Goal: Task Accomplishment & Management: Manage account settings

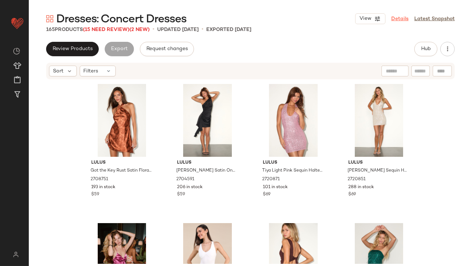
click at [404, 21] on link "Details" at bounding box center [399, 19] width 17 height 8
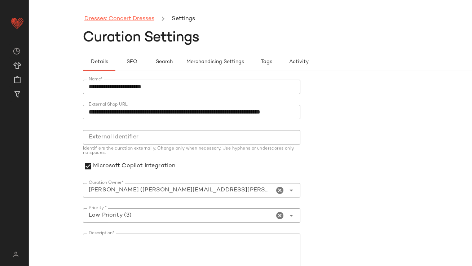
click at [145, 19] on link "Dresses: Concert Dresses" at bounding box center [119, 18] width 70 height 9
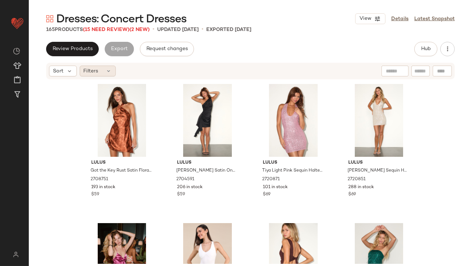
click at [105, 68] on div "Filters" at bounding box center [98, 71] width 36 height 11
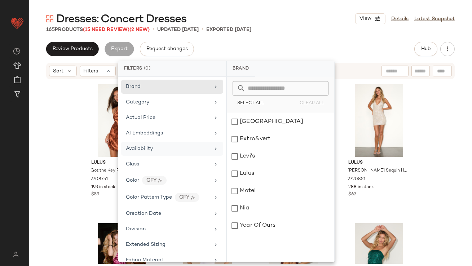
click at [133, 143] on div "Availability" at bounding box center [172, 149] width 102 height 14
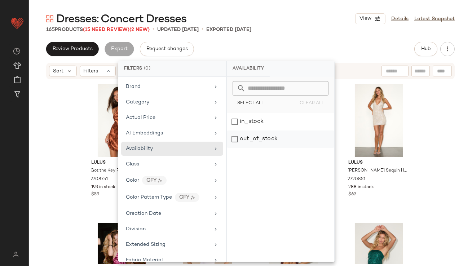
click at [237, 138] on div "out_of_stock" at bounding box center [280, 139] width 107 height 17
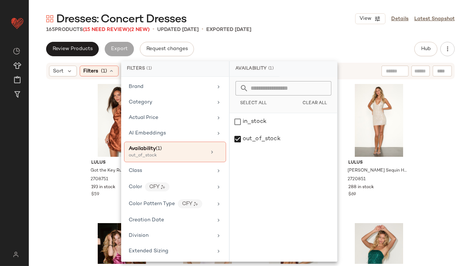
click at [272, 33] on div "Dresses: Concert Dresses View Details Latest Snapshot 165 Products (15 Need Rev…" at bounding box center [250, 139] width 443 height 255
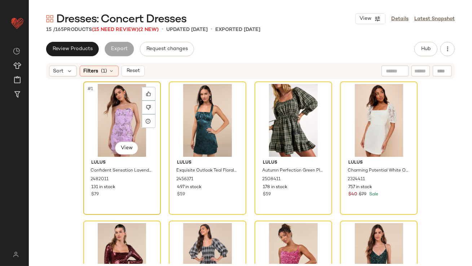
click at [128, 114] on div "#1 View" at bounding box center [122, 120] width 72 height 73
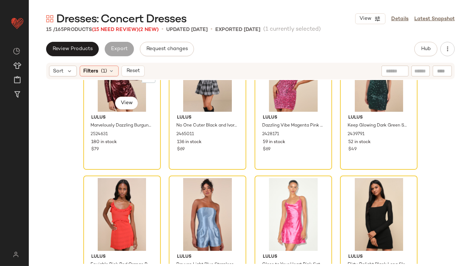
scroll to position [374, 0]
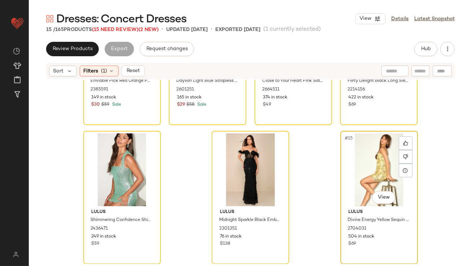
click at [389, 169] on div "#15 View" at bounding box center [379, 169] width 72 height 73
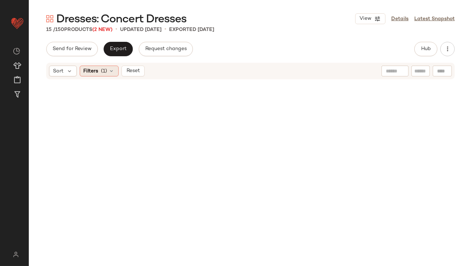
click at [110, 72] on icon at bounding box center [112, 71] width 6 height 6
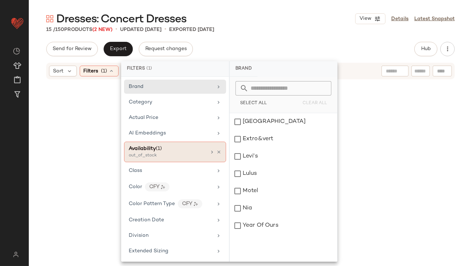
click at [216, 152] on icon at bounding box center [218, 152] width 5 height 5
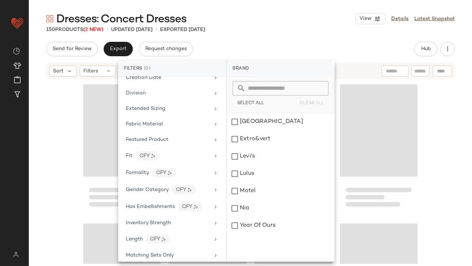
scroll to position [448, 0]
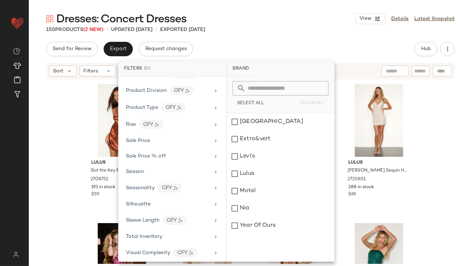
drag, startPoint x: 146, startPoint y: 232, endPoint x: 155, endPoint y: 226, distance: 9.7
click at [146, 234] on span "Total Inventory" at bounding box center [144, 236] width 36 height 5
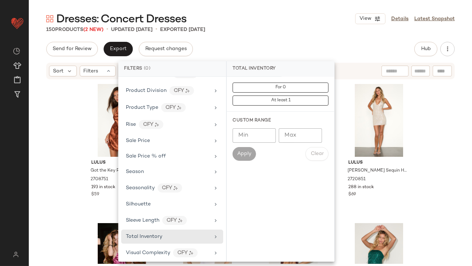
click at [291, 132] on input "Max" at bounding box center [300, 135] width 43 height 14
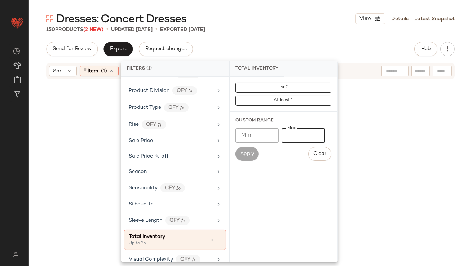
type input "**"
click at [310, 55] on div "Send for Review Export Request changes Hub" at bounding box center [250, 49] width 409 height 14
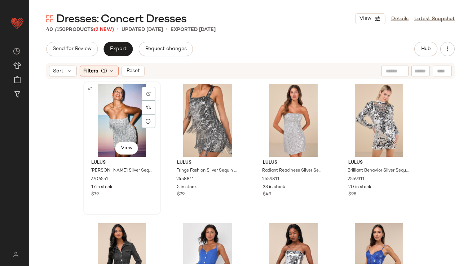
click at [110, 104] on div "#1 View" at bounding box center [122, 120] width 72 height 73
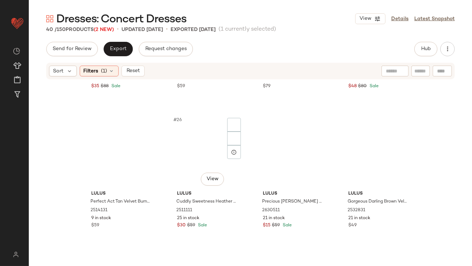
scroll to position [1209, 0]
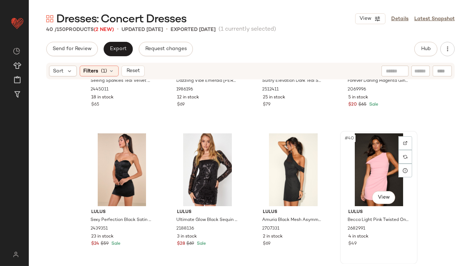
click at [373, 157] on div "#40 View" at bounding box center [379, 169] width 72 height 73
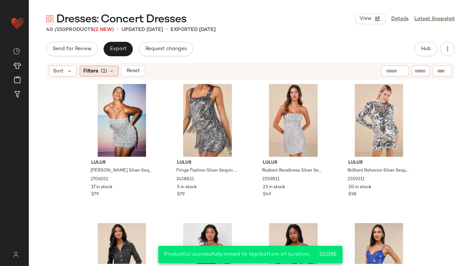
click at [113, 71] on icon at bounding box center [112, 71] width 6 height 6
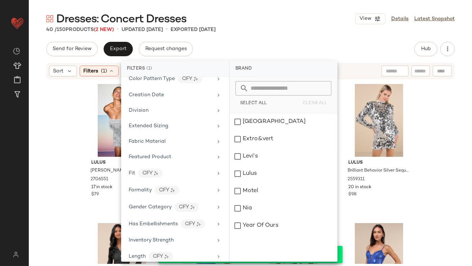
scroll to position [455, 0]
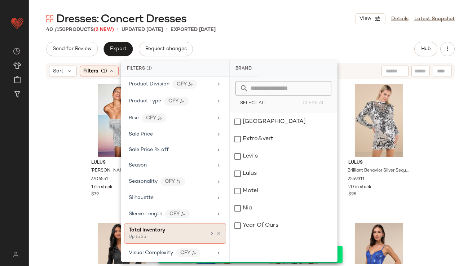
click at [216, 231] on icon at bounding box center [218, 233] width 5 height 5
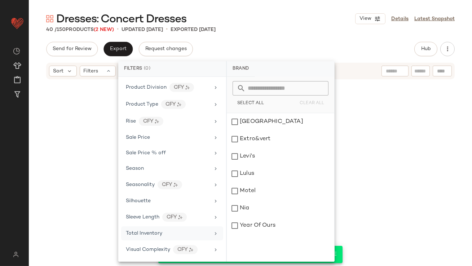
scroll to position [449, 0]
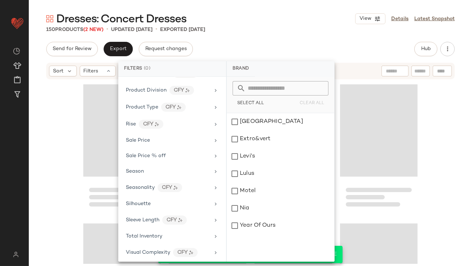
click at [316, 30] on div "150 Products (2 New) • updated Sep 17th • Exported Aug 26th" at bounding box center [250, 29] width 443 height 7
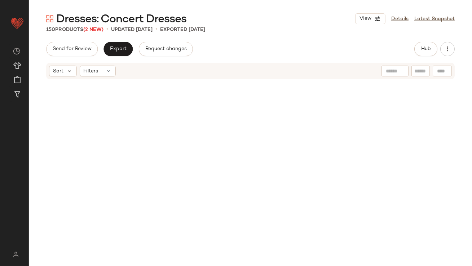
scroll to position [0, 0]
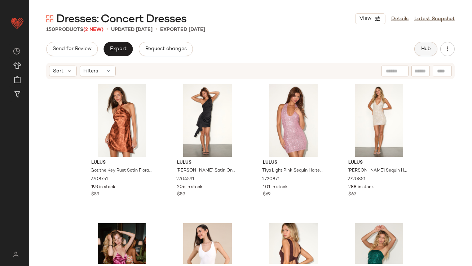
click at [424, 47] on span "Hub" at bounding box center [426, 49] width 10 height 6
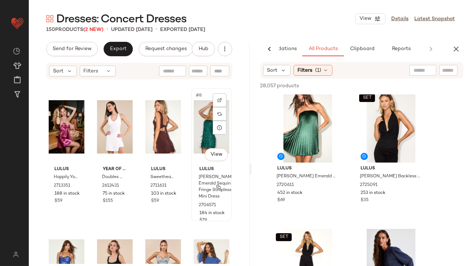
scroll to position [214, 0]
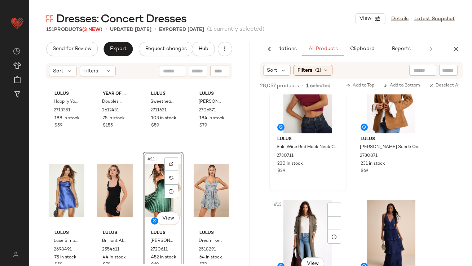
scroll to position [736, 0]
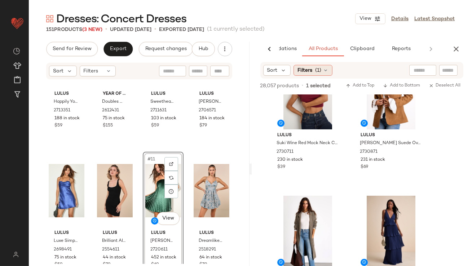
click at [320, 72] on span "(1)" at bounding box center [318, 71] width 6 height 8
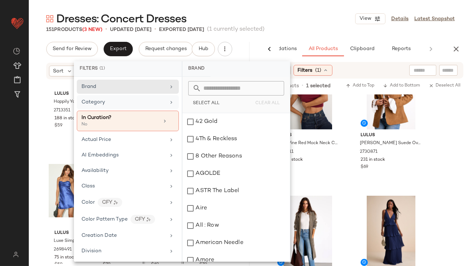
click at [125, 98] on div "Category" at bounding box center [124, 102] width 84 height 8
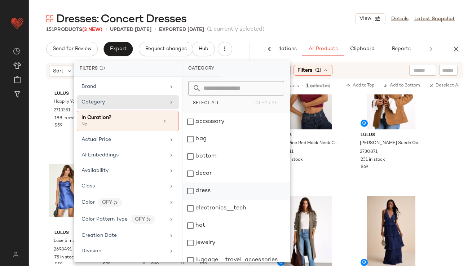
click at [194, 190] on div "dress" at bounding box center [235, 190] width 107 height 17
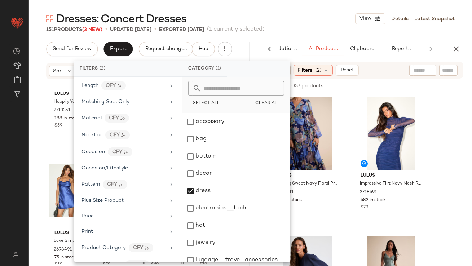
scroll to position [494, 0]
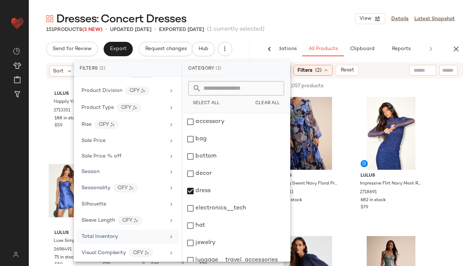
click at [100, 234] on span "Total Inventory" at bounding box center [100, 236] width 36 height 5
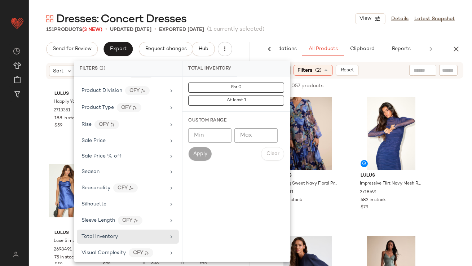
click at [246, 136] on input "Max" at bounding box center [255, 135] width 43 height 14
click at [214, 133] on input "Min" at bounding box center [209, 135] width 43 height 14
type input "**"
click at [200, 151] on span "Apply" at bounding box center [200, 154] width 14 height 6
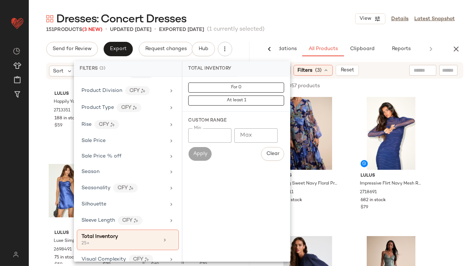
click at [326, 26] on div "151 Products (3 New) • updated Sep 17th • Exported Aug 26th (1 currently select…" at bounding box center [250, 29] width 443 height 7
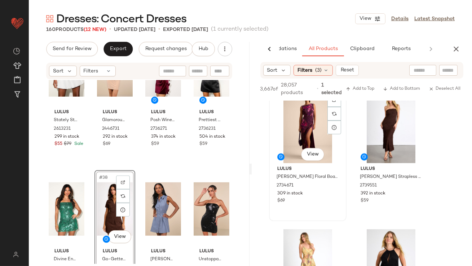
scroll to position [3072, 0]
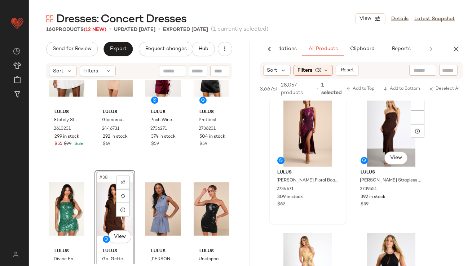
click at [372, 133] on div "#46 View" at bounding box center [391, 130] width 72 height 73
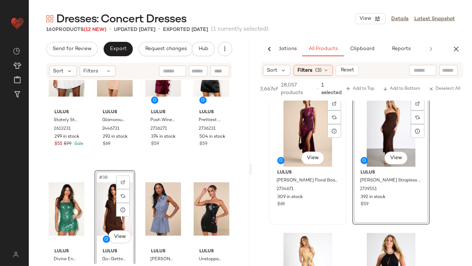
scroll to position [3187, 0]
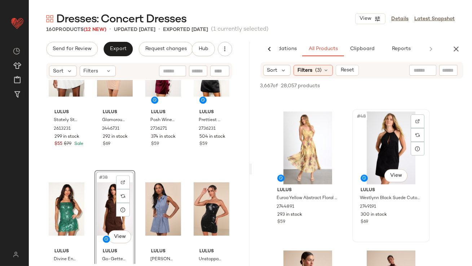
click at [393, 190] on div "Lulus Westlynn Black Suede Cutout Shift Mini Dress 2749191 300 in stock $69" at bounding box center [391, 205] width 72 height 42
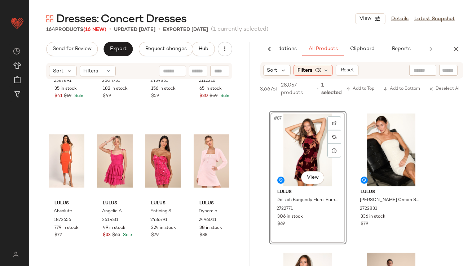
scroll to position [1923, 0]
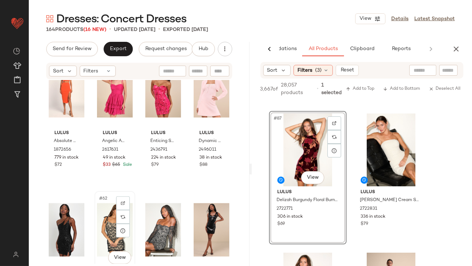
scroll to position [1985, 0]
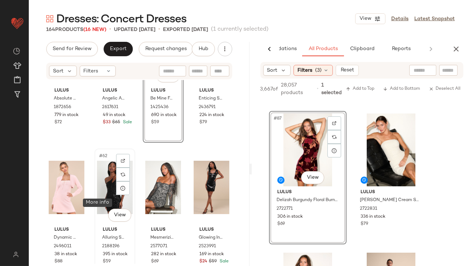
scroll to position [2135, 0]
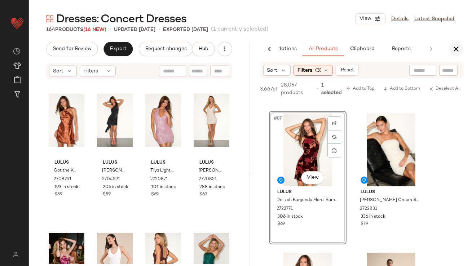
click at [454, 47] on icon "button" at bounding box center [456, 49] width 9 height 9
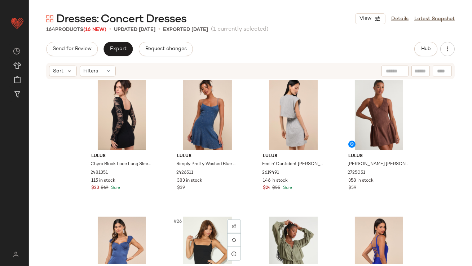
scroll to position [669, 0]
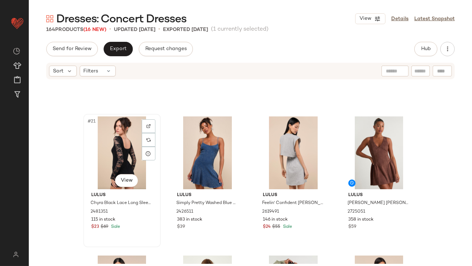
drag, startPoint x: 113, startPoint y: 151, endPoint x: 118, endPoint y: 151, distance: 5.0
click at [113, 151] on div "#21 View" at bounding box center [122, 152] width 72 height 73
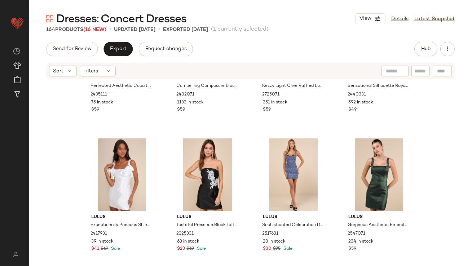
scroll to position [946, 0]
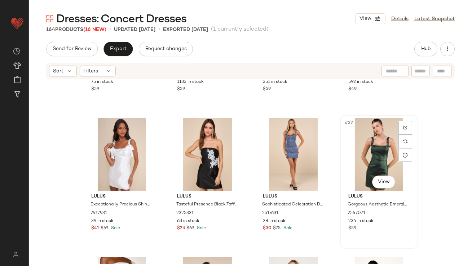
click at [380, 143] on div "#32 View" at bounding box center [379, 154] width 72 height 73
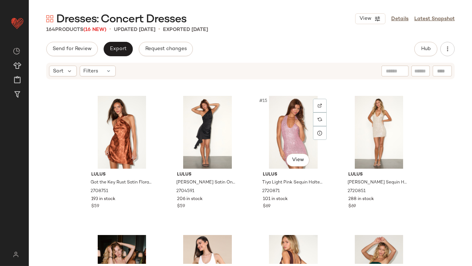
scroll to position [499, 0]
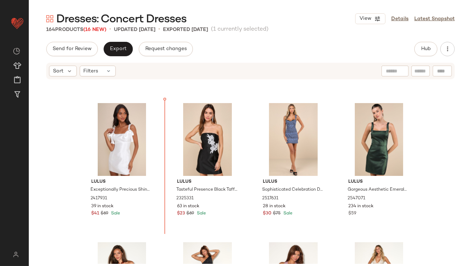
scroll to position [257, 0]
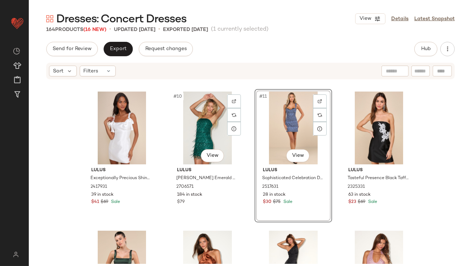
scroll to position [327, 0]
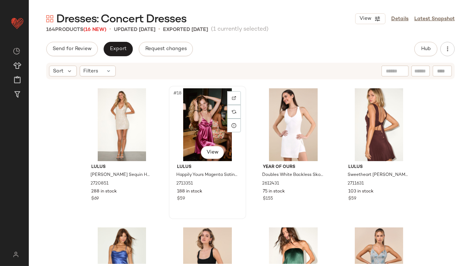
scroll to position [647, 0]
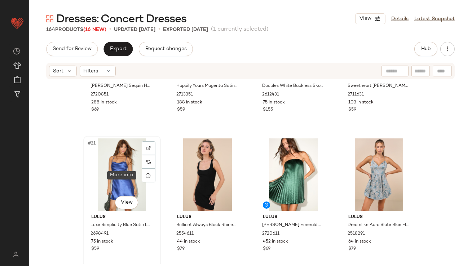
click at [132, 177] on div "#21 View" at bounding box center [122, 174] width 72 height 73
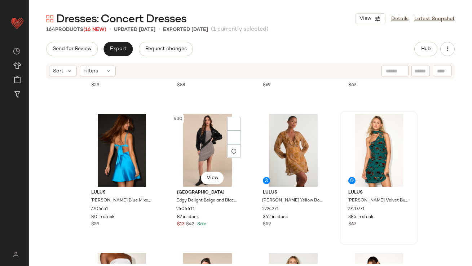
scroll to position [901, 0]
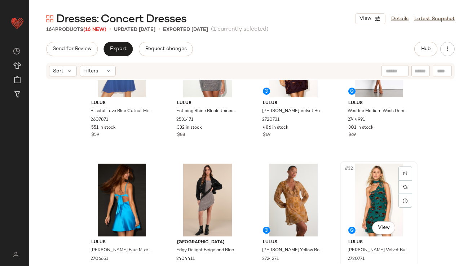
click at [383, 202] on div "#32 View" at bounding box center [379, 200] width 72 height 73
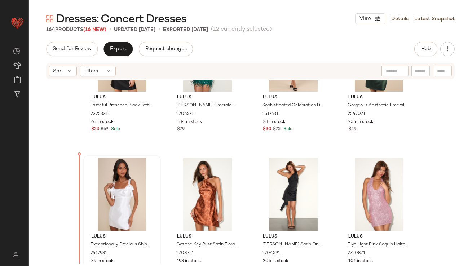
scroll to position [349, 0]
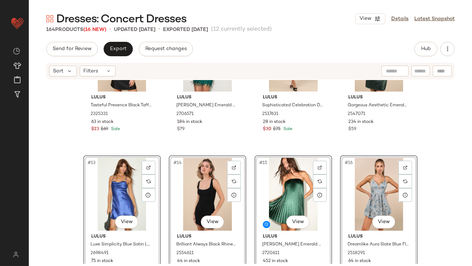
click at [72, 158] on div "Lulus Tasteful Presence Black Taffeta Floral Embroidered Mini Dress 2325331 63 …" at bounding box center [250, 172] width 443 height 184
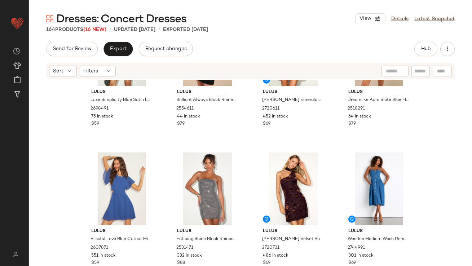
scroll to position [495, 0]
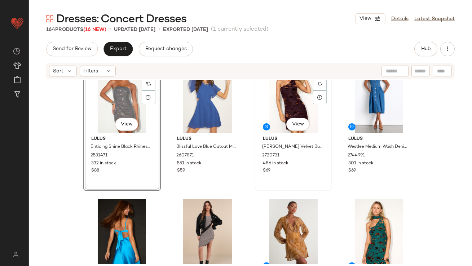
scroll to position [604, 0]
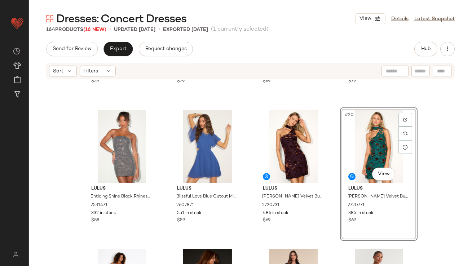
scroll to position [601, 0]
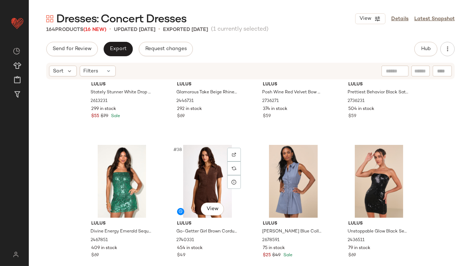
scroll to position [1199, 0]
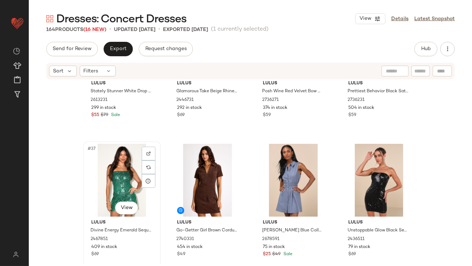
click at [124, 188] on div "#37 View" at bounding box center [122, 180] width 72 height 73
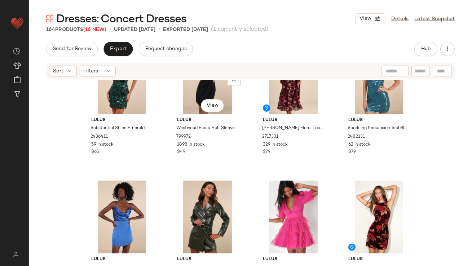
scroll to position [1533, 0]
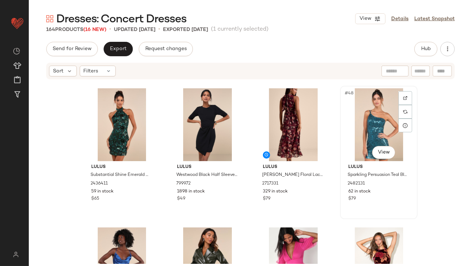
click at [375, 140] on div "#48 View" at bounding box center [379, 124] width 72 height 73
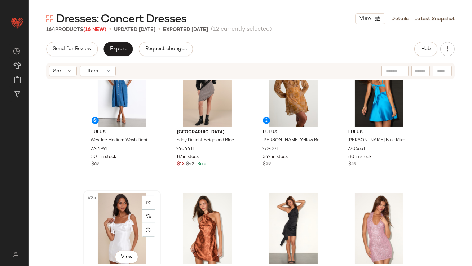
scroll to position [732, 0]
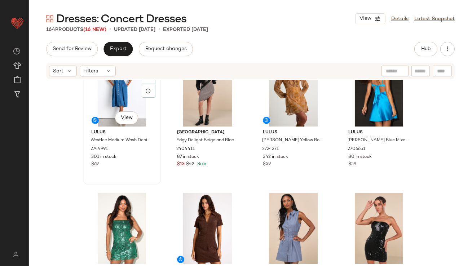
click at [96, 175] on div "#21 View Lulus Westlee Medium Wash Denim Button-Front Midi Dress 2744991 301 in…" at bounding box center [122, 118] width 76 height 132
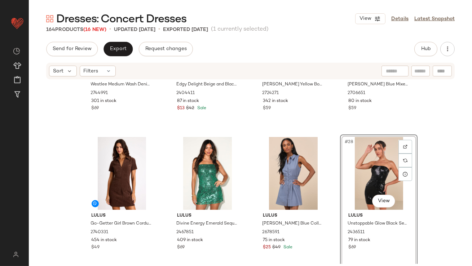
scroll to position [891, 0]
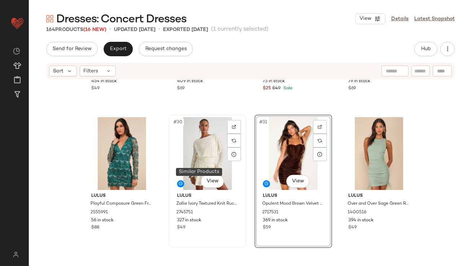
scroll to position [1025, 0]
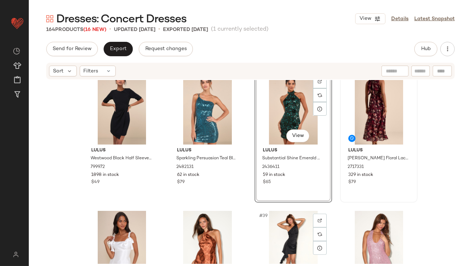
scroll to position [1137, 0]
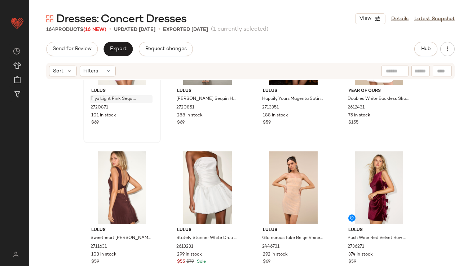
scroll to position [1568, 0]
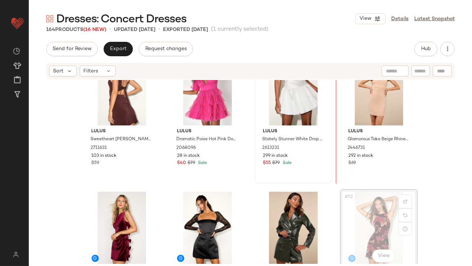
drag, startPoint x: 360, startPoint y: 210, endPoint x: 260, endPoint y: 133, distance: 125.6
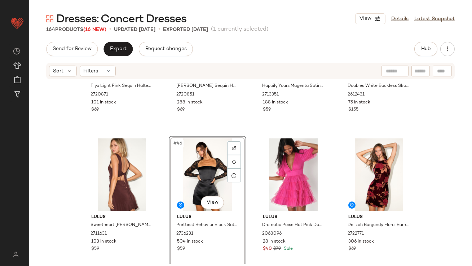
scroll to position [1524, 0]
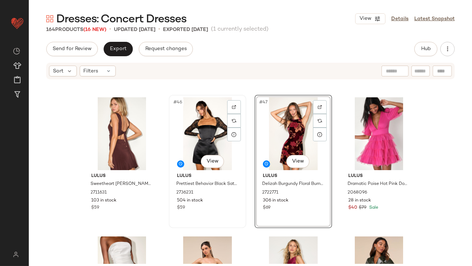
scroll to position [1582, 0]
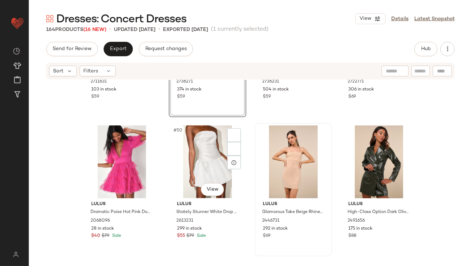
scroll to position [1640, 0]
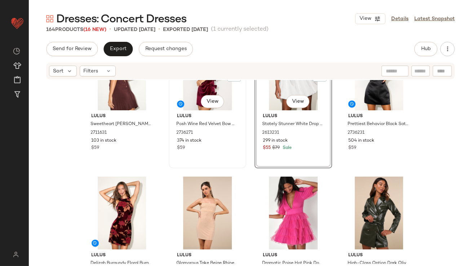
scroll to position [1589, 0]
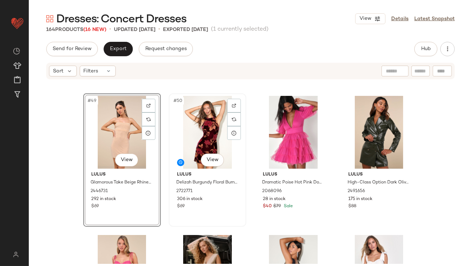
scroll to position [1692, 0]
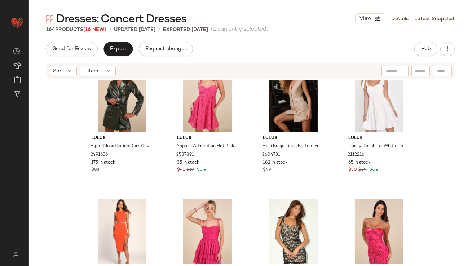
scroll to position [1843, 0]
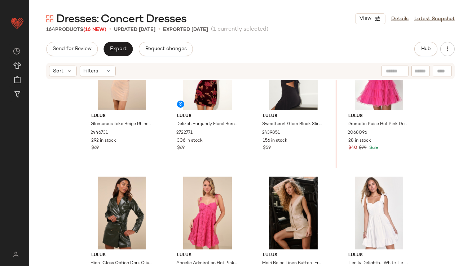
scroll to position [1712, 0]
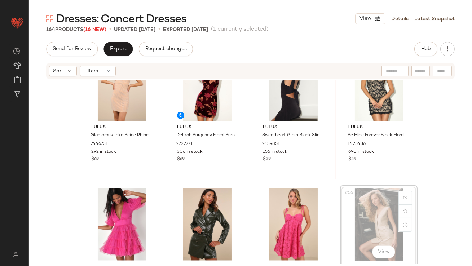
drag, startPoint x: 385, startPoint y: 210, endPoint x: 383, endPoint y: 205, distance: 5.4
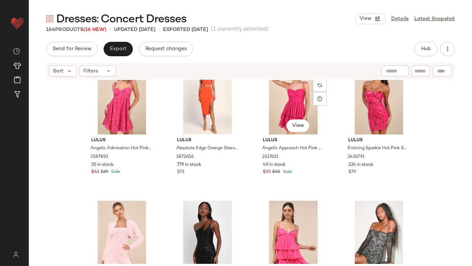
scroll to position [1990, 0]
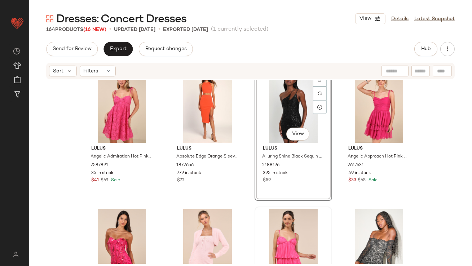
scroll to position [1999, 0]
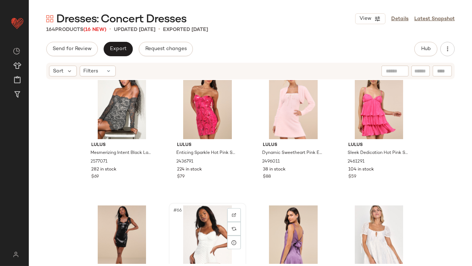
scroll to position [2112, 0]
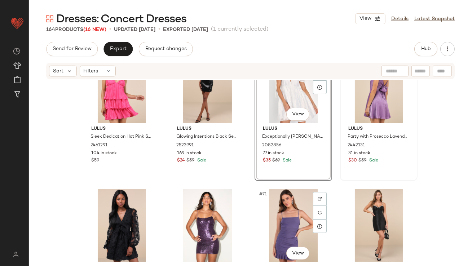
scroll to position [2319, 0]
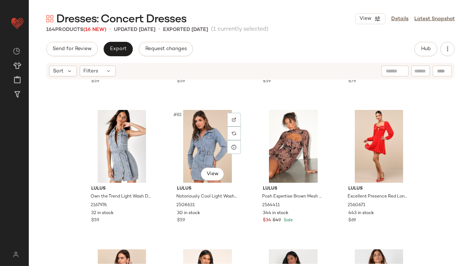
scroll to position [2770, 0]
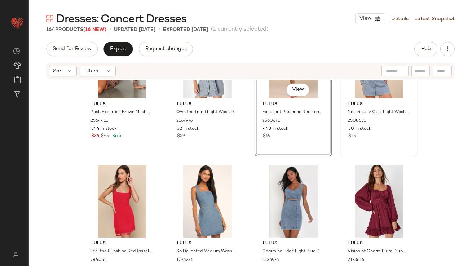
scroll to position [2847, 0]
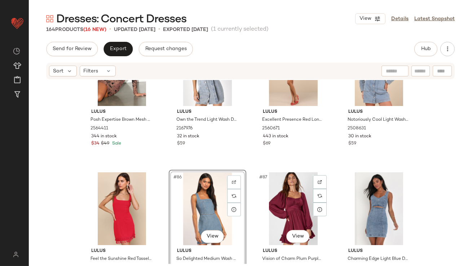
scroll to position [2848, 0]
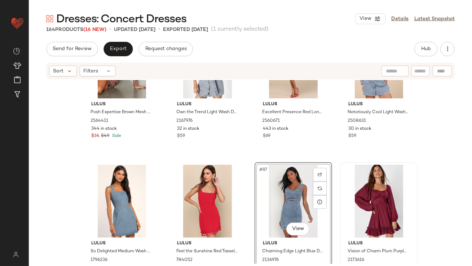
scroll to position [2965, 0]
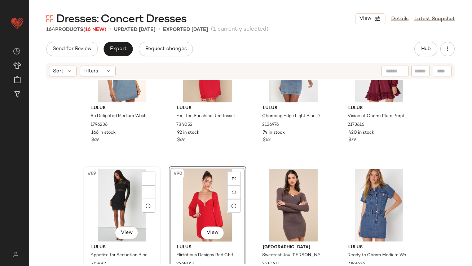
scroll to position [2992, 0]
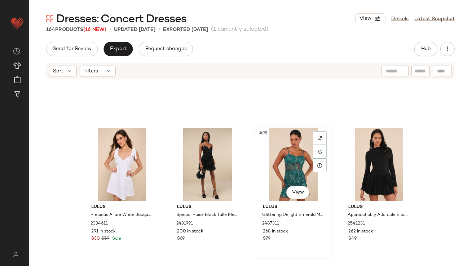
scroll to position [3262, 0]
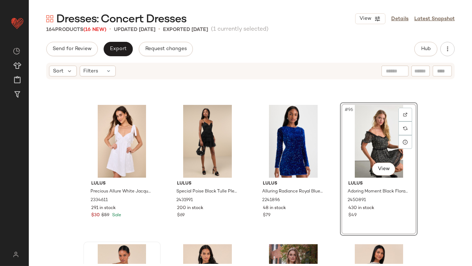
scroll to position [3306, 0]
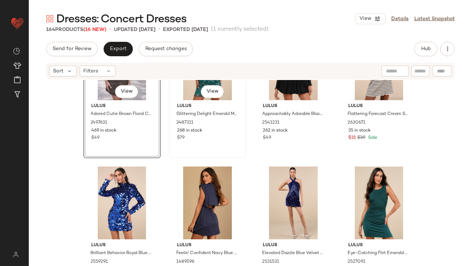
scroll to position [3418, 0]
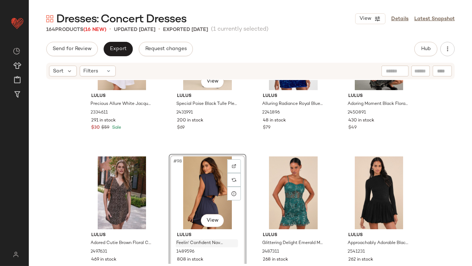
scroll to position [3302, 0]
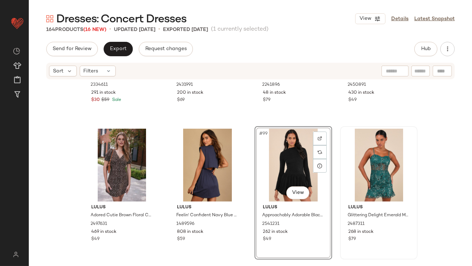
scroll to position [3393, 0]
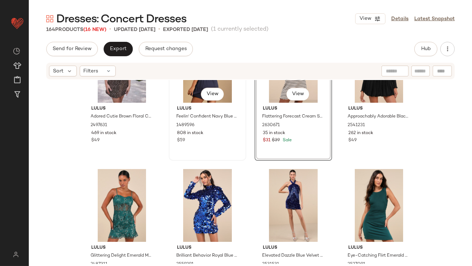
scroll to position [3408, 0]
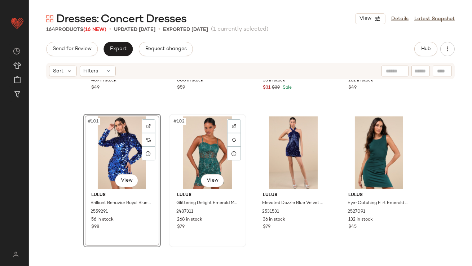
scroll to position [3517, 0]
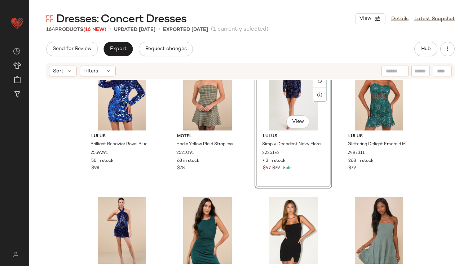
scroll to position [3513, 0]
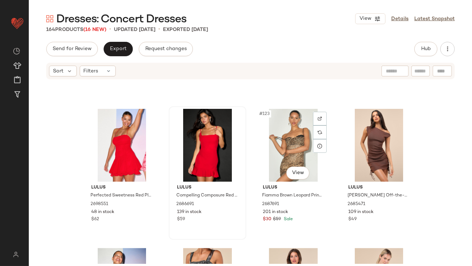
drag, startPoint x: 286, startPoint y: 155, endPoint x: 181, endPoint y: 155, distance: 104.2
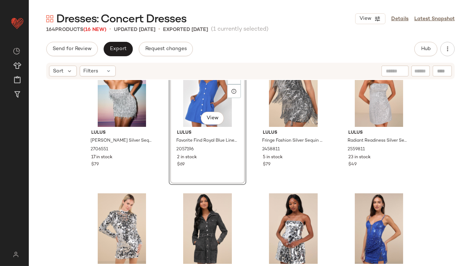
scroll to position [4355, 0]
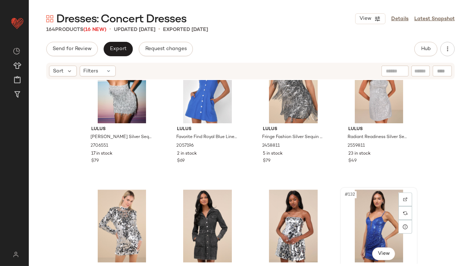
click at [357, 213] on div "#132 View" at bounding box center [379, 226] width 72 height 73
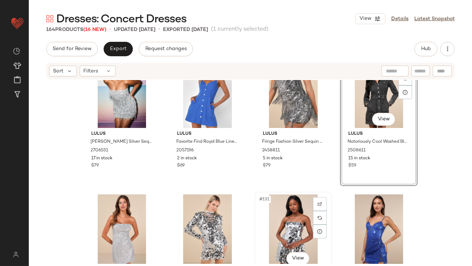
scroll to position [4392, 0]
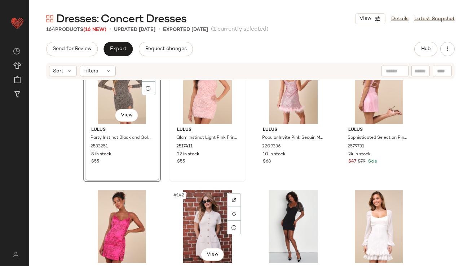
scroll to position [4789, 0]
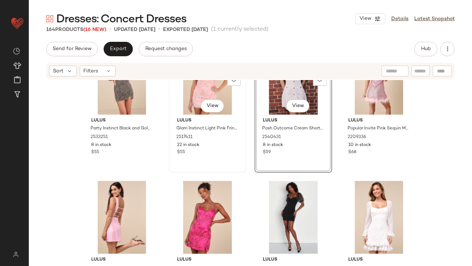
scroll to position [4778, 0]
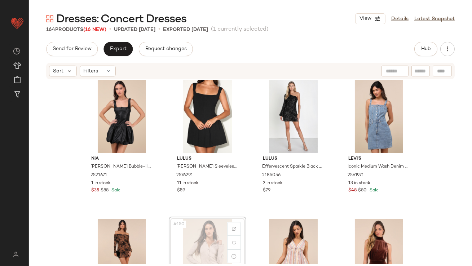
drag, startPoint x: 215, startPoint y: 245, endPoint x: 212, endPoint y: 243, distance: 3.9
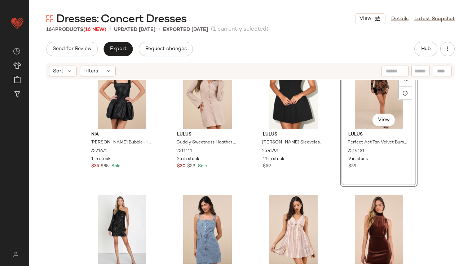
scroll to position [5060, 0]
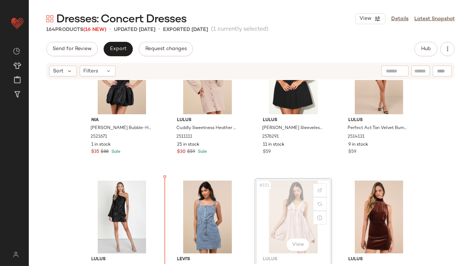
scroll to position [5068, 0]
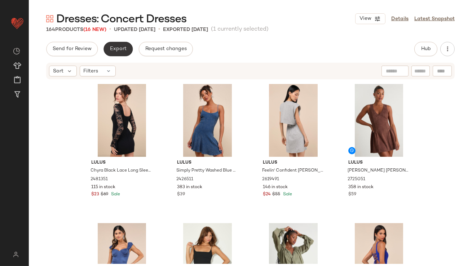
click at [114, 46] on button "Export" at bounding box center [118, 49] width 29 height 14
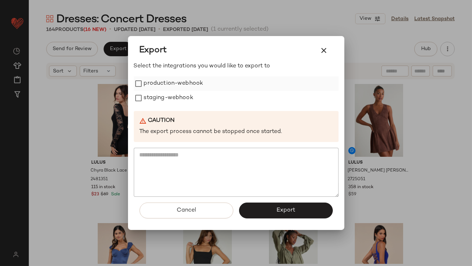
click at [203, 83] on div "production-webhook" at bounding box center [236, 83] width 205 height 14
click at [193, 102] on label "staging-webhook" at bounding box center [168, 98] width 49 height 14
drag, startPoint x: 196, startPoint y: 88, endPoint x: 193, endPoint y: 85, distance: 4.3
click at [195, 86] on label "production-webhook" at bounding box center [174, 83] width 60 height 14
click at [193, 85] on label "production-webhook" at bounding box center [174, 83] width 60 height 14
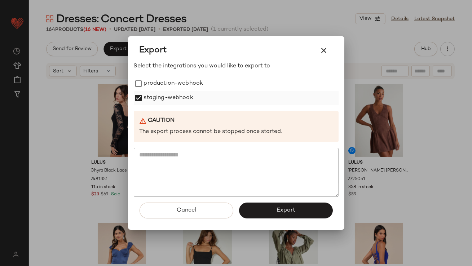
drag, startPoint x: 193, startPoint y: 84, endPoint x: 204, endPoint y: 99, distance: 18.6
click at [193, 85] on label "production-webhook" at bounding box center [174, 83] width 60 height 14
click at [300, 207] on button "Export" at bounding box center [286, 211] width 94 height 16
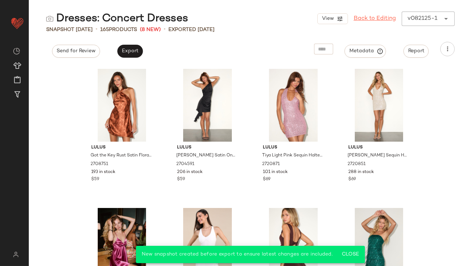
click at [371, 20] on link "Back to Editing" at bounding box center [375, 18] width 42 height 9
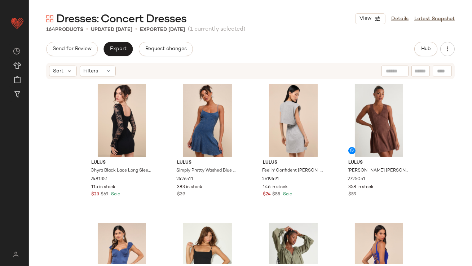
click at [397, 24] on div "View Details Latest Snapshot" at bounding box center [405, 18] width 100 height 11
click at [397, 22] on link "Details" at bounding box center [399, 19] width 17 height 8
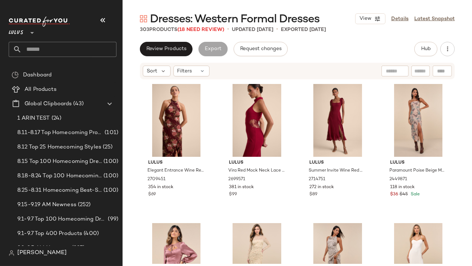
click at [101, 22] on icon "button" at bounding box center [102, 20] width 9 height 9
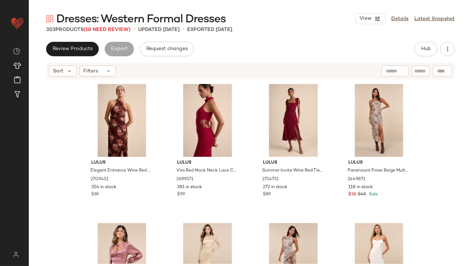
click at [403, 23] on div "View Details Latest Snapshot" at bounding box center [405, 18] width 100 height 11
click at [403, 21] on link "Details" at bounding box center [399, 19] width 17 height 8
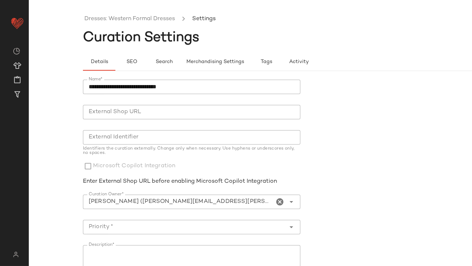
click at [279, 201] on icon "Clear Curation Owner*" at bounding box center [280, 202] width 9 height 9
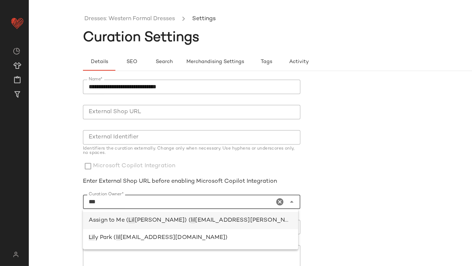
click at [207, 224] on div "Assign to Me ( Lil lian Sisti) ( lil lian.sisti@curatedforyou.io)" at bounding box center [191, 220] width 204 height 9
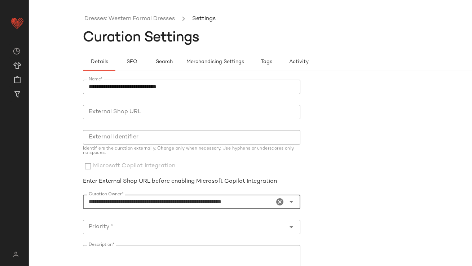
scroll to position [13, 0]
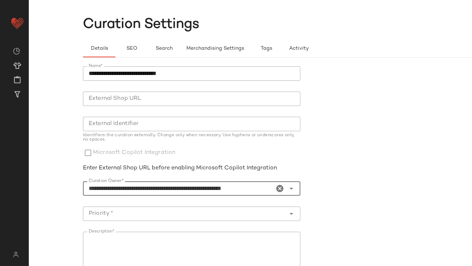
type input "**********"
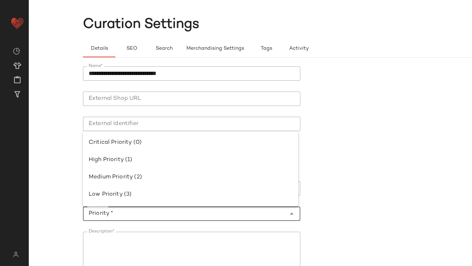
click at [210, 211] on input "Priority *" at bounding box center [184, 214] width 203 height 9
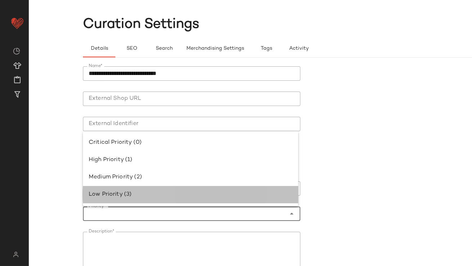
click at [140, 197] on div "Low Priority (3)" at bounding box center [191, 194] width 204 height 9
type input "**********"
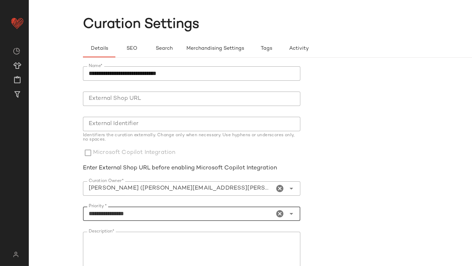
scroll to position [123, 0]
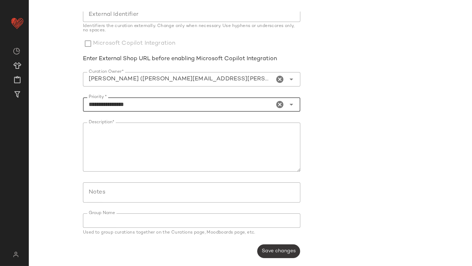
click at [272, 247] on button "Save changes" at bounding box center [278, 252] width 43 height 14
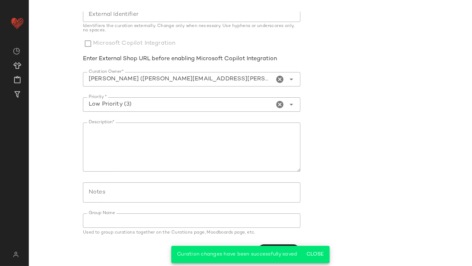
scroll to position [0, 0]
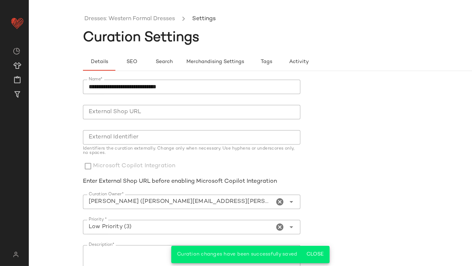
click at [141, 23] on ul "Dresses: Western Formal Dresses Settings" at bounding box center [304, 19] width 443 height 17
click at [140, 21] on link "Dresses: Western Formal Dresses" at bounding box center [129, 18] width 91 height 9
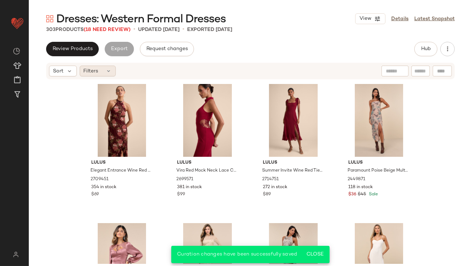
click at [111, 73] on icon at bounding box center [109, 71] width 6 height 6
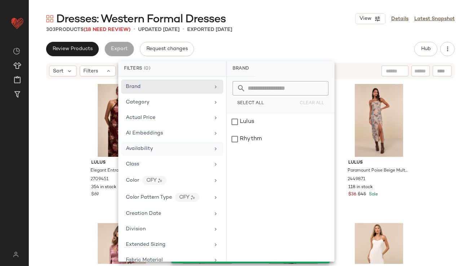
click at [157, 153] on div "Availability" at bounding box center [172, 149] width 102 height 14
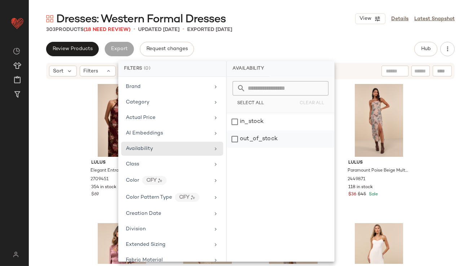
click at [245, 139] on div "out_of_stock" at bounding box center [280, 139] width 107 height 17
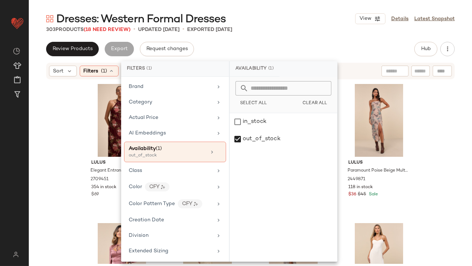
click at [286, 48] on div "Review Products Export Request changes Hub" at bounding box center [250, 49] width 409 height 14
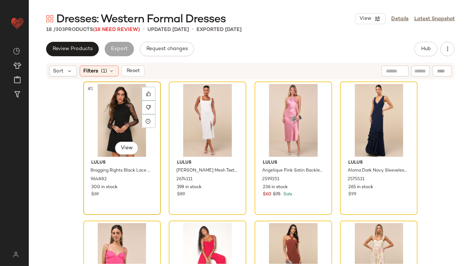
click at [126, 110] on div "#1 View" at bounding box center [122, 120] width 72 height 73
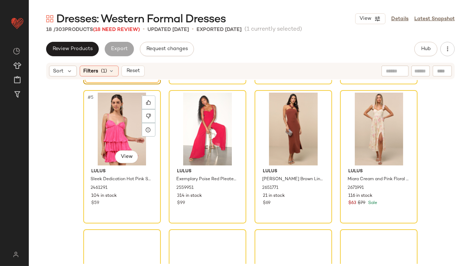
scroll to position [513, 0]
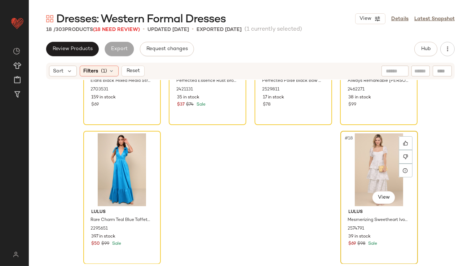
click at [367, 137] on div "#18 View" at bounding box center [379, 169] width 72 height 73
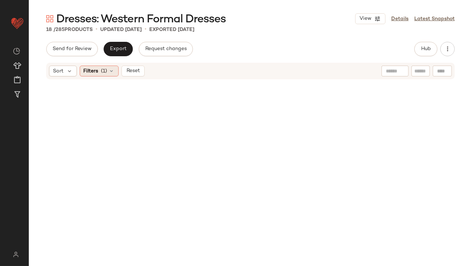
click at [111, 72] on icon at bounding box center [112, 71] width 6 height 6
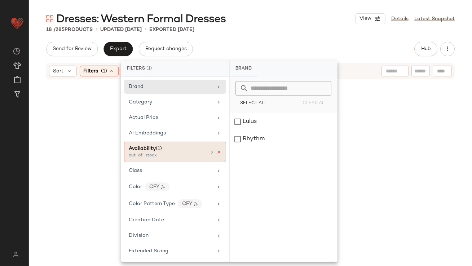
click at [217, 153] on icon at bounding box center [218, 152] width 5 height 5
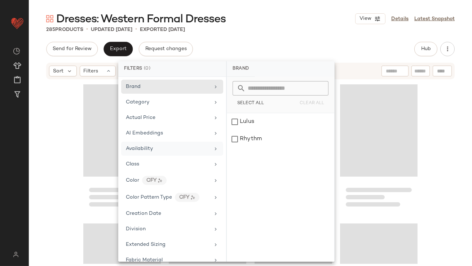
click at [299, 43] on div "Send for Review Export Request changes Hub" at bounding box center [250, 49] width 409 height 14
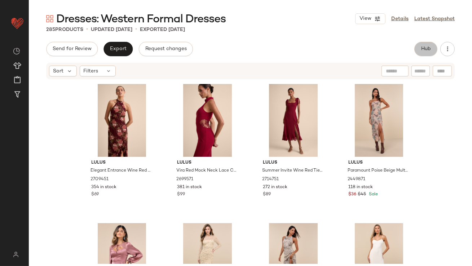
click at [435, 45] on button "Hub" at bounding box center [425, 49] width 23 height 14
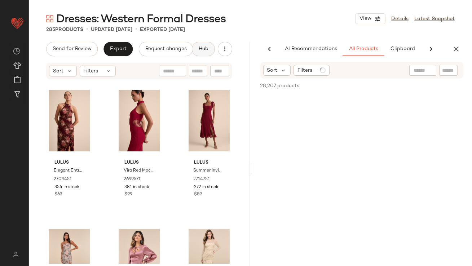
scroll to position [0, 40]
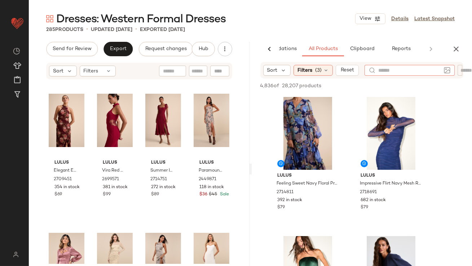
click at [424, 72] on input "text" at bounding box center [409, 71] width 63 height 8
type input "*******"
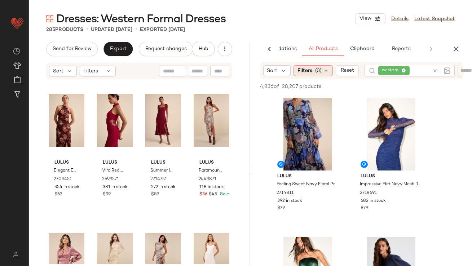
click at [330, 75] on div "Filters (3)" at bounding box center [313, 70] width 39 height 11
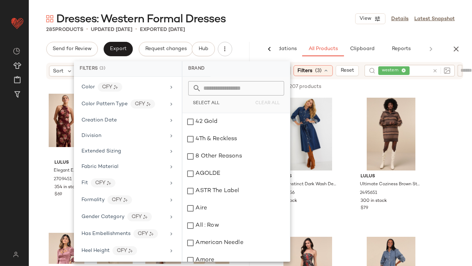
scroll to position [162, 0]
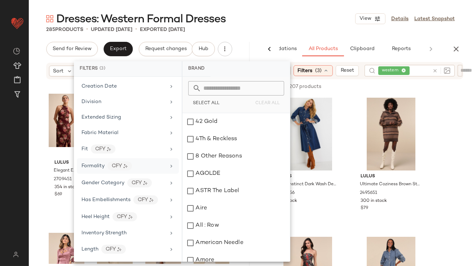
click at [100, 167] on span "Formality" at bounding box center [93, 165] width 23 height 5
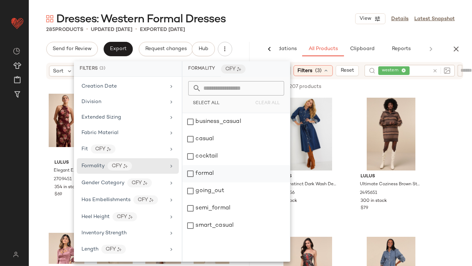
click at [210, 174] on div "formal" at bounding box center [235, 173] width 107 height 17
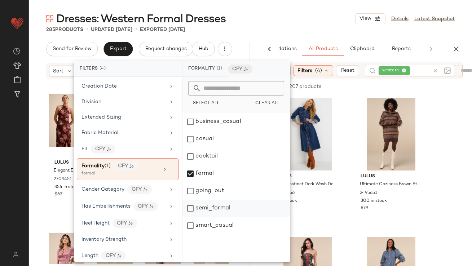
click at [203, 206] on div "semi_formal" at bounding box center [235, 208] width 107 height 17
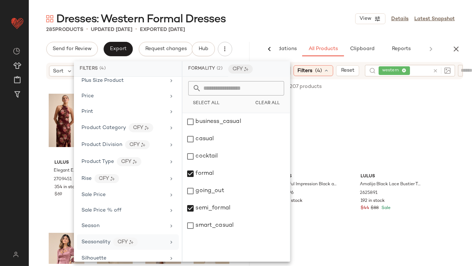
scroll to position [507, 0]
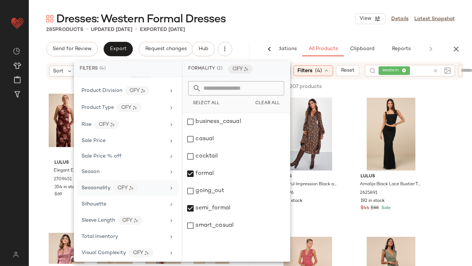
click at [94, 236] on span "Total Inventory" at bounding box center [100, 236] width 36 height 5
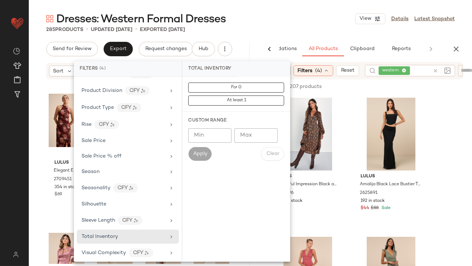
click at [222, 139] on input "**" at bounding box center [209, 135] width 43 height 14
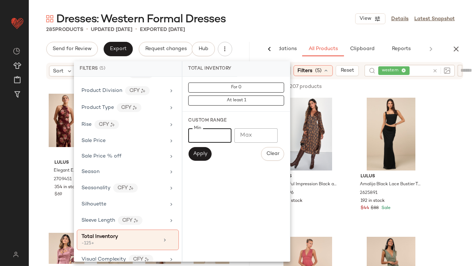
type input "**"
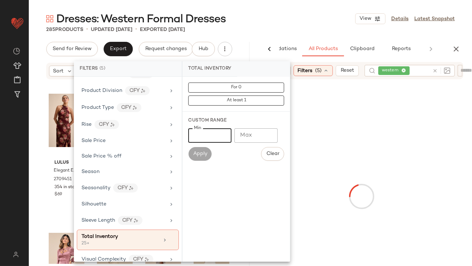
type input "**"
click at [299, 20] on div "Dresses: Western Formal Dresses View Details Latest Snapshot" at bounding box center [250, 19] width 443 height 14
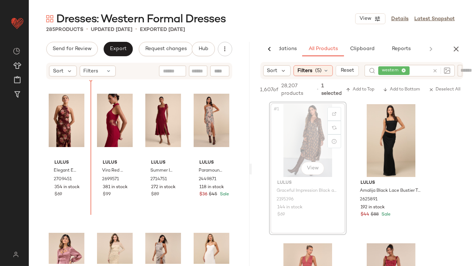
drag, startPoint x: 310, startPoint y: 114, endPoint x: 306, endPoint y: 114, distance: 3.6
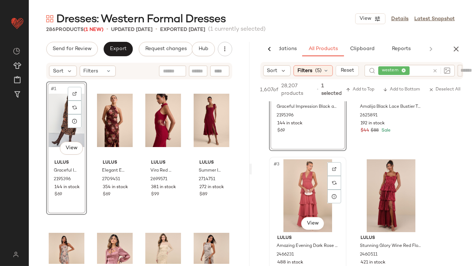
scroll to position [148, 0]
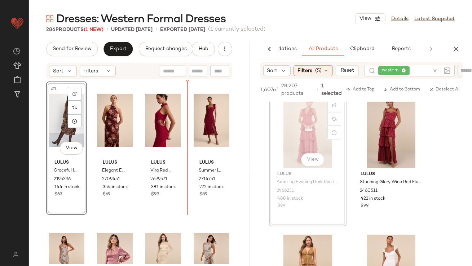
drag, startPoint x: 305, startPoint y: 143, endPoint x: 300, endPoint y: 143, distance: 5.1
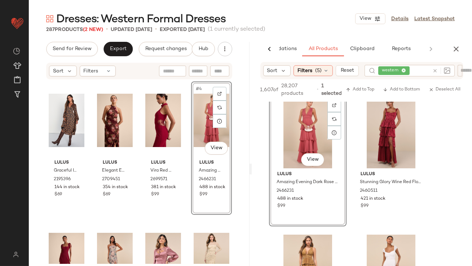
scroll to position [243, 0]
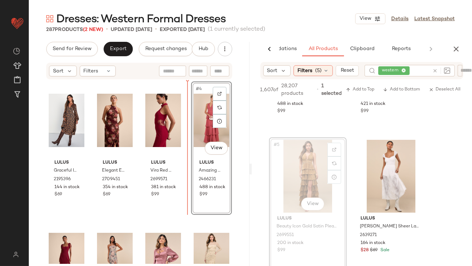
drag, startPoint x: 311, startPoint y: 181, endPoint x: 306, endPoint y: 181, distance: 4.3
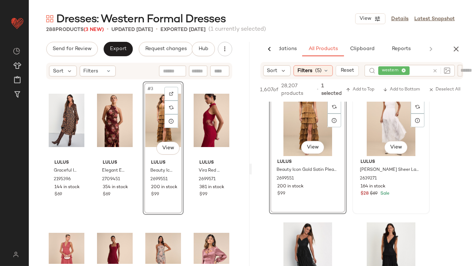
scroll to position [299, 0]
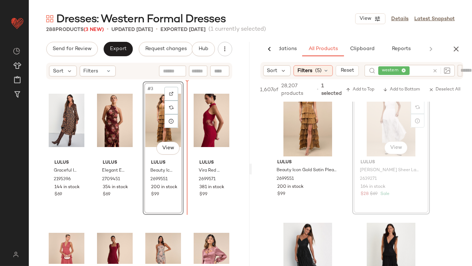
drag, startPoint x: 384, startPoint y: 130, endPoint x: 380, endPoint y: 131, distance: 4.8
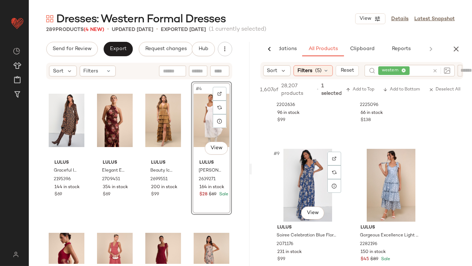
scroll to position [651, 0]
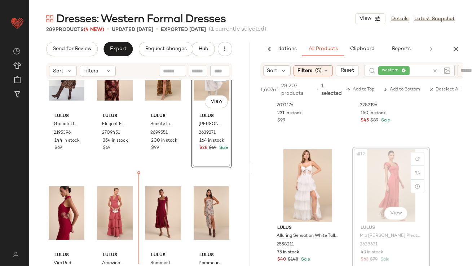
drag, startPoint x: 390, startPoint y: 180, endPoint x: 135, endPoint y: 251, distance: 264.6
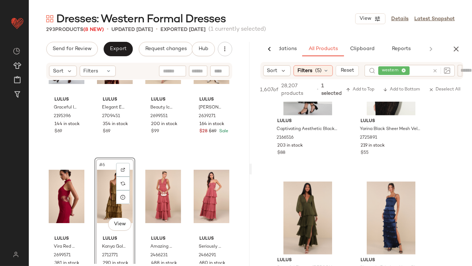
scroll to position [1737, 0]
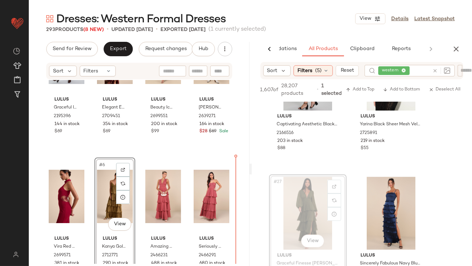
drag, startPoint x: 297, startPoint y: 210, endPoint x: 292, endPoint y: 210, distance: 4.7
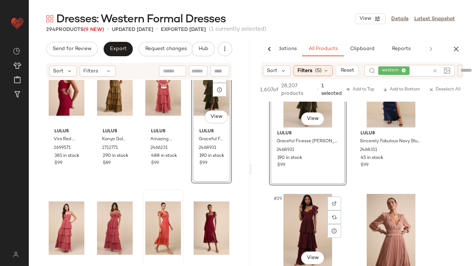
scroll to position [1924, 0]
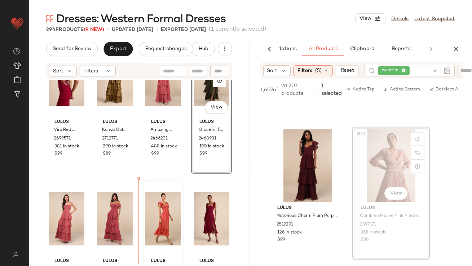
drag, startPoint x: 382, startPoint y: 176, endPoint x: 377, endPoint y: 176, distance: 5.0
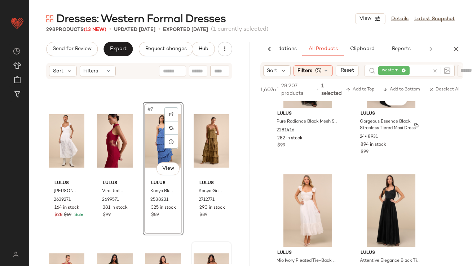
scroll to position [3985, 0]
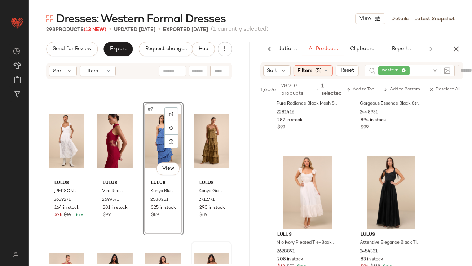
click at [458, 48] on icon "button" at bounding box center [456, 49] width 9 height 9
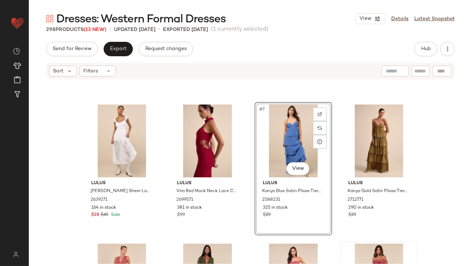
scroll to position [0, 0]
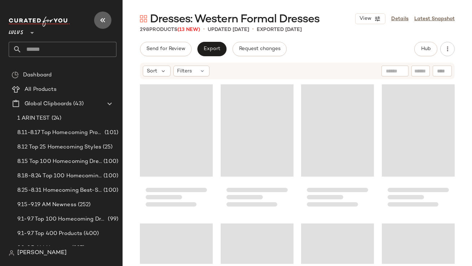
click at [102, 21] on icon "button" at bounding box center [102, 20] width 9 height 9
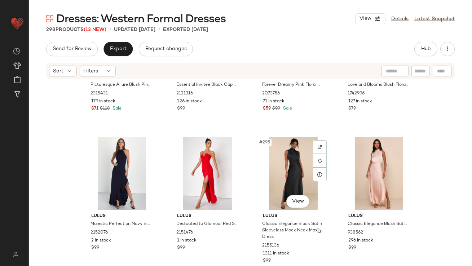
scroll to position [10106, 0]
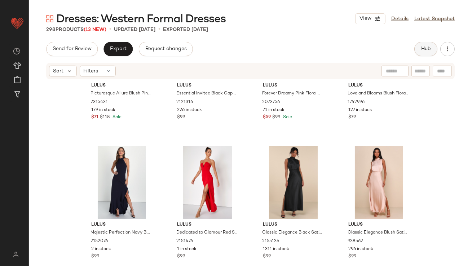
click at [422, 53] on button "Hub" at bounding box center [425, 49] width 23 height 14
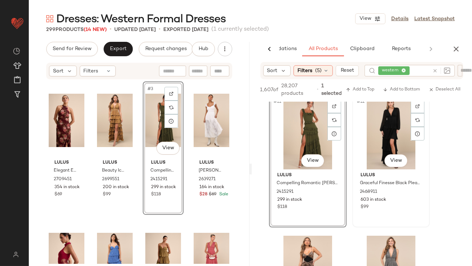
scroll to position [819, 0]
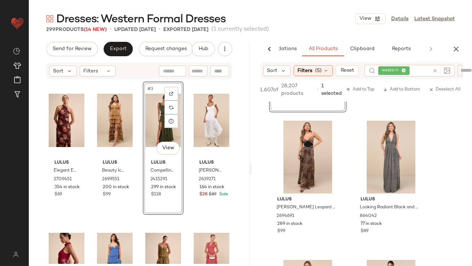
click at [458, 41] on div "Dresses: Western Formal Dresses View Details Latest Snapshot 299 Products (14 N…" at bounding box center [250, 139] width 443 height 255
click at [458, 42] on button "button" at bounding box center [456, 49] width 14 height 14
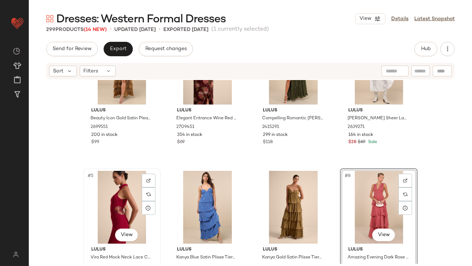
scroll to position [57, 0]
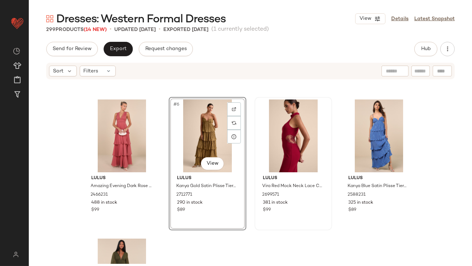
scroll to position [179, 0]
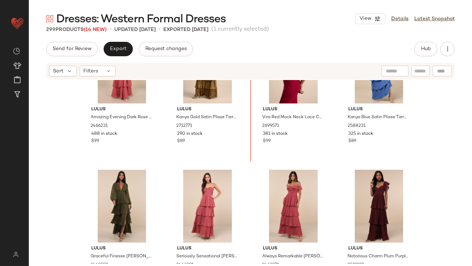
scroll to position [158, 0]
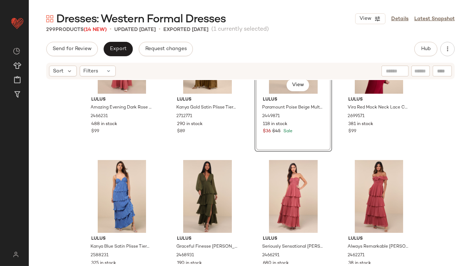
scroll to position [229, 0]
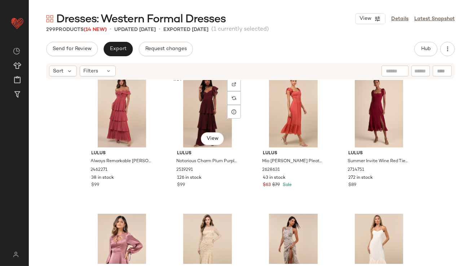
scroll to position [502, 0]
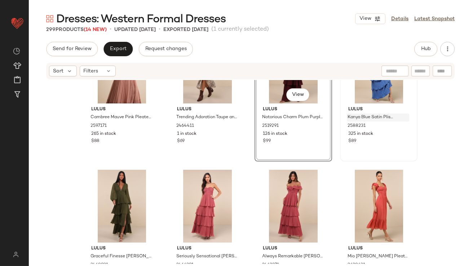
scroll to position [342, 0]
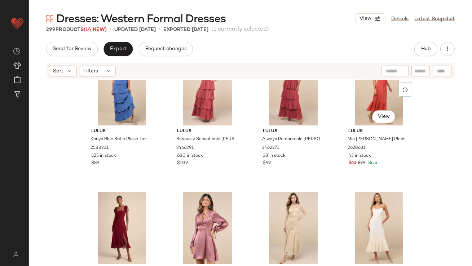
scroll to position [474, 0]
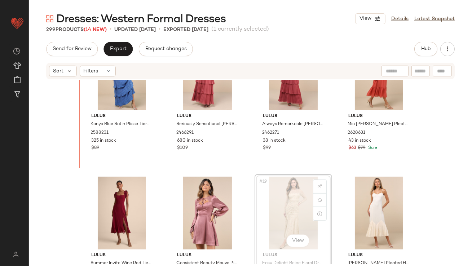
scroll to position [467, 0]
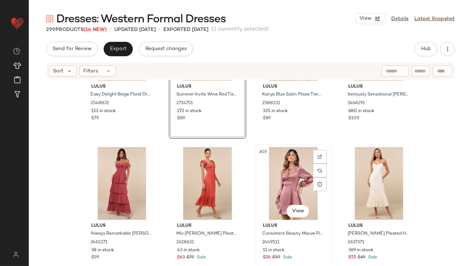
scroll to position [645, 0]
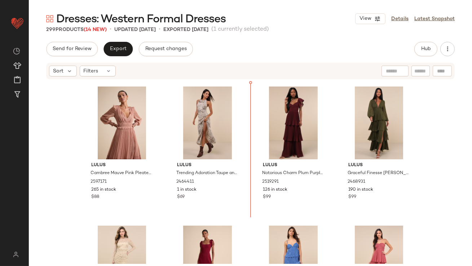
scroll to position [273, 0]
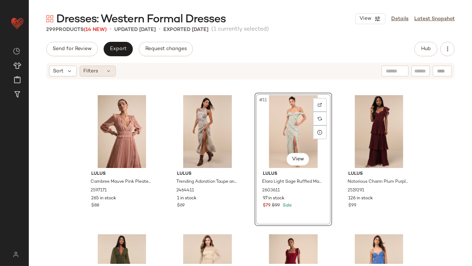
click at [114, 70] on div "Filters" at bounding box center [98, 71] width 36 height 11
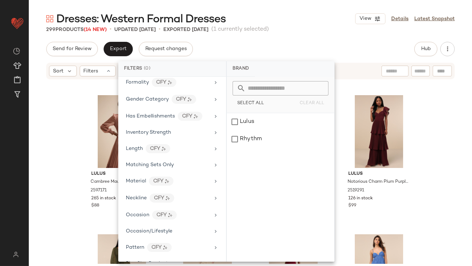
scroll to position [447, 0]
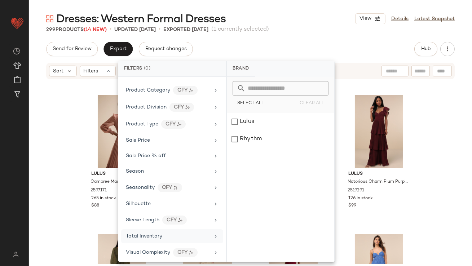
click at [182, 233] on div "Total Inventory" at bounding box center [168, 237] width 84 height 8
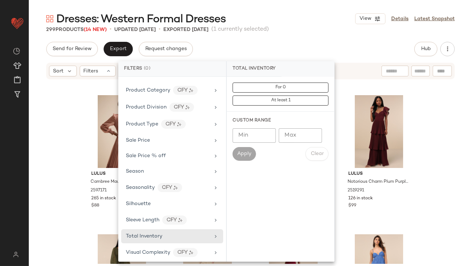
click at [249, 138] on input "Min" at bounding box center [254, 135] width 43 height 14
type input "**"
click at [302, 139] on input "Max" at bounding box center [300, 135] width 43 height 14
type input "**"
click at [264, 136] on input "**" at bounding box center [254, 135] width 43 height 14
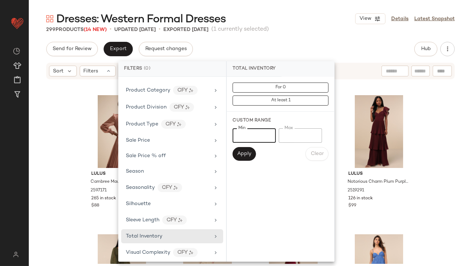
type input "*"
click at [247, 152] on span "Apply" at bounding box center [244, 154] width 14 height 6
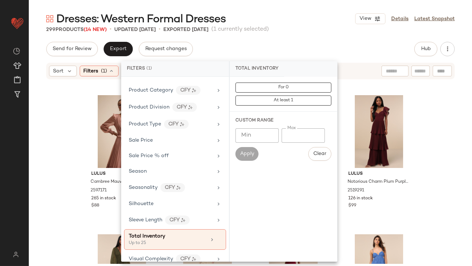
click at [291, 27] on div "299 Products (14 New) • updated Sep 17th • Exported Aug 26th (1 currently selec…" at bounding box center [250, 29] width 443 height 7
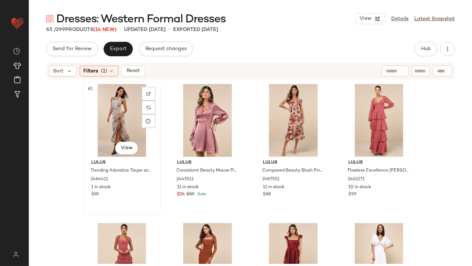
click at [111, 132] on div "#1 View" at bounding box center [122, 120] width 72 height 73
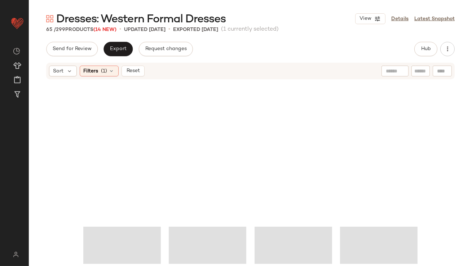
scroll to position [2184, 0]
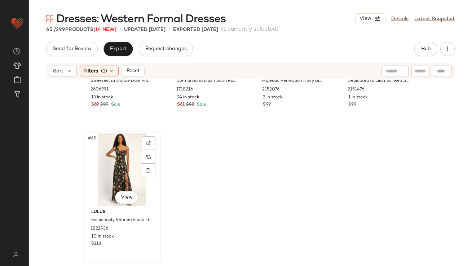
click at [112, 161] on div "#65 View" at bounding box center [122, 169] width 72 height 73
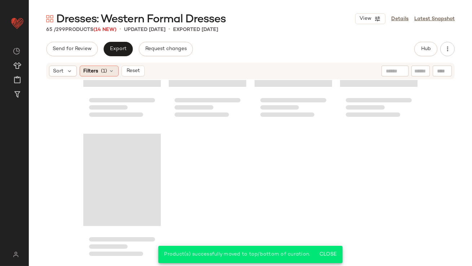
click at [114, 70] on div "Filters (1)" at bounding box center [99, 71] width 39 height 11
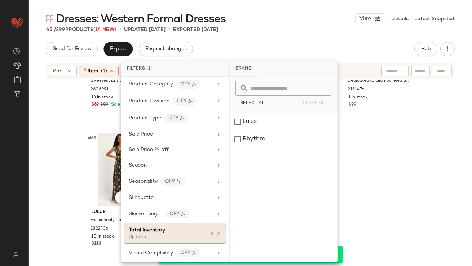
click at [218, 231] on icon at bounding box center [218, 233] width 5 height 5
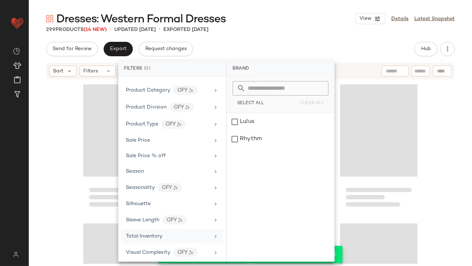
scroll to position [10258, 0]
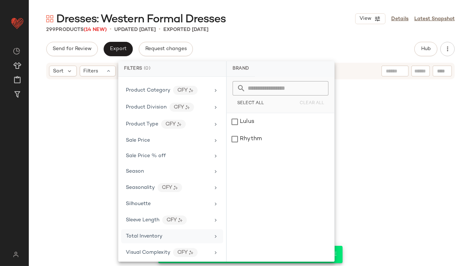
click at [272, 54] on div "Send for Review Export Request changes Hub" at bounding box center [250, 49] width 409 height 14
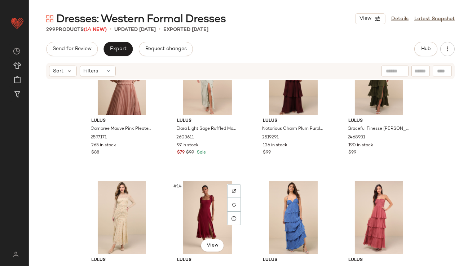
scroll to position [325, 0]
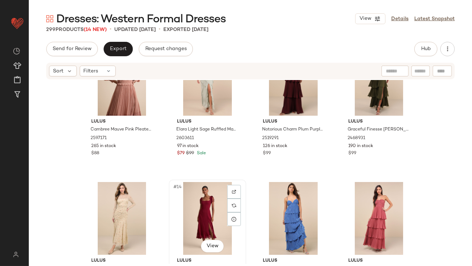
click at [204, 222] on div "#14 View" at bounding box center [207, 218] width 72 height 73
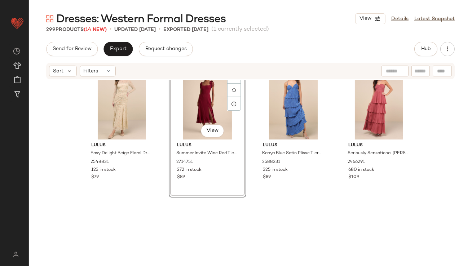
scroll to position [456, 0]
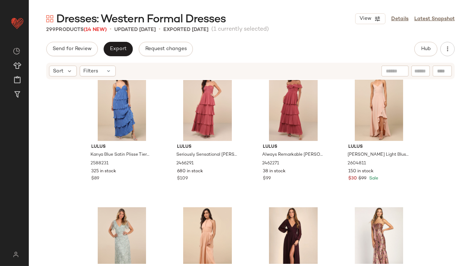
scroll to position [580, 0]
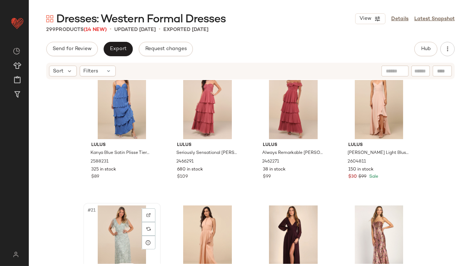
scroll to position [581, 0]
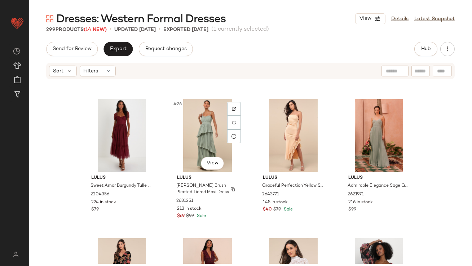
scroll to position [824, 0]
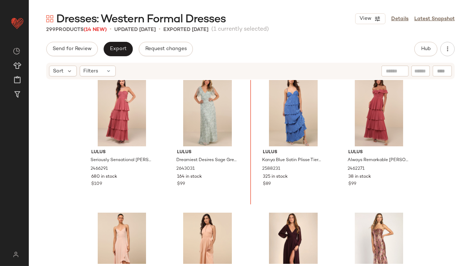
scroll to position [556, 0]
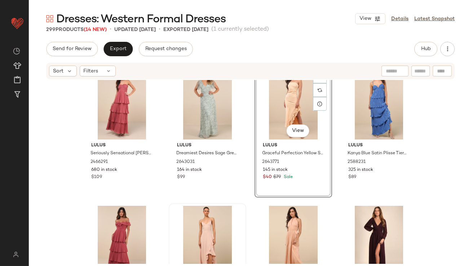
scroll to position [588, 0]
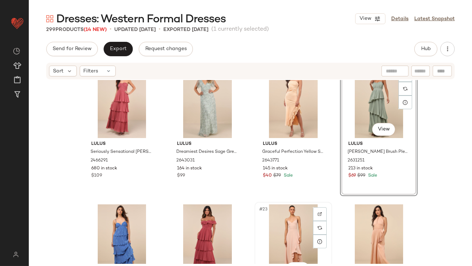
scroll to position [628, 0]
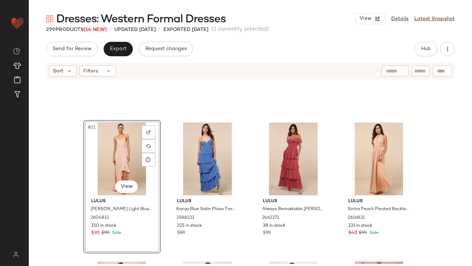
scroll to position [741, 0]
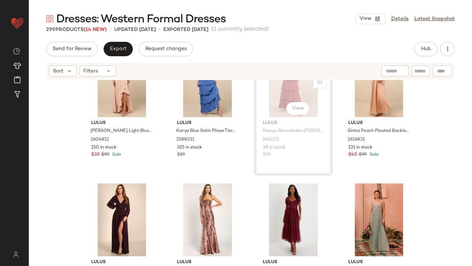
scroll to position [736, 0]
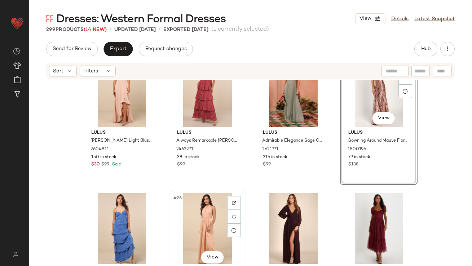
scroll to position [777, 0]
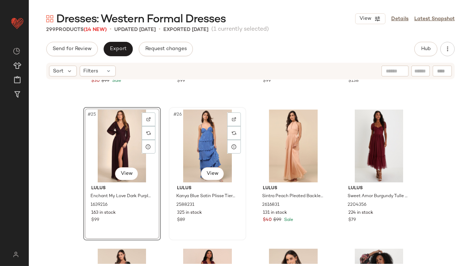
scroll to position [898, 0]
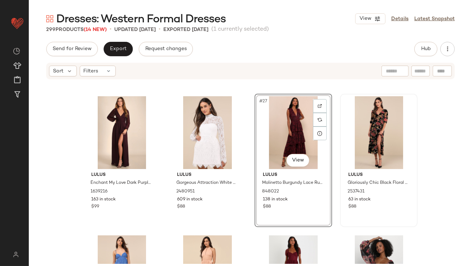
scroll to position [876, 0]
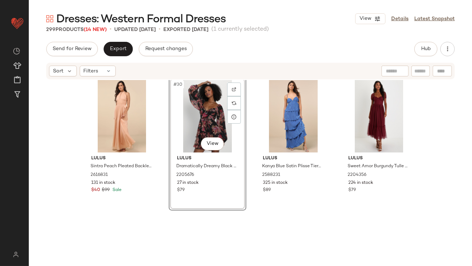
scroll to position [1047, 0]
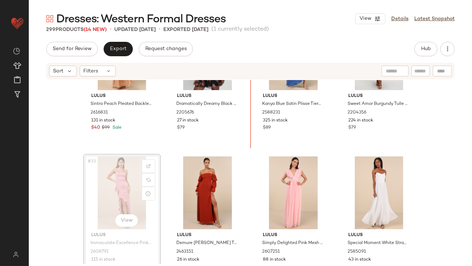
scroll to position [1020, 0]
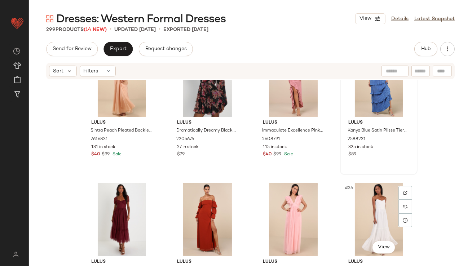
drag, startPoint x: 369, startPoint y: 205, endPoint x: 341, endPoint y: 91, distance: 117.7
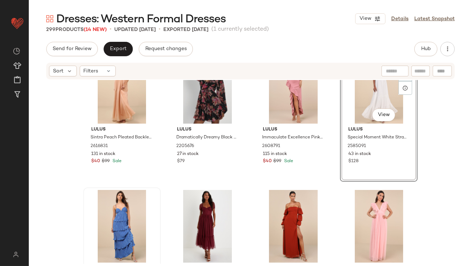
scroll to position [1022, 0]
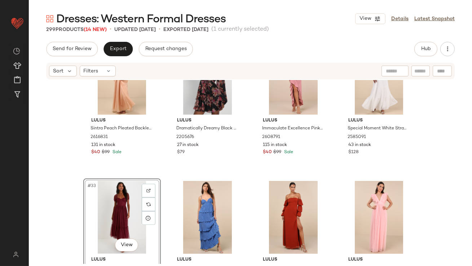
scroll to position [1044, 0]
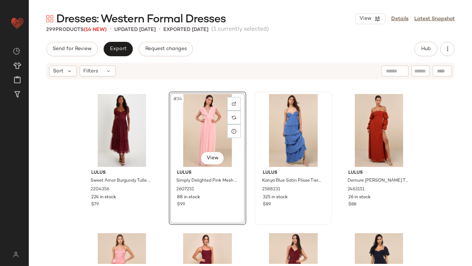
scroll to position [1127, 0]
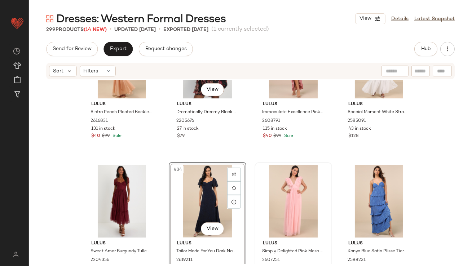
scroll to position [1067, 0]
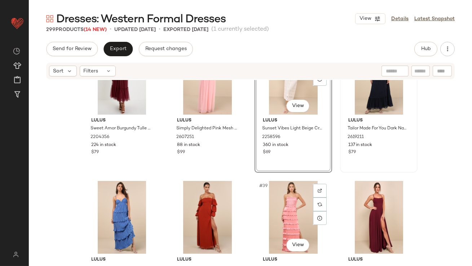
scroll to position [1160, 0]
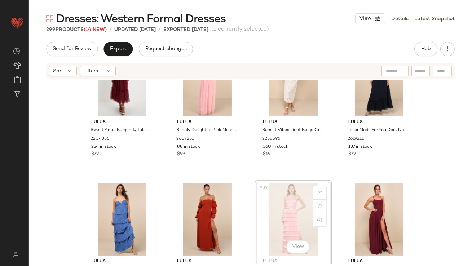
scroll to position [1164, 0]
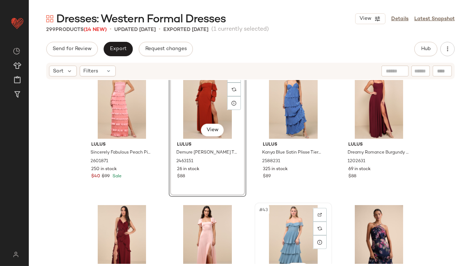
scroll to position [1277, 0]
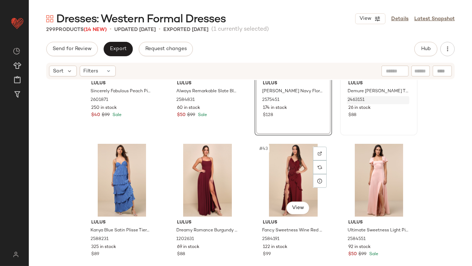
scroll to position [1307, 0]
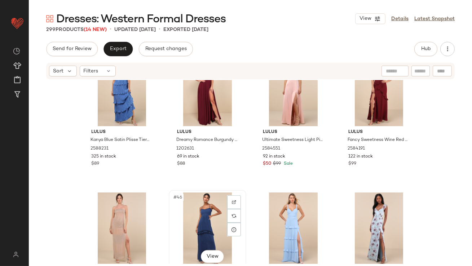
scroll to position [1429, 0]
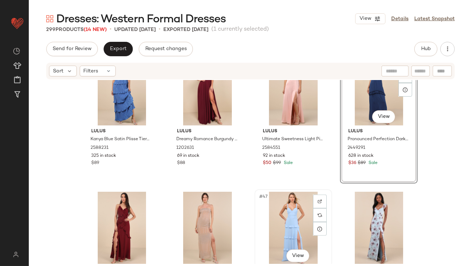
scroll to position [1545, 0]
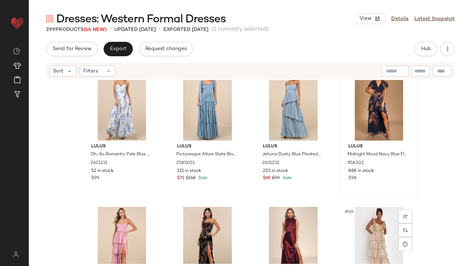
scroll to position [1901, 0]
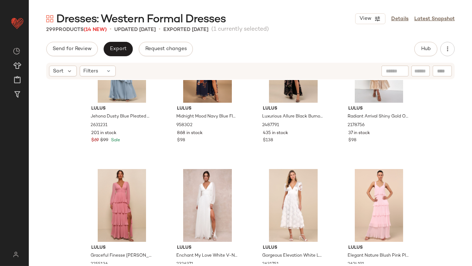
scroll to position [2013, 0]
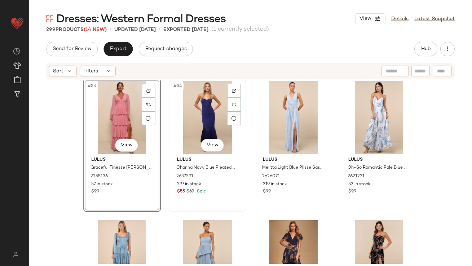
scroll to position [1900, 0]
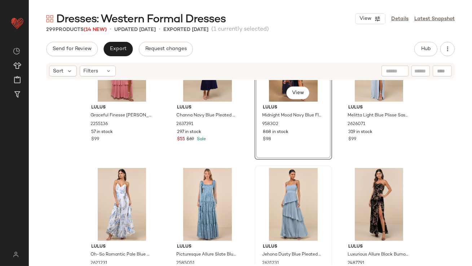
scroll to position [1880, 0]
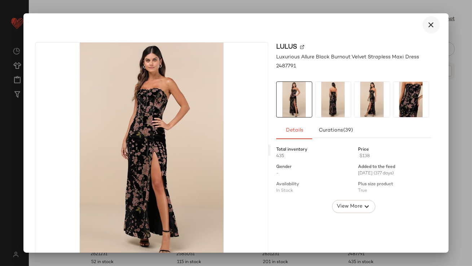
click at [427, 26] on icon "button" at bounding box center [431, 25] width 9 height 9
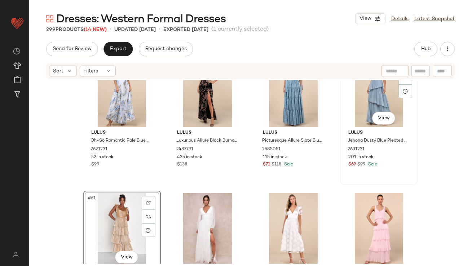
scroll to position [1983, 0]
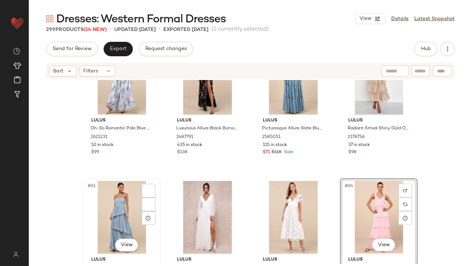
scroll to position [2006, 0]
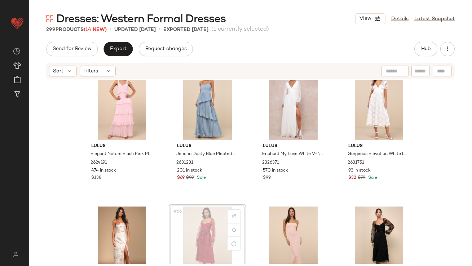
scroll to position [2111, 0]
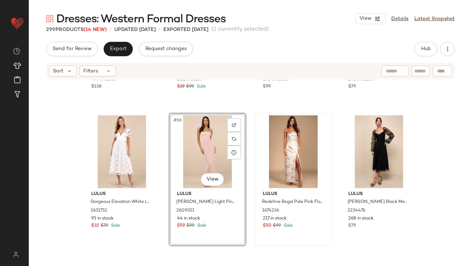
scroll to position [2237, 0]
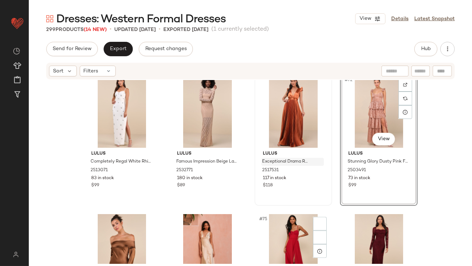
scroll to position [2427, 0]
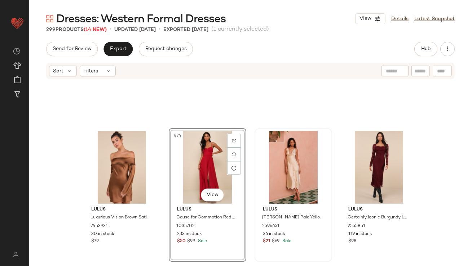
scroll to position [2559, 0]
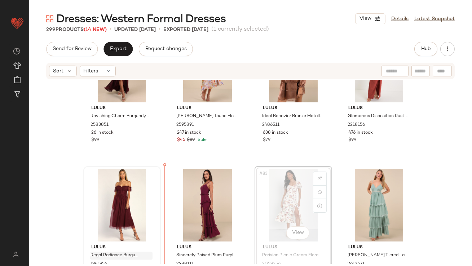
scroll to position [2721, 0]
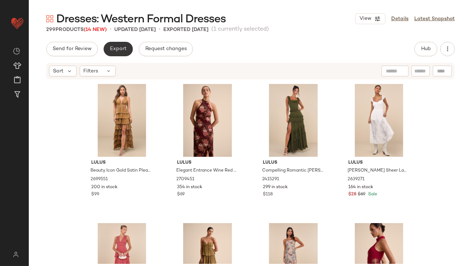
click at [110, 43] on button "Export" at bounding box center [118, 49] width 29 height 14
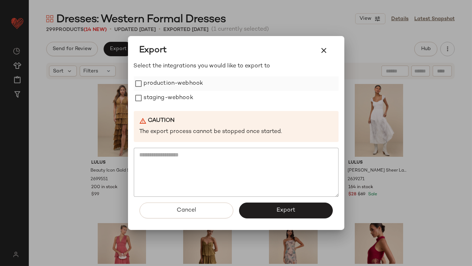
click at [150, 84] on label "production-webhook" at bounding box center [174, 83] width 60 height 14
click at [150, 98] on label "staging-webhook" at bounding box center [168, 98] width 49 height 14
click at [254, 216] on button "Export" at bounding box center [286, 211] width 94 height 16
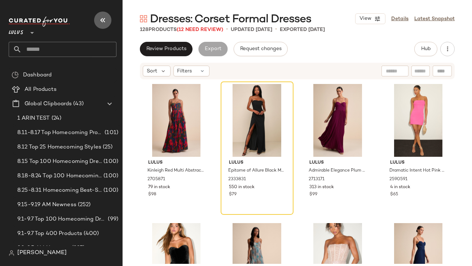
click at [102, 20] on icon "button" at bounding box center [102, 20] width 9 height 9
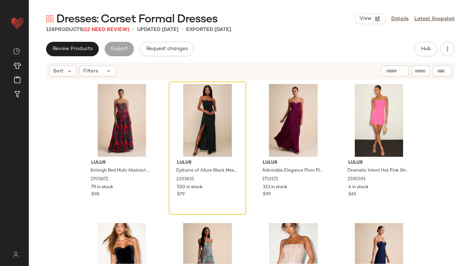
click at [400, 23] on div "View Details Latest Snapshot" at bounding box center [405, 18] width 100 height 11
click at [399, 20] on link "Details" at bounding box center [399, 19] width 17 height 8
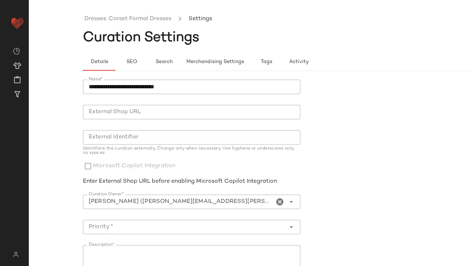
click at [278, 203] on icon "Clear Curation Owner*" at bounding box center [280, 202] width 9 height 9
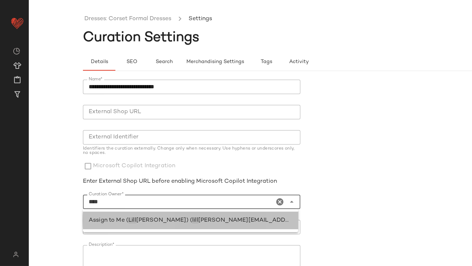
click at [240, 221] on span "[PERSON_NAME][EMAIL_ADDRESS][PERSON_NAME][DOMAIN_NAME])" at bounding box center [301, 220] width 207 height 6
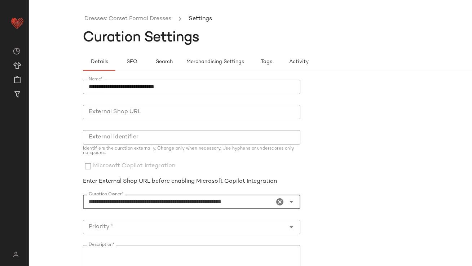
scroll to position [10, 0]
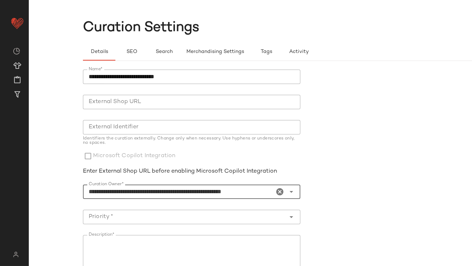
type input "**********"
click at [197, 221] on input "Priority *" at bounding box center [184, 217] width 203 height 9
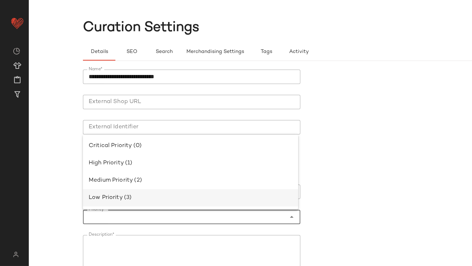
click at [176, 196] on div "Low Priority (3)" at bounding box center [191, 198] width 204 height 9
type input "**********"
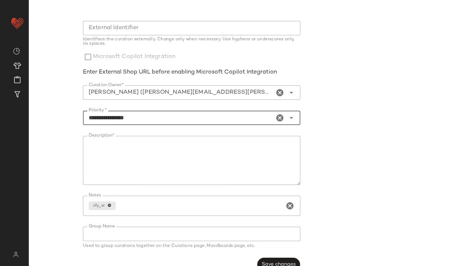
scroll to position [123, 0]
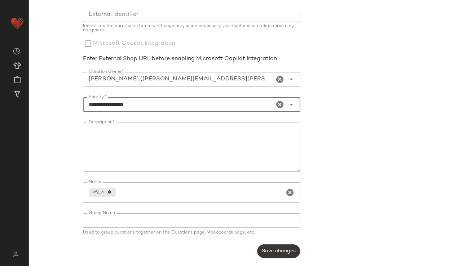
click at [278, 251] on span "Save changes" at bounding box center [278, 251] width 34 height 6
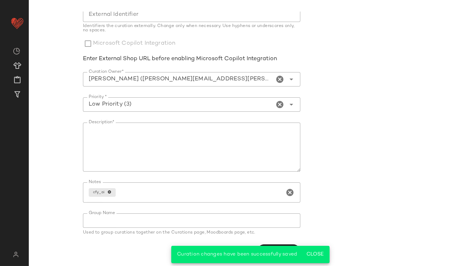
scroll to position [0, 0]
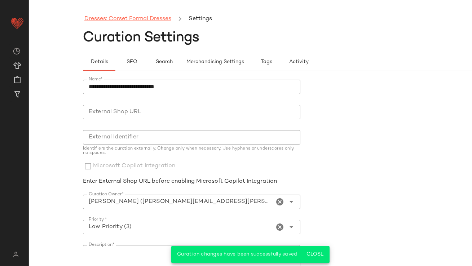
click at [124, 18] on link "Dresses: Corset Formal Dresses" at bounding box center [127, 18] width 87 height 9
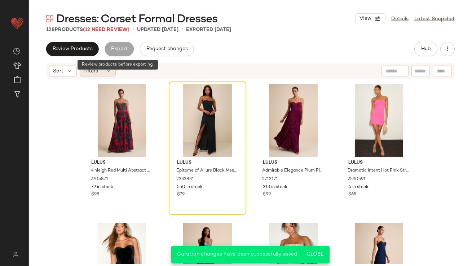
click at [104, 68] on div "Filters" at bounding box center [98, 71] width 36 height 11
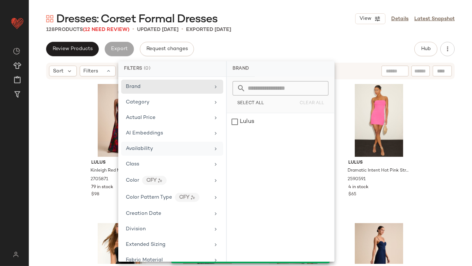
click at [151, 151] on div "Availability" at bounding box center [139, 149] width 27 height 8
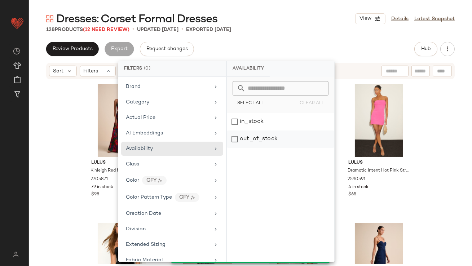
click at [256, 138] on div "out_of_stock" at bounding box center [280, 139] width 107 height 17
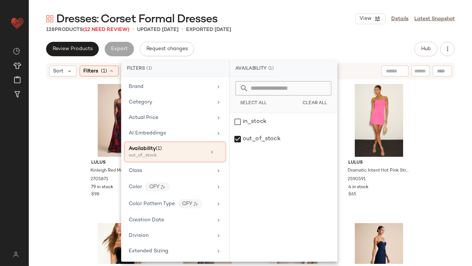
click at [270, 36] on div "Dresses: Corset Formal Dresses View Details Latest Snapshot 128 Products (12 Ne…" at bounding box center [250, 139] width 443 height 255
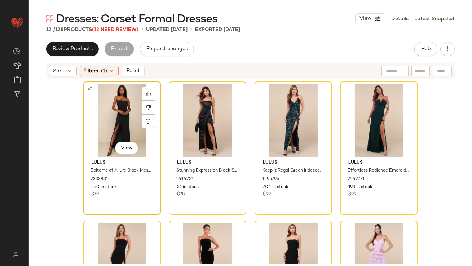
click at [120, 106] on div "#1 View" at bounding box center [122, 120] width 72 height 73
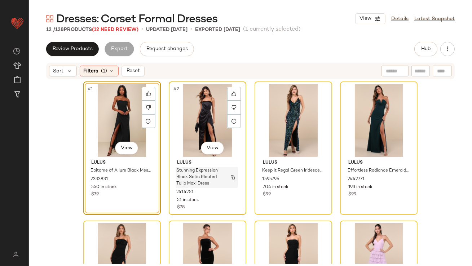
scroll to position [235, 0]
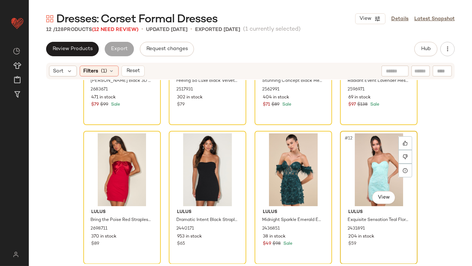
click at [362, 162] on div "#12 View" at bounding box center [379, 169] width 72 height 73
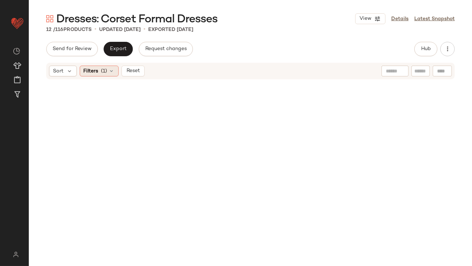
click at [111, 71] on icon at bounding box center [112, 71] width 6 height 6
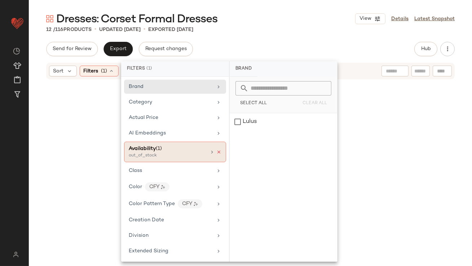
click at [217, 151] on icon at bounding box center [218, 152] width 5 height 5
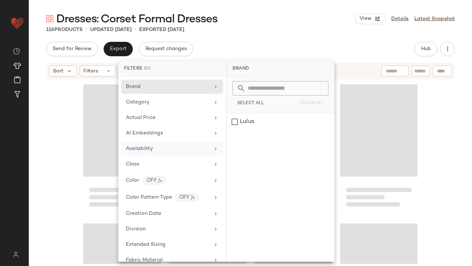
click at [266, 42] on div "Send for Review Export Request changes Hub" at bounding box center [250, 49] width 409 height 14
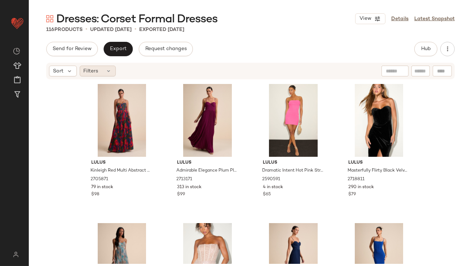
click at [101, 66] on div "Filters" at bounding box center [98, 71] width 36 height 11
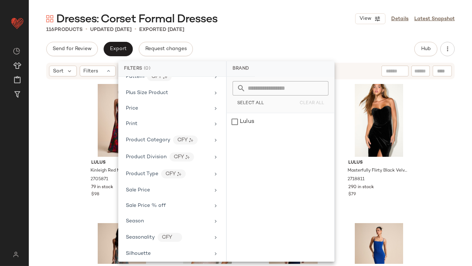
scroll to position [447, 0]
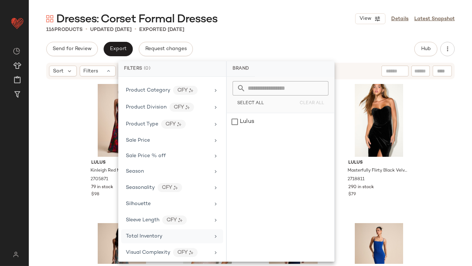
click at [146, 234] on span "Total Inventory" at bounding box center [144, 236] width 36 height 5
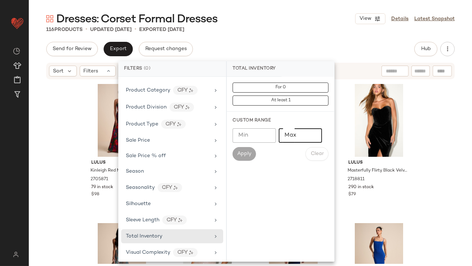
click at [288, 130] on input "Max" at bounding box center [300, 135] width 43 height 14
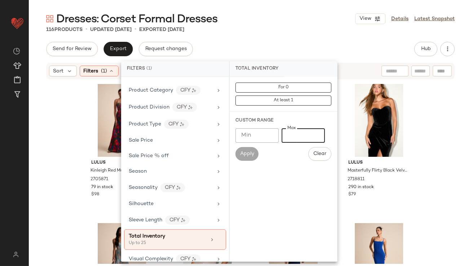
type input "**"
click at [296, 34] on div "Dresses: Corset Formal Dresses View Details Latest Snapshot 116 Products • upda…" at bounding box center [250, 139] width 443 height 255
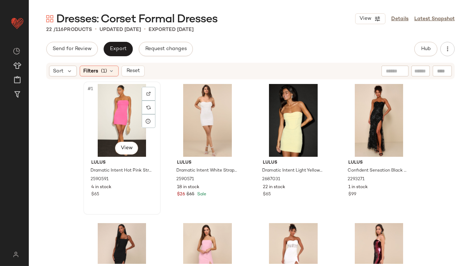
click at [111, 118] on div "#1 View" at bounding box center [122, 120] width 72 height 73
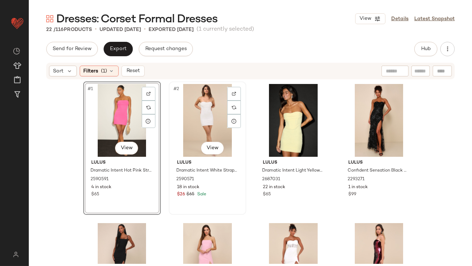
scroll to position [652, 0]
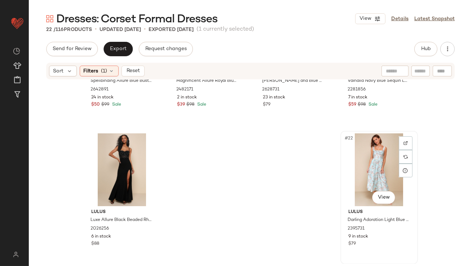
click at [383, 163] on div "#22 View" at bounding box center [379, 169] width 72 height 73
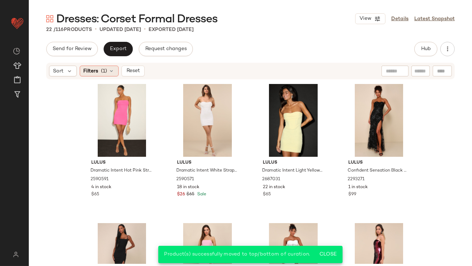
click at [108, 69] on div "Filters (1)" at bounding box center [99, 71] width 39 height 11
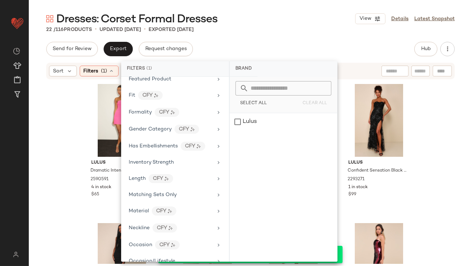
scroll to position [453, 0]
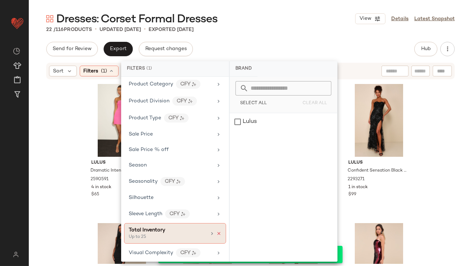
click at [217, 231] on icon at bounding box center [218, 233] width 5 height 5
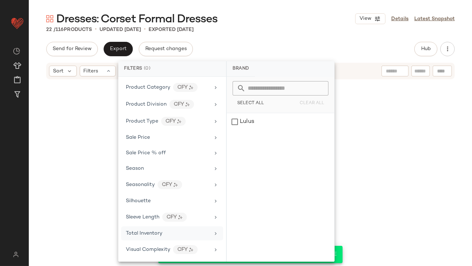
scroll to position [447, 0]
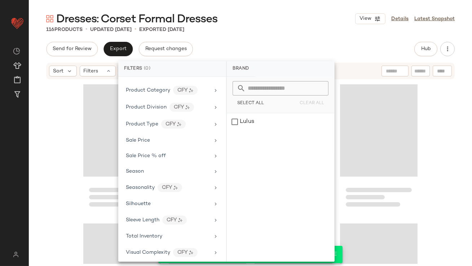
click at [274, 49] on div "Send for Review Export Request changes Hub" at bounding box center [250, 49] width 409 height 14
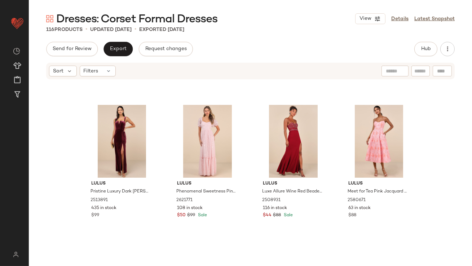
scroll to position [0, 0]
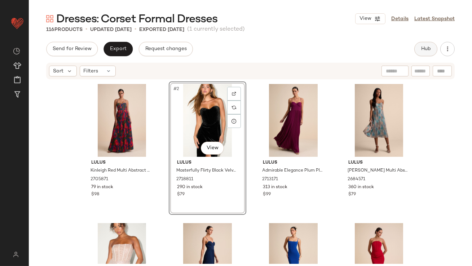
click at [431, 45] on button "Hub" at bounding box center [425, 49] width 23 height 14
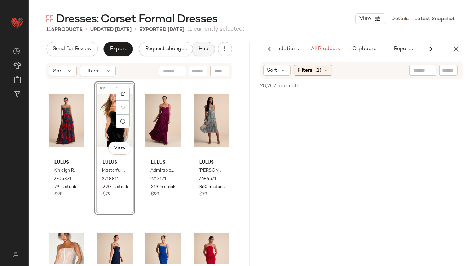
scroll to position [0, 40]
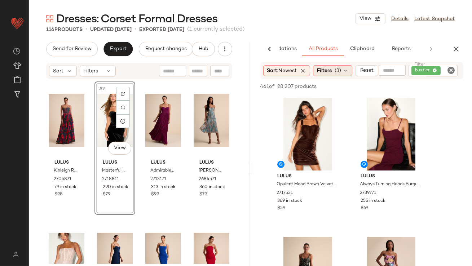
click at [329, 69] on span "Filters" at bounding box center [324, 71] width 15 height 8
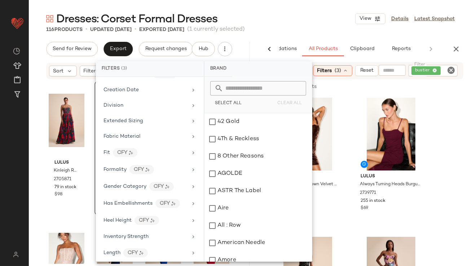
scroll to position [164, 0]
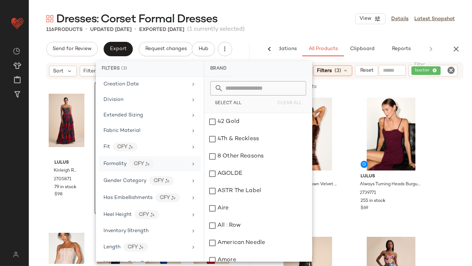
click at [118, 167] on div "Formality CFY" at bounding box center [146, 163] width 84 height 9
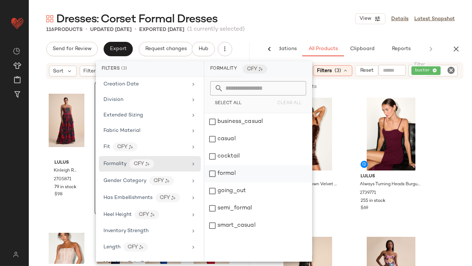
click at [228, 174] on div "formal" at bounding box center [257, 173] width 107 height 17
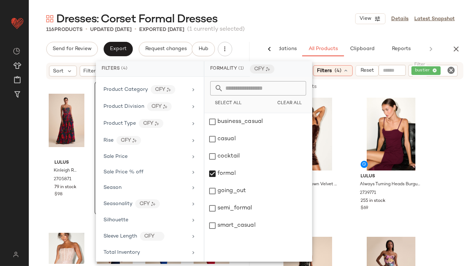
scroll to position [507, 0]
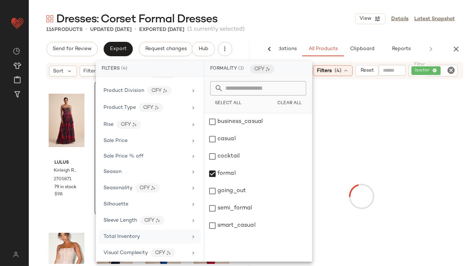
click at [117, 234] on span "Total Inventory" at bounding box center [122, 236] width 36 height 5
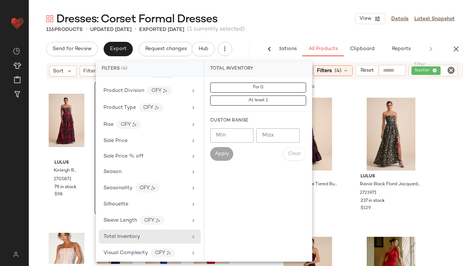
click at [234, 137] on input "Min" at bounding box center [231, 135] width 43 height 14
type input "**"
click at [219, 150] on button "Apply" at bounding box center [221, 154] width 23 height 14
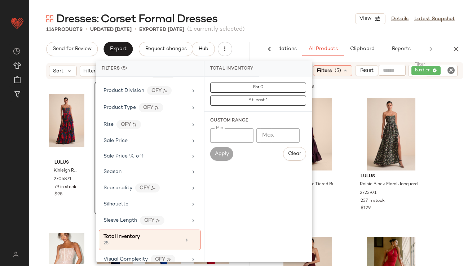
click at [326, 26] on div "116 Products • updated Sep 17th • Exported Aug 26th (1 currently selected)" at bounding box center [250, 29] width 443 height 7
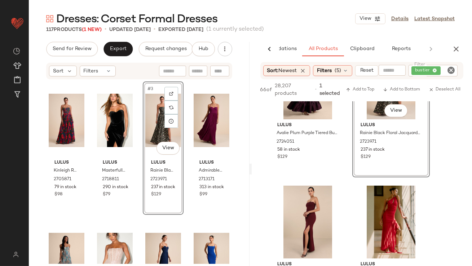
scroll to position [79, 0]
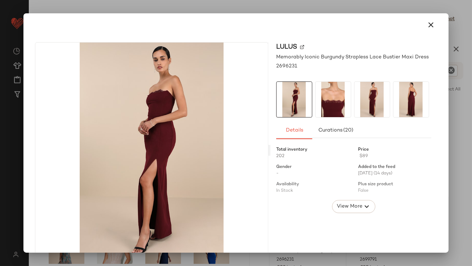
click at [340, 107] on img at bounding box center [333, 99] width 35 height 35
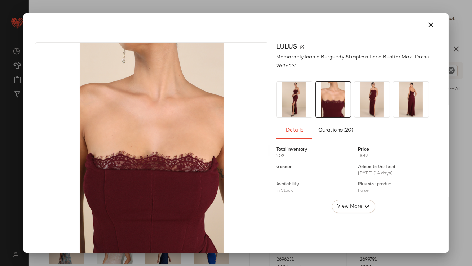
click at [371, 107] on img at bounding box center [372, 99] width 35 height 35
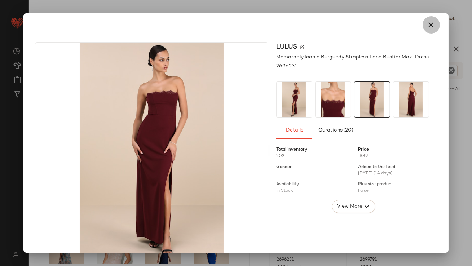
click at [427, 25] on icon "button" at bounding box center [431, 25] width 9 height 9
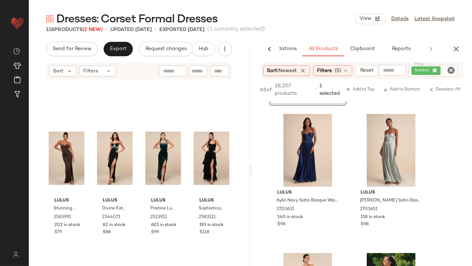
scroll to position [1044, 0]
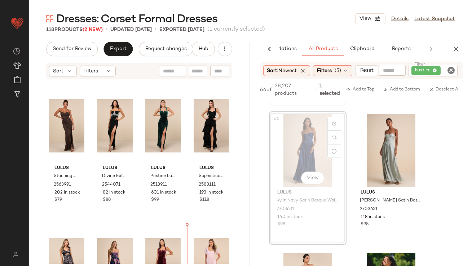
drag, startPoint x: 289, startPoint y: 147, endPoint x: 277, endPoint y: 158, distance: 16.6
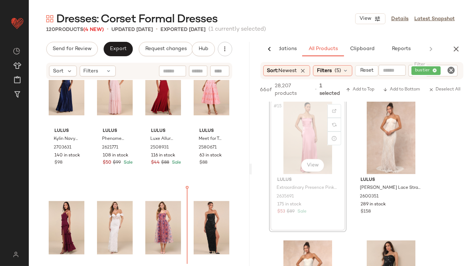
scroll to position [1310, 0]
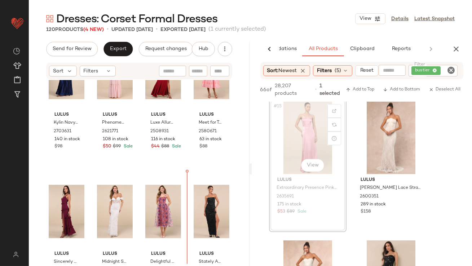
drag, startPoint x: 290, startPoint y: 138, endPoint x: 286, endPoint y: 141, distance: 4.4
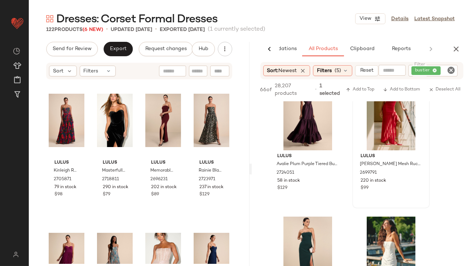
scroll to position [29, 0]
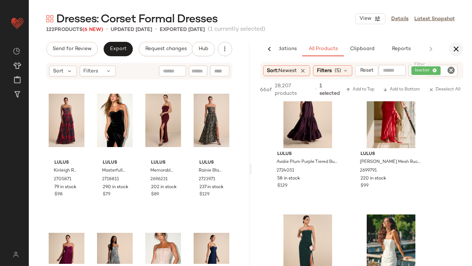
click at [463, 49] on button "button" at bounding box center [456, 49] width 14 height 14
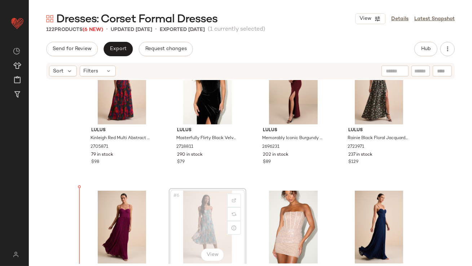
scroll to position [36, 0]
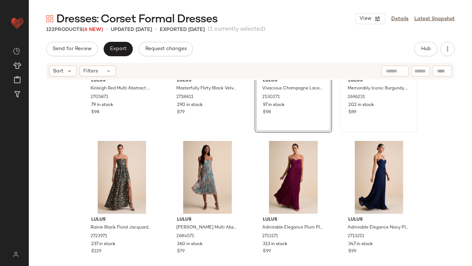
scroll to position [238, 0]
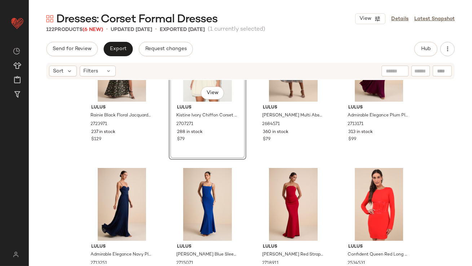
scroll to position [128, 0]
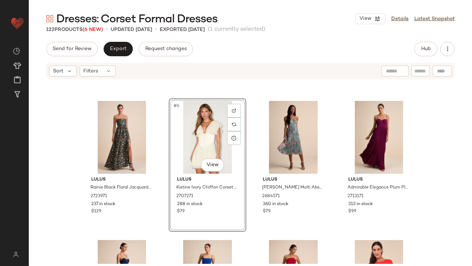
click at [188, 143] on div "#6 View" at bounding box center [207, 137] width 72 height 73
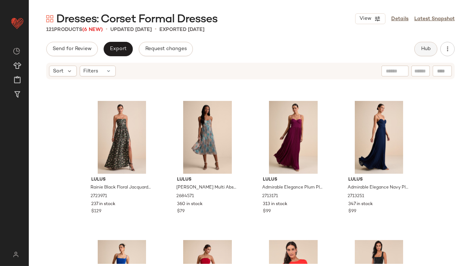
click at [429, 51] on span "Hub" at bounding box center [426, 49] width 10 height 6
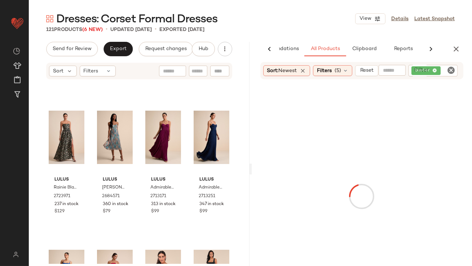
scroll to position [0, 40]
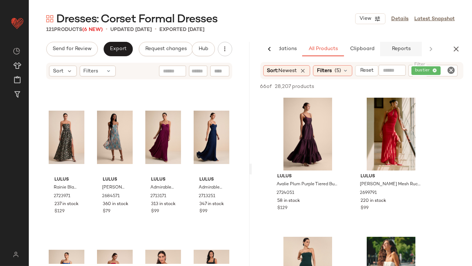
click at [400, 52] on button "Reports" at bounding box center [401, 49] width 42 height 14
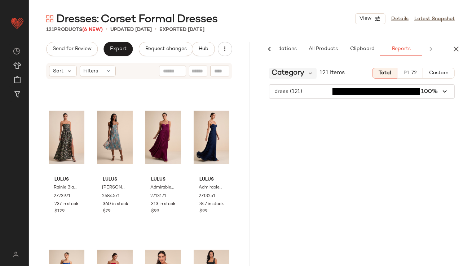
click at [286, 71] on span "Category" at bounding box center [288, 73] width 33 height 11
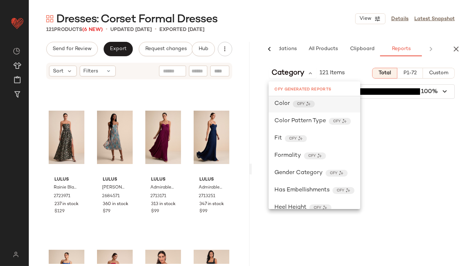
scroll to position [214, 0]
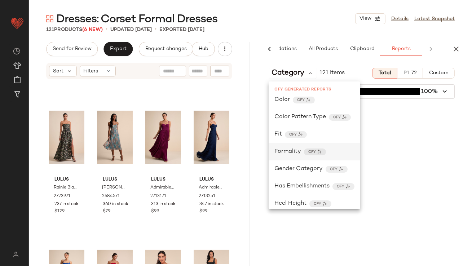
click at [281, 149] on span "Formality" at bounding box center [287, 152] width 27 height 9
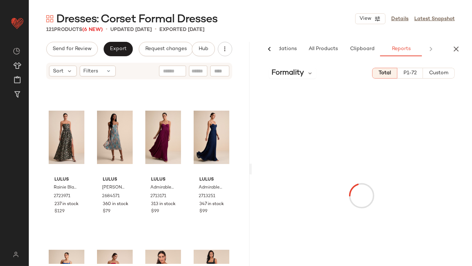
click at [325, 32] on div "121 Products (6 New) • updated Sep 17th • Exported Aug 26th" at bounding box center [250, 29] width 443 height 7
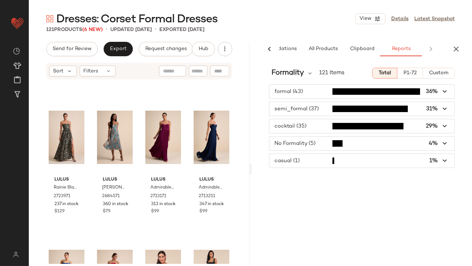
click at [308, 122] on span "button" at bounding box center [361, 126] width 185 height 14
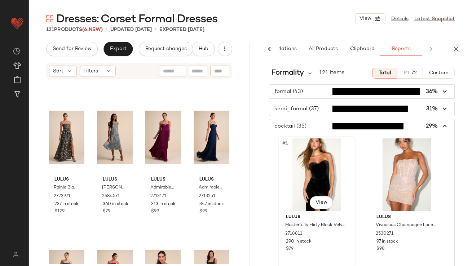
click at [305, 173] on div "#1 View" at bounding box center [317, 174] width 72 height 73
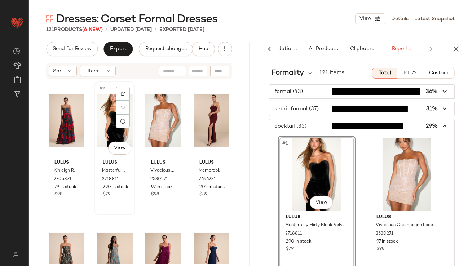
click at [104, 103] on div "#2 View" at bounding box center [115, 120] width 36 height 73
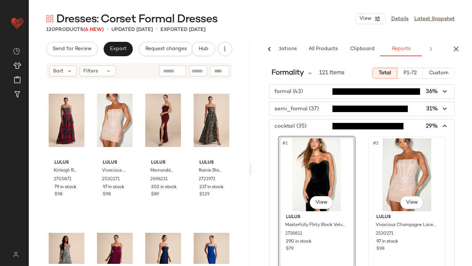
click at [378, 154] on div "#2 View" at bounding box center [407, 174] width 72 height 73
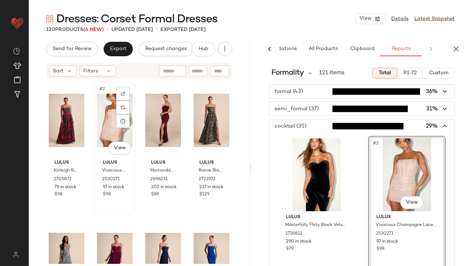
click at [107, 120] on div "#2 View" at bounding box center [115, 120] width 36 height 73
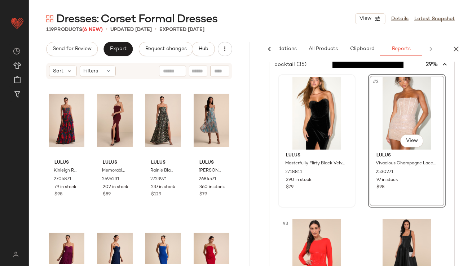
scroll to position [104, 0]
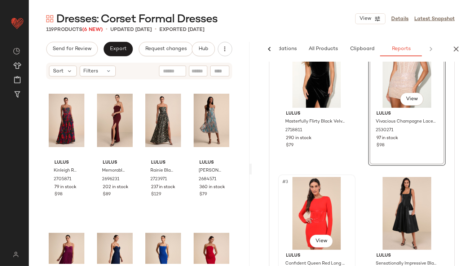
click at [297, 229] on div "#3 View" at bounding box center [317, 213] width 72 height 73
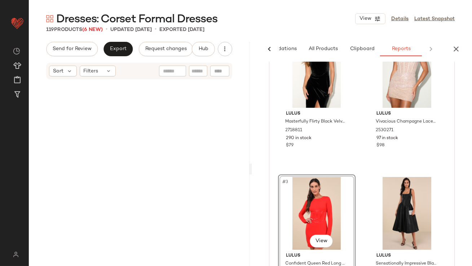
scroll to position [284, 0]
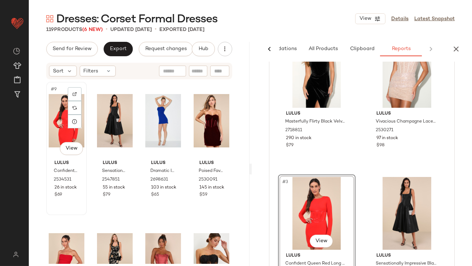
click at [51, 120] on div "#9 View" at bounding box center [67, 120] width 36 height 73
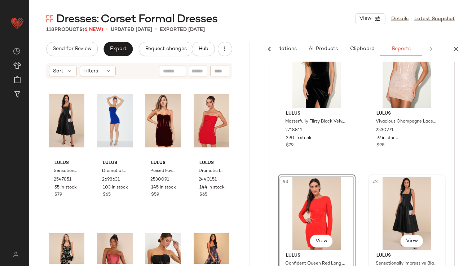
click at [386, 182] on div "#4 View" at bounding box center [407, 213] width 72 height 73
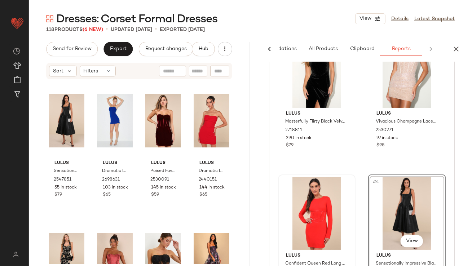
scroll to position [278, 0]
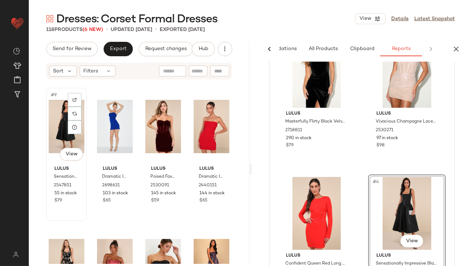
click at [57, 127] on div "#9 View" at bounding box center [67, 126] width 36 height 73
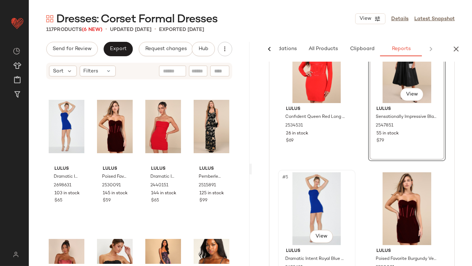
click at [291, 181] on div "#5 View" at bounding box center [317, 208] width 72 height 73
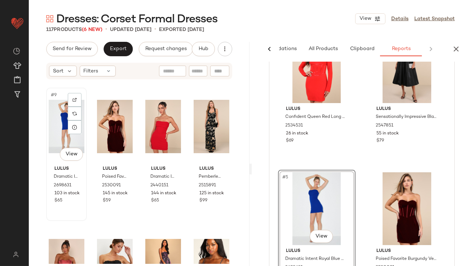
click at [63, 126] on div "#9 View" at bounding box center [67, 126] width 36 height 73
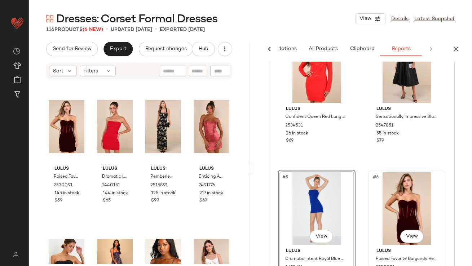
click at [371, 186] on div "#6 View" at bounding box center [407, 208] width 72 height 73
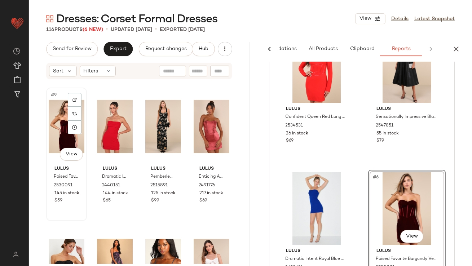
click at [63, 118] on div "#9 View" at bounding box center [67, 126] width 36 height 73
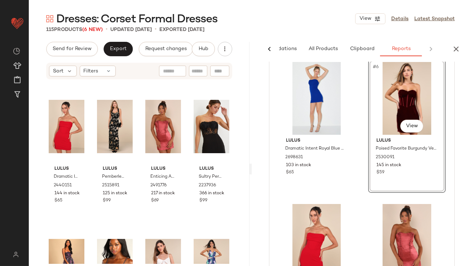
scroll to position [389, 0]
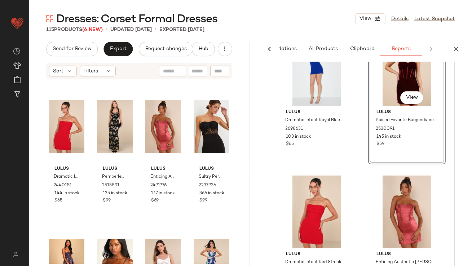
click at [461, 41] on div "Dresses: Corset Formal Dresses View Details Latest Snapshot 115 Products (6 New…" at bounding box center [250, 139] width 443 height 255
click at [462, 46] on button "button" at bounding box center [456, 49] width 14 height 14
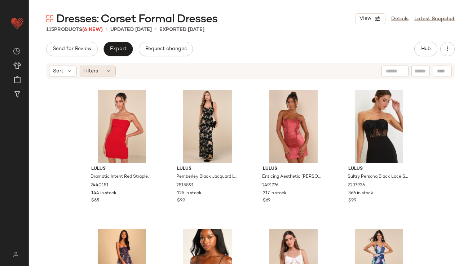
click at [92, 69] on span "Filters" at bounding box center [91, 71] width 15 height 8
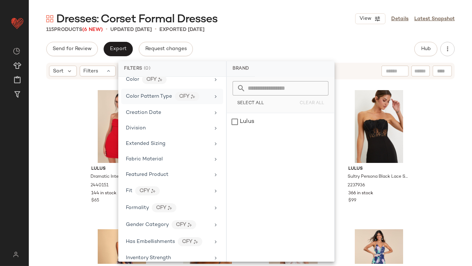
scroll to position [116, 0]
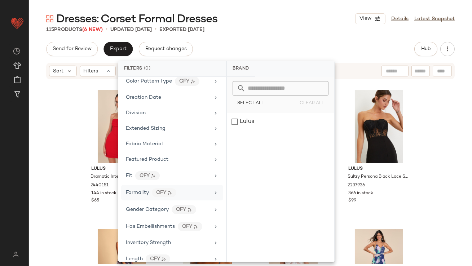
click at [150, 190] on div "Formality CFY" at bounding box center [168, 192] width 84 height 9
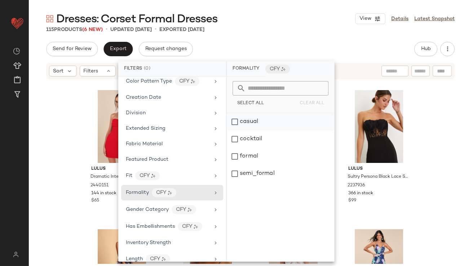
click at [252, 124] on div "casual" at bounding box center [280, 121] width 107 height 17
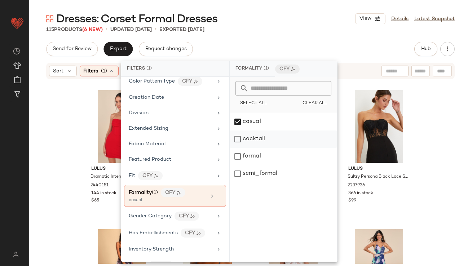
click at [251, 138] on div "cocktail" at bounding box center [283, 139] width 107 height 17
click at [277, 48] on div "Send for Review Export Request changes Hub" at bounding box center [250, 49] width 409 height 14
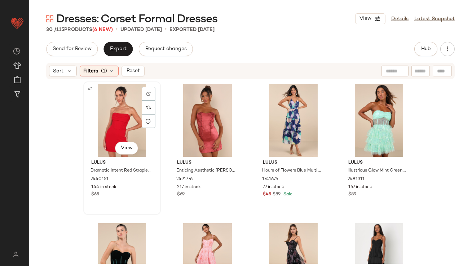
click at [117, 109] on div "#1 View" at bounding box center [122, 120] width 72 height 73
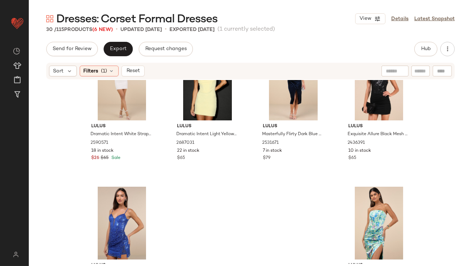
scroll to position [931, 0]
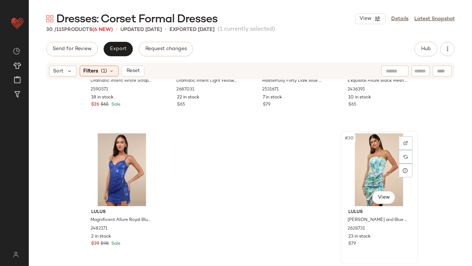
click at [356, 153] on div "#30 View" at bounding box center [379, 169] width 72 height 73
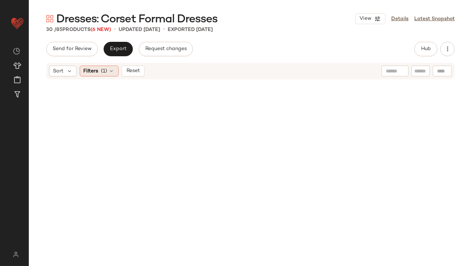
click at [112, 67] on div "Filters (1)" at bounding box center [99, 71] width 39 height 11
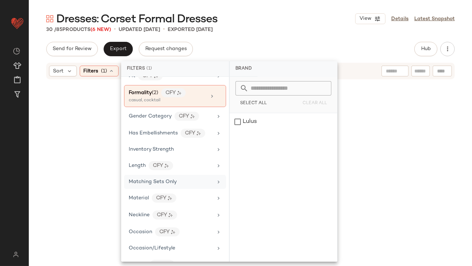
scroll to position [138, 0]
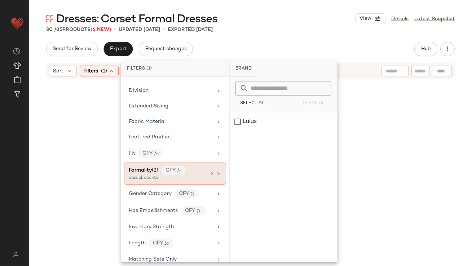
click at [216, 169] on div "Formality (2) CFY casual, cocktail" at bounding box center [175, 174] width 102 height 22
click at [216, 173] on icon at bounding box center [218, 173] width 5 height 5
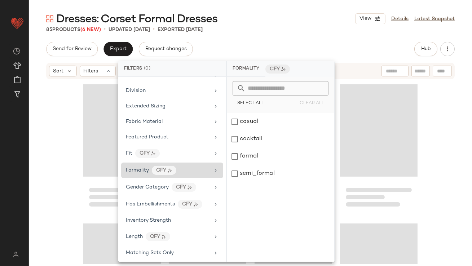
click at [303, 40] on div "Dresses: Corset Formal Dresses View Details Latest Snapshot 85 Products (6 New)…" at bounding box center [250, 139] width 443 height 255
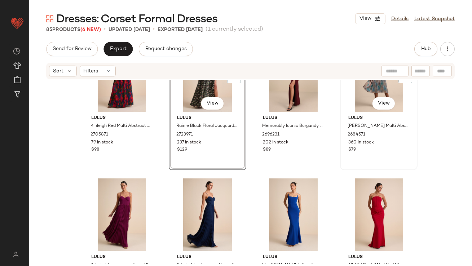
scroll to position [44, 0]
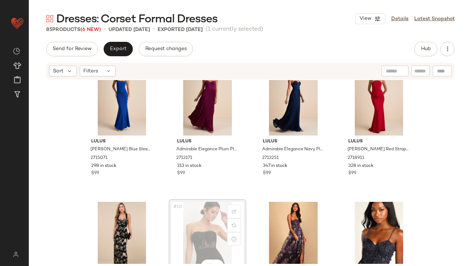
scroll to position [167, 0]
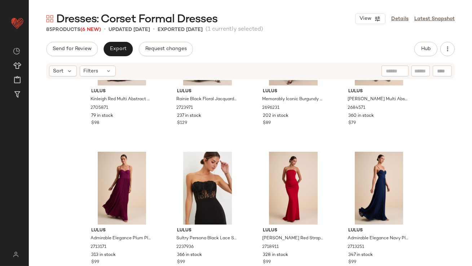
scroll to position [121, 0]
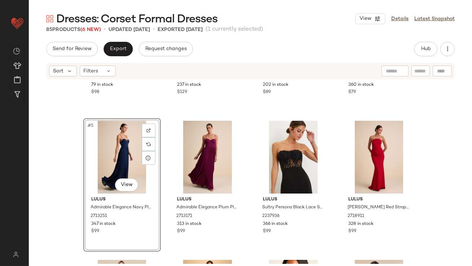
scroll to position [201, 0]
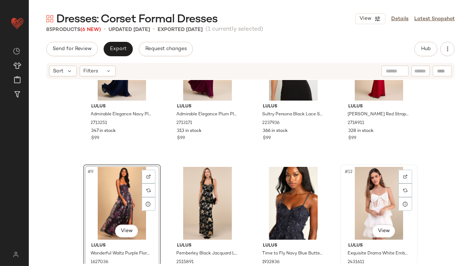
click at [356, 206] on div "#12 View" at bounding box center [379, 203] width 72 height 73
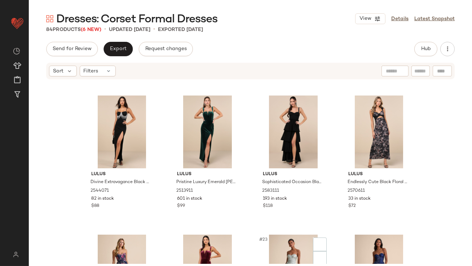
scroll to position [671, 0]
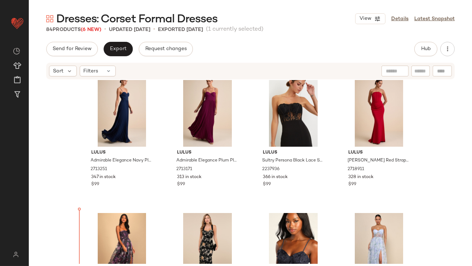
scroll to position [215, 0]
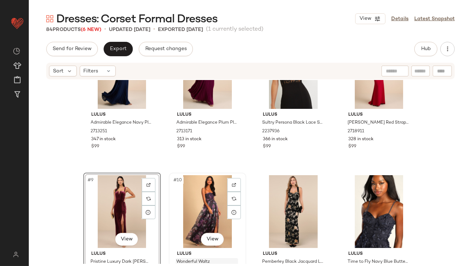
scroll to position [189, 0]
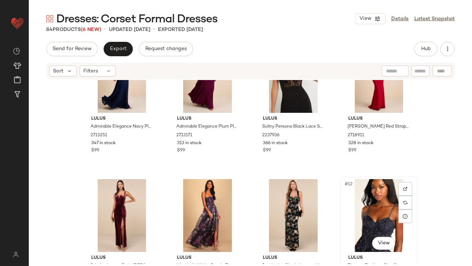
click at [364, 202] on div "#12 View" at bounding box center [379, 215] width 72 height 73
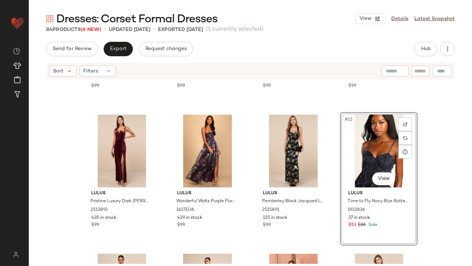
scroll to position [322, 0]
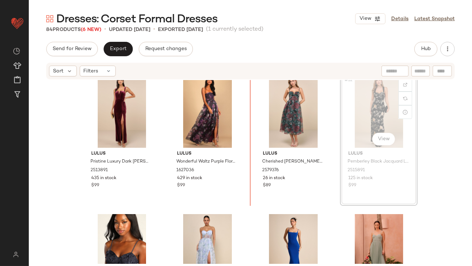
drag, startPoint x: 364, startPoint y: 100, endPoint x: 360, endPoint y: 101, distance: 4.0
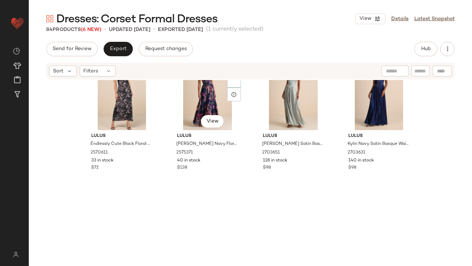
scroll to position [847, 0]
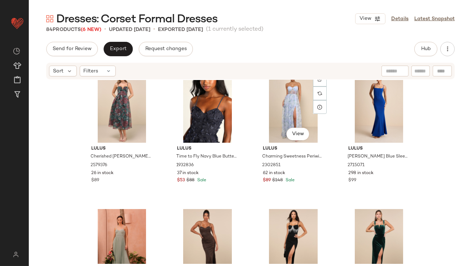
scroll to position [384, 0]
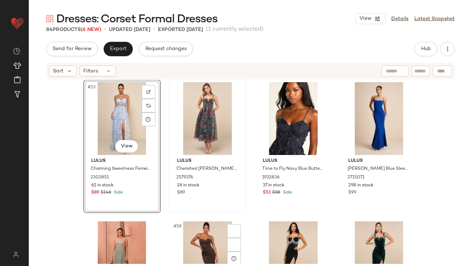
scroll to position [490, 0]
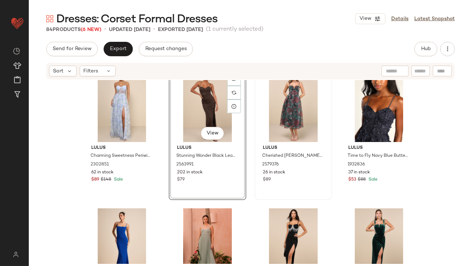
scroll to position [436, 0]
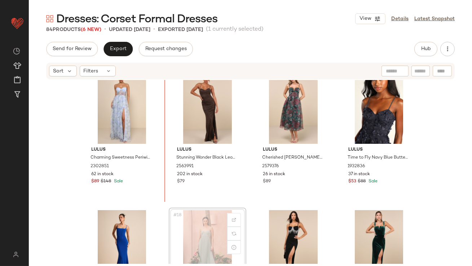
scroll to position [437, 0]
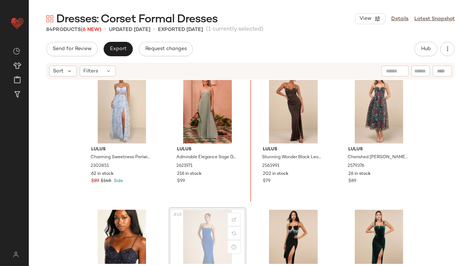
scroll to position [437, 0]
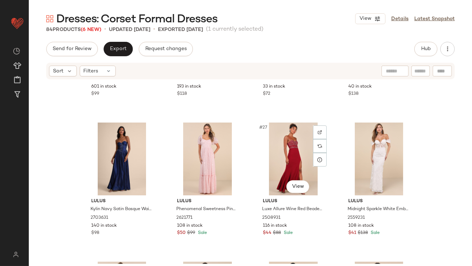
scroll to position [805, 0]
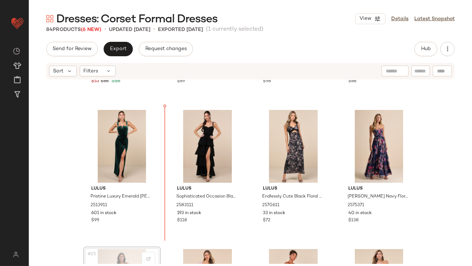
scroll to position [676, 0]
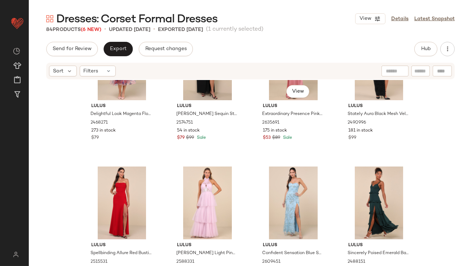
scroll to position [1095, 0]
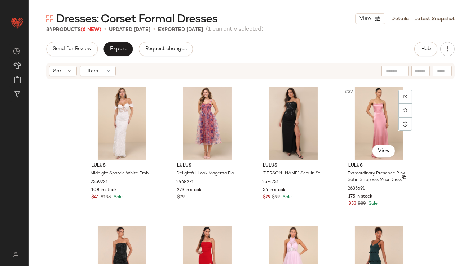
scroll to position [1009, 0]
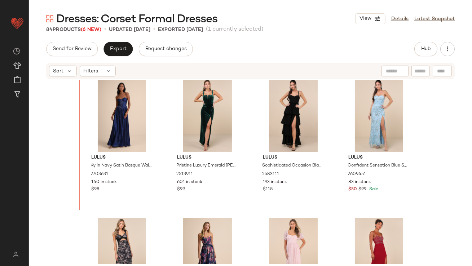
scroll to position [726, 0]
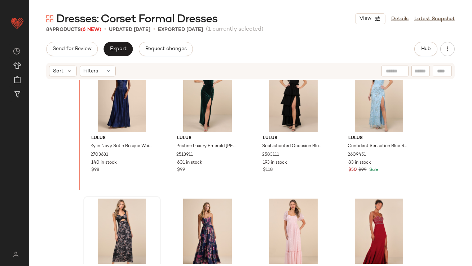
drag, startPoint x: 364, startPoint y: 214, endPoint x: 113, endPoint y: 229, distance: 251.5
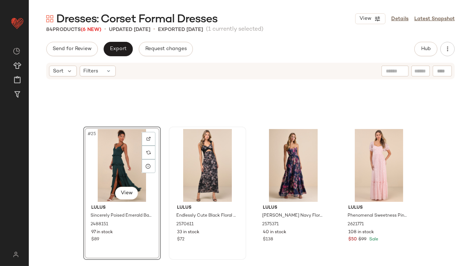
scroll to position [929, 0]
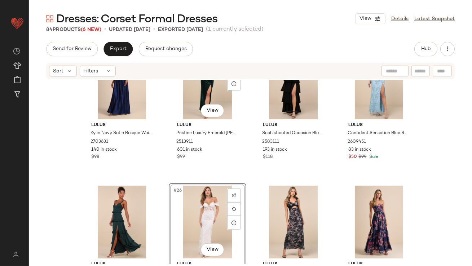
scroll to position [733, 0]
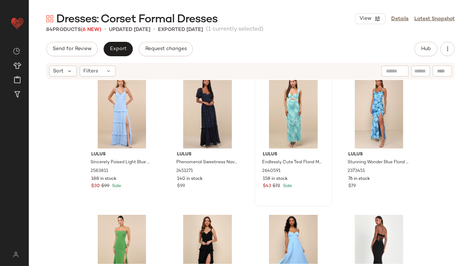
scroll to position [1775, 0]
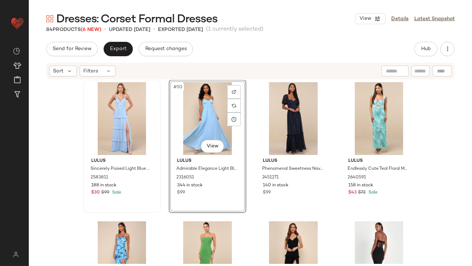
scroll to position [1677, 0]
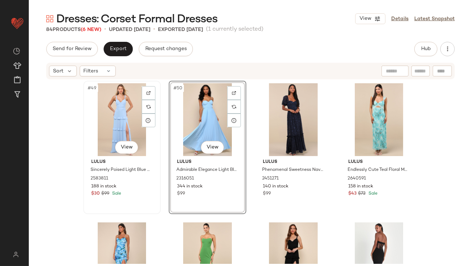
click at [117, 114] on div "#49 View" at bounding box center [122, 119] width 72 height 73
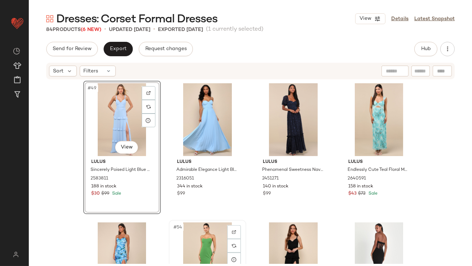
click at [187, 229] on div "#54 View" at bounding box center [207, 259] width 72 height 73
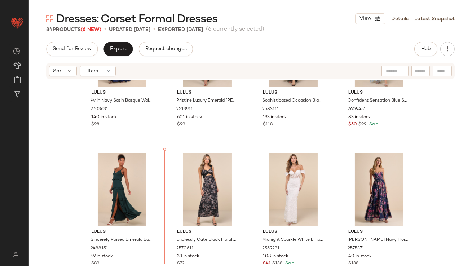
scroll to position [782, 0]
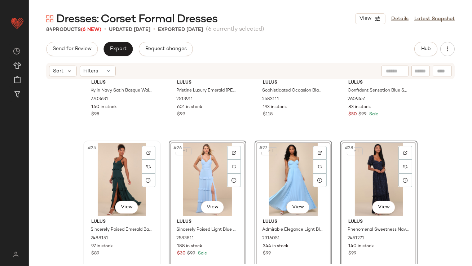
click at [155, 205] on div "#25 View" at bounding box center [122, 179] width 72 height 73
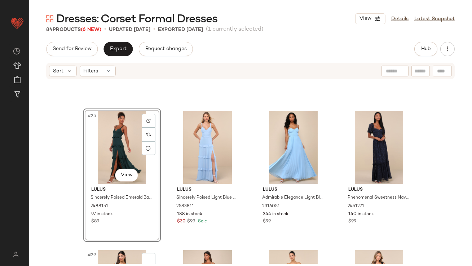
scroll to position [904, 0]
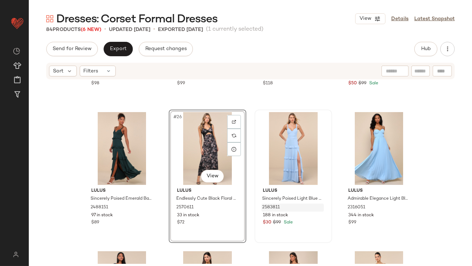
scroll to position [867, 0]
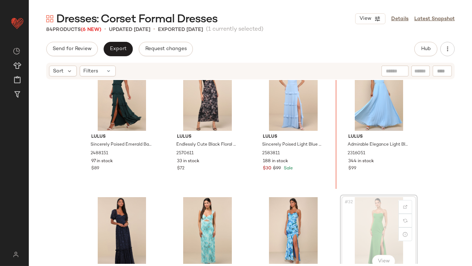
drag, startPoint x: 386, startPoint y: 208, endPoint x: 375, endPoint y: 198, distance: 14.6
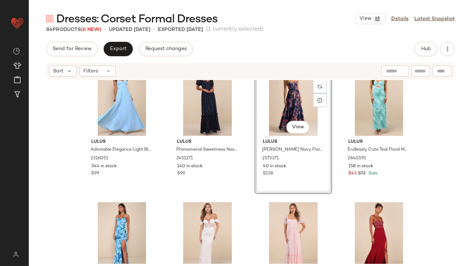
scroll to position [1036, 0]
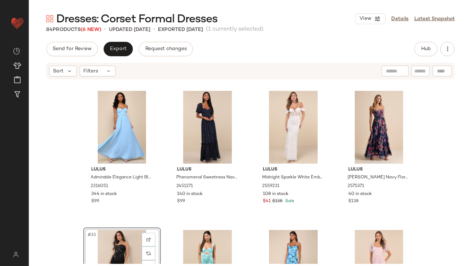
scroll to position [1024, 0]
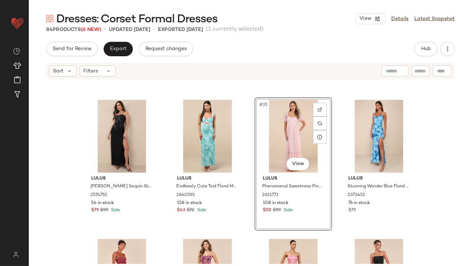
scroll to position [1120, 0]
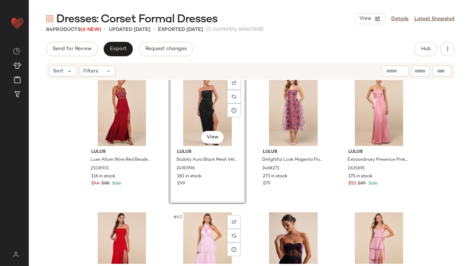
scroll to position [1156, 0]
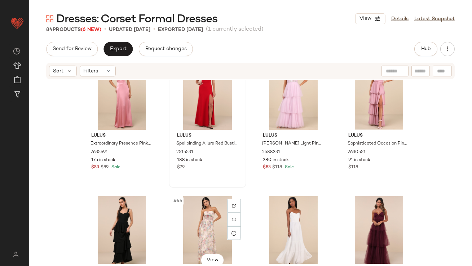
scroll to position [1438, 0]
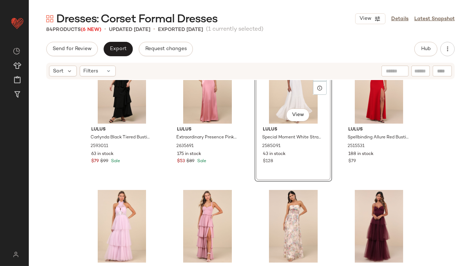
scroll to position [1431, 0]
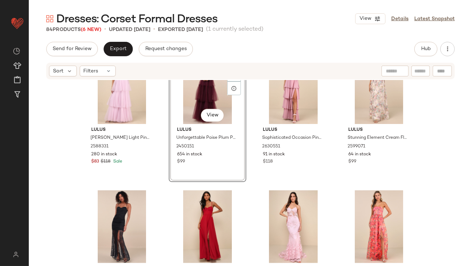
scroll to position [1578, 0]
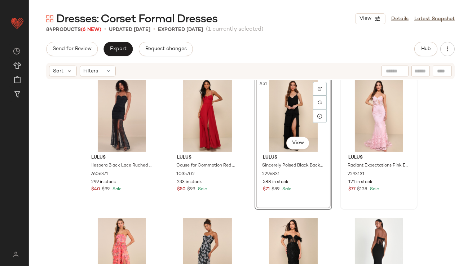
scroll to position [1704, 0]
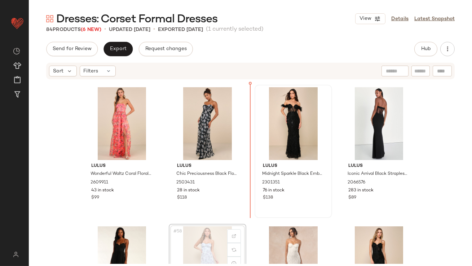
drag, startPoint x: 204, startPoint y: 245, endPoint x: 253, endPoint y: 184, distance: 77.7
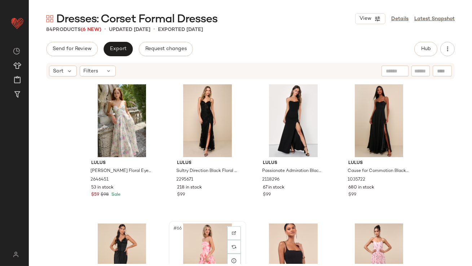
scroll to position [2094, 0]
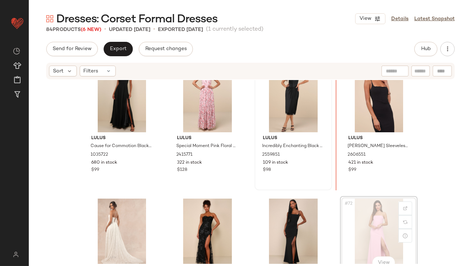
scroll to position [2255, 0]
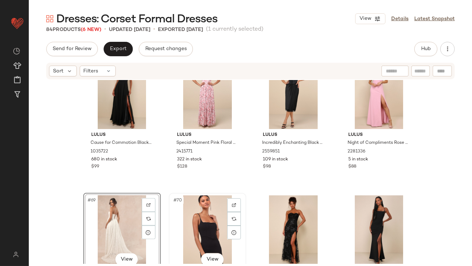
scroll to position [2380, 0]
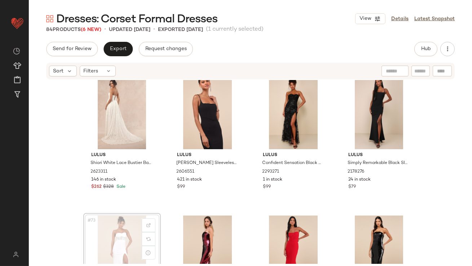
scroll to position [2380, 0]
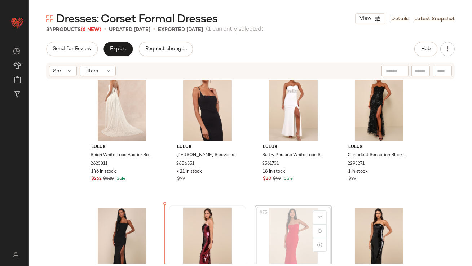
scroll to position [2403, 0]
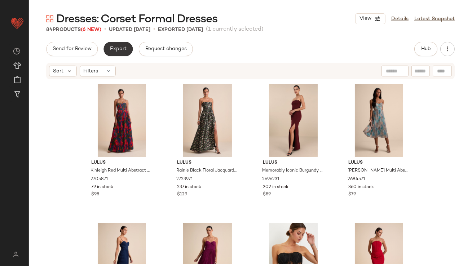
click at [109, 50] on button "Export" at bounding box center [118, 49] width 29 height 14
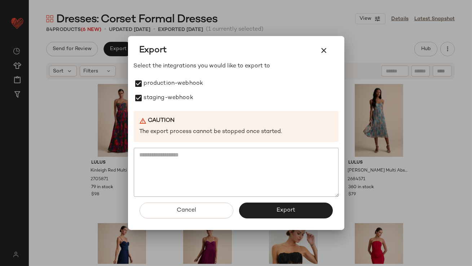
click at [275, 212] on button "Export" at bounding box center [286, 211] width 94 height 16
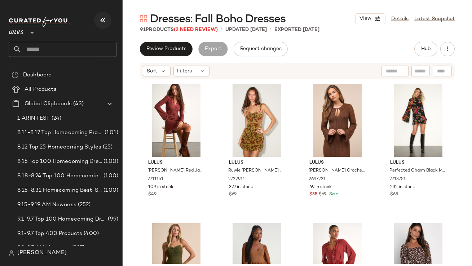
click at [106, 23] on icon "button" at bounding box center [102, 20] width 9 height 9
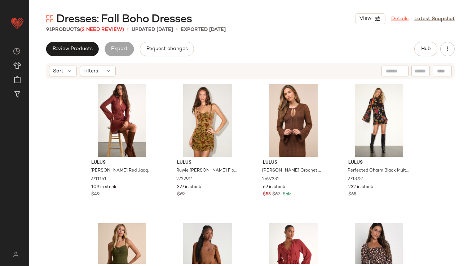
click at [404, 19] on link "Details" at bounding box center [399, 19] width 17 height 8
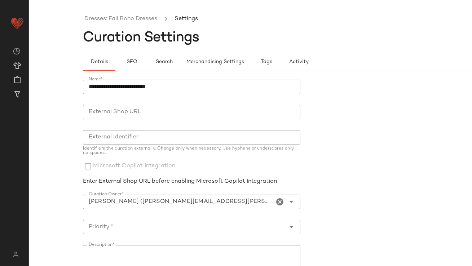
click at [278, 203] on icon "Clear Curation Owner*" at bounding box center [280, 202] width 9 height 9
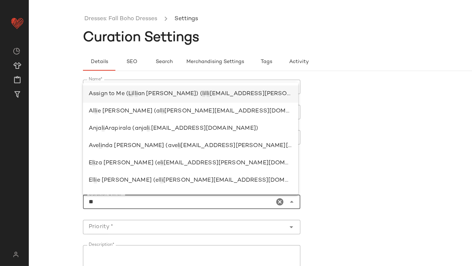
click at [193, 98] on div "Assign to Me ( Li l li an [PERSON_NAME]) ( [PERSON_NAME] [EMAIL_ADDRESS][PERSON…" at bounding box center [191, 94] width 204 height 9
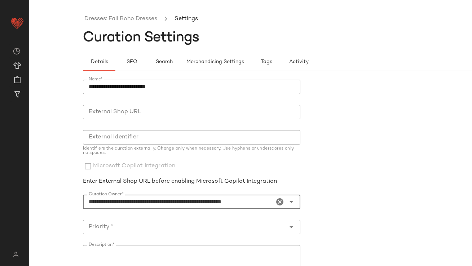
type input "**********"
click at [185, 223] on input "Priority *" at bounding box center [184, 227] width 203 height 9
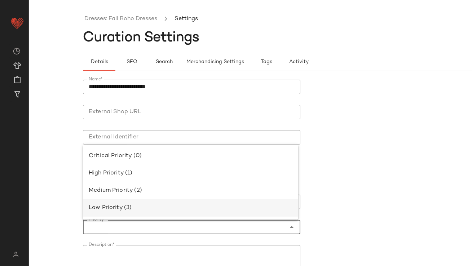
click at [222, 204] on div "Low Priority (3)" at bounding box center [191, 208] width 204 height 9
type input "**********"
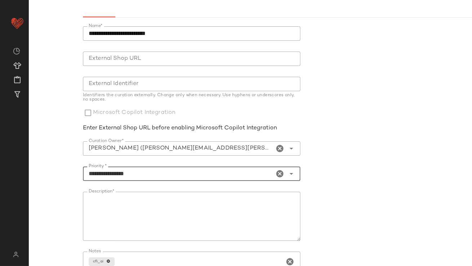
scroll to position [123, 0]
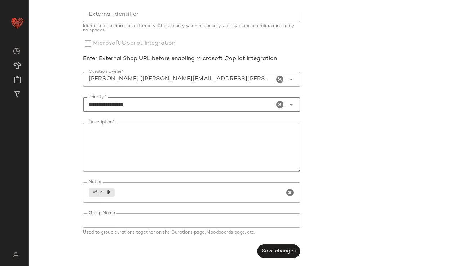
click at [270, 245] on button "Save changes" at bounding box center [278, 252] width 43 height 14
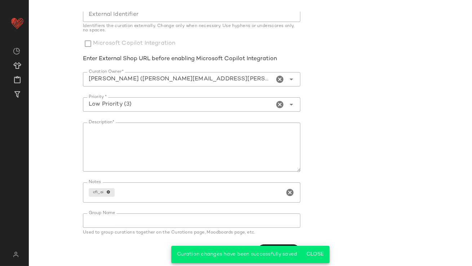
scroll to position [0, 0]
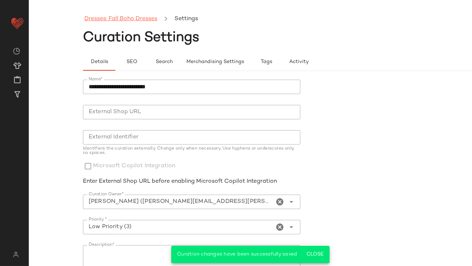
click at [113, 16] on link "Dresses: Fall Boho Dresses" at bounding box center [120, 18] width 73 height 9
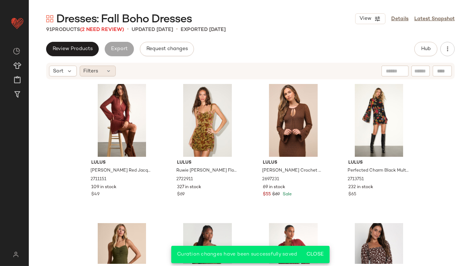
click at [96, 70] on span "Filters" at bounding box center [91, 71] width 15 height 8
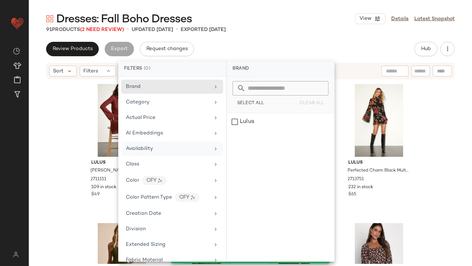
click at [150, 148] on span "Availability" at bounding box center [139, 148] width 27 height 5
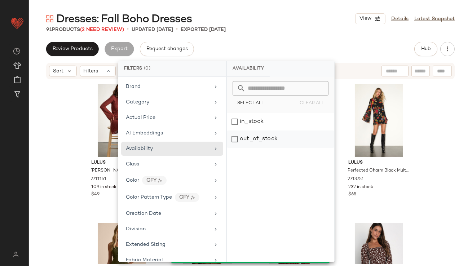
click at [259, 147] on div "out_of_stock" at bounding box center [280, 139] width 107 height 17
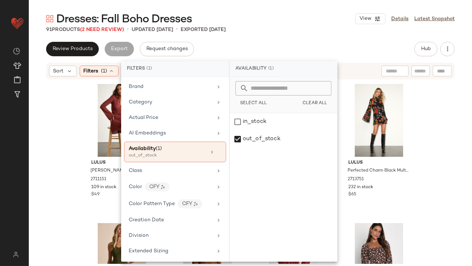
click at [294, 8] on main "Dresses: Fall Boho Dresses View Details Latest Snapshot 91 Products (2 Need Rev…" at bounding box center [236, 133] width 472 height 266
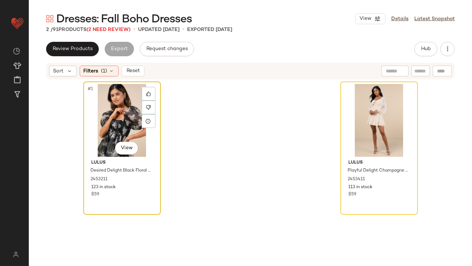
click at [101, 110] on div "#1 View" at bounding box center [122, 120] width 72 height 73
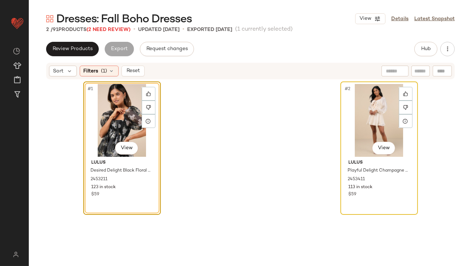
click at [341, 98] on div "#2 View Lulus Playful Delight Champagne Bow-Front Long Sleeve Mini Dress 245341…" at bounding box center [379, 148] width 76 height 132
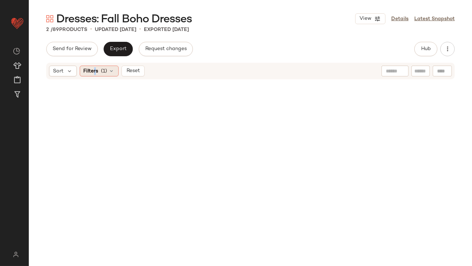
click at [94, 72] on span "Filters" at bounding box center [91, 71] width 15 height 8
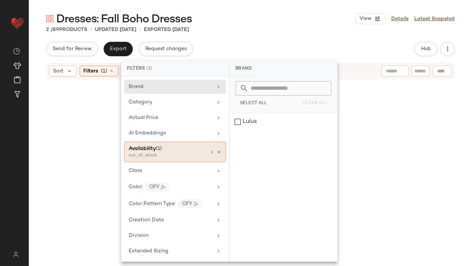
click at [220, 153] on div "Availability (1) out_of_stock" at bounding box center [175, 152] width 102 height 21
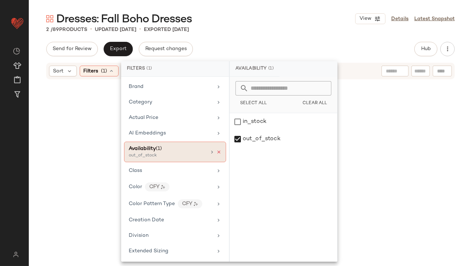
click at [217, 153] on icon at bounding box center [218, 152] width 5 height 5
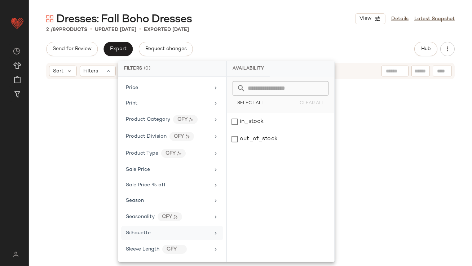
scroll to position [447, 0]
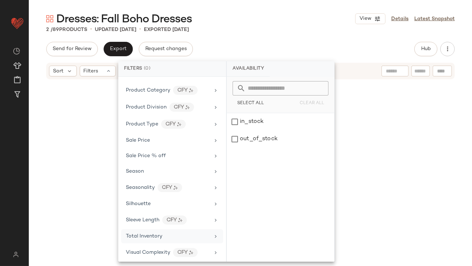
click at [140, 237] on div "Total Inventory" at bounding box center [144, 237] width 36 height 8
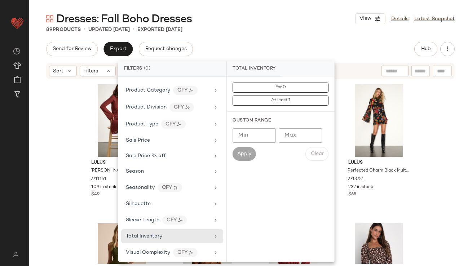
click at [279, 138] on input "Max" at bounding box center [300, 135] width 43 height 14
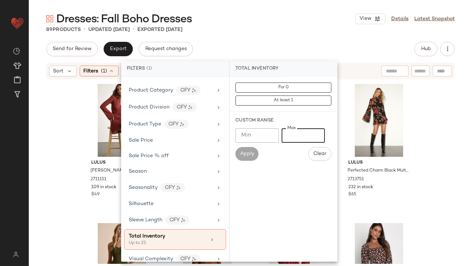
type input "**"
click at [307, 14] on div "Dresses: Fall Boho Dresses View Details Latest Snapshot" at bounding box center [250, 19] width 443 height 14
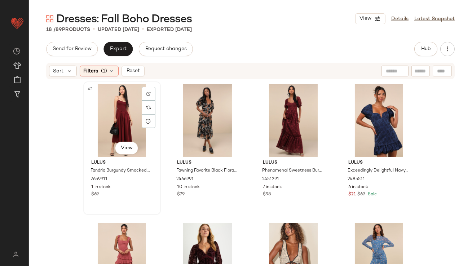
click at [127, 93] on div "#1 View" at bounding box center [122, 120] width 72 height 73
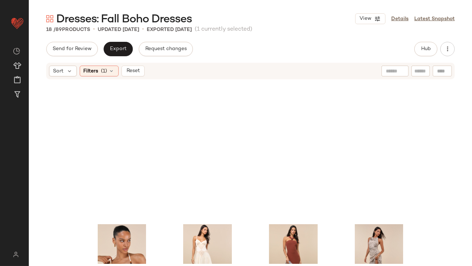
scroll to position [513, 0]
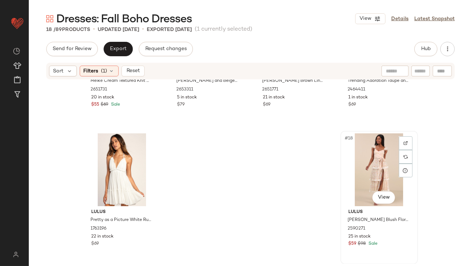
click at [376, 168] on div "#18 View" at bounding box center [379, 169] width 72 height 73
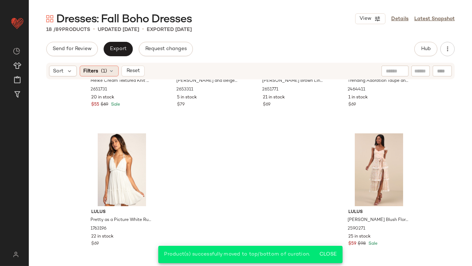
click at [114, 71] on icon at bounding box center [112, 71] width 6 height 6
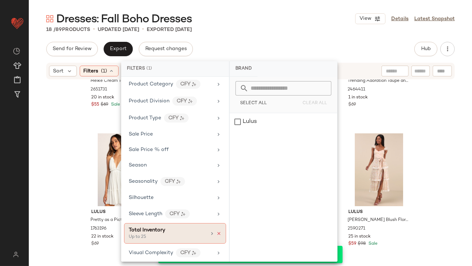
click at [218, 231] on icon at bounding box center [218, 233] width 5 height 5
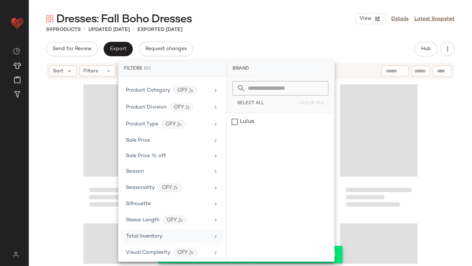
click at [314, 46] on div "Send for Review Export Request changes Hub" at bounding box center [250, 49] width 409 height 14
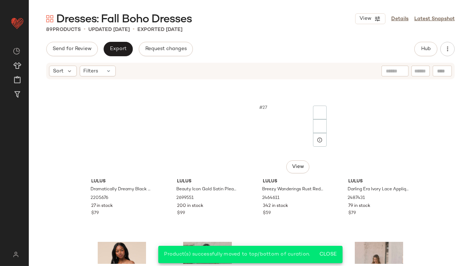
scroll to position [0, 0]
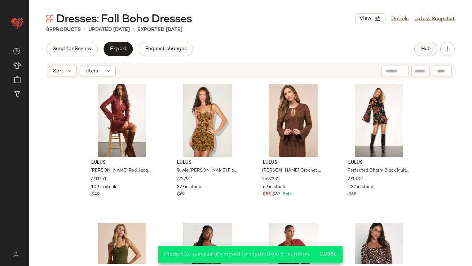
click at [429, 48] on span "Hub" at bounding box center [426, 49] width 10 height 6
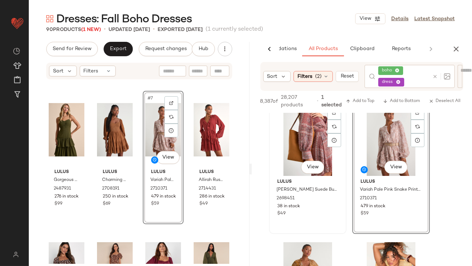
scroll to position [14, 0]
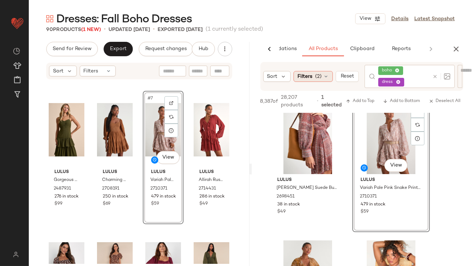
click at [318, 78] on span "(2)" at bounding box center [318, 77] width 6 height 8
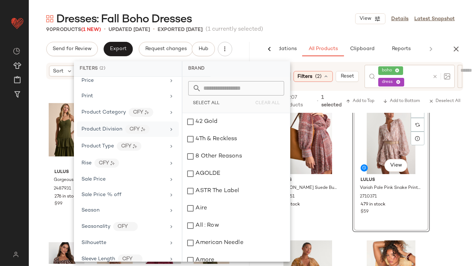
scroll to position [494, 0]
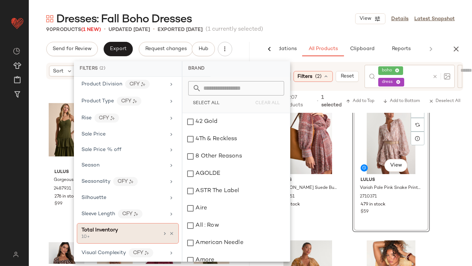
click at [104, 228] on span "Total Inventory" at bounding box center [100, 230] width 36 height 5
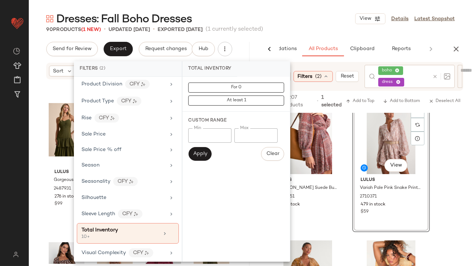
click at [207, 135] on input "**" at bounding box center [209, 135] width 43 height 14
type input "*"
type input "**"
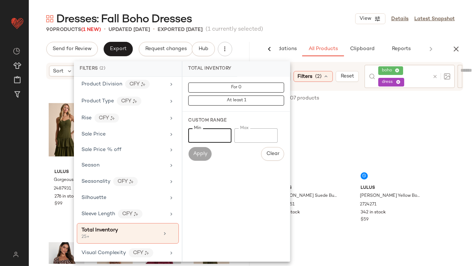
type input "**"
click at [300, 6] on main "Dresses: Fall Boho Dresses View Details Latest Snapshot 90 Products (1 New) • u…" at bounding box center [236, 133] width 472 height 266
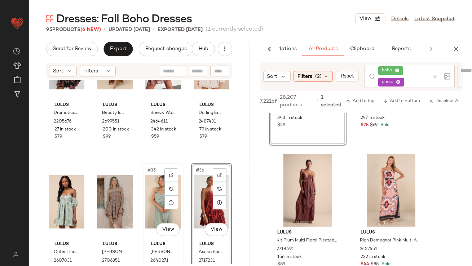
scroll to position [1229, 0]
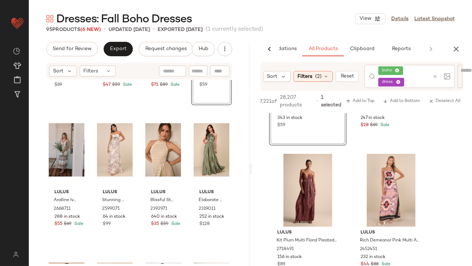
drag, startPoint x: 267, startPoint y: 186, endPoint x: 262, endPoint y: 186, distance: 5.4
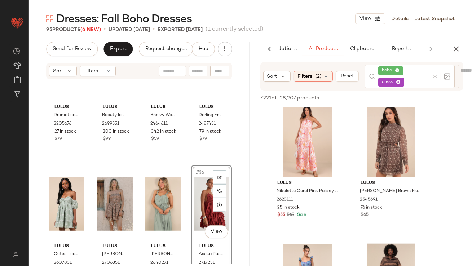
scroll to position [0, 0]
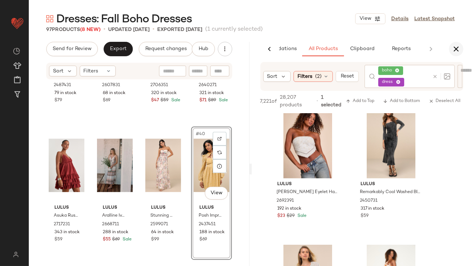
click at [454, 47] on icon "button" at bounding box center [456, 49] width 9 height 9
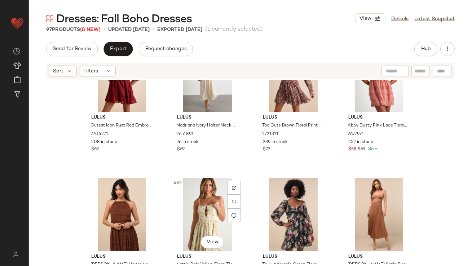
scroll to position [1885, 0]
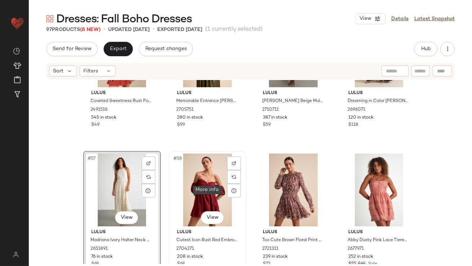
scroll to position [1985, 0]
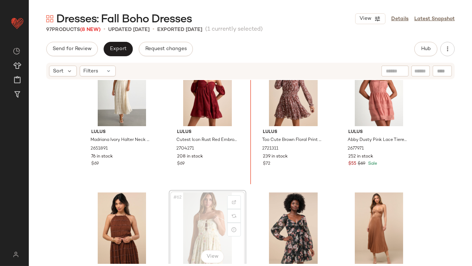
scroll to position [1986, 0]
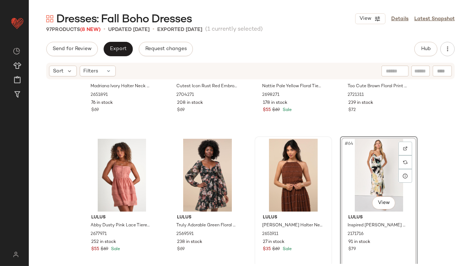
scroll to position [2151, 0]
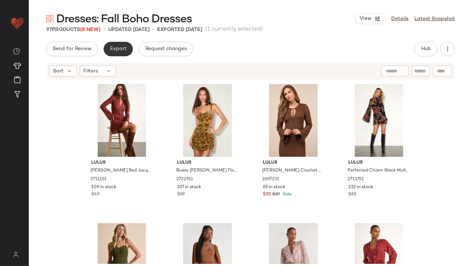
click at [125, 52] on span "Export" at bounding box center [118, 49] width 17 height 6
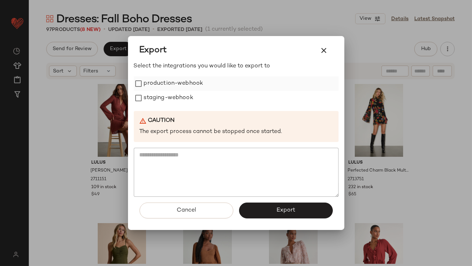
click at [161, 85] on label "production-webhook" at bounding box center [174, 83] width 60 height 14
click at [162, 95] on label "staging-webhook" at bounding box center [168, 98] width 49 height 14
click at [282, 209] on span "Export" at bounding box center [285, 210] width 19 height 7
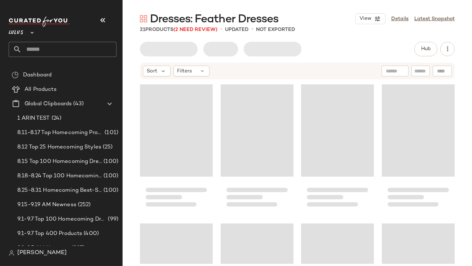
click at [102, 18] on icon "button" at bounding box center [102, 20] width 9 height 9
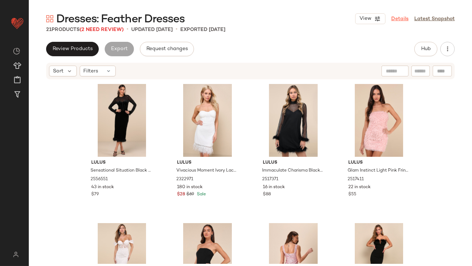
click at [402, 20] on link "Details" at bounding box center [399, 19] width 17 height 8
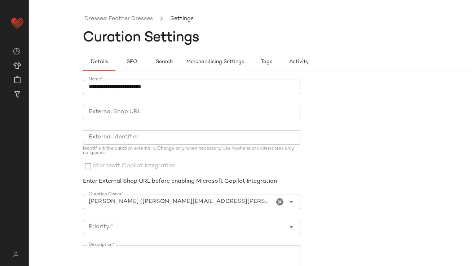
click at [279, 201] on icon "Clear Curation Owner*" at bounding box center [280, 202] width 9 height 9
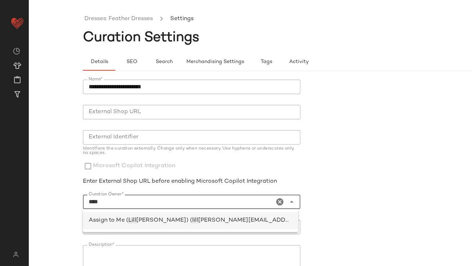
click at [234, 216] on div "Assign to Me ( [PERSON_NAME] [PERSON_NAME]) ( lill [EMAIL_ADDRESS][PERSON_NAME]…" at bounding box center [190, 220] width 215 height 17
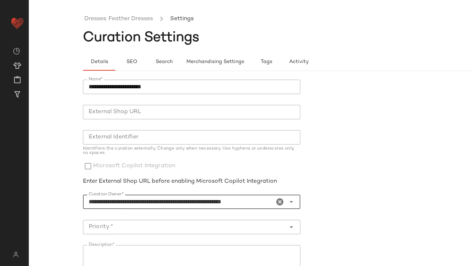
type input "**********"
click at [233, 221] on div at bounding box center [184, 227] width 203 height 14
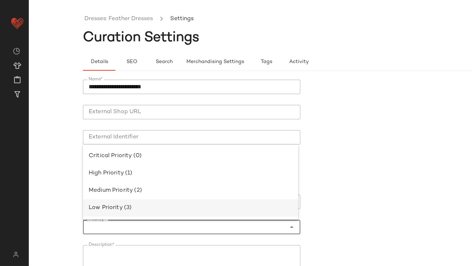
click at [224, 205] on div "Low Priority (3)" at bounding box center [191, 208] width 204 height 9
type input "**********"
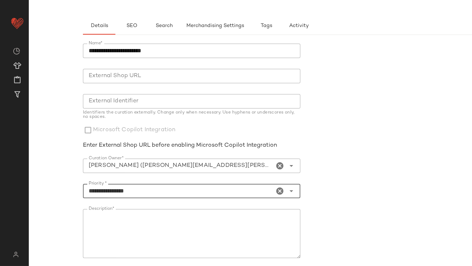
scroll to position [123, 0]
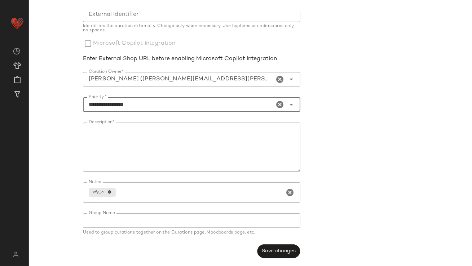
click at [287, 248] on span "Save changes" at bounding box center [278, 251] width 34 height 6
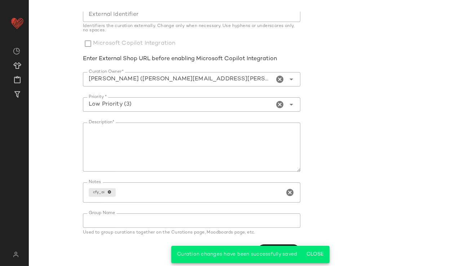
scroll to position [0, 0]
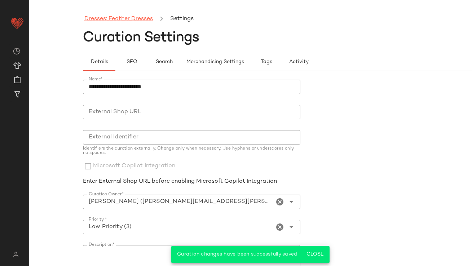
click at [113, 22] on link "Dresses: Feather Dresses" at bounding box center [118, 18] width 69 height 9
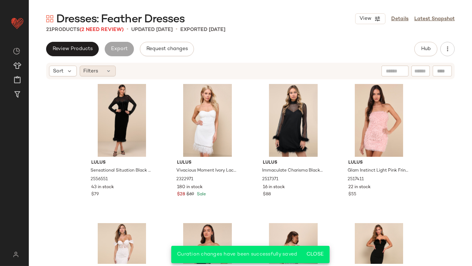
click at [98, 73] on span "Filters" at bounding box center [91, 71] width 15 height 8
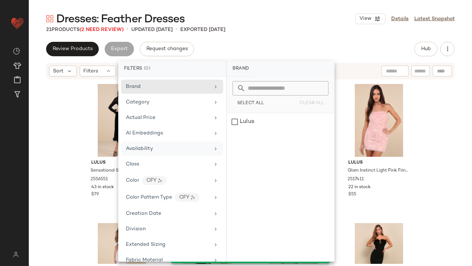
click at [143, 146] on span "Availability" at bounding box center [139, 148] width 27 height 5
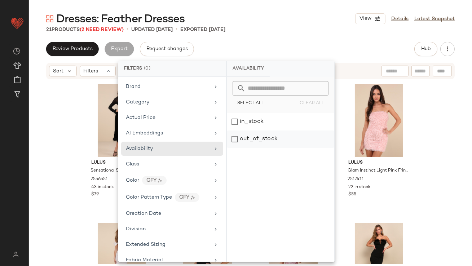
click at [251, 142] on div "out_of_stock" at bounding box center [280, 139] width 107 height 17
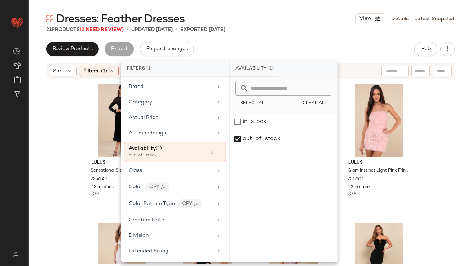
click at [267, 46] on div "Review Products Export Request changes Hub" at bounding box center [250, 49] width 409 height 14
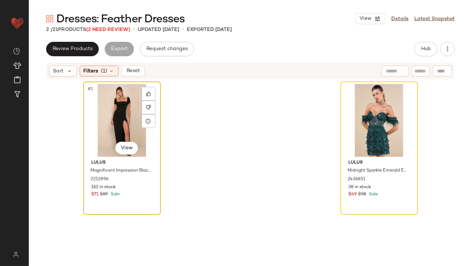
click at [107, 130] on div "#1 View" at bounding box center [122, 120] width 72 height 73
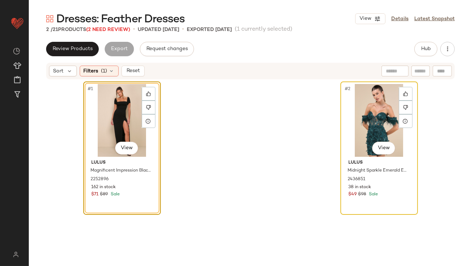
click at [341, 114] on div "#2 View Lulus Midnight Sparkle Emerald Embroidered Feather Bustier Mini Dress 2…" at bounding box center [379, 148] width 76 height 132
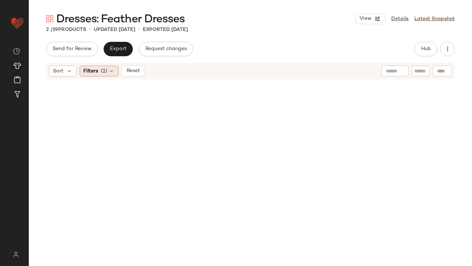
click at [109, 74] on div "Filters (1)" at bounding box center [99, 71] width 39 height 11
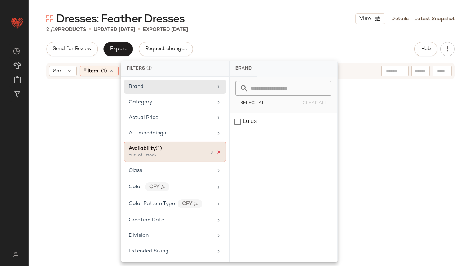
click at [216, 150] on icon at bounding box center [218, 152] width 5 height 5
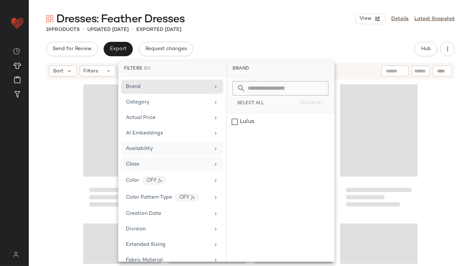
scroll to position [431, 0]
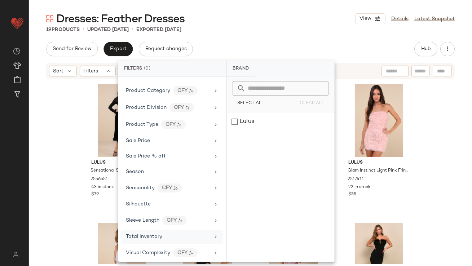
click at [176, 238] on div "Total Inventory" at bounding box center [172, 237] width 102 height 14
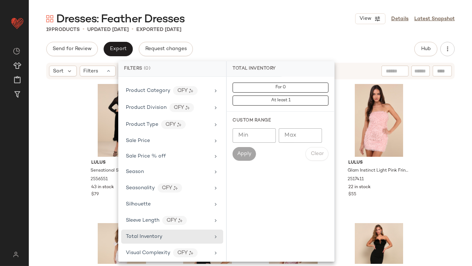
click at [298, 135] on input "Max" at bounding box center [300, 135] width 43 height 14
type input "**"
click at [238, 154] on span "Apply" at bounding box center [244, 154] width 14 height 6
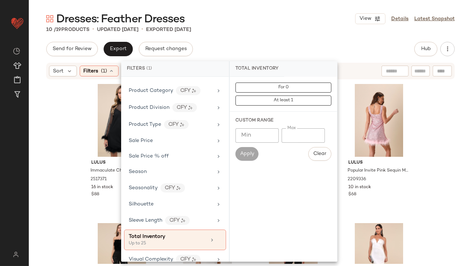
click at [277, 42] on div "Send for Review Export Request changes Hub" at bounding box center [250, 49] width 409 height 14
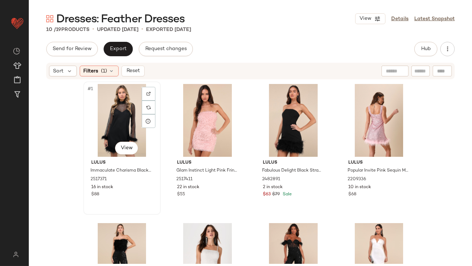
click at [96, 123] on div "#1 View" at bounding box center [122, 120] width 72 height 73
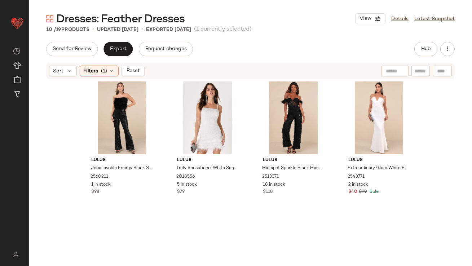
scroll to position [235, 0]
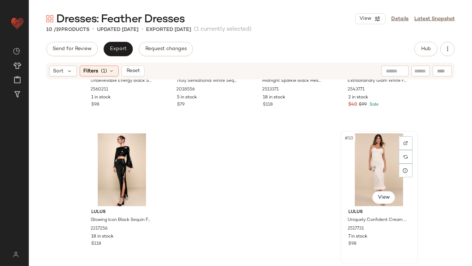
click at [371, 154] on div "#10 View" at bounding box center [379, 169] width 72 height 73
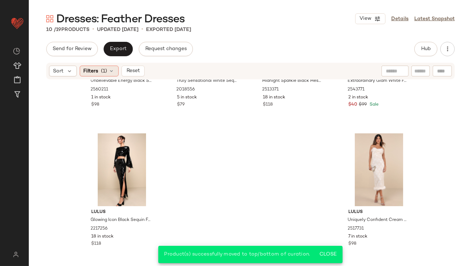
click at [112, 71] on icon at bounding box center [112, 71] width 6 height 6
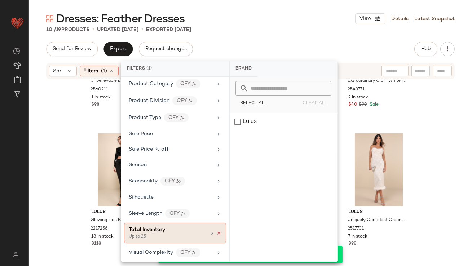
click at [216, 231] on icon at bounding box center [218, 233] width 5 height 5
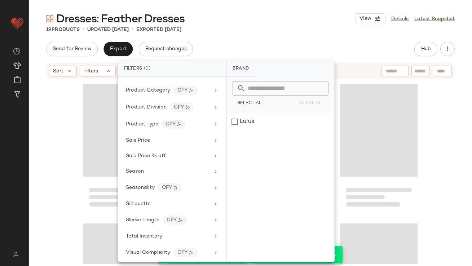
scroll to position [514, 0]
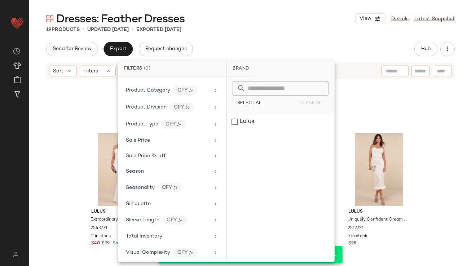
click at [298, 54] on div "Send for Review Export Request changes Hub" at bounding box center [250, 49] width 409 height 14
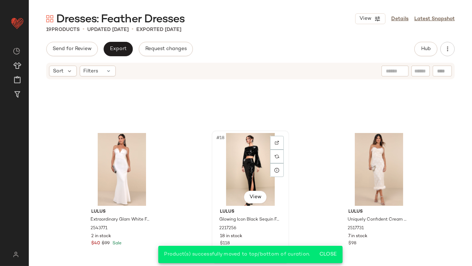
scroll to position [0, 0]
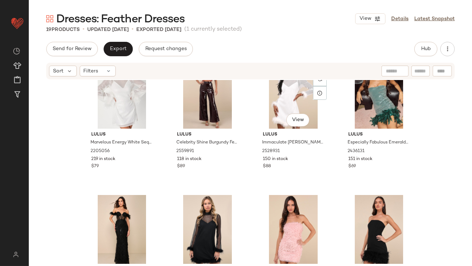
scroll to position [178, 0]
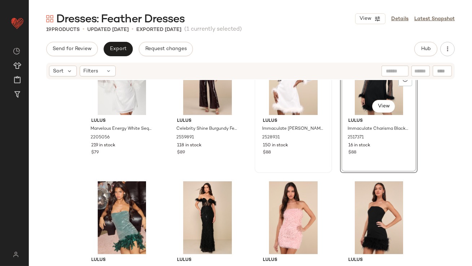
scroll to position [188, 0]
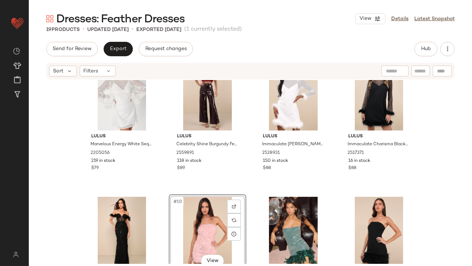
scroll to position [145, 0]
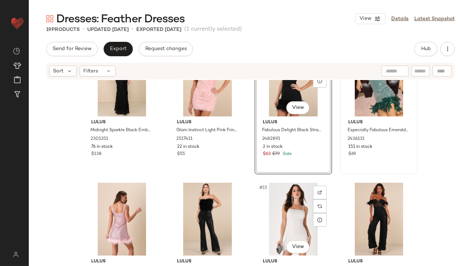
scroll to position [340, 0]
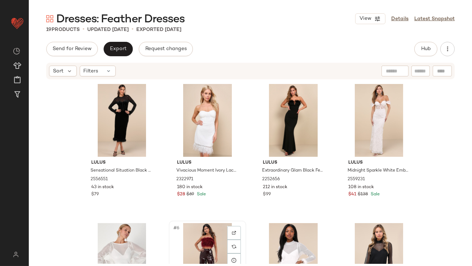
click at [196, 230] on div "#6 View" at bounding box center [207, 259] width 72 height 73
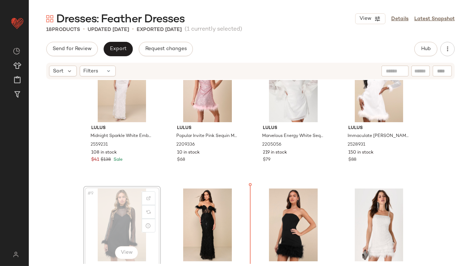
scroll to position [174, 0]
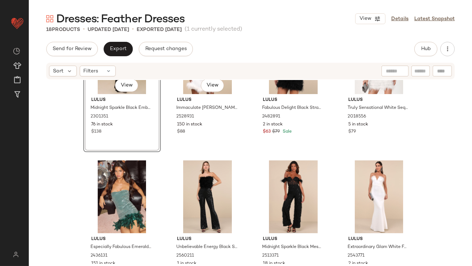
scroll to position [347, 0]
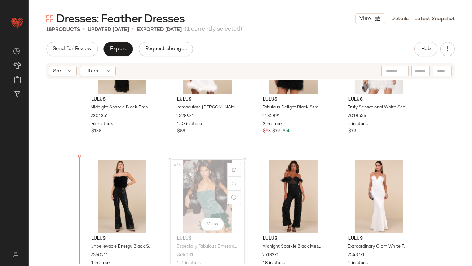
drag, startPoint x: 180, startPoint y: 205, endPoint x: 94, endPoint y: 205, distance: 85.8
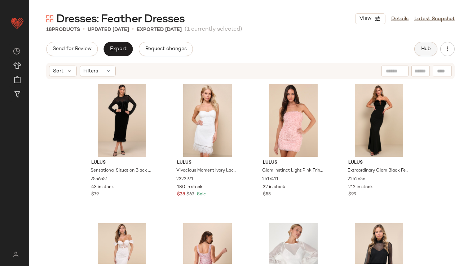
click at [426, 47] on span "Hub" at bounding box center [426, 49] width 10 height 6
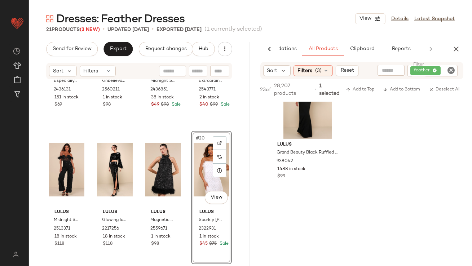
scroll to position [480, 0]
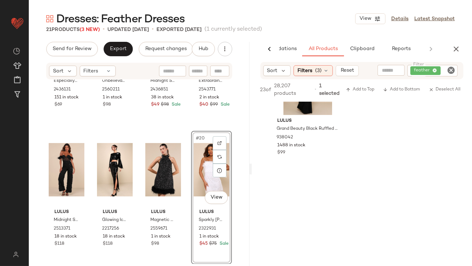
click at [452, 45] on icon "button" at bounding box center [456, 49] width 9 height 9
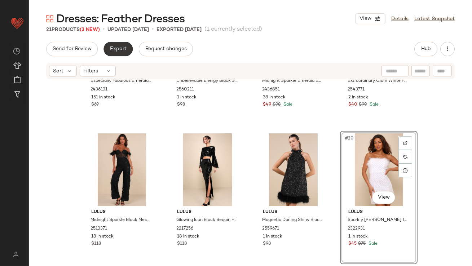
click at [113, 43] on button "Export" at bounding box center [118, 49] width 29 height 14
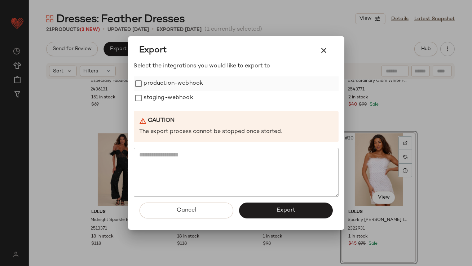
click at [150, 86] on label "production-webhook" at bounding box center [174, 83] width 60 height 14
click at [150, 98] on label "staging-webhook" at bounding box center [168, 98] width 49 height 14
click at [283, 214] on span "Export" at bounding box center [285, 210] width 19 height 7
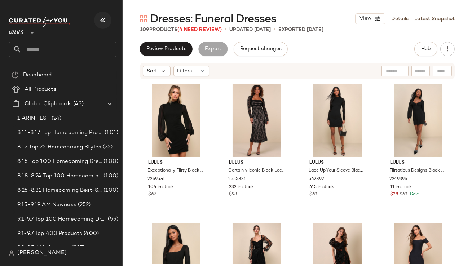
click at [107, 19] on icon "button" at bounding box center [102, 20] width 9 height 9
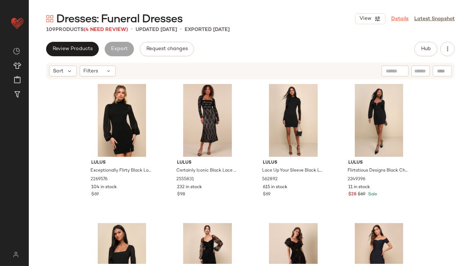
click at [400, 19] on link "Details" at bounding box center [399, 19] width 17 height 8
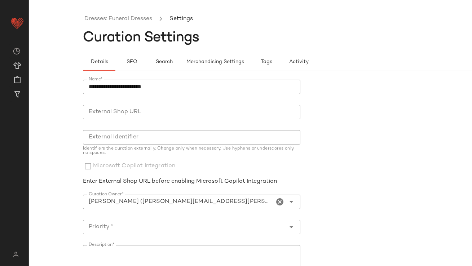
click at [278, 200] on icon "Clear Curation Owner*" at bounding box center [280, 202] width 9 height 9
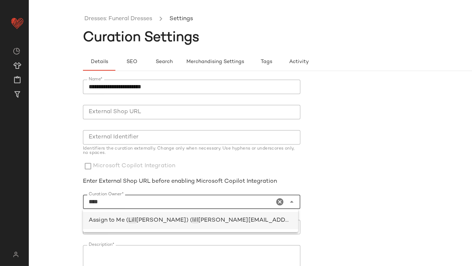
click at [230, 222] on span "[PERSON_NAME][EMAIL_ADDRESS][PERSON_NAME][DOMAIN_NAME])" at bounding box center [301, 220] width 207 height 6
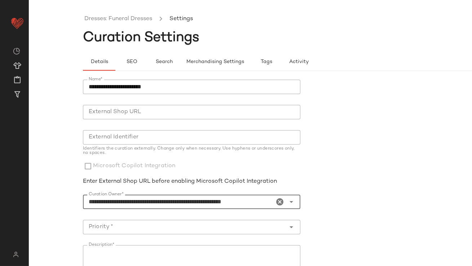
type input "**********"
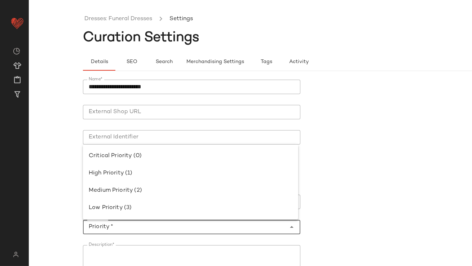
click at [212, 223] on input "Priority *" at bounding box center [184, 227] width 203 height 9
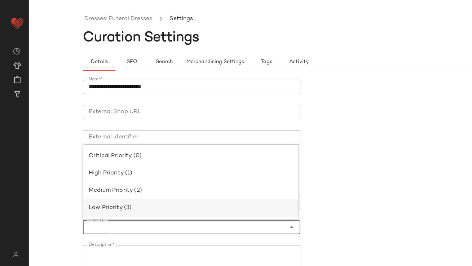
click at [207, 207] on div "Low Priority (3)" at bounding box center [191, 208] width 204 height 9
type input "**********"
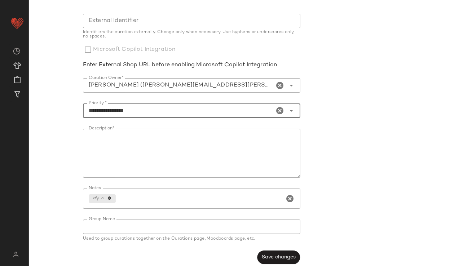
scroll to position [121, 0]
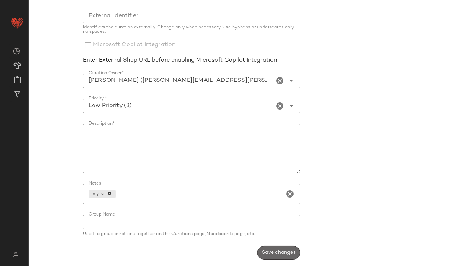
click at [268, 246] on button "Save changes" at bounding box center [278, 253] width 43 height 14
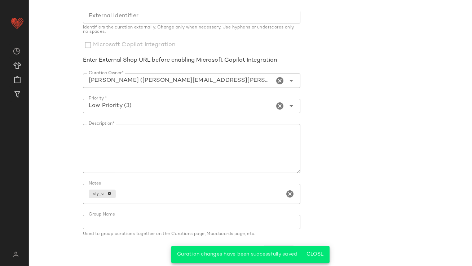
scroll to position [0, 0]
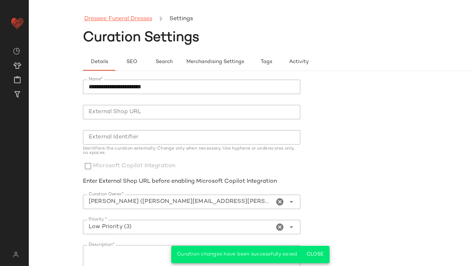
click at [121, 19] on link "Dresses: Funeral Dresses" at bounding box center [118, 18] width 68 height 9
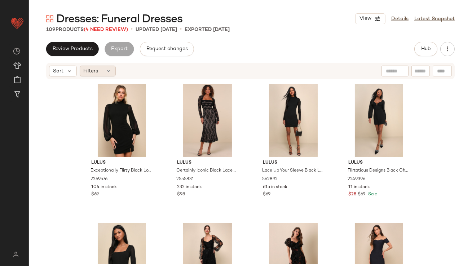
click at [97, 74] on span "Filters" at bounding box center [91, 71] width 15 height 8
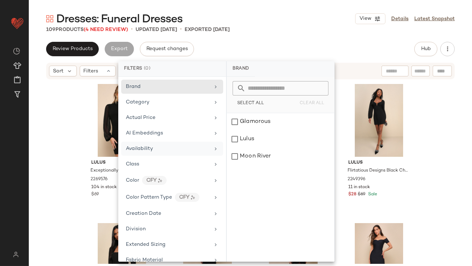
click at [141, 146] on span "Availability" at bounding box center [139, 148] width 27 height 5
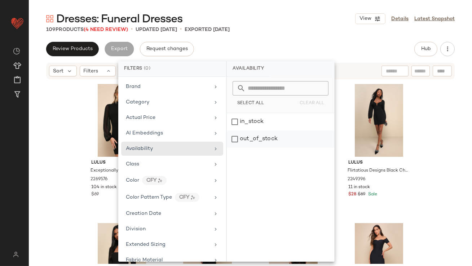
click at [235, 139] on div "out_of_stock" at bounding box center [280, 139] width 107 height 17
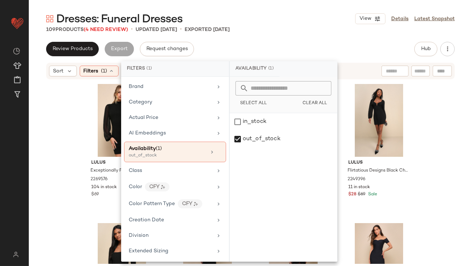
click at [256, 51] on div "Review Products Export Request changes Hub" at bounding box center [250, 49] width 409 height 14
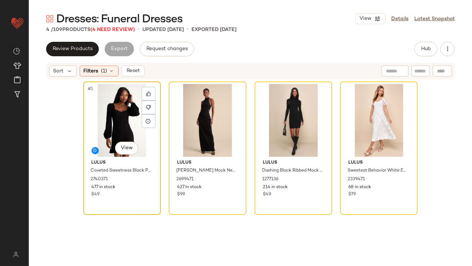
click at [97, 136] on div "#1 View" at bounding box center [122, 120] width 72 height 73
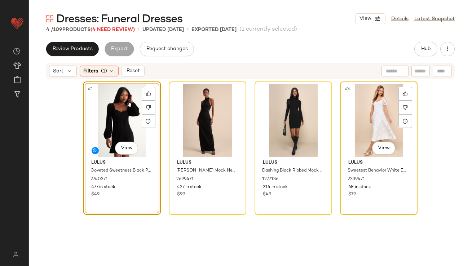
click at [382, 112] on div "#4 View" at bounding box center [379, 120] width 72 height 73
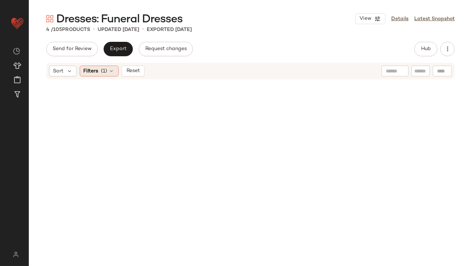
click at [113, 69] on icon at bounding box center [112, 71] width 6 height 6
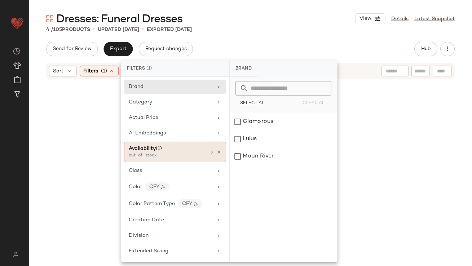
click at [216, 150] on icon at bounding box center [218, 152] width 5 height 5
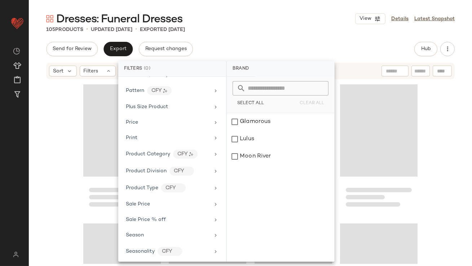
scroll to position [447, 0]
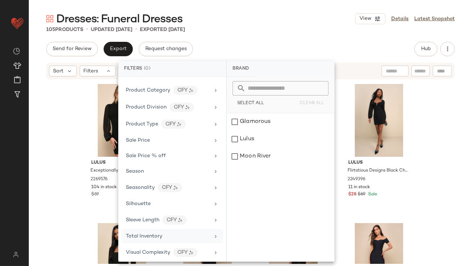
click at [148, 234] on span "Total Inventory" at bounding box center [144, 236] width 36 height 5
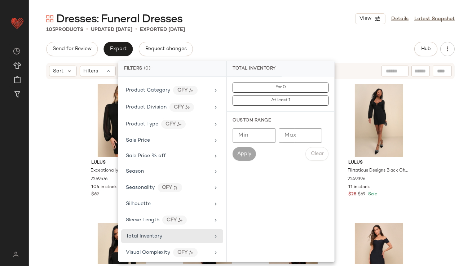
click at [291, 128] on div "Custom Range Min Min Max Max Apply Clear" at bounding box center [280, 139] width 107 height 55
click at [291, 129] on input "Max" at bounding box center [300, 135] width 43 height 14
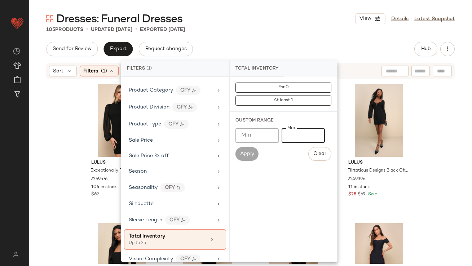
type input "**"
click at [312, 31] on div "105 Products • updated [DATE] • Exported [DATE]" at bounding box center [250, 29] width 443 height 7
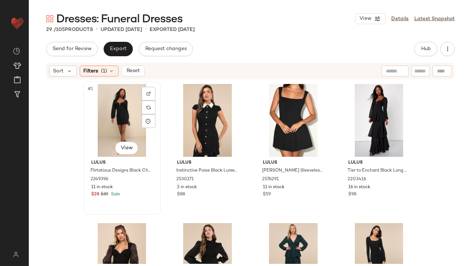
click at [119, 105] on div "#1 View" at bounding box center [122, 120] width 72 height 73
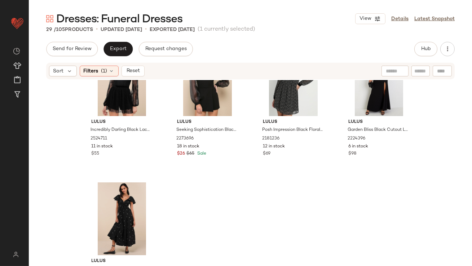
scroll to position [931, 0]
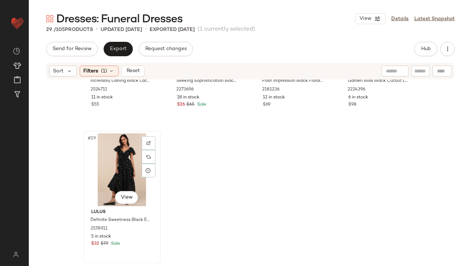
click at [131, 158] on div "#29 View" at bounding box center [122, 169] width 72 height 73
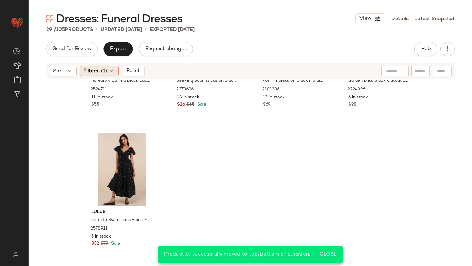
click at [114, 73] on icon at bounding box center [112, 71] width 6 height 6
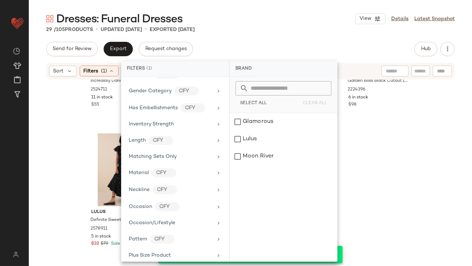
scroll to position [434, 0]
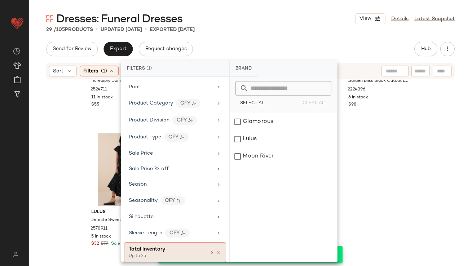
click at [217, 250] on icon at bounding box center [218, 252] width 5 height 5
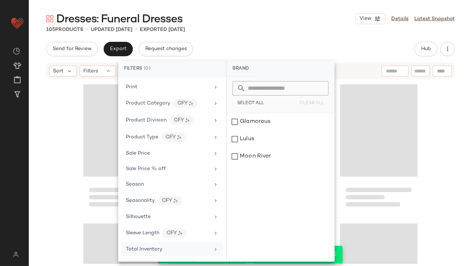
click at [268, 36] on div "Dresses: Funeral Dresses View Details Latest Snapshot 105 Products • updated Se…" at bounding box center [250, 139] width 443 height 255
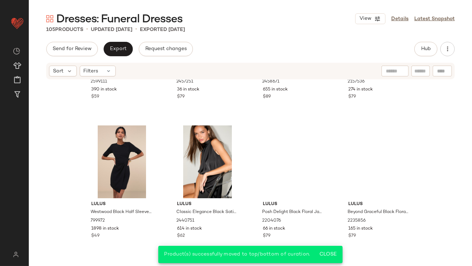
scroll to position [0, 0]
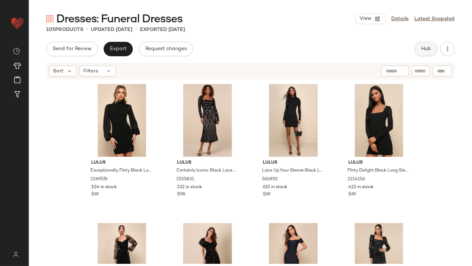
click at [428, 48] on span "Hub" at bounding box center [426, 49] width 10 height 6
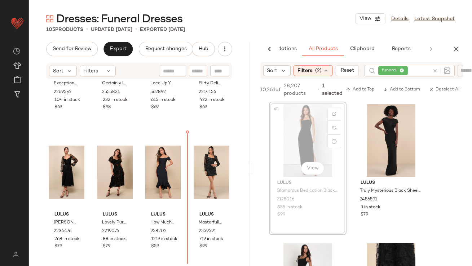
scroll to position [139, 0]
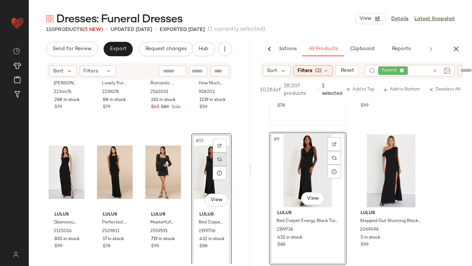
scroll to position [269, 0]
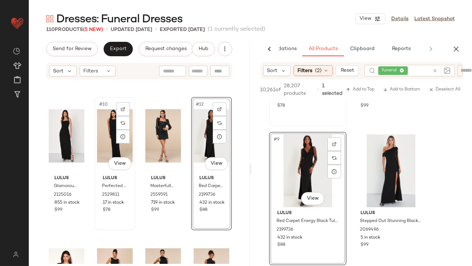
click at [107, 129] on div "#10 View" at bounding box center [115, 136] width 36 height 73
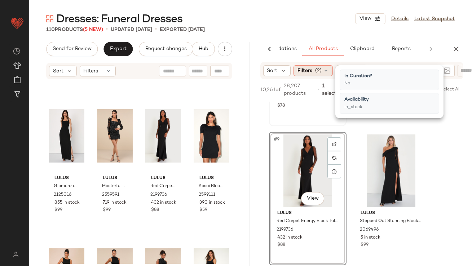
click at [327, 65] on div "Filters (2)" at bounding box center [313, 70] width 39 height 11
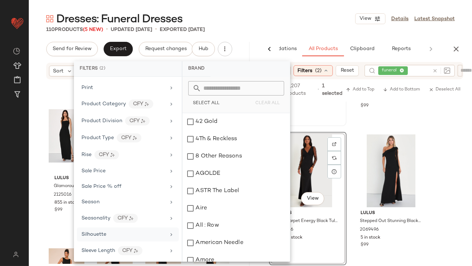
scroll to position [494, 0]
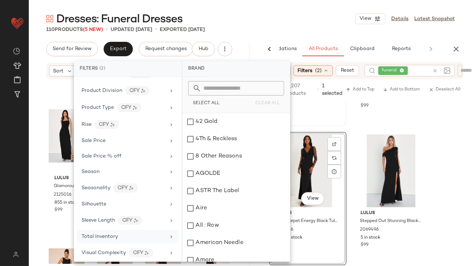
click at [100, 238] on div "Total Inventory" at bounding box center [128, 237] width 102 height 14
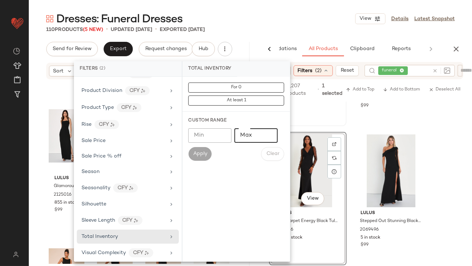
click at [263, 133] on input "Max" at bounding box center [255, 135] width 43 height 14
click at [190, 136] on input "Min" at bounding box center [209, 135] width 43 height 14
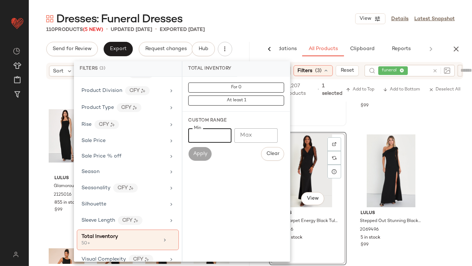
type input "**"
click at [319, 21] on div "Dresses: Funeral Dresses View Details Latest Snapshot" at bounding box center [250, 19] width 443 height 14
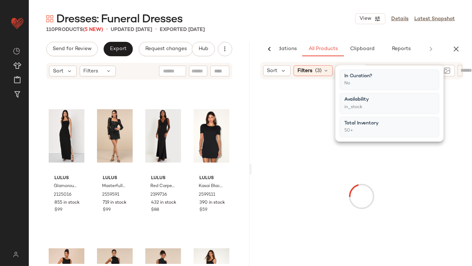
click at [320, 21] on div "Dresses: Funeral Dresses View Details Latest Snapshot" at bounding box center [250, 19] width 443 height 14
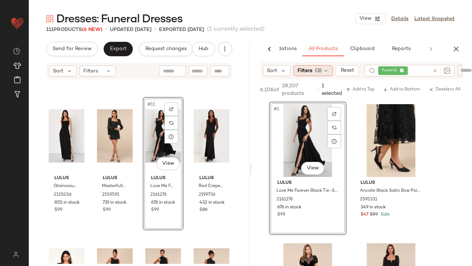
click at [314, 75] on div "Filters (3)" at bounding box center [313, 70] width 39 height 11
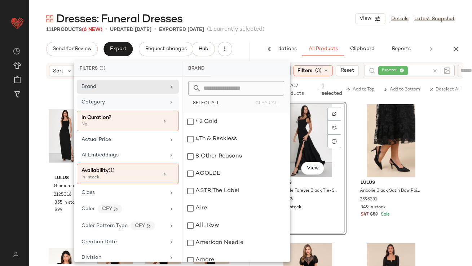
click at [128, 106] on div "Category" at bounding box center [124, 102] width 84 height 8
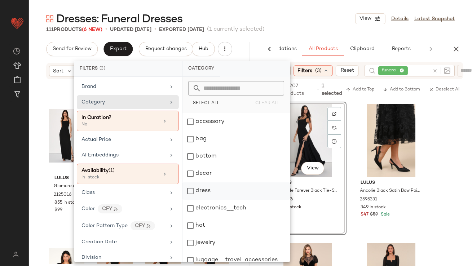
click at [194, 194] on div "dress" at bounding box center [235, 190] width 107 height 17
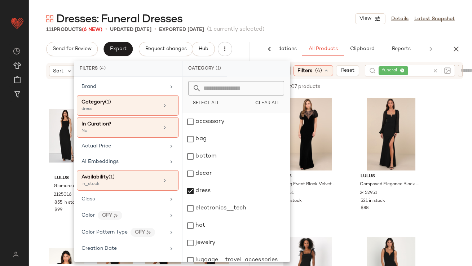
click at [301, 26] on div "111 Products (6 New) • updated Sep 17th • Exported Aug 26th (1 currently select…" at bounding box center [250, 29] width 443 height 7
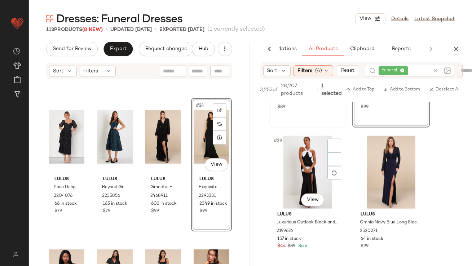
scroll to position [1917, 0]
click at [148, 119] on div "#23 View" at bounding box center [163, 137] width 36 height 73
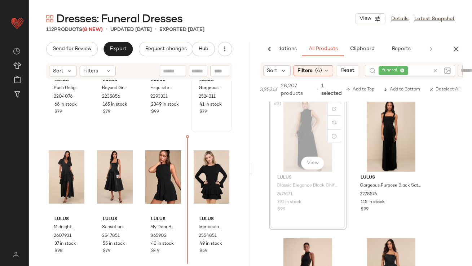
scroll to position [814, 0]
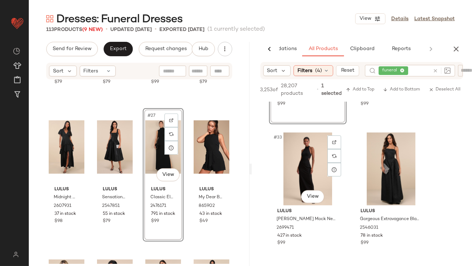
scroll to position [2381, 0]
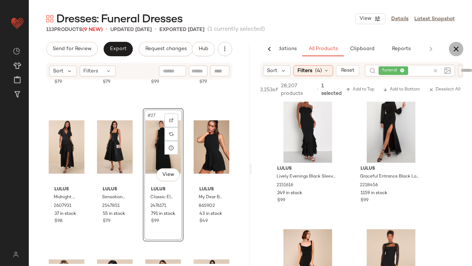
click at [460, 44] on button "button" at bounding box center [456, 49] width 14 height 14
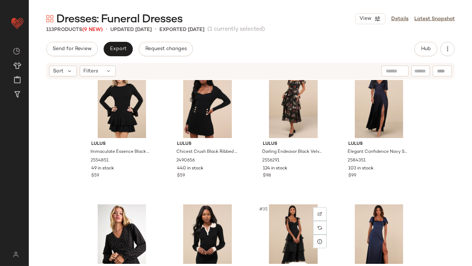
scroll to position [968, 0]
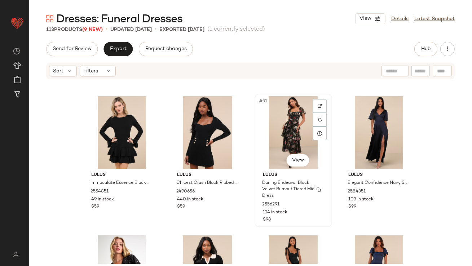
click at [274, 140] on div "#31 View" at bounding box center [293, 132] width 72 height 73
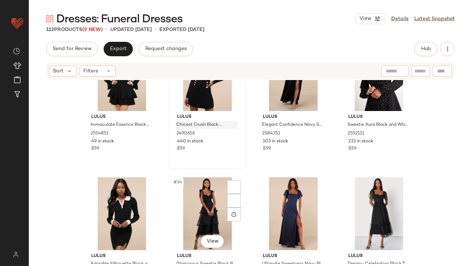
scroll to position [1057, 0]
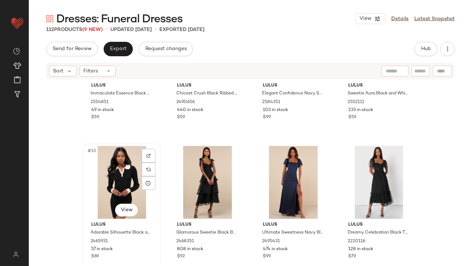
click at [107, 182] on div "#33 View" at bounding box center [122, 182] width 72 height 73
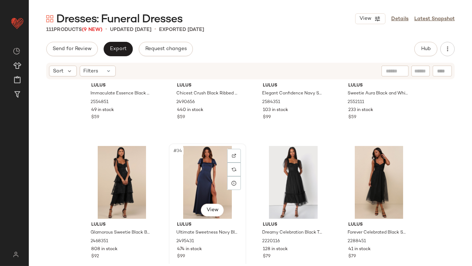
click at [180, 182] on div "#34 View" at bounding box center [207, 182] width 72 height 73
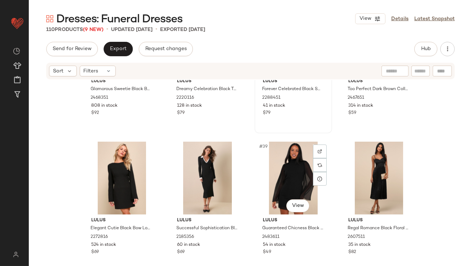
scroll to position [1112, 0]
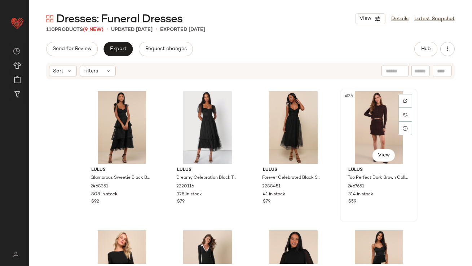
click at [377, 136] on div "#36 View" at bounding box center [379, 127] width 72 height 73
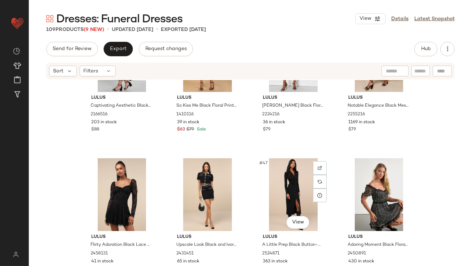
scroll to position [1531, 0]
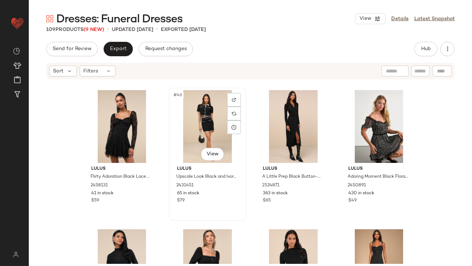
click at [195, 112] on div "#46 View" at bounding box center [207, 126] width 72 height 73
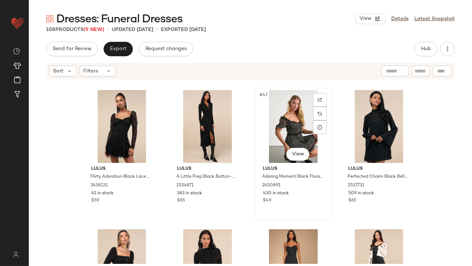
click at [290, 113] on div "#47 View" at bounding box center [293, 126] width 72 height 73
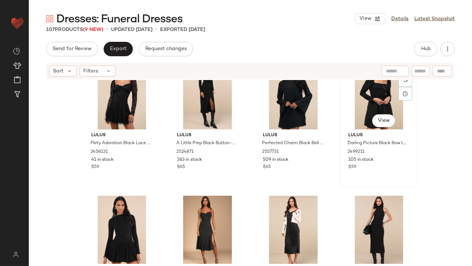
scroll to position [1598, 0]
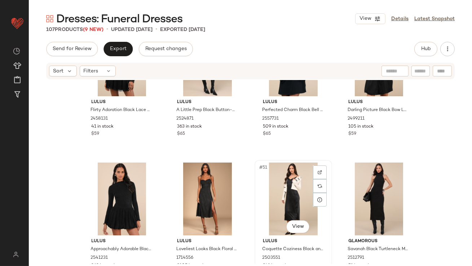
click at [294, 192] on div "#51 View" at bounding box center [293, 199] width 72 height 73
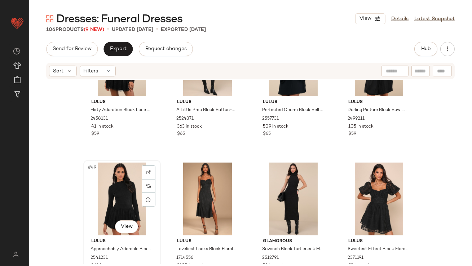
click at [110, 202] on div "#49 View" at bounding box center [122, 199] width 72 height 73
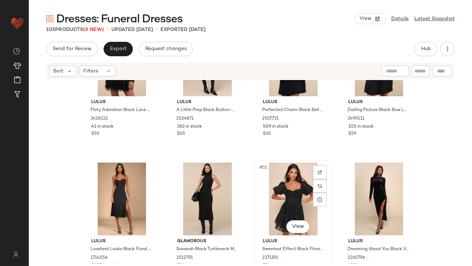
click at [297, 199] on div "#51 View" at bounding box center [293, 199] width 72 height 73
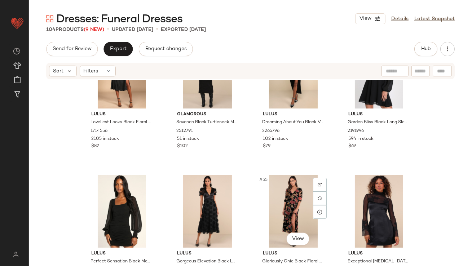
scroll to position [1781, 0]
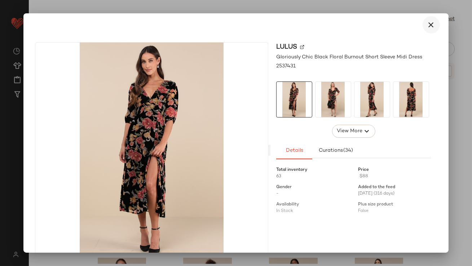
click at [427, 26] on icon "button" at bounding box center [431, 25] width 9 height 9
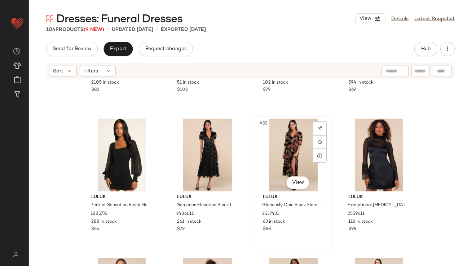
click at [285, 154] on div "#55 View" at bounding box center [293, 155] width 72 height 73
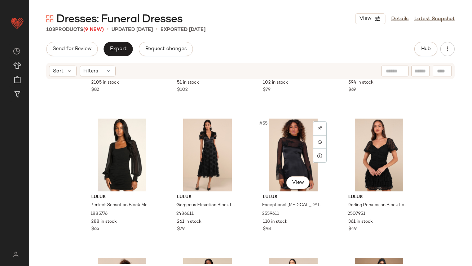
click at [286, 154] on div "#55 View" at bounding box center [293, 155] width 72 height 73
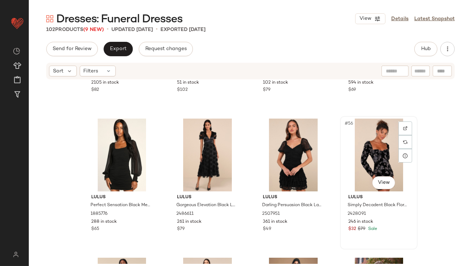
click at [367, 154] on div "#56 View" at bounding box center [379, 155] width 72 height 73
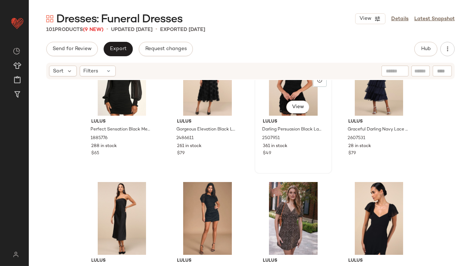
scroll to position [1960, 0]
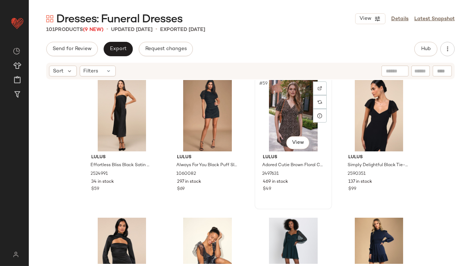
click at [282, 116] on div "#59 View" at bounding box center [293, 115] width 72 height 73
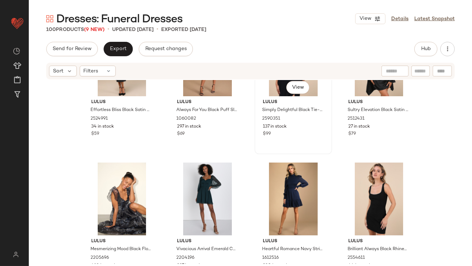
scroll to position [2053, 0]
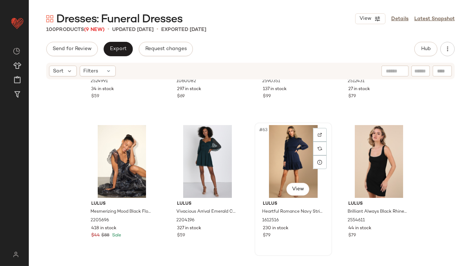
click at [279, 142] on div "#63 View" at bounding box center [293, 161] width 72 height 73
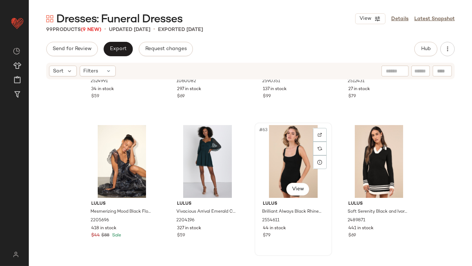
click at [293, 146] on div "#63 View" at bounding box center [293, 161] width 72 height 73
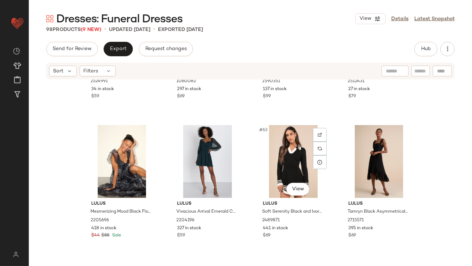
click at [293, 146] on div "#63 View" at bounding box center [293, 161] width 72 height 73
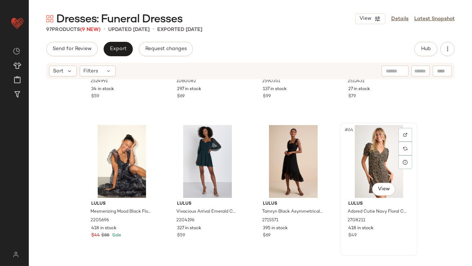
click at [352, 158] on div "#64 View" at bounding box center [379, 161] width 72 height 73
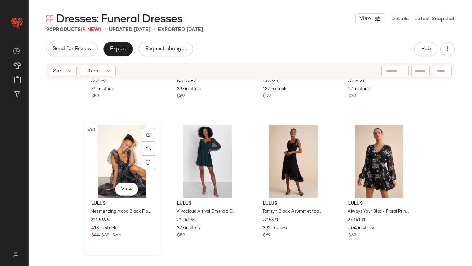
click at [126, 170] on div "#61 View" at bounding box center [122, 161] width 72 height 73
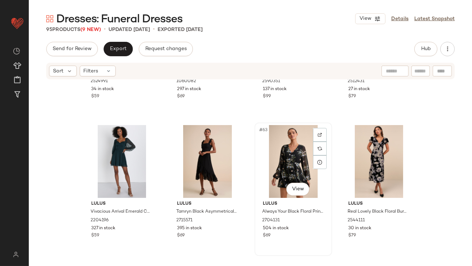
click at [298, 154] on div "#63 View" at bounding box center [293, 161] width 72 height 73
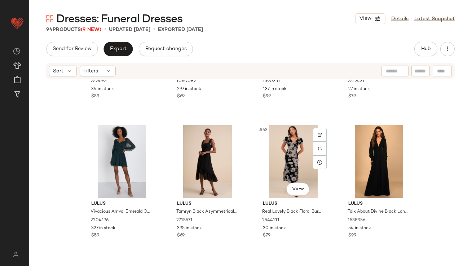
click at [297, 154] on div "#63 View" at bounding box center [293, 161] width 72 height 73
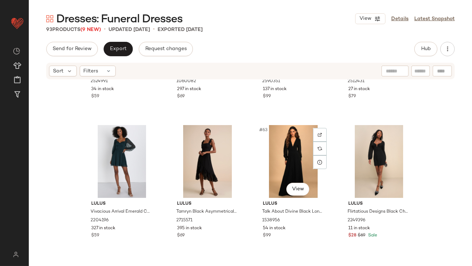
scroll to position [2169, 0]
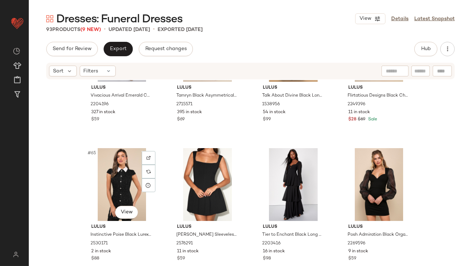
click at [80, 173] on div "Lulus Vivacious Arrival Emerald Chiffon Balloon Sleeve Mini Dress 2204196 327 i…" at bounding box center [250, 172] width 443 height 184
click at [102, 174] on div "#65 View" at bounding box center [122, 184] width 72 height 73
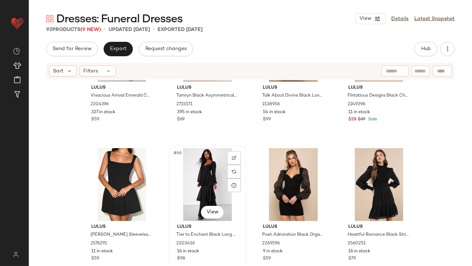
scroll to position [2173, 0]
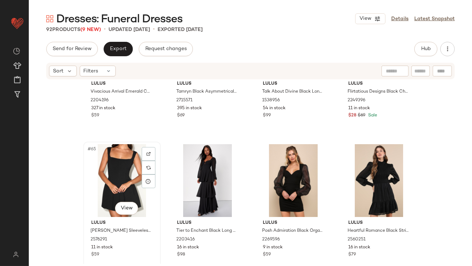
click at [126, 166] on div "#65 View" at bounding box center [122, 180] width 72 height 73
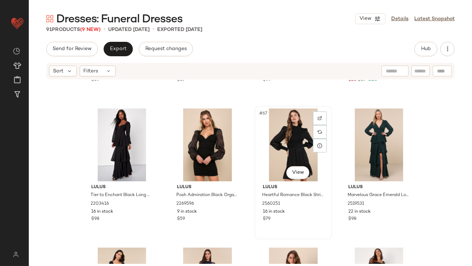
scroll to position [2267, 0]
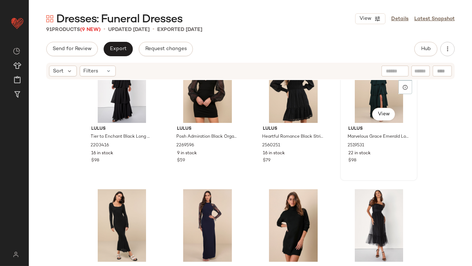
click at [383, 100] on div "#68 View" at bounding box center [379, 86] width 72 height 73
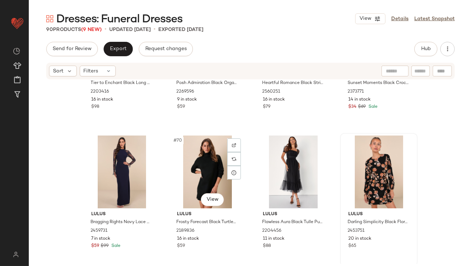
scroll to position [2333, 0]
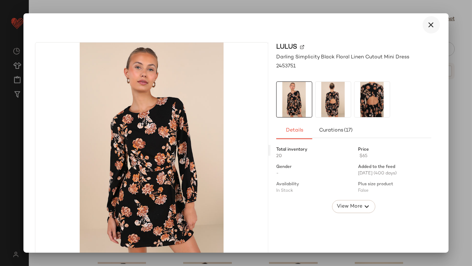
click at [427, 25] on icon "button" at bounding box center [431, 25] width 9 height 9
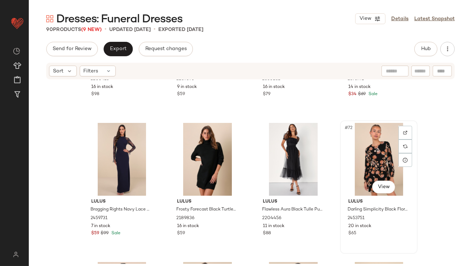
click at [373, 162] on div "#72 View" at bounding box center [379, 159] width 72 height 73
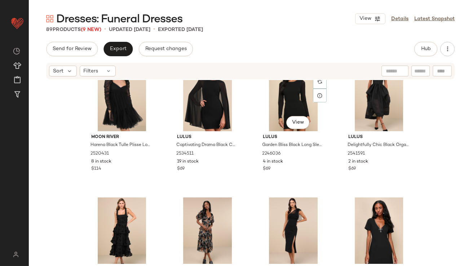
scroll to position [2562, 0]
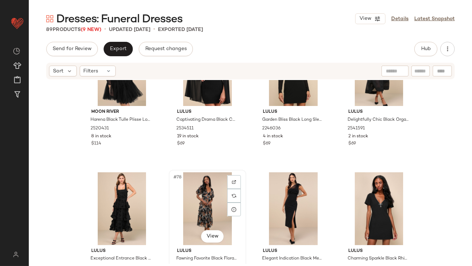
click at [203, 200] on div "#78 View" at bounding box center [207, 208] width 72 height 73
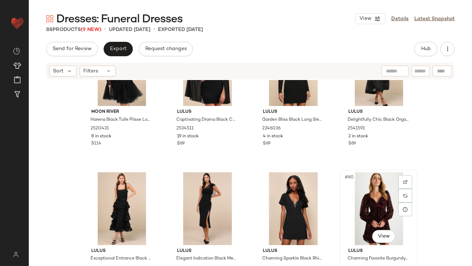
click at [366, 186] on div "#80 View" at bounding box center [379, 208] width 72 height 73
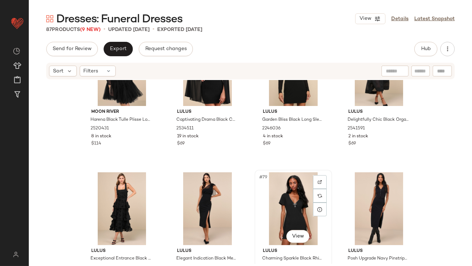
click at [289, 197] on div "#79 View" at bounding box center [293, 208] width 72 height 73
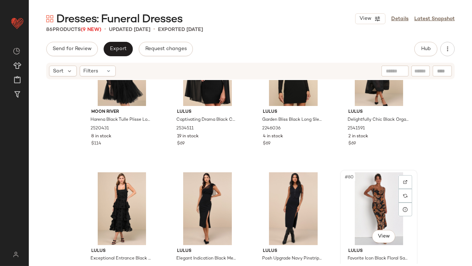
click at [377, 180] on div "#80 View" at bounding box center [379, 208] width 72 height 73
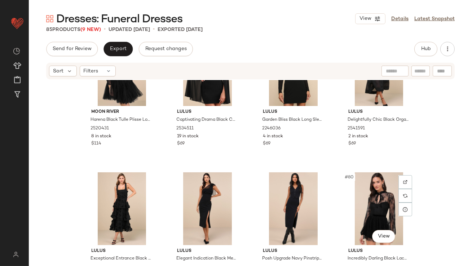
click at [377, 180] on div "#80 View" at bounding box center [379, 208] width 72 height 73
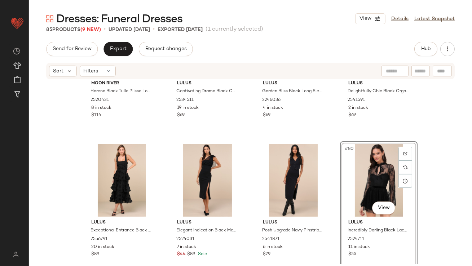
scroll to position [2754, 0]
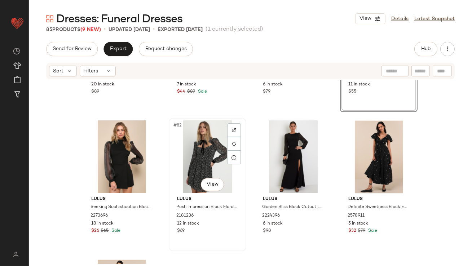
click at [201, 153] on div "#82 View" at bounding box center [207, 156] width 72 height 73
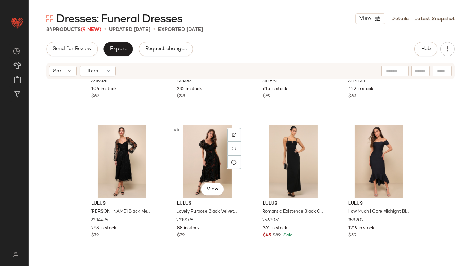
scroll to position [100, 0]
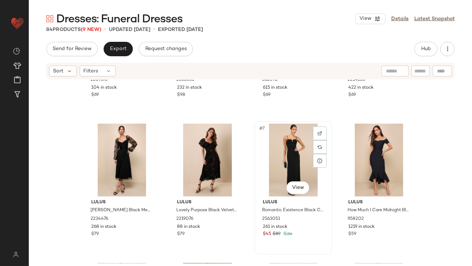
click at [268, 154] on div "#7 View" at bounding box center [293, 160] width 72 height 73
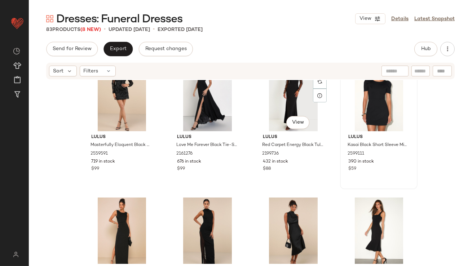
scroll to position [305, 0]
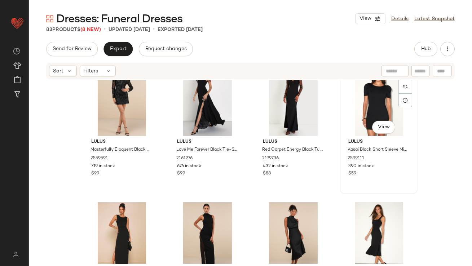
click at [368, 103] on div "#12 View" at bounding box center [379, 99] width 72 height 73
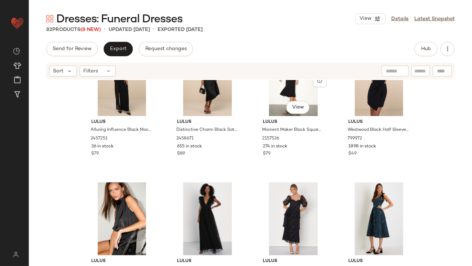
scroll to position [468, 0]
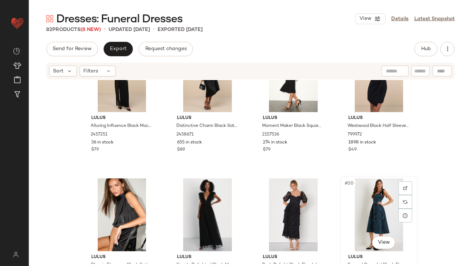
click at [370, 214] on div "#20 View" at bounding box center [379, 215] width 72 height 73
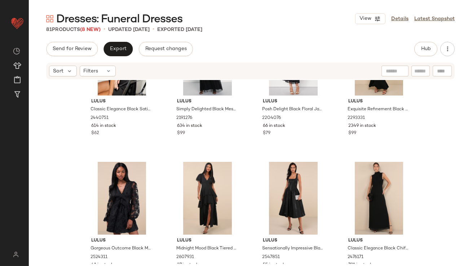
scroll to position [632, 0]
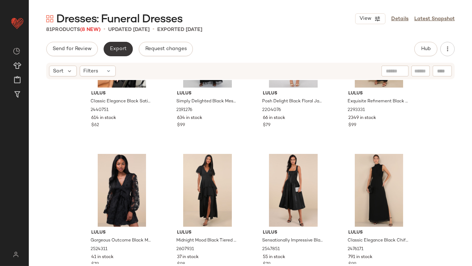
click at [111, 49] on span "Export" at bounding box center [118, 49] width 17 height 6
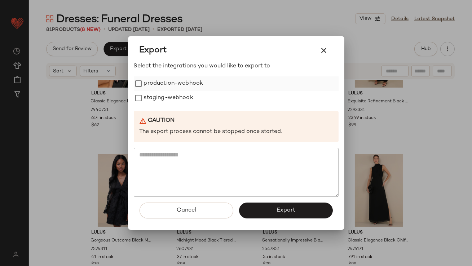
click at [170, 80] on label "production-webhook" at bounding box center [174, 83] width 60 height 14
click at [170, 95] on label "staging-webhook" at bounding box center [168, 98] width 49 height 14
click at [266, 212] on button "Export" at bounding box center [286, 211] width 94 height 16
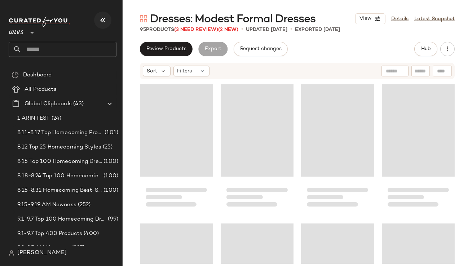
click at [99, 23] on icon "button" at bounding box center [102, 20] width 9 height 9
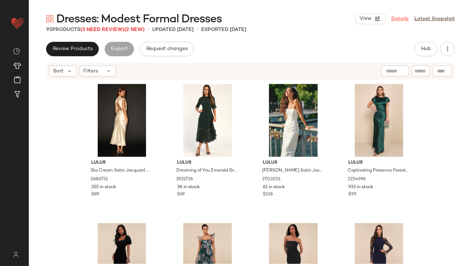
click at [402, 19] on link "Details" at bounding box center [399, 19] width 17 height 8
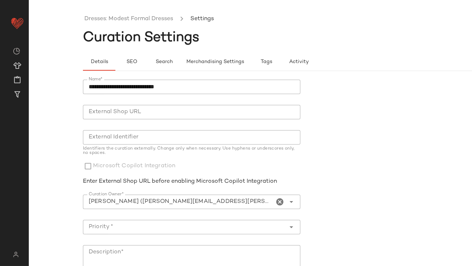
click at [279, 198] on icon "Clear Curation Owner*" at bounding box center [280, 202] width 9 height 9
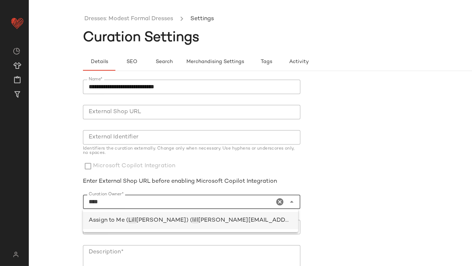
click at [231, 225] on div "Assign to Me ( [PERSON_NAME] [PERSON_NAME]) ( lill [EMAIL_ADDRESS][PERSON_NAME]…" at bounding box center [191, 220] width 204 height 9
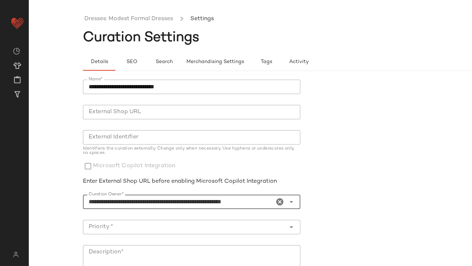
type input "**********"
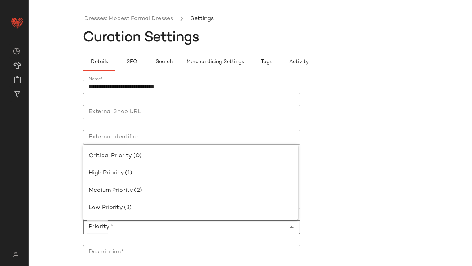
click at [217, 221] on div at bounding box center [184, 227] width 203 height 14
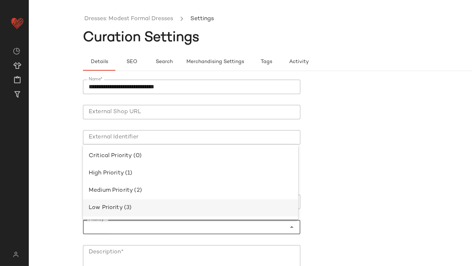
click at [192, 208] on div "Low Priority (3)" at bounding box center [191, 208] width 204 height 9
type input "**********"
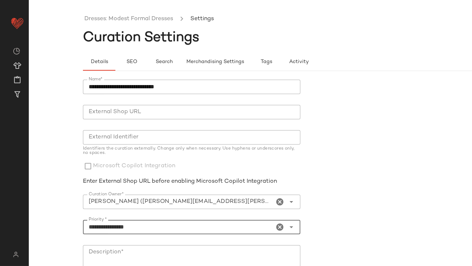
scroll to position [111, 0]
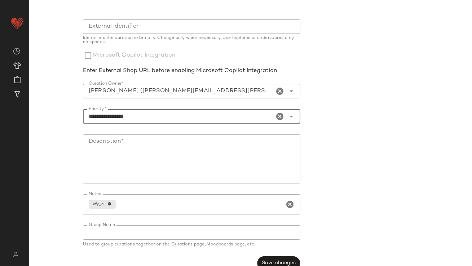
click at [172, 168] on textarea "Description*" at bounding box center [191, 159] width 217 height 49
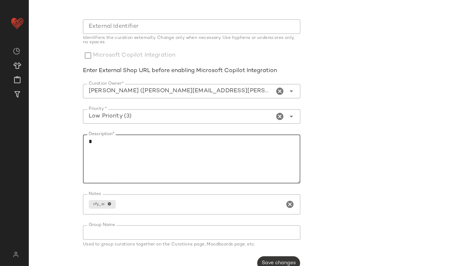
click at [270, 261] on span "Save changes" at bounding box center [278, 263] width 34 height 6
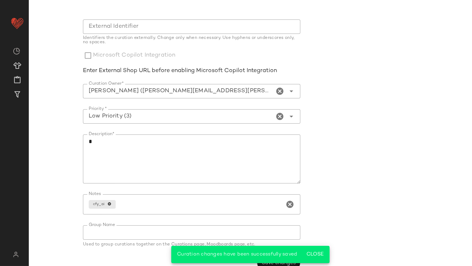
scroll to position [0, 0]
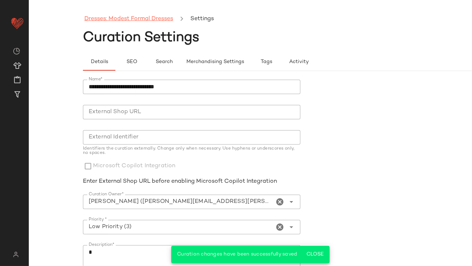
click at [147, 21] on link "Dresses: Modest Formal Dresses" at bounding box center [128, 18] width 89 height 9
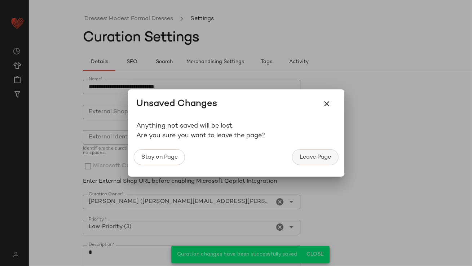
click at [333, 156] on button "Leave Page" at bounding box center [315, 157] width 46 height 16
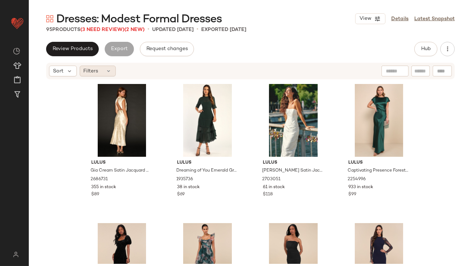
click at [102, 71] on div "Filters" at bounding box center [98, 71] width 36 height 11
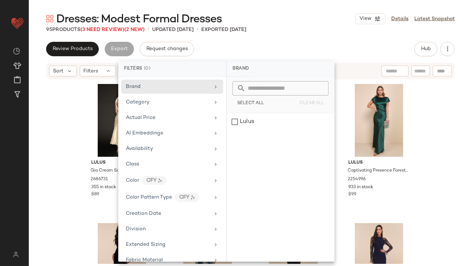
click at [135, 141] on div "Brand Category Actual Price AI Embeddings Availability Class Color CFY Color Pa…" at bounding box center [172, 169] width 108 height 185
click at [136, 146] on span "Availability" at bounding box center [139, 148] width 27 height 5
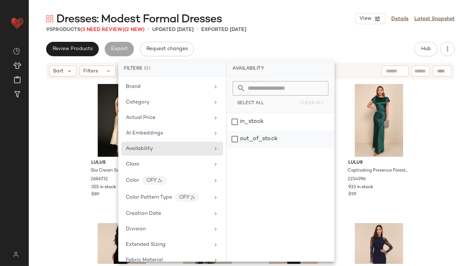
click at [252, 141] on div "out_of_stock" at bounding box center [280, 139] width 107 height 17
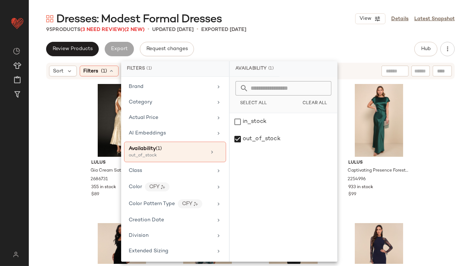
click at [279, 41] on div "Dresses: Modest Formal Dresses View Details Latest Snapshot 95 Products (3 Need…" at bounding box center [250, 139] width 443 height 255
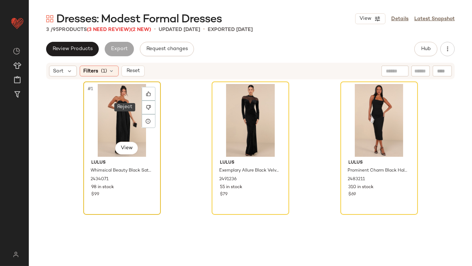
click at [132, 109] on div "#1 View" at bounding box center [122, 120] width 72 height 73
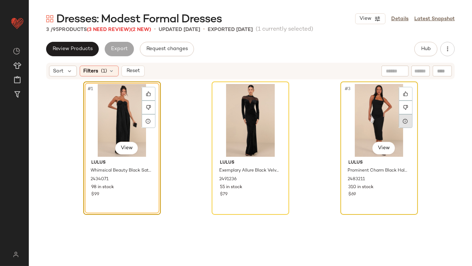
click at [403, 115] on div at bounding box center [406, 121] width 14 height 14
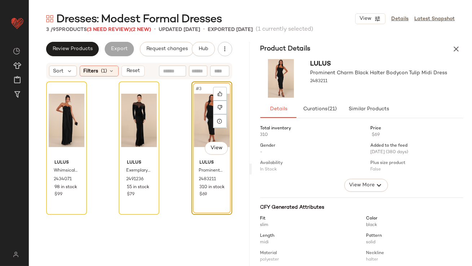
click at [458, 41] on div "Dresses: Modest Formal Dresses View Details Latest Snapshot 3 / 95 Products (3 …" at bounding box center [250, 139] width 443 height 255
click at [458, 44] on button "button" at bounding box center [456, 49] width 14 height 14
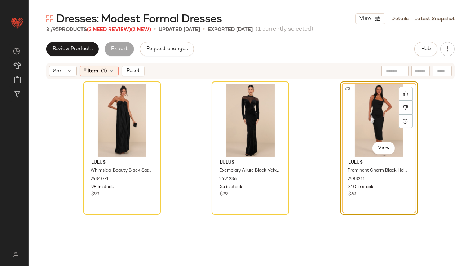
click at [384, 105] on div "#3 View" at bounding box center [379, 120] width 72 height 73
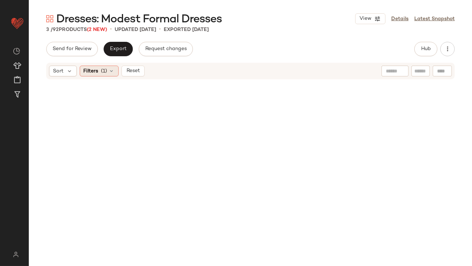
click at [109, 71] on icon at bounding box center [112, 71] width 6 height 6
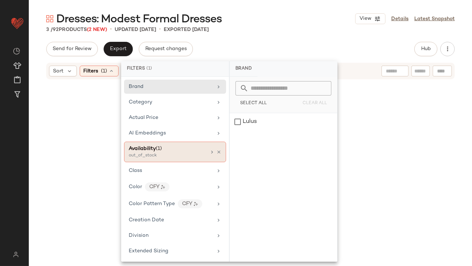
click at [216, 148] on div "Availability (1) out_of_stock" at bounding box center [175, 152] width 102 height 21
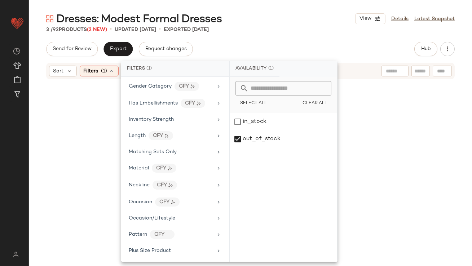
scroll to position [453, 0]
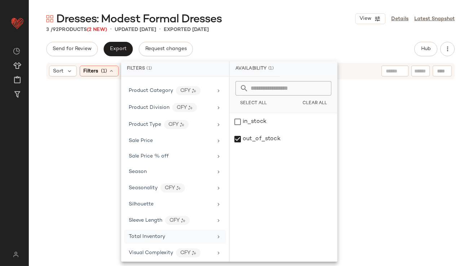
click at [150, 234] on span "Total Inventory" at bounding box center [147, 236] width 36 height 5
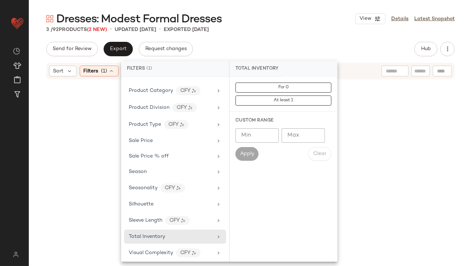
click at [287, 136] on input "Max" at bounding box center [303, 135] width 43 height 14
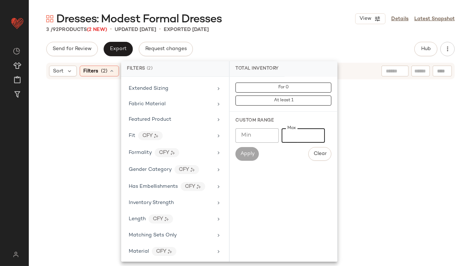
scroll to position [0, 0]
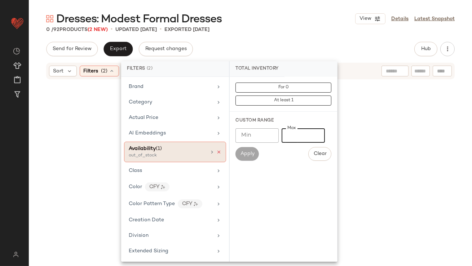
type input "**"
click at [216, 150] on icon at bounding box center [218, 152] width 5 height 5
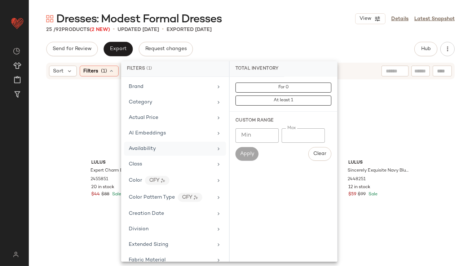
click at [297, 46] on div "Send for Review Export Request changes Hub" at bounding box center [250, 49] width 409 height 14
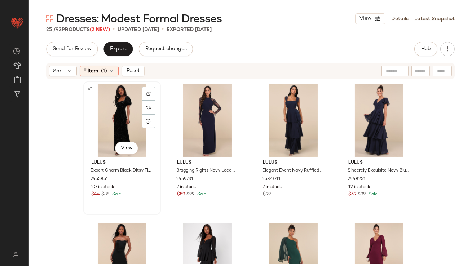
click at [107, 121] on div "#1 View" at bounding box center [122, 120] width 72 height 73
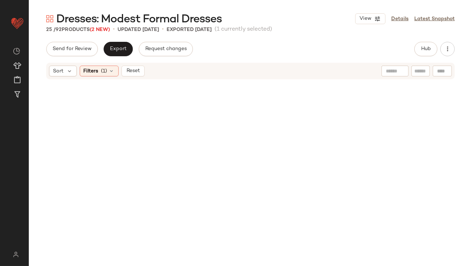
scroll to position [792, 0]
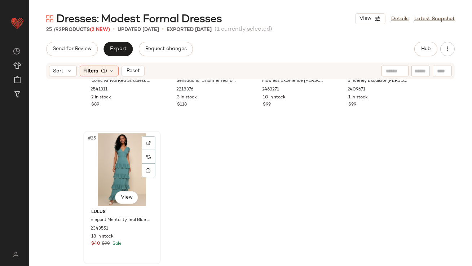
click at [111, 166] on div "#25 View" at bounding box center [122, 169] width 72 height 73
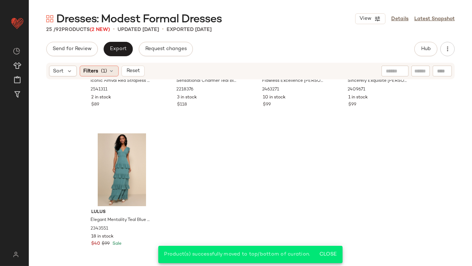
click at [111, 69] on icon at bounding box center [112, 71] width 6 height 6
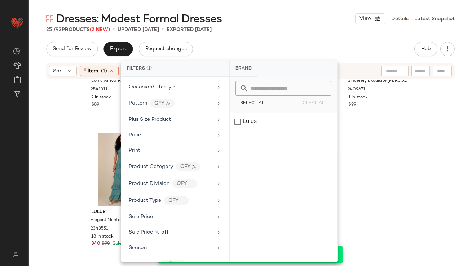
scroll to position [453, 0]
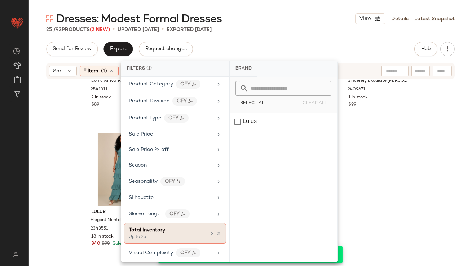
click at [217, 226] on div "Total Inventory Up to 25" at bounding box center [175, 233] width 102 height 21
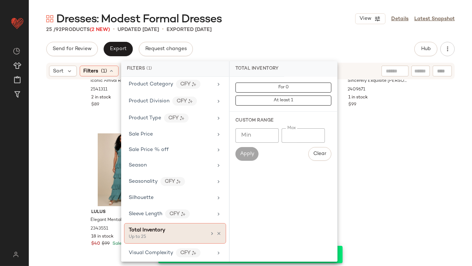
click at [217, 231] on icon at bounding box center [218, 233] width 5 height 5
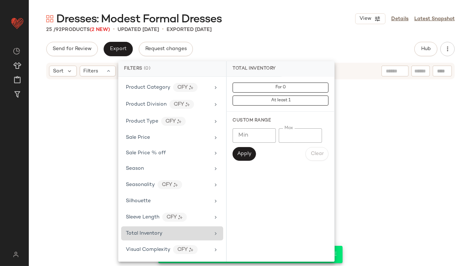
scroll to position [447, 0]
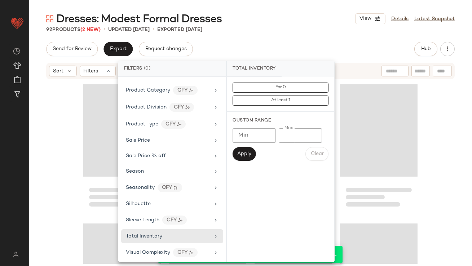
click at [320, 35] on div "Dresses: Modest Formal Dresses View Details Latest Snapshot 92 Products (2 New)…" at bounding box center [250, 139] width 443 height 255
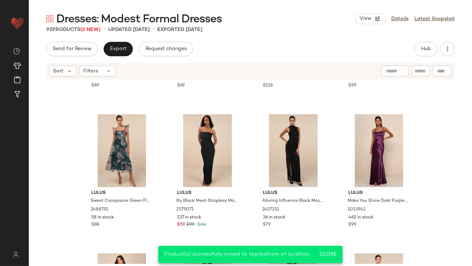
scroll to position [0, 0]
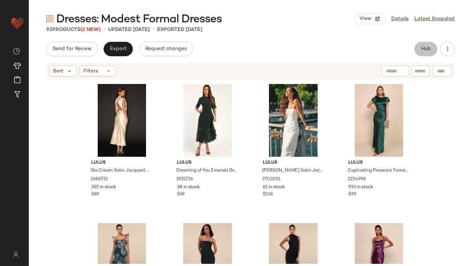
click at [423, 56] on button "Hub" at bounding box center [425, 49] width 23 height 14
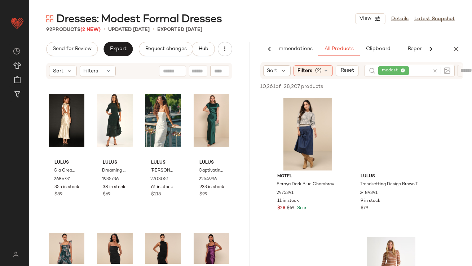
scroll to position [94, 0]
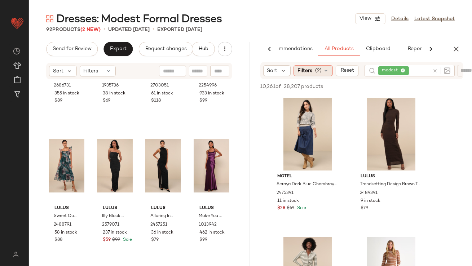
click at [320, 70] on span "(2)" at bounding box center [318, 71] width 6 height 8
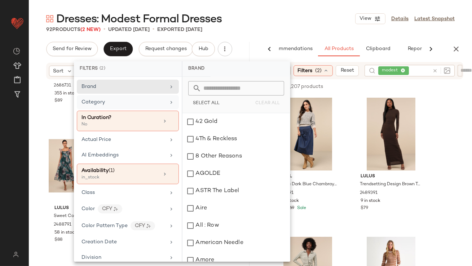
click at [111, 104] on div "Category" at bounding box center [124, 102] width 84 height 8
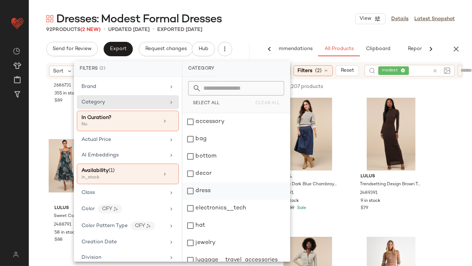
click at [217, 188] on div "dress" at bounding box center [235, 190] width 107 height 17
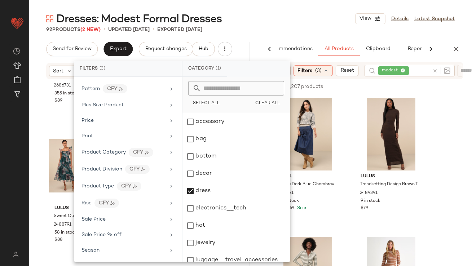
scroll to position [500, 0]
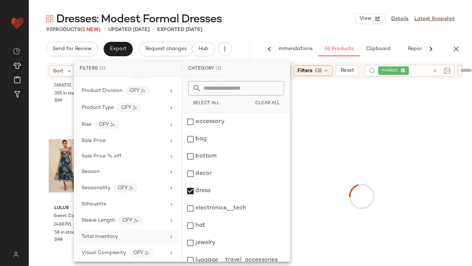
click at [109, 233] on div "Total Inventory" at bounding box center [100, 237] width 36 height 8
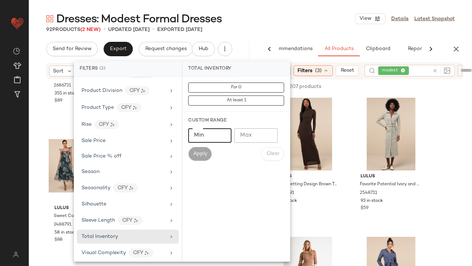
click at [209, 136] on input "Min" at bounding box center [209, 135] width 43 height 14
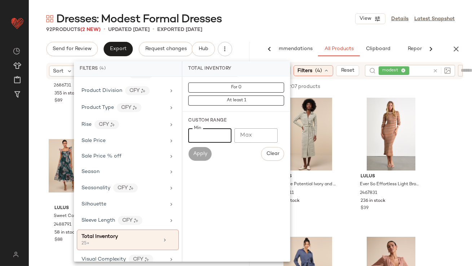
type input "**"
click at [267, 30] on div "92 Products (2 New) • updated [DATE] • Exported [DATE]" at bounding box center [250, 29] width 443 height 7
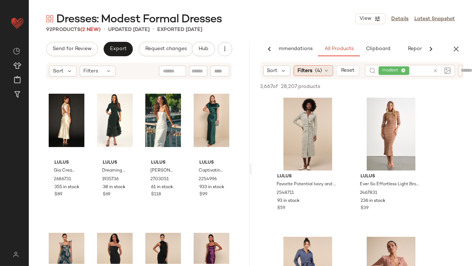
click at [324, 71] on icon at bounding box center [326, 71] width 6 height 6
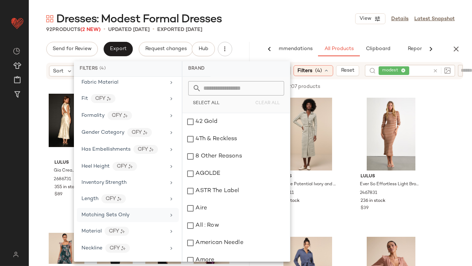
scroll to position [179, 0]
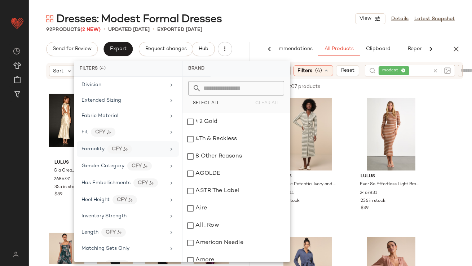
click at [98, 148] on span "Formality" at bounding box center [93, 148] width 23 height 5
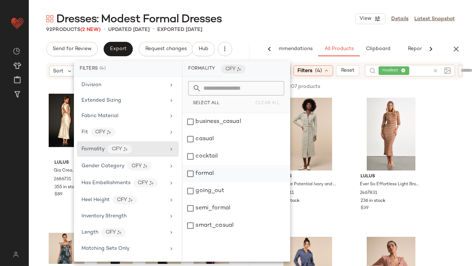
click at [219, 179] on div "formal" at bounding box center [235, 173] width 107 height 17
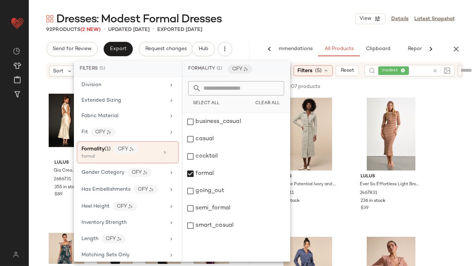
click at [301, 29] on div "92 Products (2 New) • updated [DATE] • Exported [DATE]" at bounding box center [250, 29] width 443 height 7
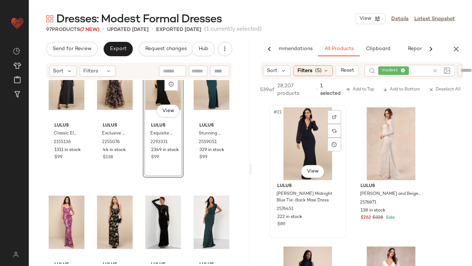
scroll to position [1520, 0]
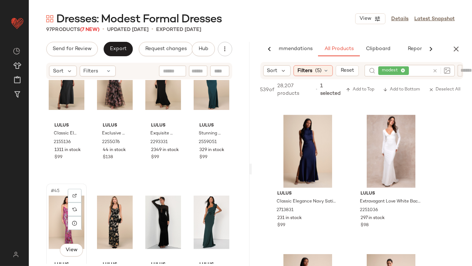
click at [56, 222] on div "#45 View" at bounding box center [67, 222] width 36 height 73
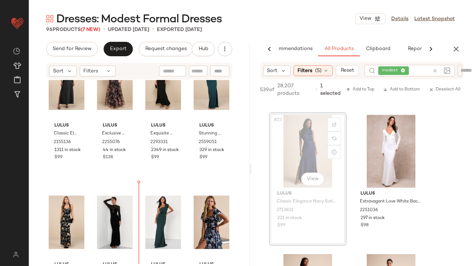
scroll to position [1453, 0]
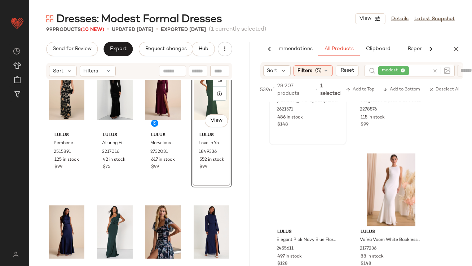
scroll to position [2553, 0]
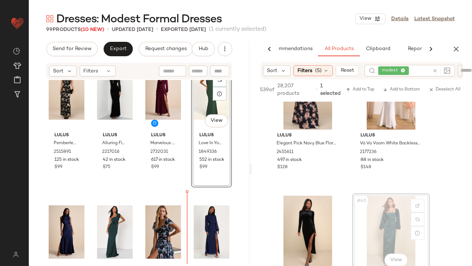
drag, startPoint x: 390, startPoint y: 208, endPoint x: 378, endPoint y: 210, distance: 11.7
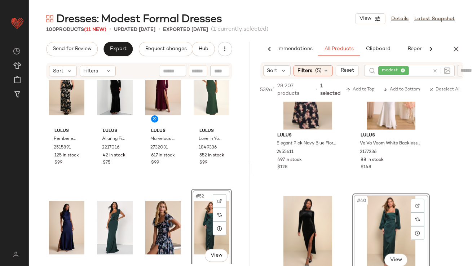
scroll to position [1717, 0]
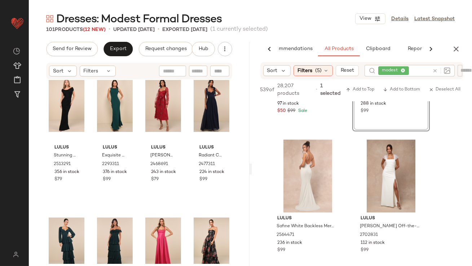
drag, startPoint x: 453, startPoint y: 47, endPoint x: 400, endPoint y: 103, distance: 77.3
click at [453, 47] on icon "button" at bounding box center [456, 49] width 9 height 9
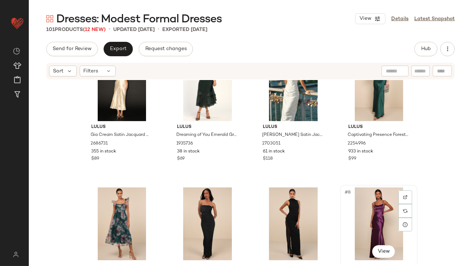
click at [375, 214] on div "#8 View" at bounding box center [379, 224] width 72 height 73
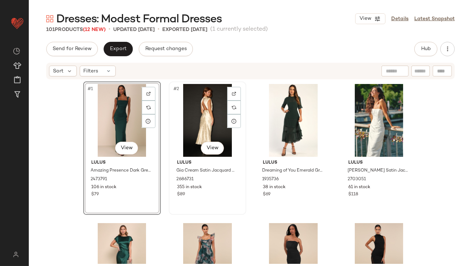
click at [211, 133] on div "#2 View" at bounding box center [207, 120] width 72 height 73
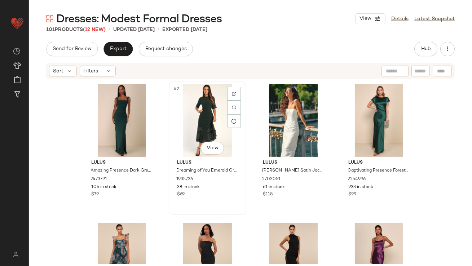
click at [211, 133] on div "#2 View" at bounding box center [207, 120] width 72 height 73
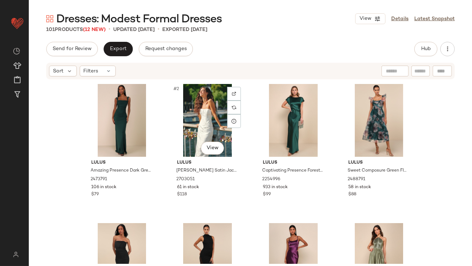
click at [211, 133] on div "#2 View" at bounding box center [207, 120] width 72 height 73
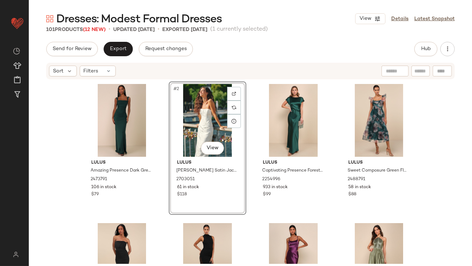
click at [248, 142] on div "Lulus Amazing Presence Dark Green Mesh Ruched Column Maxi Dress 2473791 106 in …" at bounding box center [250, 173] width 335 height 182
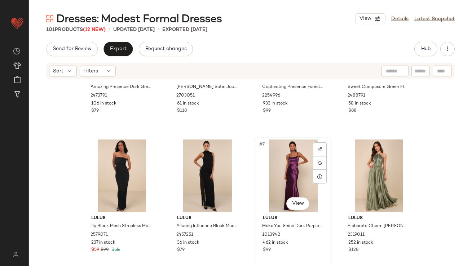
scroll to position [171, 0]
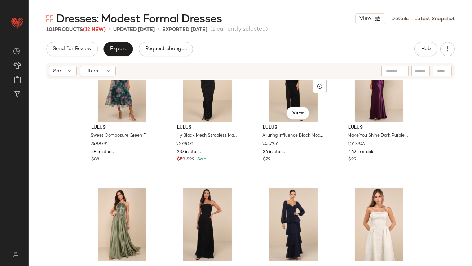
scroll to position [151, 0]
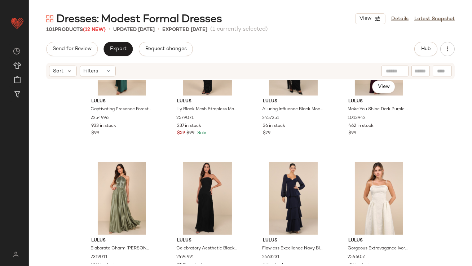
scroll to position [379, 0]
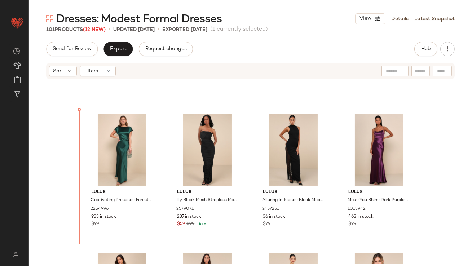
scroll to position [113, 0]
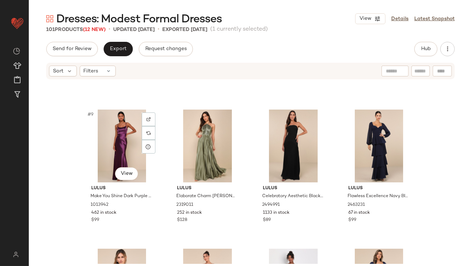
scroll to position [332, 0]
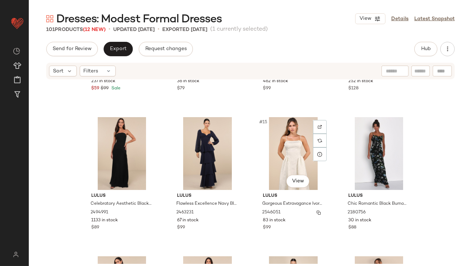
scroll to position [429, 0]
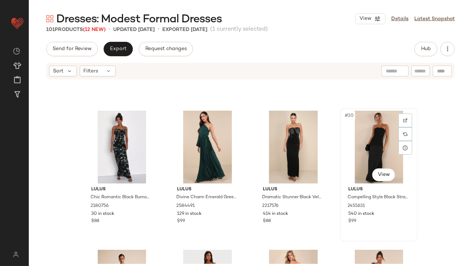
scroll to position [671, 0]
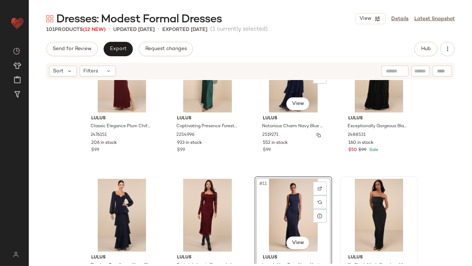
scroll to position [225, 0]
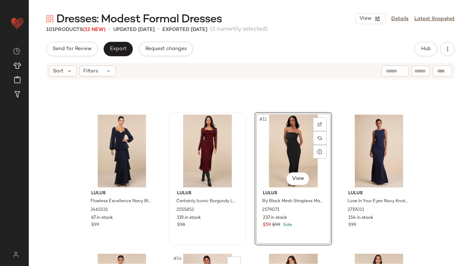
scroll to position [311, 0]
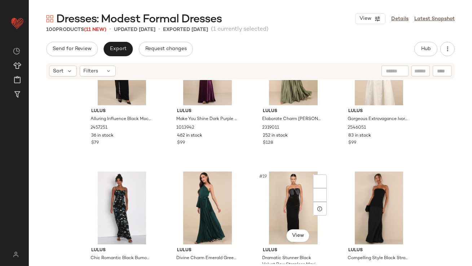
scroll to position [536, 0]
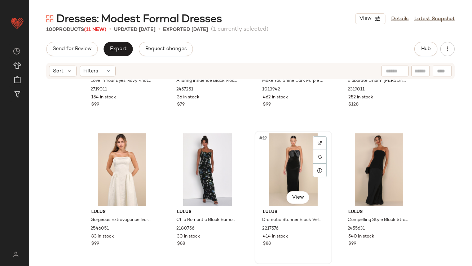
scroll to position [615, 0]
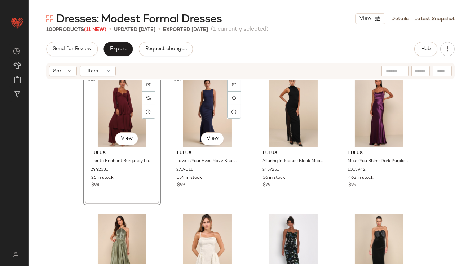
scroll to position [528, 0]
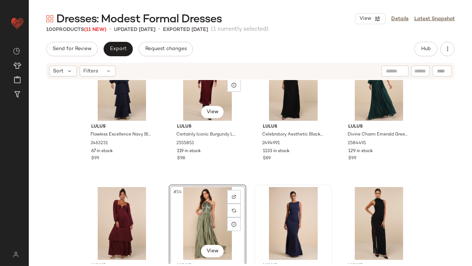
scroll to position [292, 0]
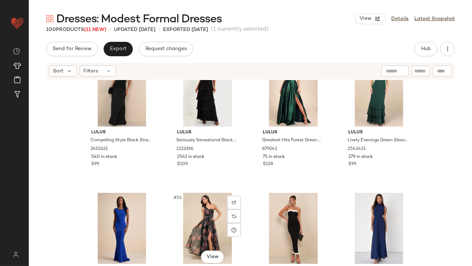
scroll to position [731, 0]
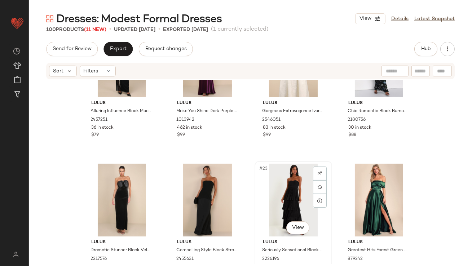
scroll to position [625, 0]
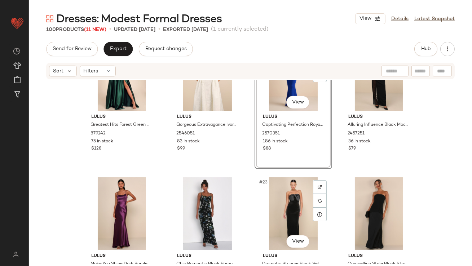
scroll to position [620, 0]
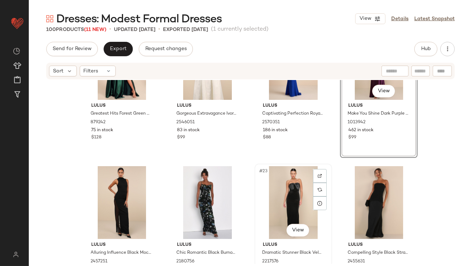
scroll to position [773, 0]
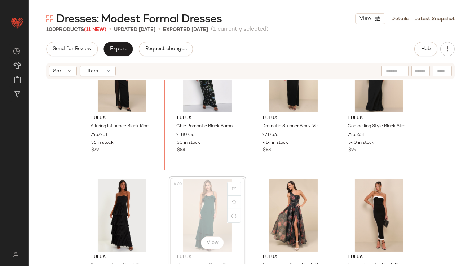
scroll to position [746, 0]
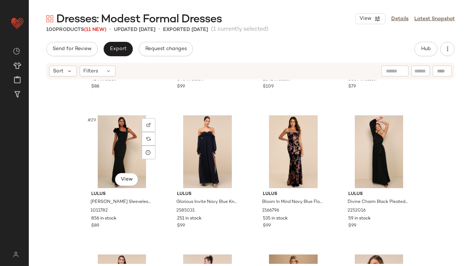
scroll to position [1057, 0]
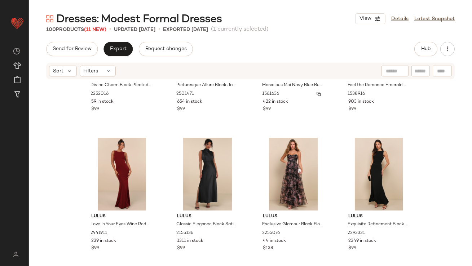
scroll to position [1210, 0]
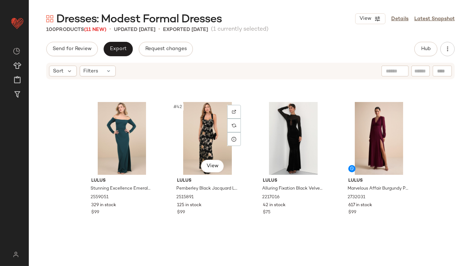
scroll to position [1414, 0]
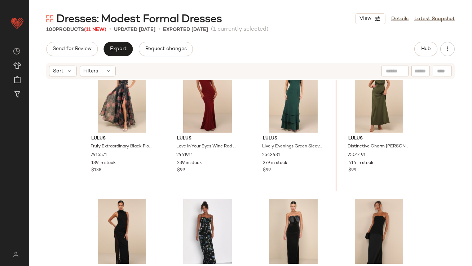
scroll to position [707, 0]
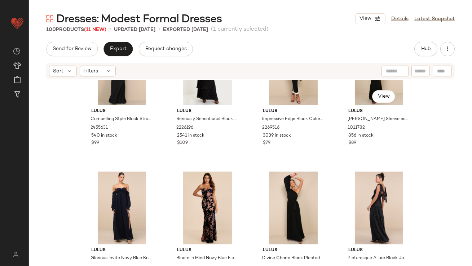
scroll to position [1071, 0]
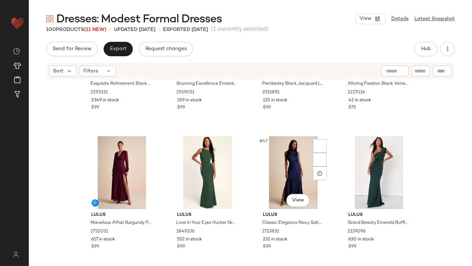
scroll to position [1506, 0]
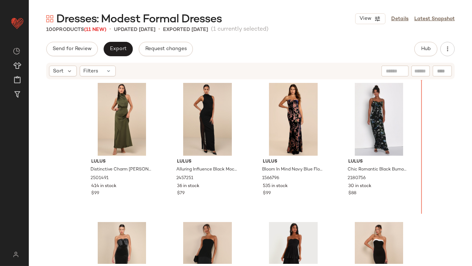
scroll to position [803, 0]
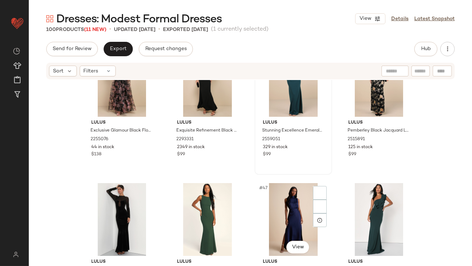
scroll to position [1482, 0]
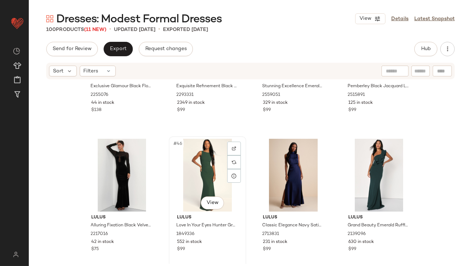
click at [196, 163] on div "#46 View" at bounding box center [207, 175] width 72 height 73
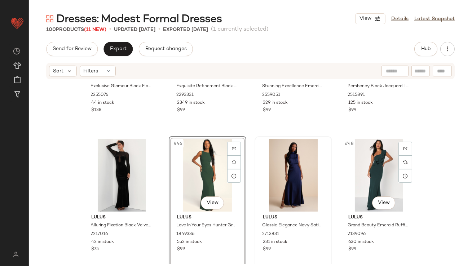
drag, startPoint x: 360, startPoint y: 150, endPoint x: 265, endPoint y: 176, distance: 98.3
click at [356, 153] on div "#48 View" at bounding box center [379, 175] width 72 height 73
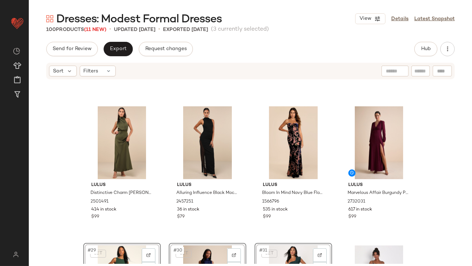
scroll to position [880, 0]
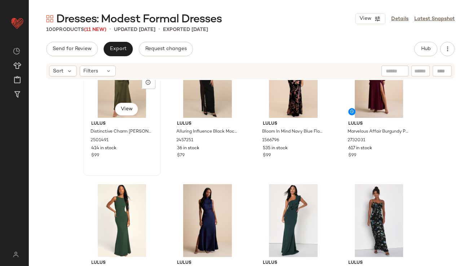
click at [89, 165] on div "#25 View Lulus Distinctive Charm [PERSON_NAME] Satin Asymmetrical Maxi Dress 25…" at bounding box center [122, 109] width 76 height 132
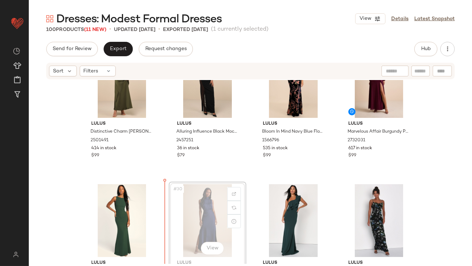
scroll to position [882, 0]
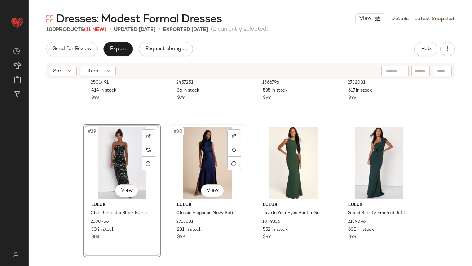
scroll to position [997, 0]
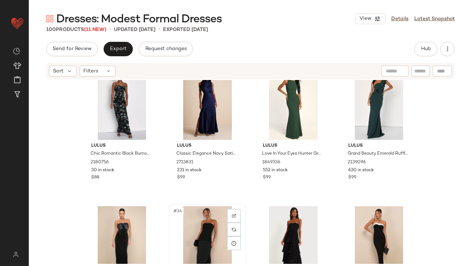
scroll to position [998, 0]
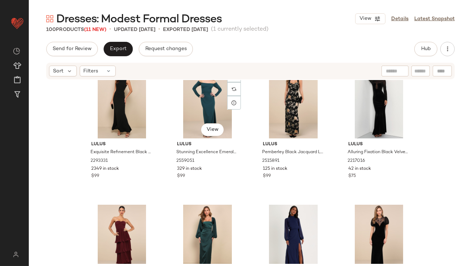
scroll to position [1594, 0]
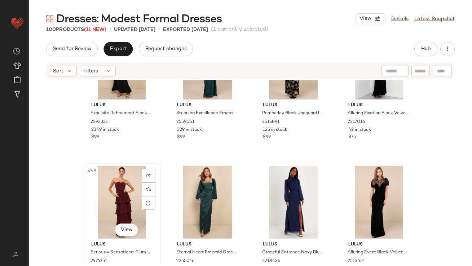
click at [125, 192] on div "#49 View" at bounding box center [122, 202] width 72 height 73
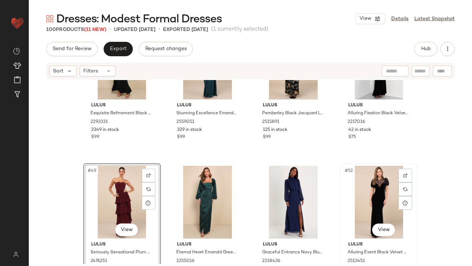
click at [364, 169] on div "#52 View" at bounding box center [379, 202] width 72 height 73
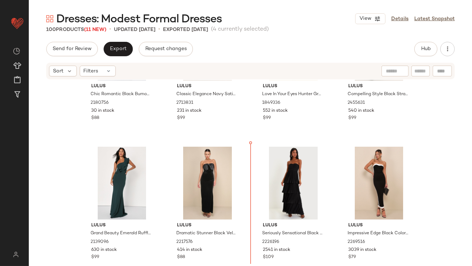
scroll to position [1060, 0]
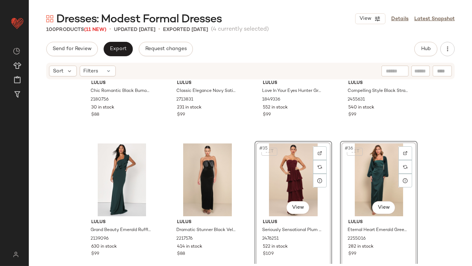
click at [248, 210] on div "Lulus Chic Romantic Black Burnout Velvet Floral Cowl Neck Dress 2180756 30 in s…" at bounding box center [250, 172] width 443 height 184
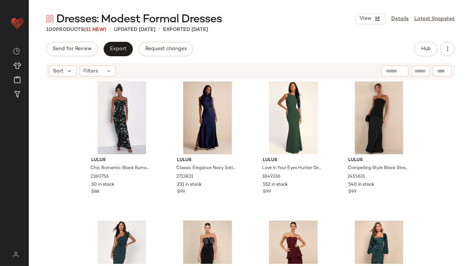
scroll to position [1126, 0]
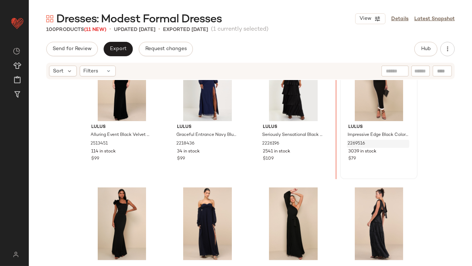
drag, startPoint x: 197, startPoint y: 212, endPoint x: 353, endPoint y: 143, distance: 171.2
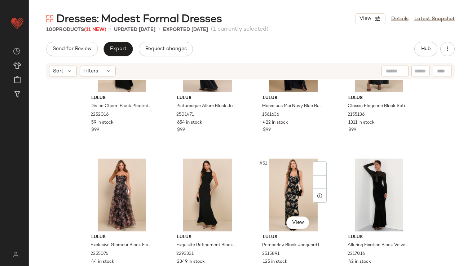
scroll to position [1672, 0]
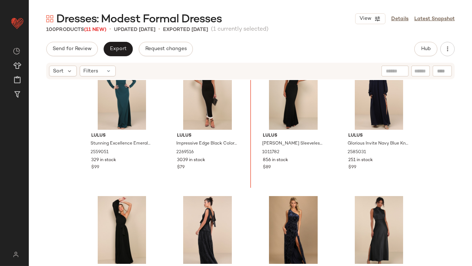
scroll to position [1412, 0]
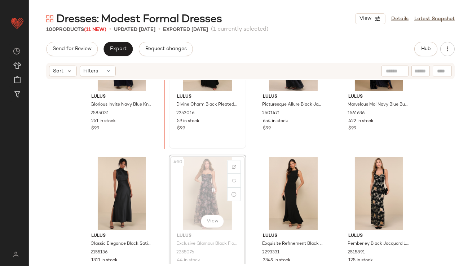
scroll to position [1589, 0]
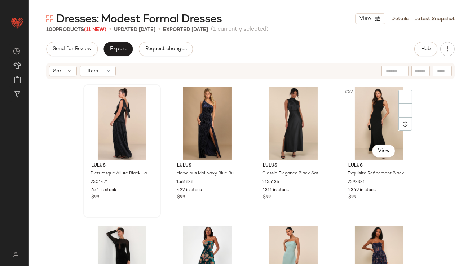
scroll to position [1742, 0]
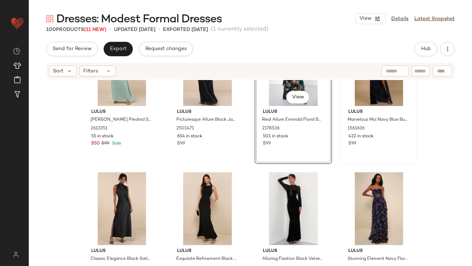
scroll to position [1740, 0]
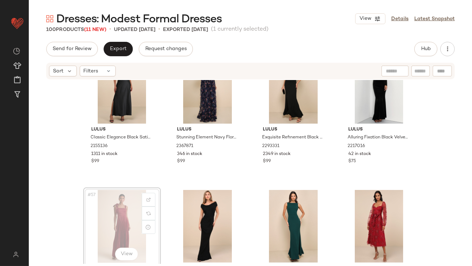
scroll to position [1849, 0]
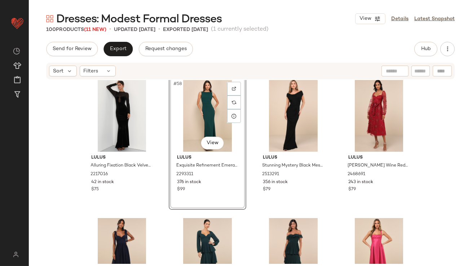
scroll to position [1949, 0]
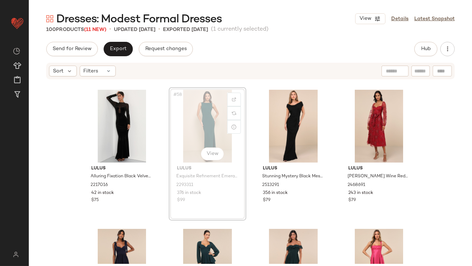
drag, startPoint x: 201, startPoint y: 137, endPoint x: 196, endPoint y: 137, distance: 4.3
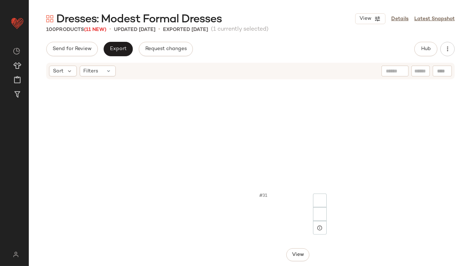
scroll to position [505, 0]
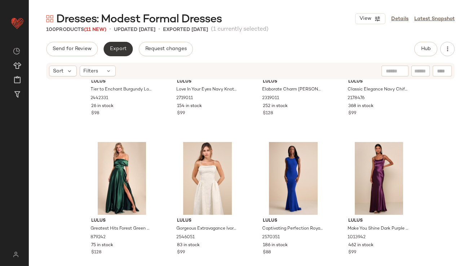
click at [115, 51] on span "Export" at bounding box center [118, 49] width 17 height 6
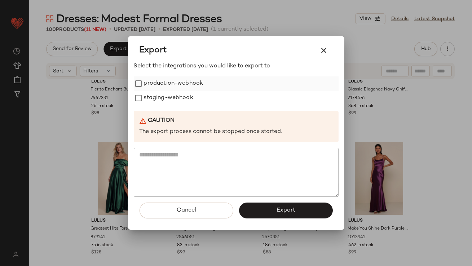
click at [188, 82] on label "production-webhook" at bounding box center [174, 83] width 60 height 14
click at [188, 100] on label "staging-webhook" at bounding box center [168, 98] width 49 height 14
click at [258, 213] on button "Export" at bounding box center [286, 211] width 94 height 16
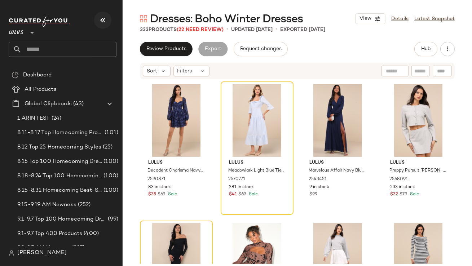
click at [106, 22] on icon "button" at bounding box center [102, 20] width 9 height 9
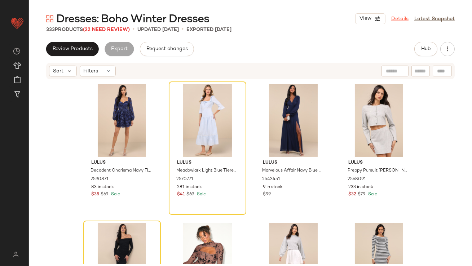
click at [395, 18] on link "Details" at bounding box center [399, 19] width 17 height 8
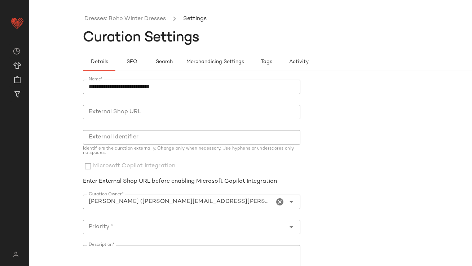
click at [279, 201] on icon "Clear Curation Owner*" at bounding box center [280, 202] width 9 height 9
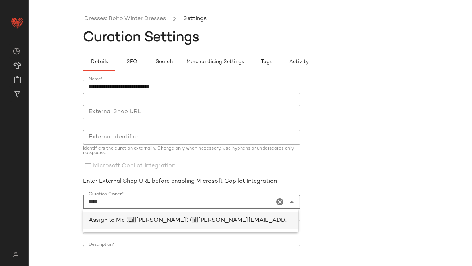
click at [212, 219] on span "[PERSON_NAME][EMAIL_ADDRESS][PERSON_NAME][DOMAIN_NAME])" at bounding box center [301, 220] width 207 height 6
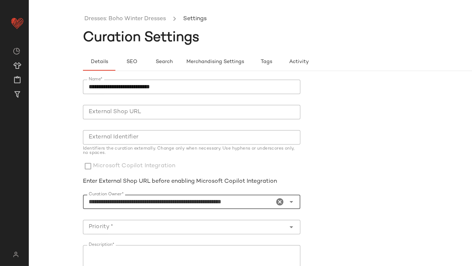
type input "**********"
click at [203, 222] on div at bounding box center [184, 227] width 203 height 14
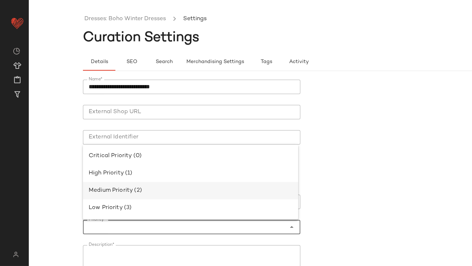
click at [199, 197] on div "Medium Priority (2)" at bounding box center [190, 190] width 215 height 17
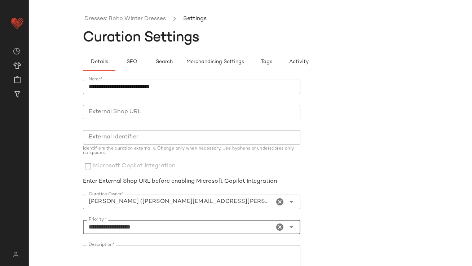
click at [192, 229] on input "**********" at bounding box center [179, 227] width 192 height 9
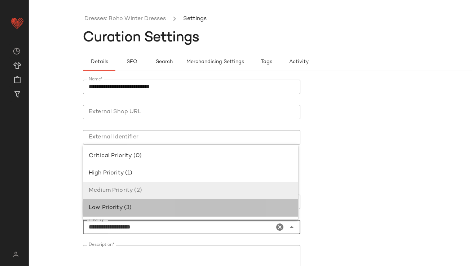
click at [256, 207] on div "Low Priority (3)" at bounding box center [191, 208] width 204 height 9
type input "**********"
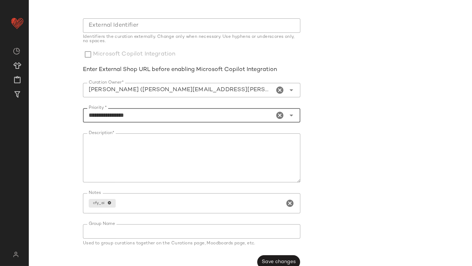
scroll to position [123, 0]
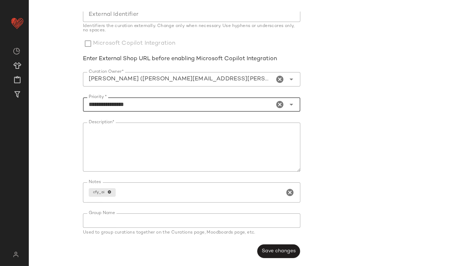
click at [286, 255] on button "Save changes" at bounding box center [278, 252] width 43 height 14
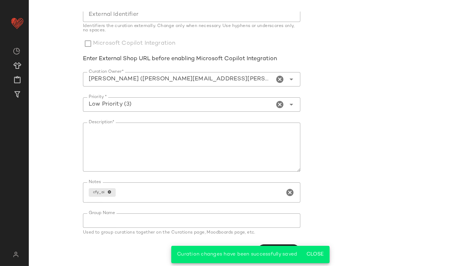
scroll to position [0, 0]
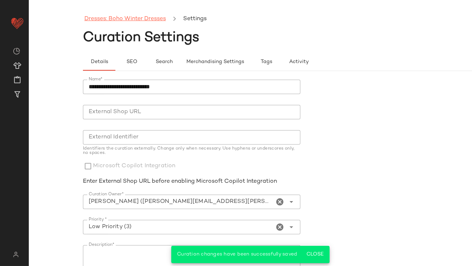
click at [101, 17] on link "Dresses: Boho Winter Dresses" at bounding box center [125, 18] width 82 height 9
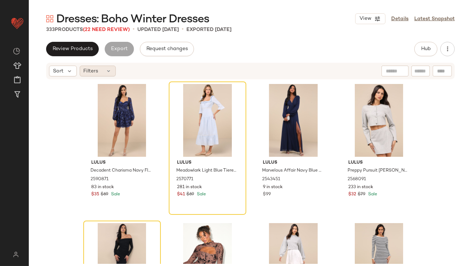
click at [113, 70] on div "Filters" at bounding box center [98, 71] width 36 height 11
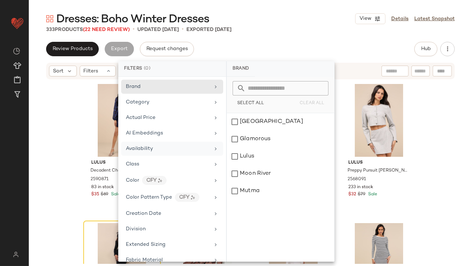
click at [157, 150] on div "Availability" at bounding box center [168, 149] width 84 height 8
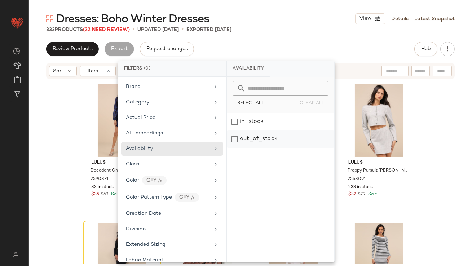
click at [262, 140] on div "out_of_stock" at bounding box center [280, 139] width 107 height 17
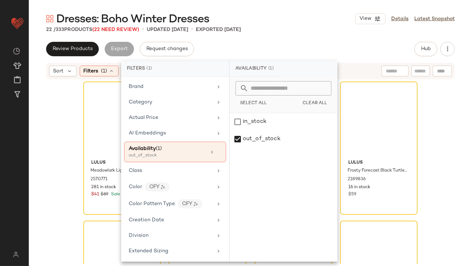
click at [276, 30] on div "22 / 333 Products (22 Need Review) • updated [DATE] • Exported [DATE]" at bounding box center [250, 29] width 443 height 7
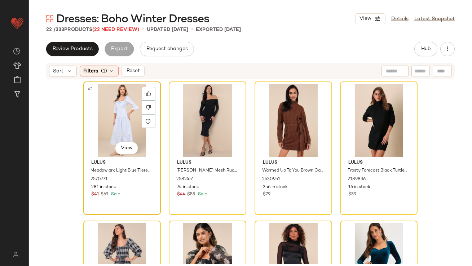
click at [124, 107] on div "#1 View" at bounding box center [122, 120] width 72 height 73
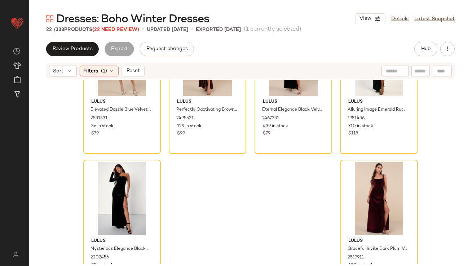
scroll to position [652, 0]
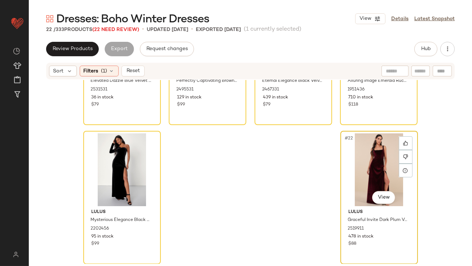
click at [343, 186] on div "#22 View" at bounding box center [379, 169] width 72 height 73
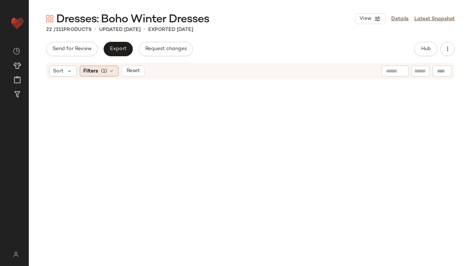
click at [113, 74] on div "Filters (1)" at bounding box center [99, 71] width 39 height 11
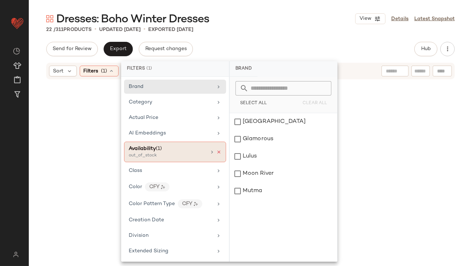
click at [217, 153] on icon at bounding box center [218, 152] width 5 height 5
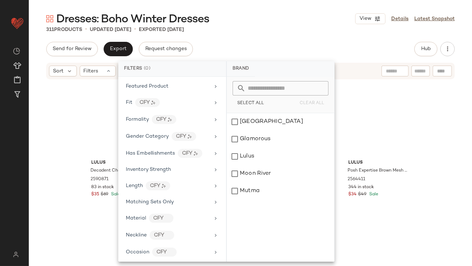
scroll to position [447, 0]
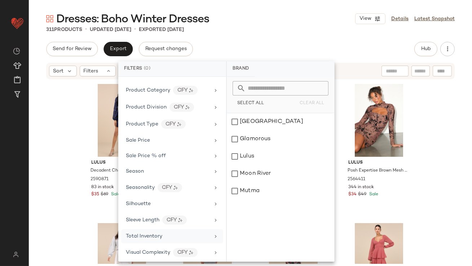
click at [149, 234] on span "Total Inventory" at bounding box center [144, 236] width 36 height 5
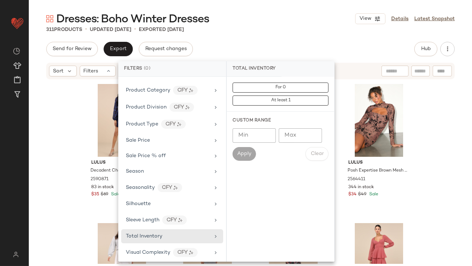
click at [315, 140] on input "Max" at bounding box center [300, 135] width 43 height 14
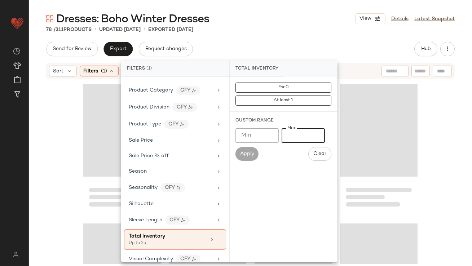
type input "**"
click at [287, 36] on div "Dresses: Boho Winter Dresses View Details Latest Snapshot 78 / 311 Products • u…" at bounding box center [250, 139] width 443 height 255
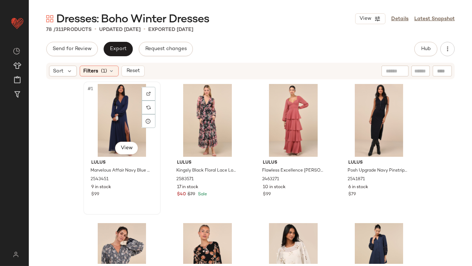
click at [93, 120] on div "#1 View" at bounding box center [122, 120] width 72 height 73
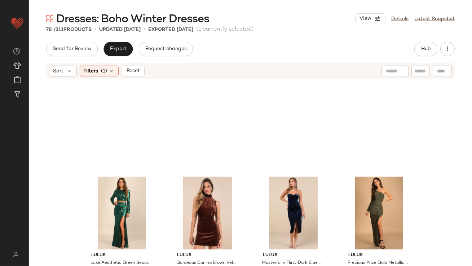
scroll to position [2601, 0]
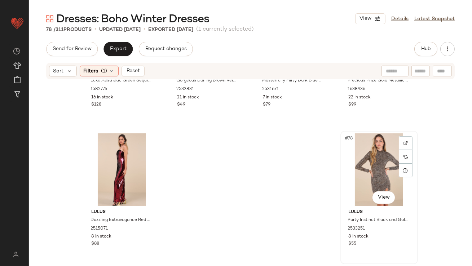
click at [366, 165] on div "#78 View" at bounding box center [379, 169] width 72 height 73
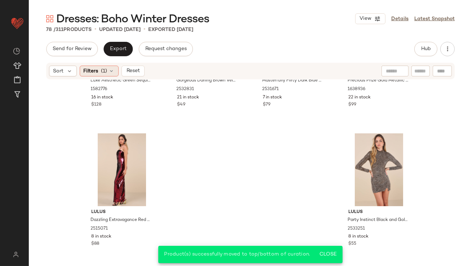
click at [113, 71] on icon at bounding box center [112, 71] width 6 height 6
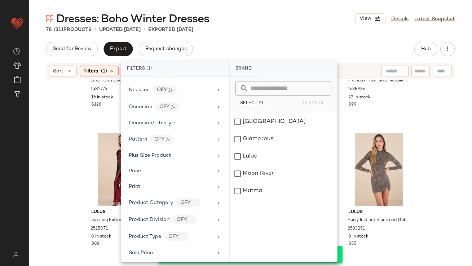
scroll to position [453, 0]
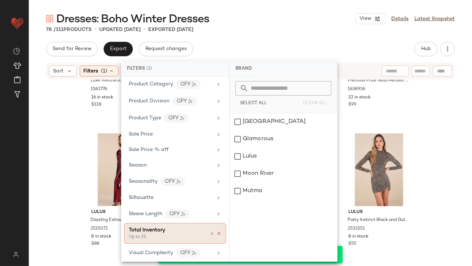
click at [216, 231] on icon at bounding box center [218, 233] width 5 height 5
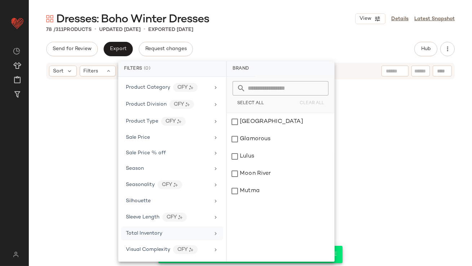
scroll to position [447, 0]
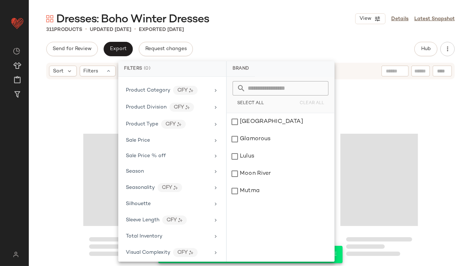
click at [277, 48] on div "Send for Review Export Request changes Hub" at bounding box center [250, 49] width 409 height 14
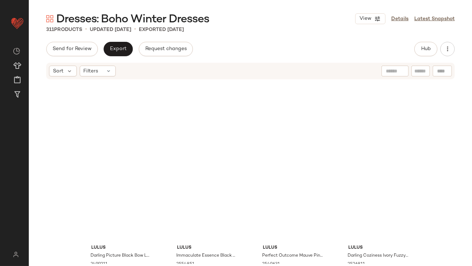
scroll to position [0, 0]
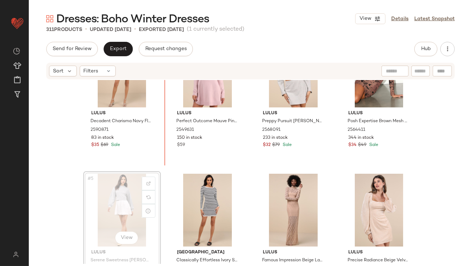
scroll to position [50, 0]
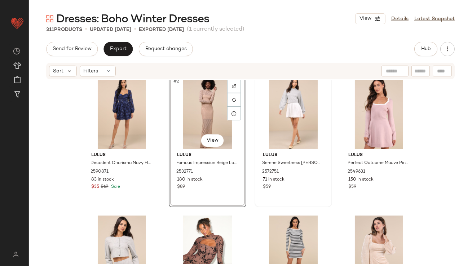
scroll to position [7, 0]
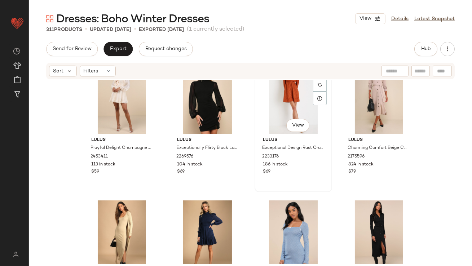
scroll to position [460, 0]
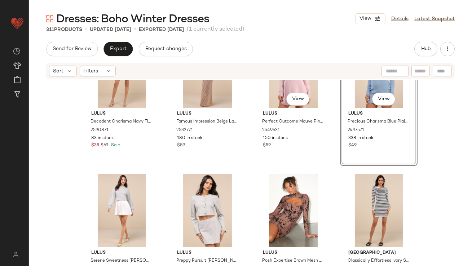
scroll to position [62, 0]
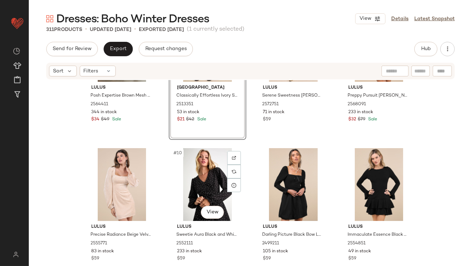
scroll to position [219, 0]
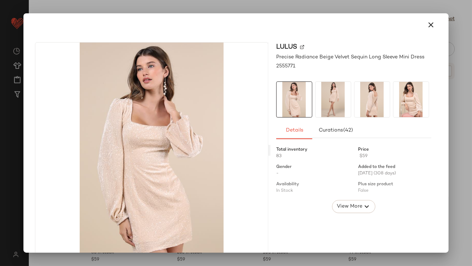
click at [430, 15] on div at bounding box center [235, 24] width 419 height 23
click at [428, 27] on icon "button" at bounding box center [431, 25] width 9 height 9
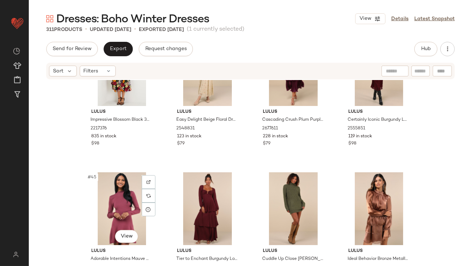
scroll to position [1443, 0]
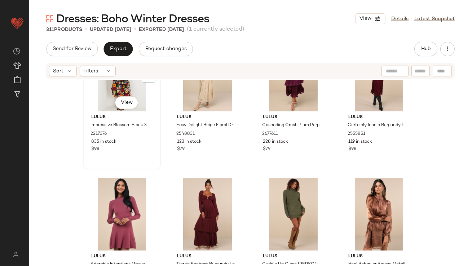
click at [103, 96] on div "#41 View" at bounding box center [122, 75] width 72 height 73
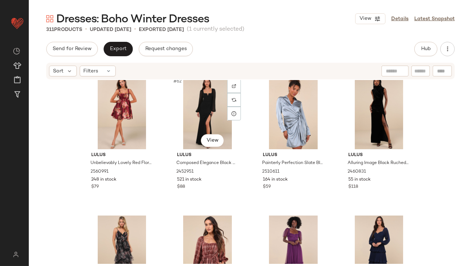
scroll to position [2141, 0]
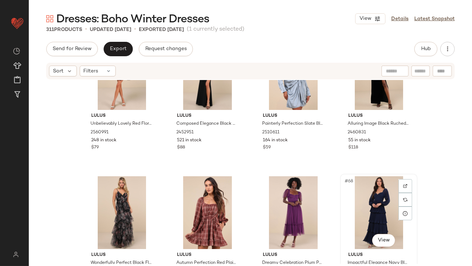
click at [368, 209] on div "#68 View" at bounding box center [379, 212] width 72 height 73
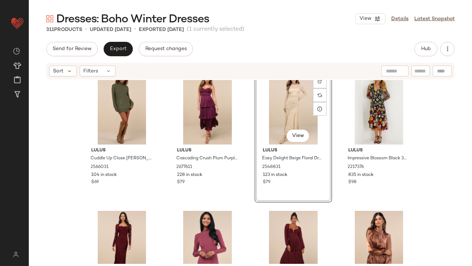
scroll to position [23, 0]
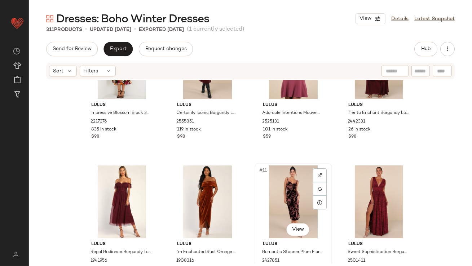
scroll to position [176, 0]
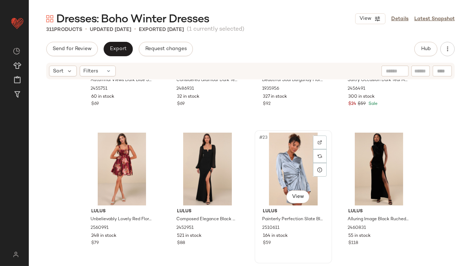
scroll to position [572, 0]
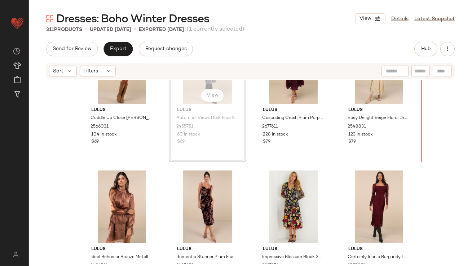
scroll to position [21, 0]
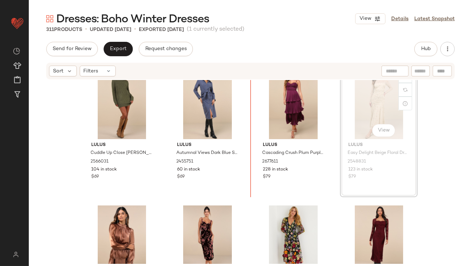
scroll to position [12, 0]
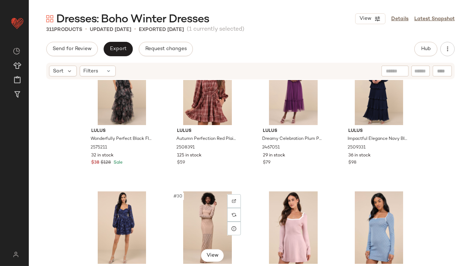
scroll to position [882, 0]
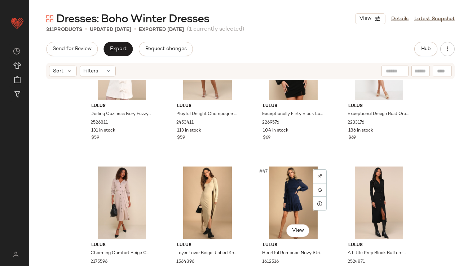
scroll to position [1479, 0]
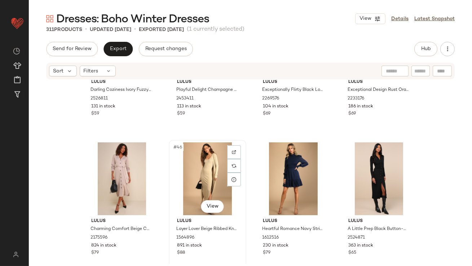
click at [194, 160] on div "#46 View" at bounding box center [207, 178] width 72 height 73
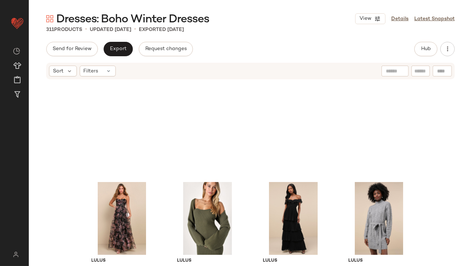
scroll to position [1970, 0]
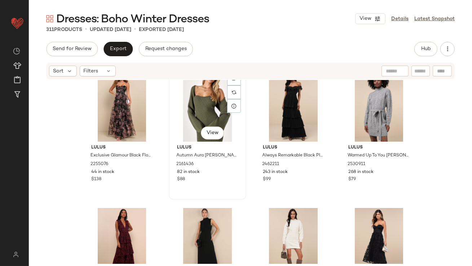
click at [197, 94] on div "#58 View" at bounding box center [207, 105] width 72 height 73
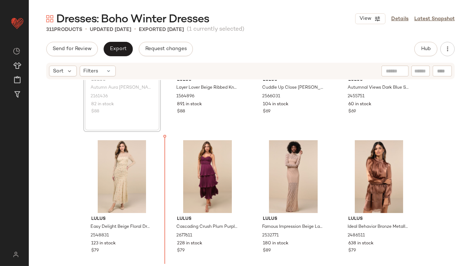
scroll to position [94, 0]
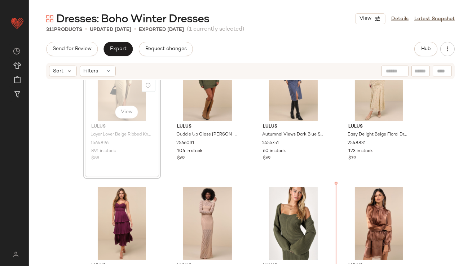
scroll to position [72, 0]
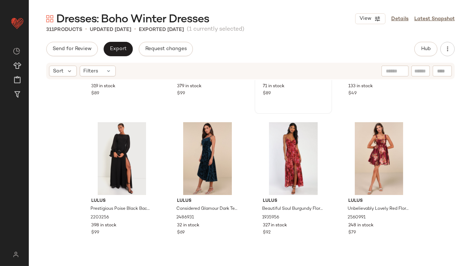
scroll to position [678, 0]
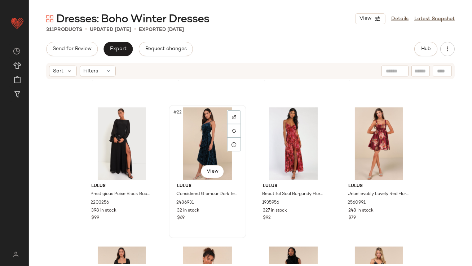
click at [203, 141] on div "#22 View" at bounding box center [207, 143] width 72 height 73
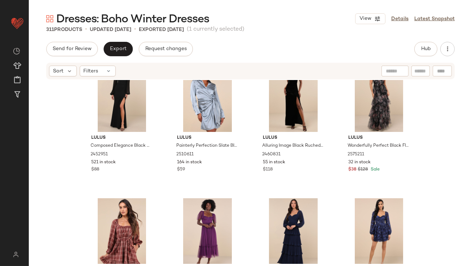
scroll to position [923, 0]
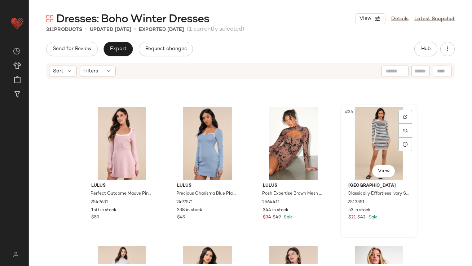
scroll to position [1180, 0]
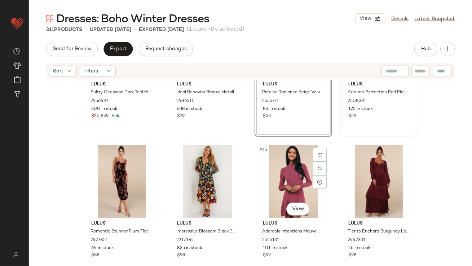
scroll to position [362, 0]
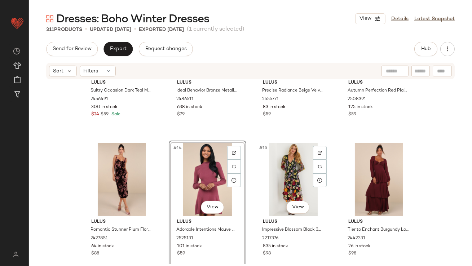
scroll to position [480, 0]
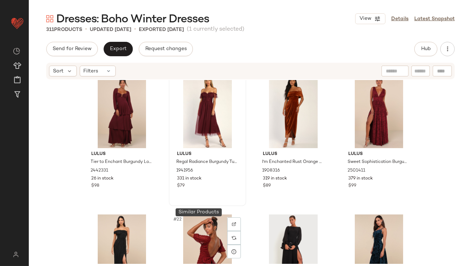
scroll to position [597, 0]
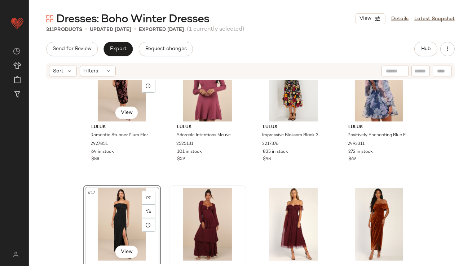
scroll to position [466, 0]
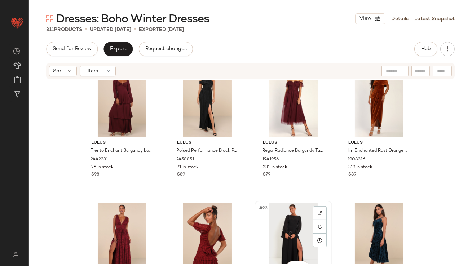
scroll to position [583, 0]
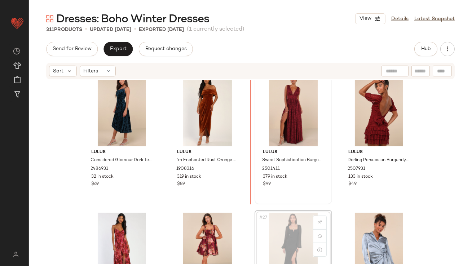
scroll to position [713, 0]
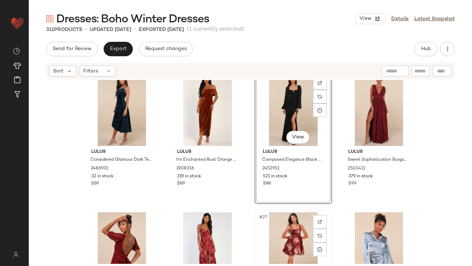
scroll to position [855, 0]
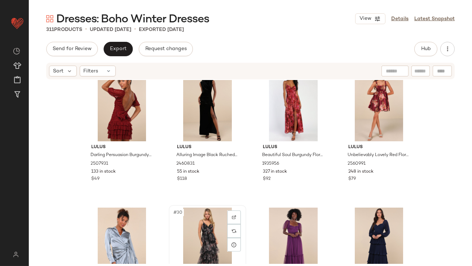
drag, startPoint x: 205, startPoint y: 237, endPoint x: 209, endPoint y: 234, distance: 4.9
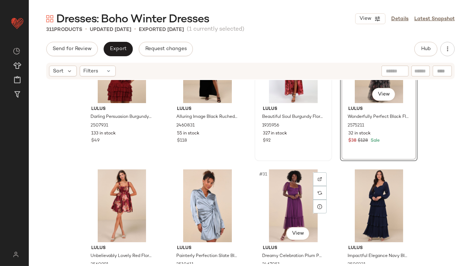
scroll to position [916, 0]
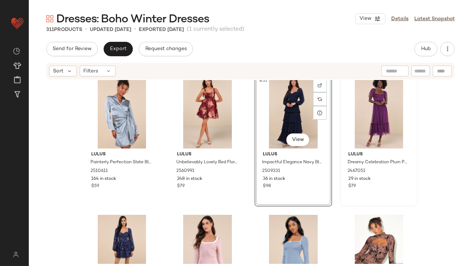
scroll to position [1016, 0]
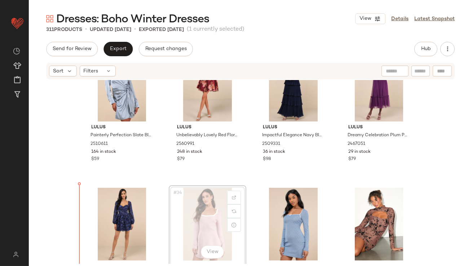
scroll to position [1017, 0]
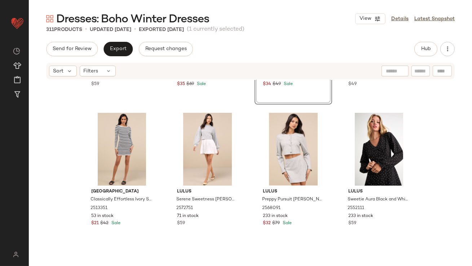
scroll to position [1309, 0]
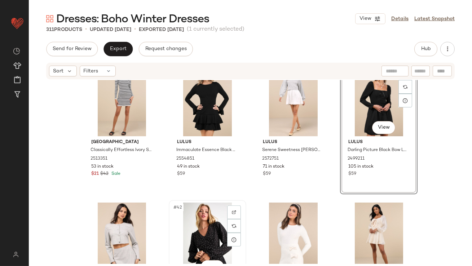
scroll to position [1322, 0]
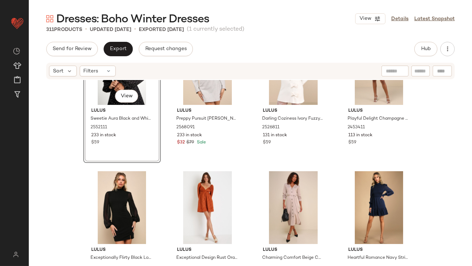
scroll to position [1449, 0]
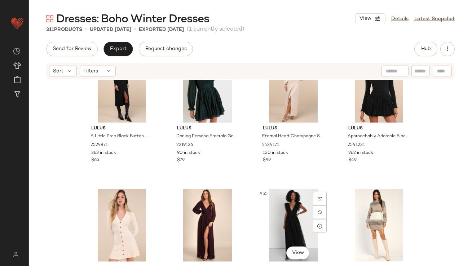
scroll to position [1705, 0]
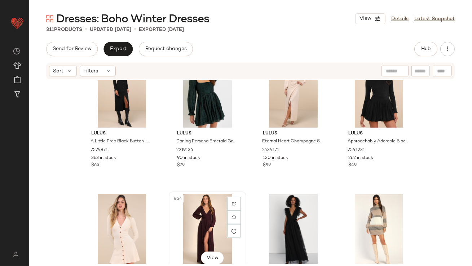
drag, startPoint x: 208, startPoint y: 216, endPoint x: 206, endPoint y: 211, distance: 5.6
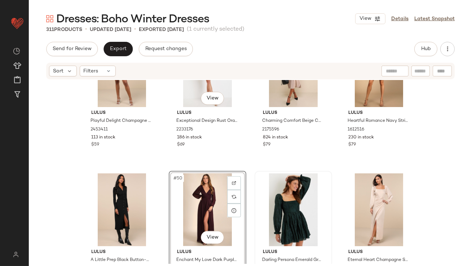
scroll to position [1597, 0]
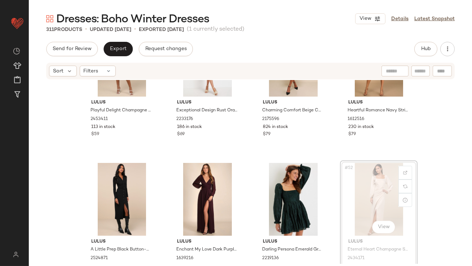
drag, startPoint x: 356, startPoint y: 175, endPoint x: 350, endPoint y: 178, distance: 6.6
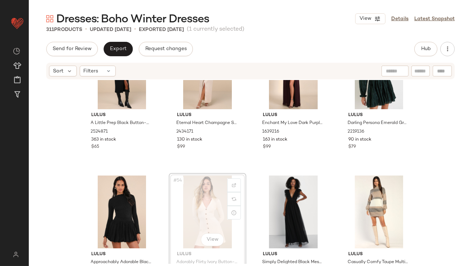
scroll to position [1724, 0]
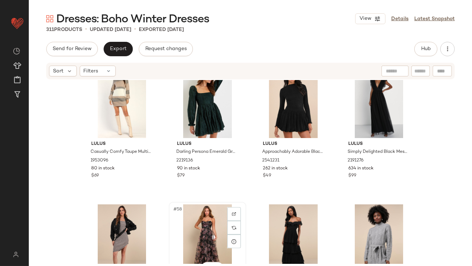
scroll to position [1835, 0]
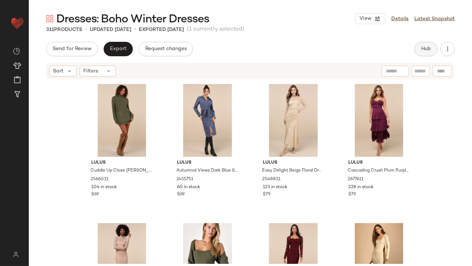
click at [423, 51] on span "Hub" at bounding box center [426, 49] width 10 height 6
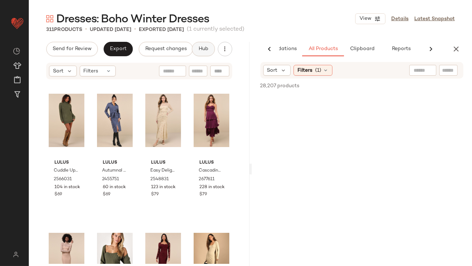
scroll to position [0, 40]
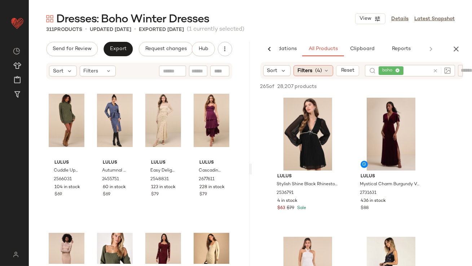
click at [320, 74] on span "(4)" at bounding box center [318, 71] width 7 height 8
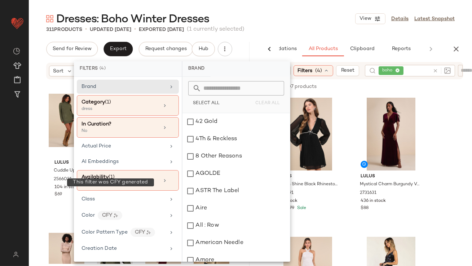
scroll to position [507, 0]
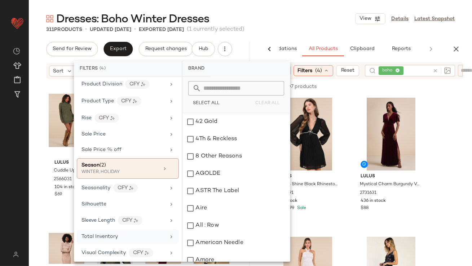
click at [104, 235] on span "Total Inventory" at bounding box center [100, 236] width 36 height 5
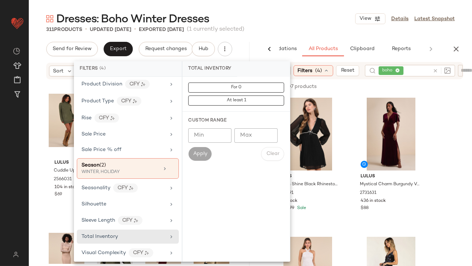
click at [213, 132] on input "Min" at bounding box center [209, 135] width 43 height 14
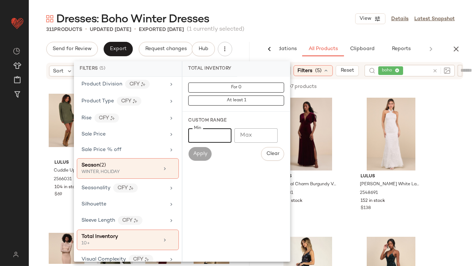
click at [205, 136] on input "**" at bounding box center [209, 135] width 43 height 14
type input "*"
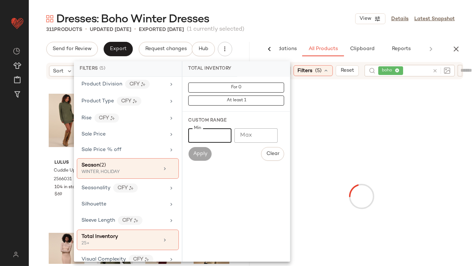
type input "**"
click at [301, 27] on div "311 Products • updated Sep 17th • Exported Aug 26th (1 currently selected)" at bounding box center [250, 29] width 443 height 7
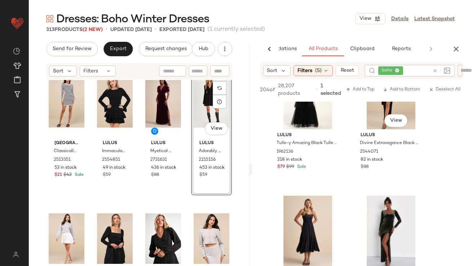
scroll to position [1621, 0]
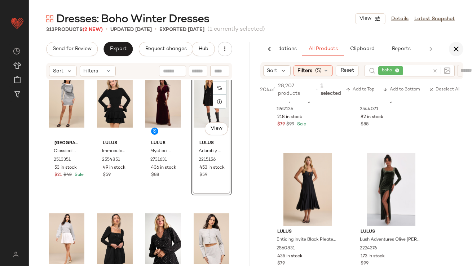
click at [456, 45] on icon "button" at bounding box center [456, 49] width 9 height 9
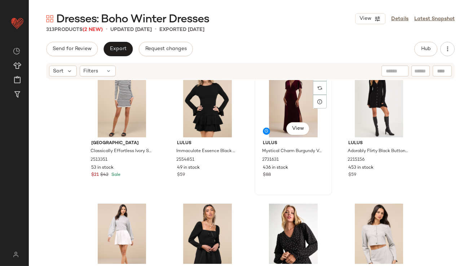
click at [285, 111] on div "#39 View" at bounding box center [293, 101] width 72 height 73
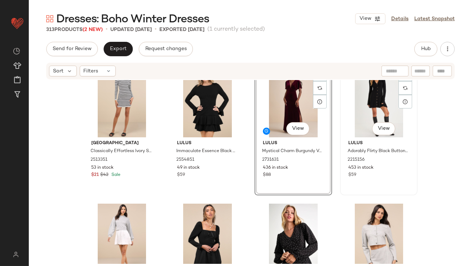
click at [380, 104] on div "#40 View" at bounding box center [379, 101] width 72 height 73
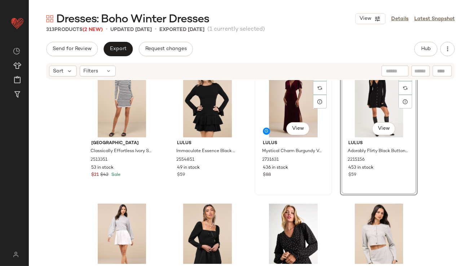
click at [295, 104] on div "#39 View" at bounding box center [293, 101] width 72 height 73
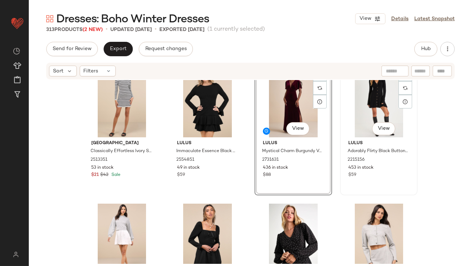
click at [373, 109] on div "#40 View" at bounding box center [379, 101] width 72 height 73
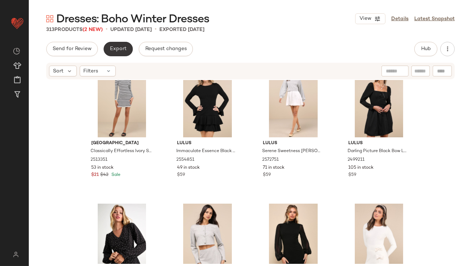
click at [117, 51] on span "Export" at bounding box center [118, 49] width 17 height 6
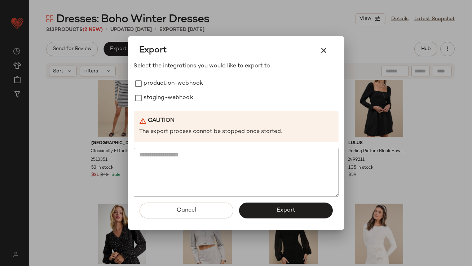
click at [158, 76] on div "Select the integrations you would like to export to production-webhook staging-…" at bounding box center [236, 129] width 205 height 135
click at [158, 87] on label "production-webhook" at bounding box center [174, 83] width 60 height 14
click at [158, 99] on label "staging-webhook" at bounding box center [168, 98] width 49 height 14
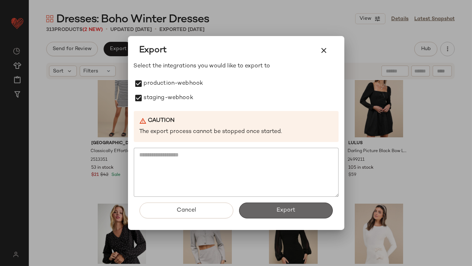
click at [265, 203] on button "Export" at bounding box center [286, 211] width 94 height 16
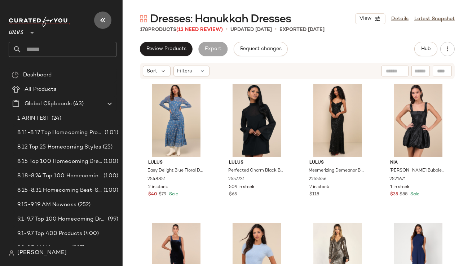
click at [103, 21] on icon "button" at bounding box center [102, 20] width 9 height 9
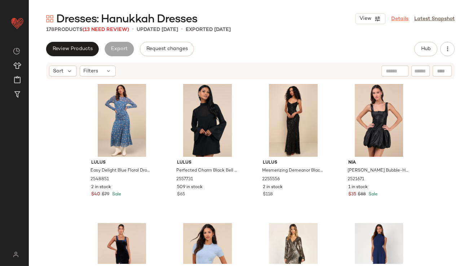
click at [400, 18] on link "Details" at bounding box center [399, 19] width 17 height 8
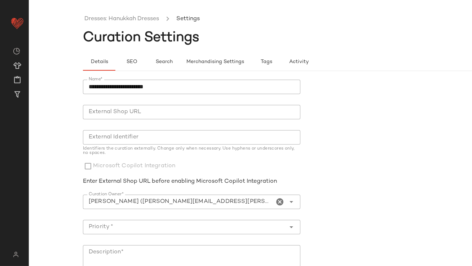
click at [281, 202] on icon "Clear Curation Owner*" at bounding box center [280, 202] width 9 height 9
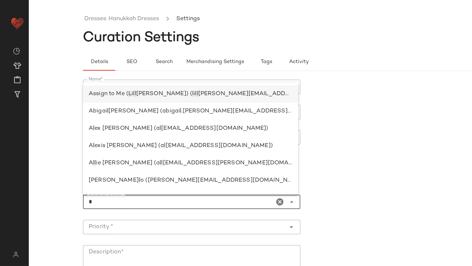
click at [244, 93] on span "[PERSON_NAME][EMAIL_ADDRESS][PERSON_NAME][DOMAIN_NAME])" at bounding box center [301, 94] width 207 height 6
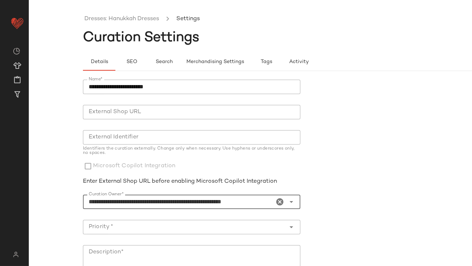
type input "**********"
click at [199, 227] on input "Priority *" at bounding box center [184, 227] width 203 height 9
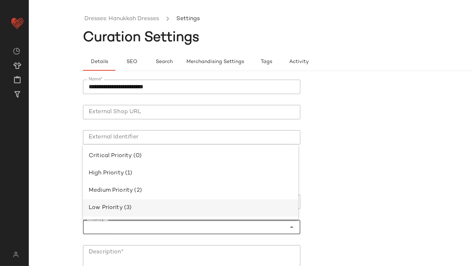
click at [197, 209] on div "Low Priority (3)" at bounding box center [191, 208] width 204 height 9
type input "**********"
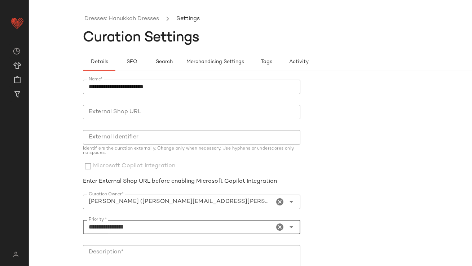
scroll to position [123, 0]
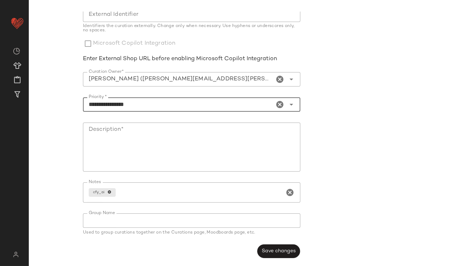
click at [220, 142] on textarea "Description*" at bounding box center [191, 147] width 217 height 49
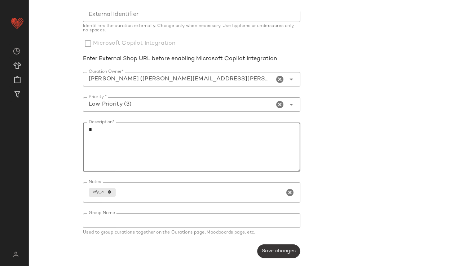
click at [274, 253] on span "Save changes" at bounding box center [278, 251] width 34 height 6
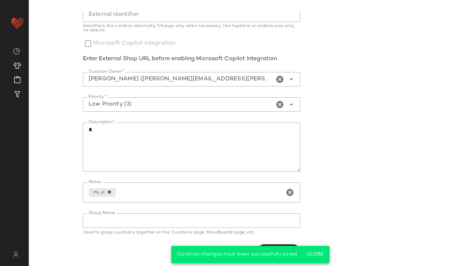
scroll to position [0, 0]
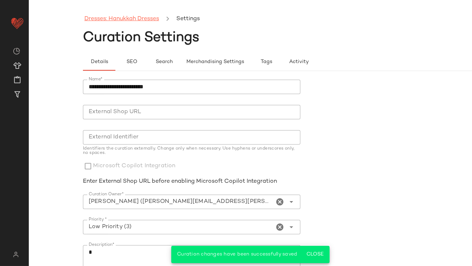
click at [123, 19] on link "Dresses: Hanukkah Dresses" at bounding box center [121, 18] width 75 height 9
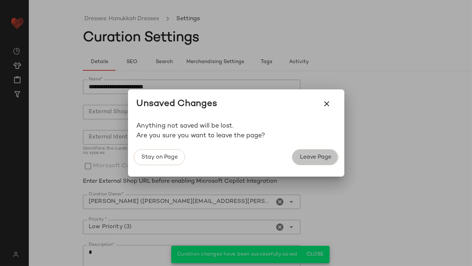
click at [292, 155] on button "Leave Page" at bounding box center [315, 157] width 46 height 16
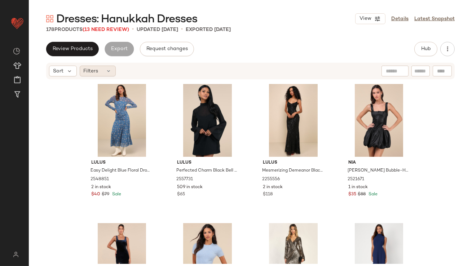
click at [103, 72] on div "Filters" at bounding box center [98, 71] width 36 height 11
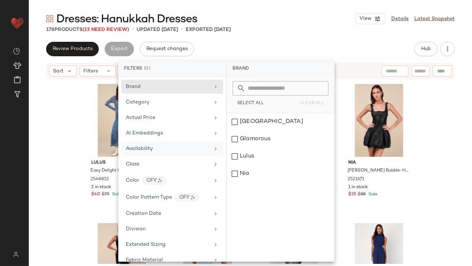
click at [148, 149] on span "Availability" at bounding box center [139, 148] width 27 height 5
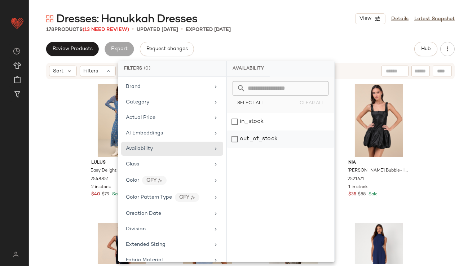
click at [259, 137] on div "out_of_stock" at bounding box center [280, 139] width 107 height 17
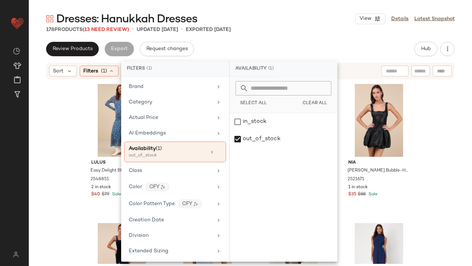
click at [281, 31] on div "178 Products (13 Need Review) • updated [DATE] • Exported [DATE]" at bounding box center [250, 29] width 443 height 7
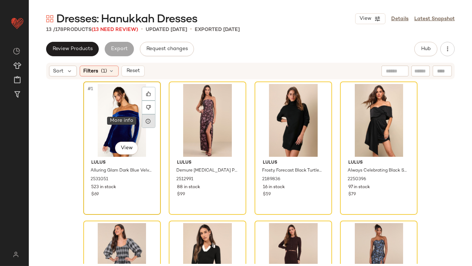
click at [143, 115] on div at bounding box center [149, 121] width 14 height 14
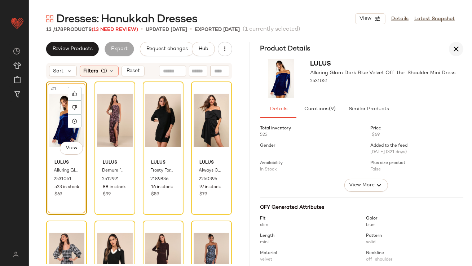
click at [456, 48] on icon "button" at bounding box center [456, 49] width 9 height 9
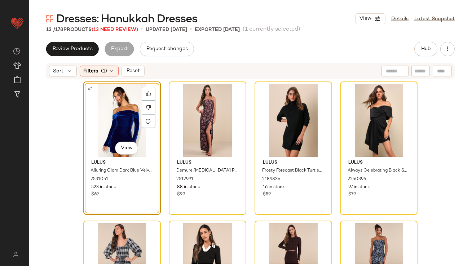
click at [114, 117] on div "#1 View" at bounding box center [122, 120] width 72 height 73
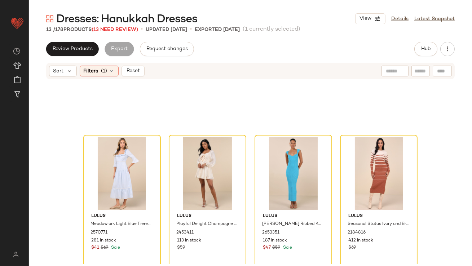
scroll to position [374, 0]
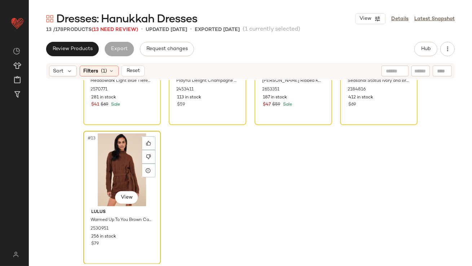
click at [123, 172] on div "#13 View" at bounding box center [122, 169] width 72 height 73
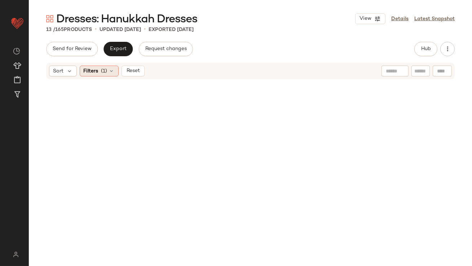
click at [110, 70] on icon at bounding box center [112, 71] width 6 height 6
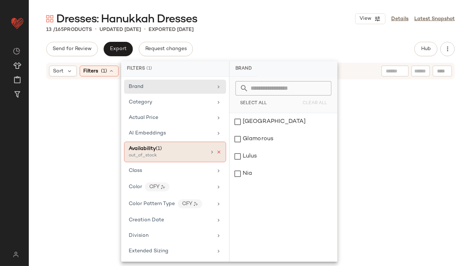
click at [216, 150] on icon at bounding box center [218, 152] width 5 height 5
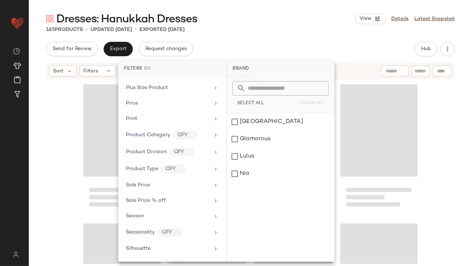
scroll to position [447, 0]
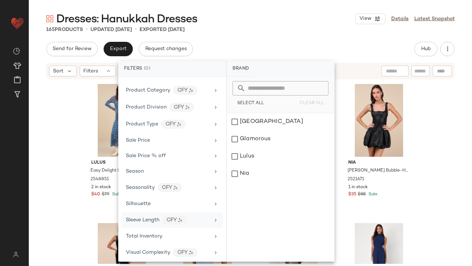
drag, startPoint x: 164, startPoint y: 231, endPoint x: 173, endPoint y: 220, distance: 14.9
click at [164, 233] on div "Total Inventory" at bounding box center [168, 237] width 84 height 8
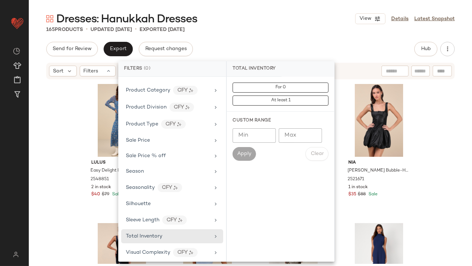
click at [294, 134] on input "Max" at bounding box center [300, 135] width 43 height 14
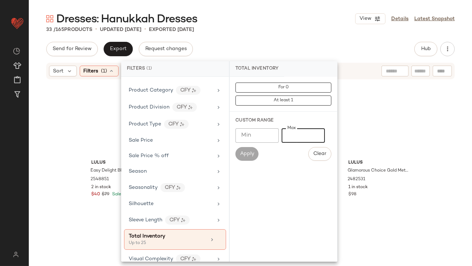
type input "**"
click at [281, 43] on div "Send for Review Export Request changes Hub" at bounding box center [250, 49] width 409 height 14
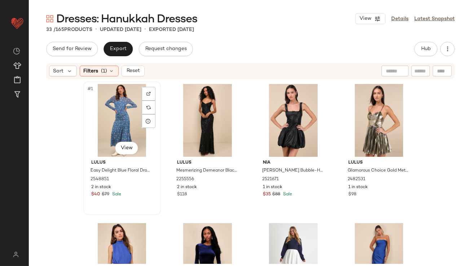
click at [102, 112] on div "#1 View" at bounding box center [122, 120] width 72 height 73
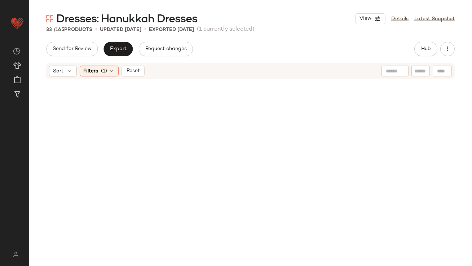
scroll to position [1070, 0]
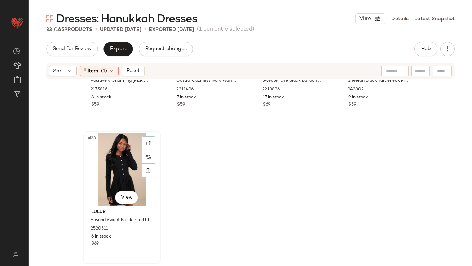
click at [114, 160] on div "#33 View" at bounding box center [122, 169] width 72 height 73
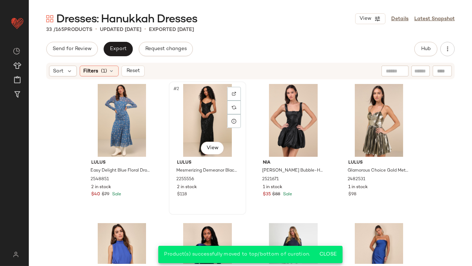
scroll to position [19, 0]
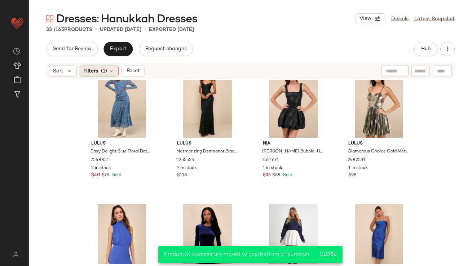
click at [110, 69] on icon at bounding box center [112, 71] width 6 height 6
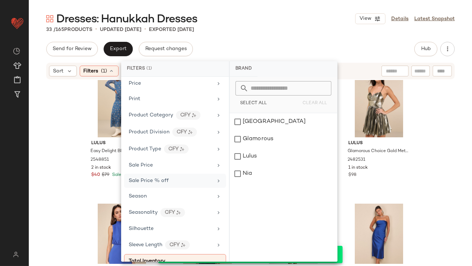
scroll to position [440, 0]
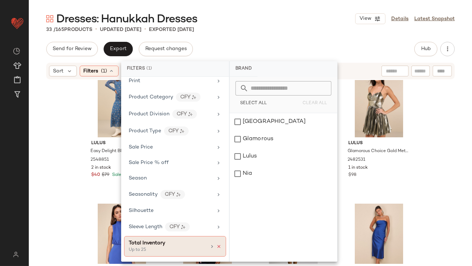
click at [217, 246] on icon at bounding box center [218, 246] width 5 height 5
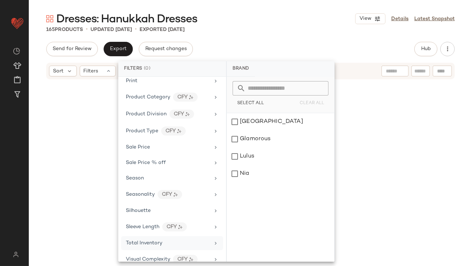
click at [283, 38] on div "Dresses: Hanukkah Dresses View Details Latest Snapshot 165 Products • updated […" at bounding box center [250, 139] width 443 height 255
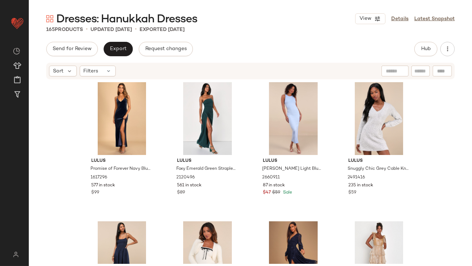
scroll to position [0, 0]
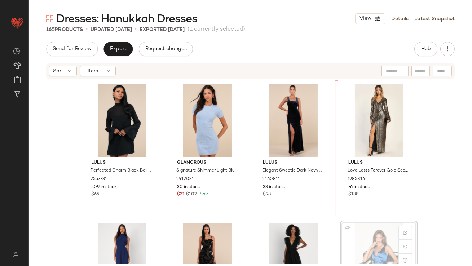
scroll to position [1, 0]
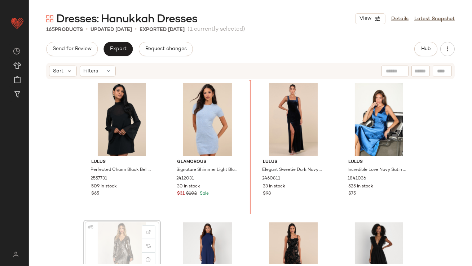
scroll to position [1, 0]
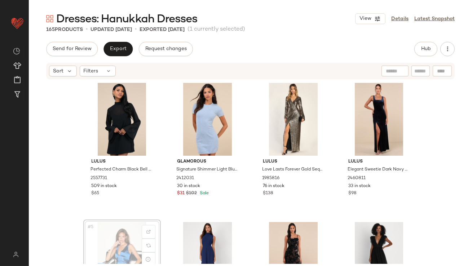
scroll to position [5, 0]
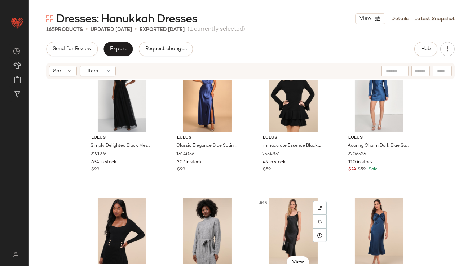
scroll to position [416, 0]
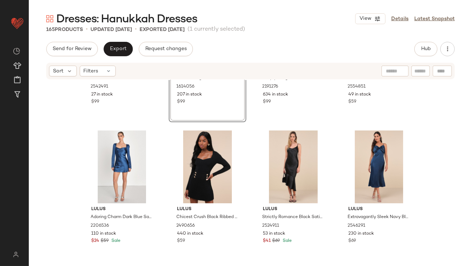
scroll to position [521, 0]
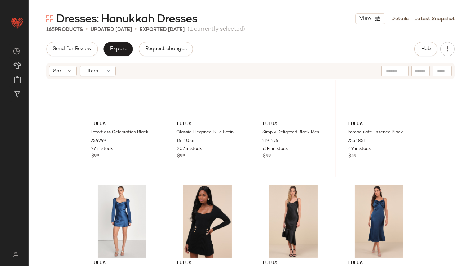
scroll to position [320, 0]
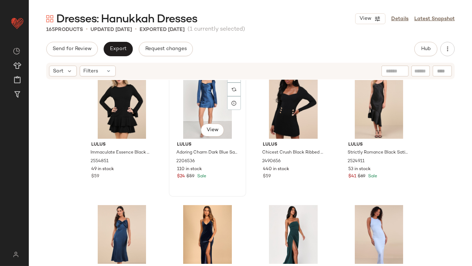
scroll to position [518, 0]
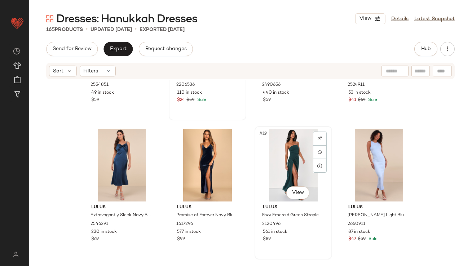
click at [277, 160] on div "#19 View" at bounding box center [293, 165] width 72 height 73
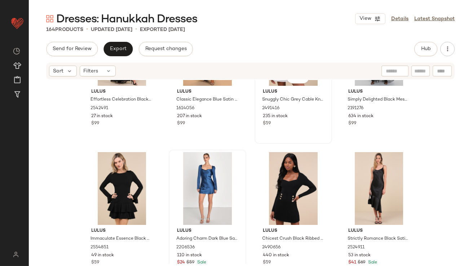
scroll to position [369, 0]
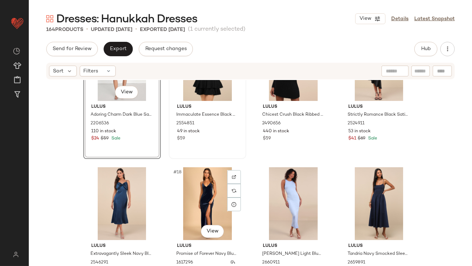
scroll to position [477, 0]
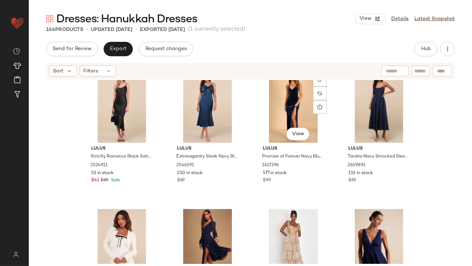
scroll to position [661, 0]
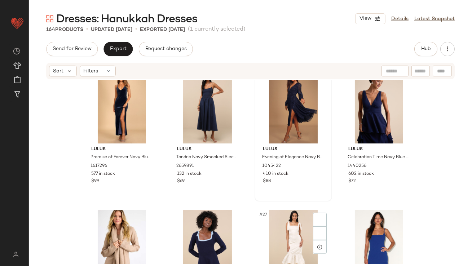
scroll to position [727, 0]
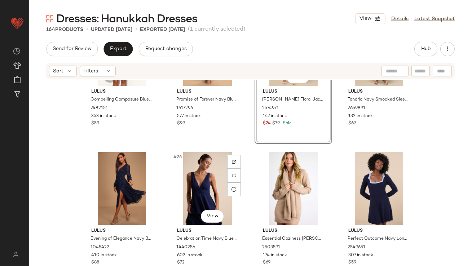
scroll to position [776, 0]
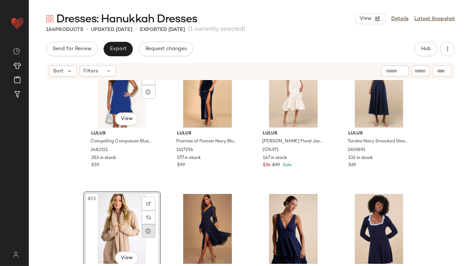
scroll to position [732, 0]
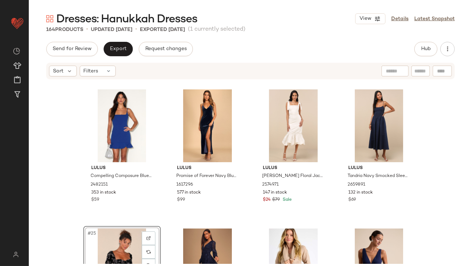
scroll to position [750, 0]
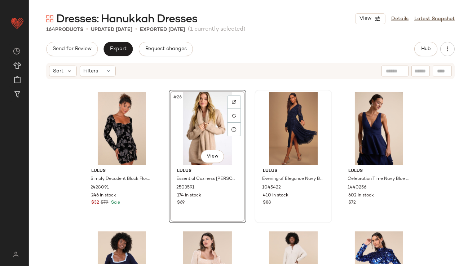
scroll to position [897, 0]
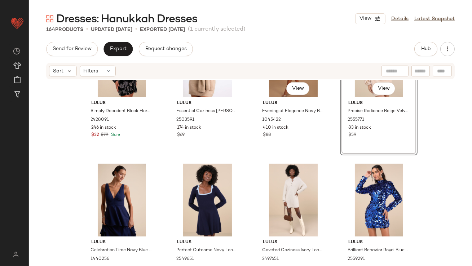
scroll to position [909, 0]
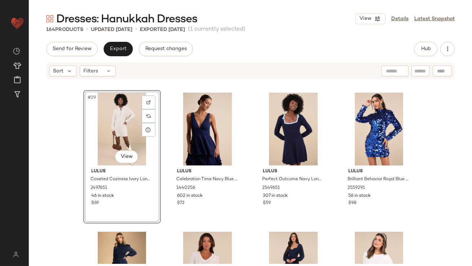
scroll to position [1060, 0]
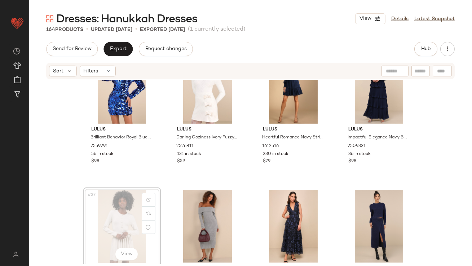
scroll to position [1153, 0]
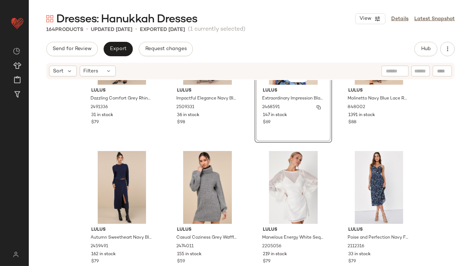
scroll to position [1330, 0]
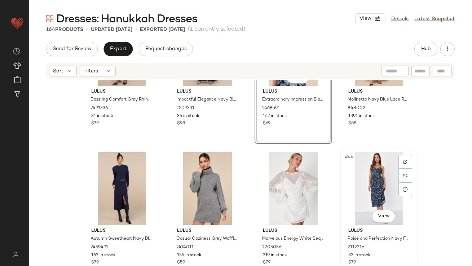
click at [369, 182] on div "#44 View" at bounding box center [379, 188] width 72 height 73
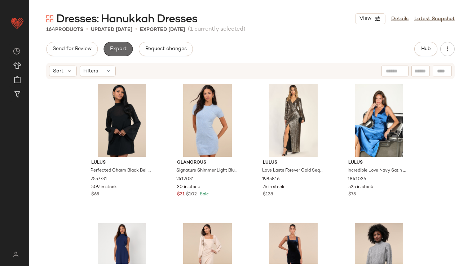
click at [114, 55] on button "Export" at bounding box center [118, 49] width 29 height 14
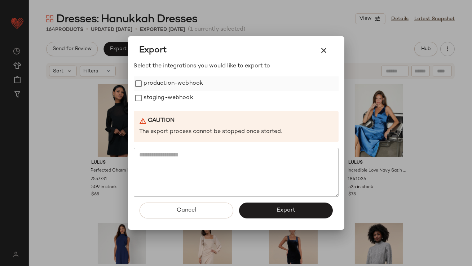
click at [161, 78] on label "production-webhook" at bounding box center [174, 83] width 60 height 14
click at [161, 96] on label "staging-webhook" at bounding box center [168, 98] width 49 height 14
click at [272, 208] on button "Export" at bounding box center [286, 211] width 94 height 16
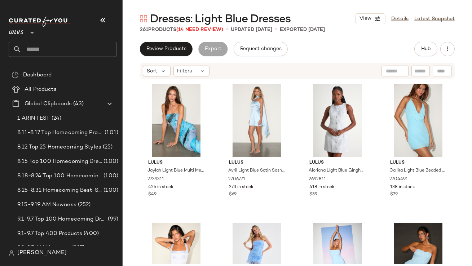
click at [102, 25] on button "button" at bounding box center [102, 20] width 17 height 17
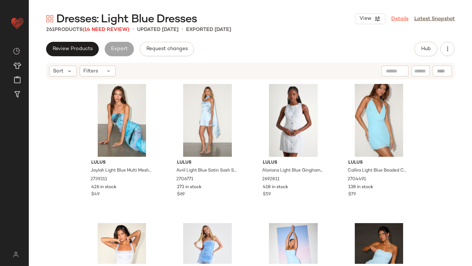
click at [401, 22] on link "Details" at bounding box center [399, 19] width 17 height 8
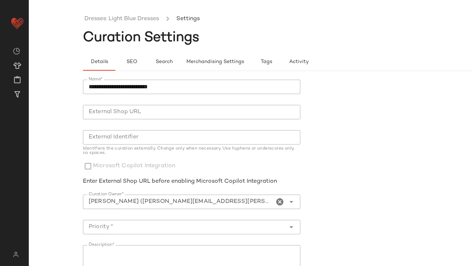
click at [279, 201] on icon "Clear Curation Owner*" at bounding box center [280, 202] width 9 height 9
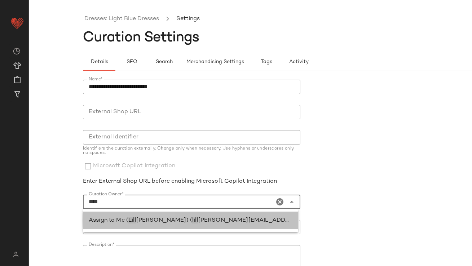
click at [229, 219] on span "[PERSON_NAME][EMAIL_ADDRESS][PERSON_NAME][DOMAIN_NAME])" at bounding box center [301, 220] width 207 height 6
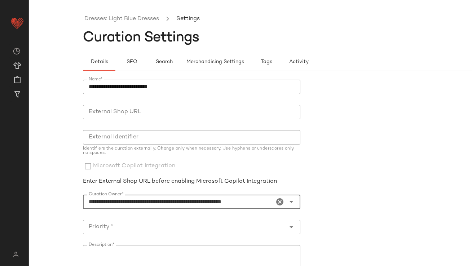
type input "**********"
click at [220, 223] on input "Priority *" at bounding box center [184, 227] width 203 height 9
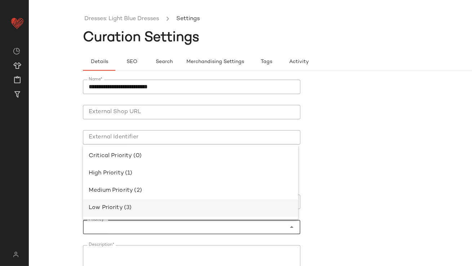
click at [210, 207] on div "Low Priority (3)" at bounding box center [191, 208] width 204 height 9
type input "**********"
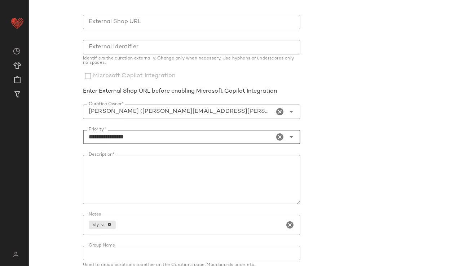
scroll to position [123, 0]
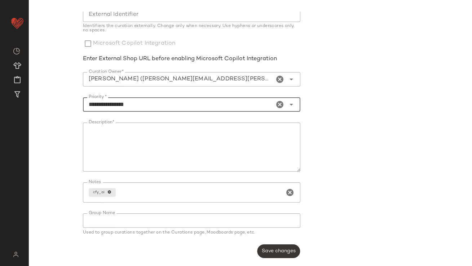
click at [283, 252] on span "Save changes" at bounding box center [278, 251] width 34 height 6
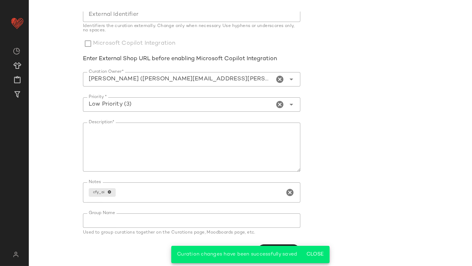
scroll to position [0, 0]
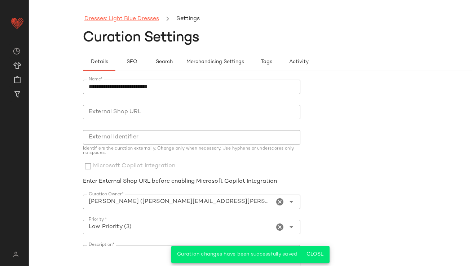
click at [125, 21] on link "Dresses: Light Blue Dresses" at bounding box center [121, 18] width 75 height 9
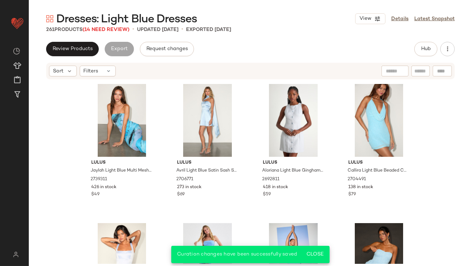
click at [102, 76] on div "Sort Filters" at bounding box center [250, 71] width 409 height 17
click at [102, 74] on div "Filters" at bounding box center [98, 71] width 36 height 11
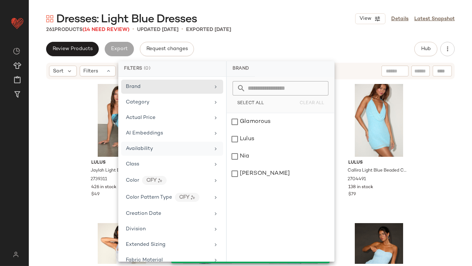
click at [152, 153] on div "Availability" at bounding box center [172, 149] width 102 height 14
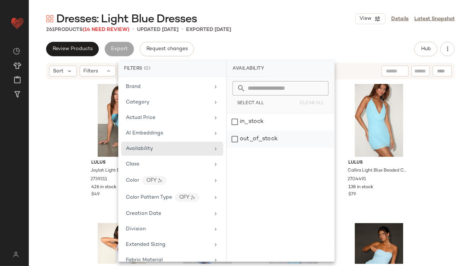
click at [268, 138] on div "out_of_stock" at bounding box center [280, 139] width 107 height 17
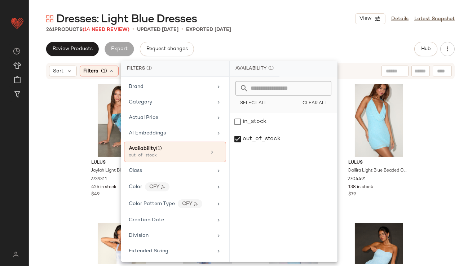
click at [302, 20] on div "Dresses: Light Blue Dresses View Details Latest Snapshot" at bounding box center [250, 19] width 443 height 14
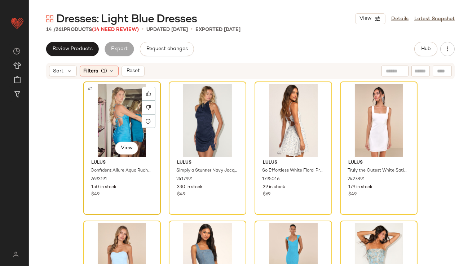
click at [114, 106] on div "#1 View" at bounding box center [122, 120] width 72 height 73
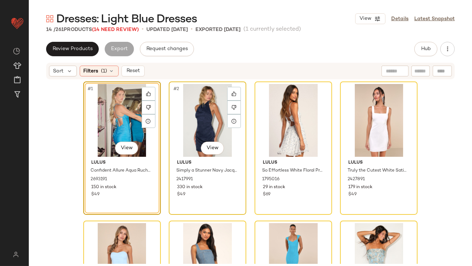
scroll to position [374, 0]
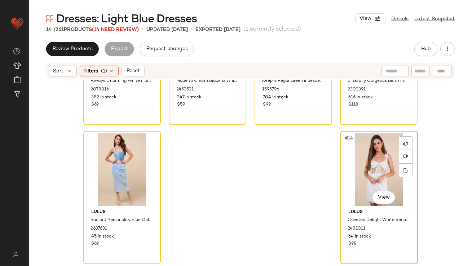
click at [353, 179] on div "#14 View" at bounding box center [379, 169] width 72 height 73
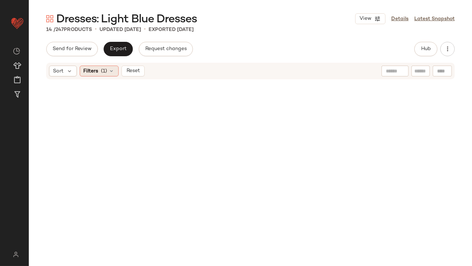
click at [106, 66] on div "Filters (1)" at bounding box center [99, 71] width 39 height 11
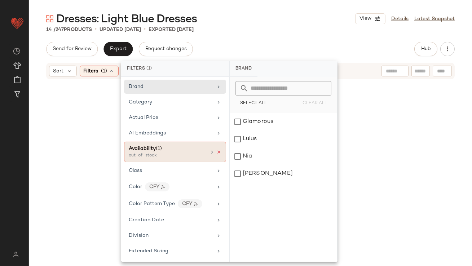
click at [217, 153] on icon at bounding box center [218, 152] width 5 height 5
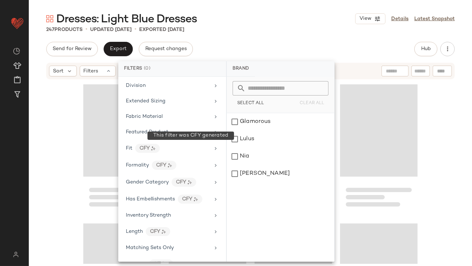
scroll to position [447, 0]
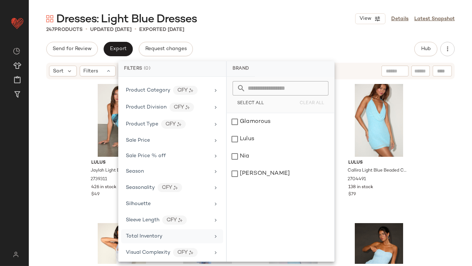
click at [148, 235] on span "Total Inventory" at bounding box center [144, 236] width 36 height 5
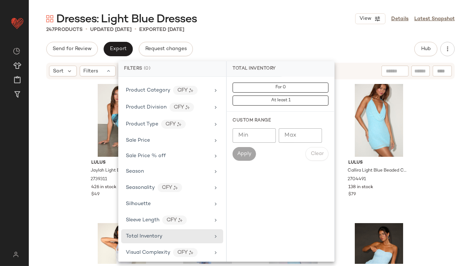
click at [295, 132] on input "Max" at bounding box center [300, 135] width 43 height 14
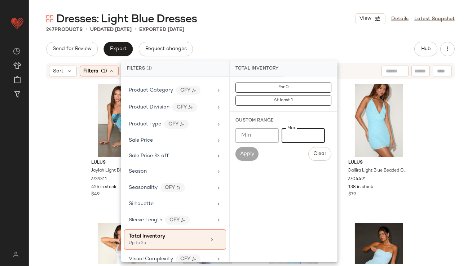
type input "**"
click at [301, 41] on div "Dresses: Light Blue Dresses View Details Latest Snapshot 247 Products • updated…" at bounding box center [250, 139] width 443 height 255
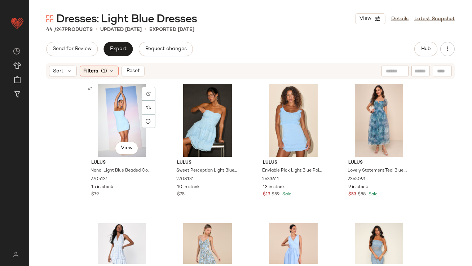
click at [115, 121] on div "#1 View" at bounding box center [122, 120] width 72 height 73
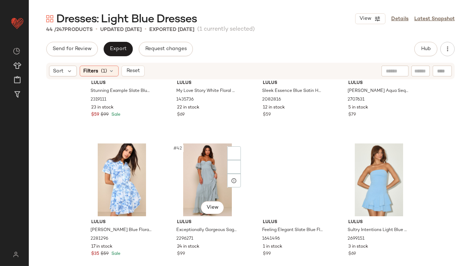
scroll to position [1348, 0]
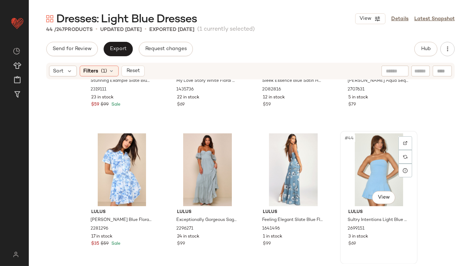
click at [364, 174] on div "#44 View" at bounding box center [379, 169] width 72 height 73
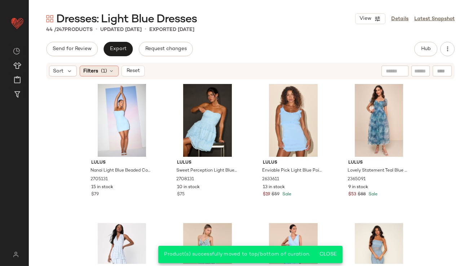
click at [112, 71] on icon at bounding box center [112, 71] width 6 height 6
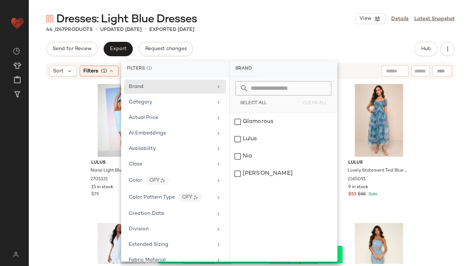
scroll to position [453, 0]
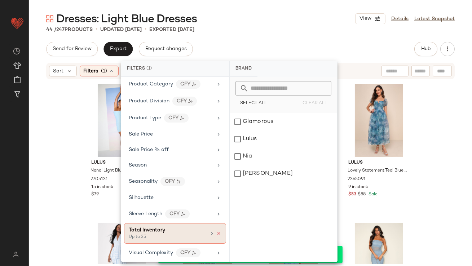
click at [216, 231] on icon at bounding box center [218, 233] width 5 height 5
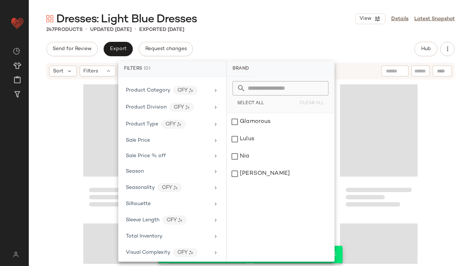
click at [306, 35] on div "Dresses: Light Blue Dresses View Details Latest Snapshot 247 Products • updated…" at bounding box center [250, 139] width 443 height 255
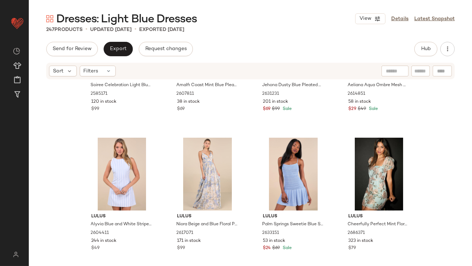
scroll to position [0, 0]
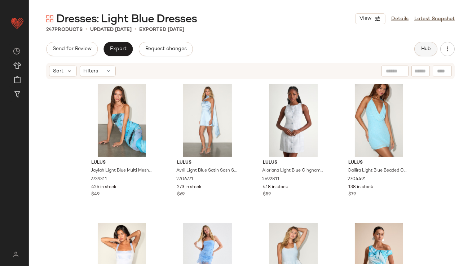
click at [421, 48] on span "Hub" at bounding box center [426, 49] width 10 height 6
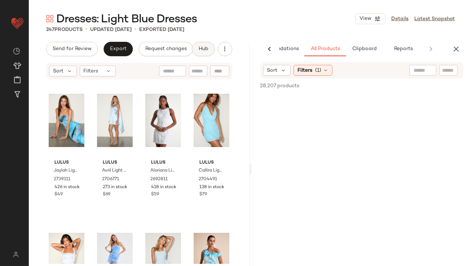
scroll to position [0, 40]
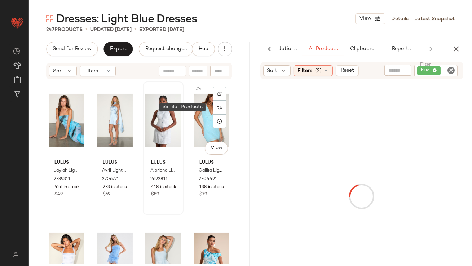
click at [155, 119] on div at bounding box center [163, 120] width 36 height 73
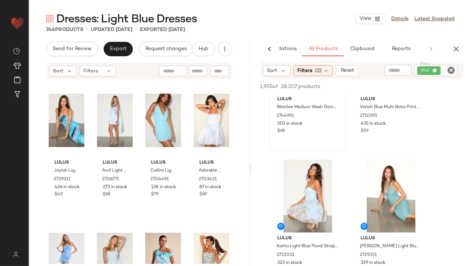
scroll to position [93, 0]
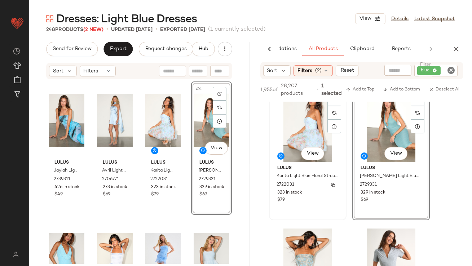
scroll to position [229, 0]
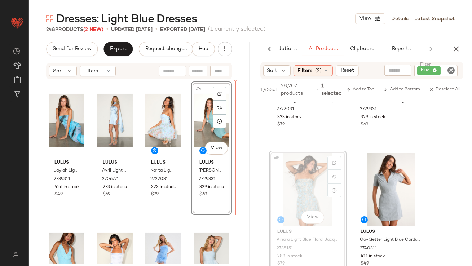
drag, startPoint x: 300, startPoint y: 192, endPoint x: 296, endPoint y: 192, distance: 4.0
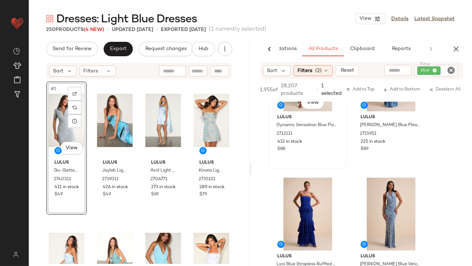
scroll to position [524, 0]
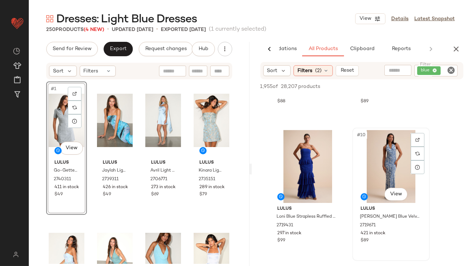
click at [378, 158] on div "#10 View" at bounding box center [391, 166] width 72 height 73
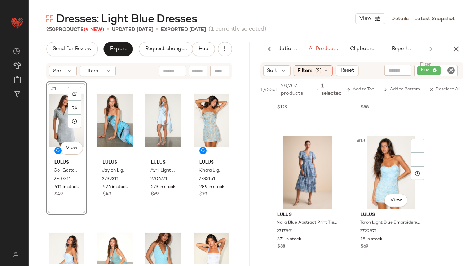
scroll to position [1098, 0]
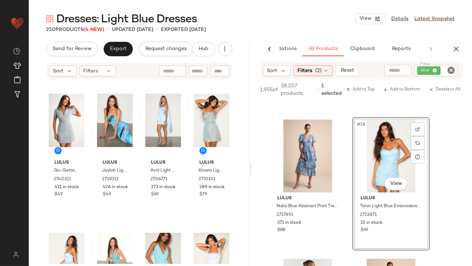
click at [315, 64] on div "Sort Filters (2) Reset Filter blue Filter" at bounding box center [361, 70] width 203 height 17
click at [314, 67] on div "Filters (2)" at bounding box center [313, 70] width 39 height 11
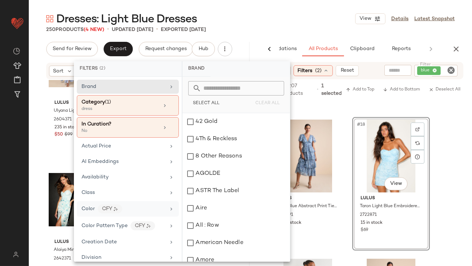
scroll to position [494, 0]
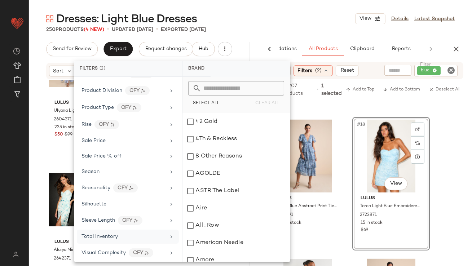
click at [104, 230] on div "Total Inventory" at bounding box center [128, 237] width 102 height 14
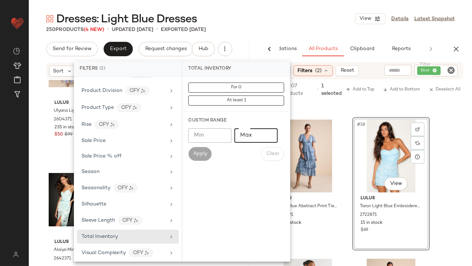
click at [256, 136] on input "Max" at bounding box center [255, 135] width 43 height 14
click at [204, 138] on input "Min" at bounding box center [209, 135] width 43 height 14
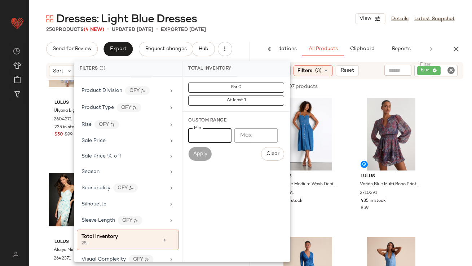
type input "**"
click at [287, 14] on div "Dresses: Light Blue Dresses View Details Latest Snapshot" at bounding box center [250, 19] width 443 height 14
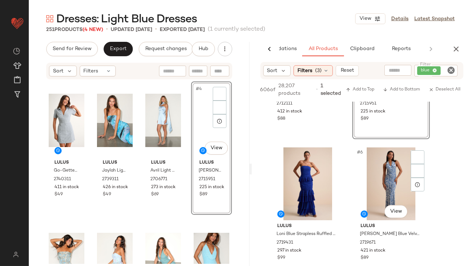
scroll to position [299, 0]
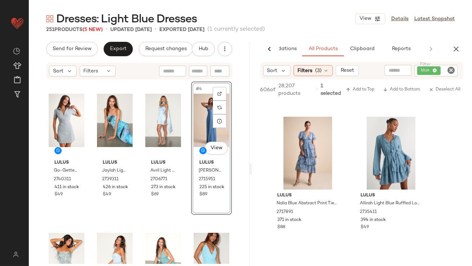
scroll to position [822, 0]
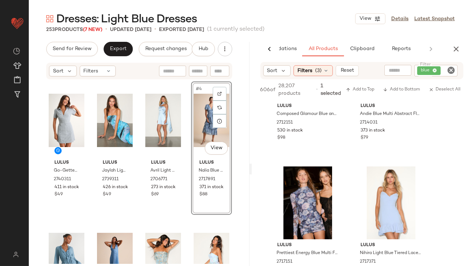
scroll to position [1136, 0]
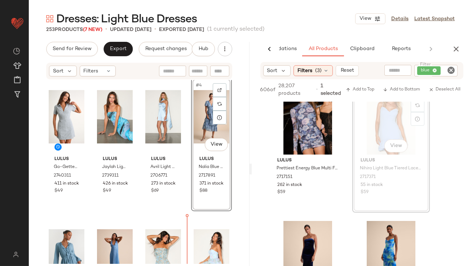
drag, startPoint x: 383, startPoint y: 124, endPoint x: 367, endPoint y: 132, distance: 16.9
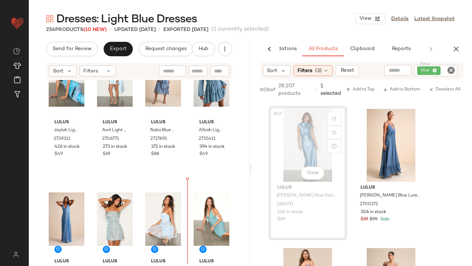
scroll to position [208, 0]
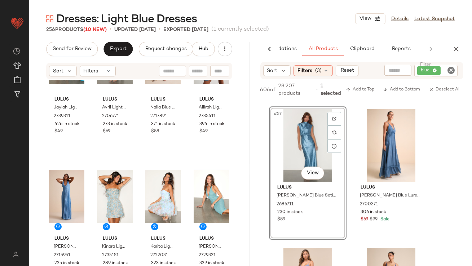
drag, startPoint x: 319, startPoint y: 150, endPoint x: 311, endPoint y: 153, distance: 8.4
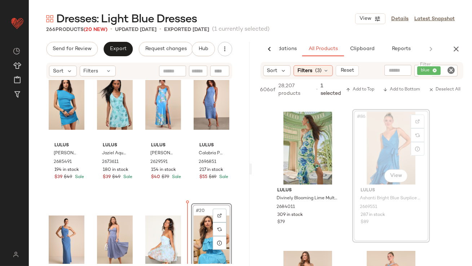
scroll to position [460, 0]
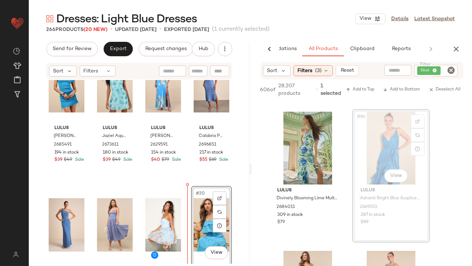
drag, startPoint x: 386, startPoint y: 160, endPoint x: 370, endPoint y: 165, distance: 16.9
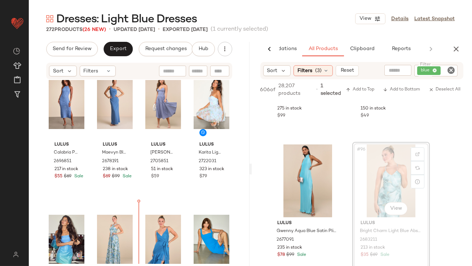
scroll to position [0, 0]
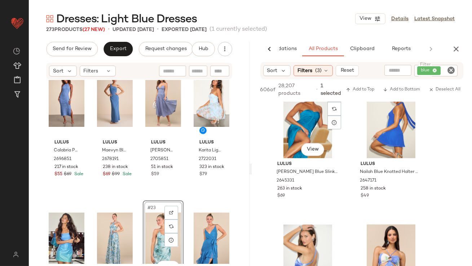
click at [305, 119] on div "#97 View" at bounding box center [308, 121] width 72 height 73
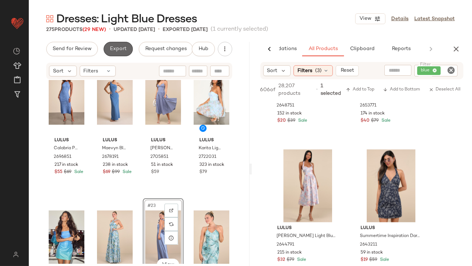
click at [117, 55] on button "Export" at bounding box center [118, 49] width 29 height 14
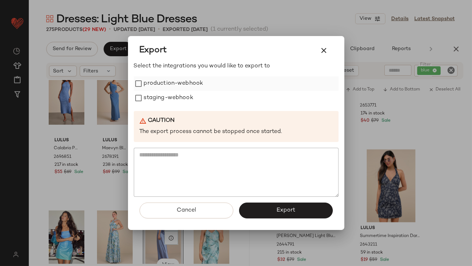
click at [177, 87] on label "production-webhook" at bounding box center [174, 83] width 60 height 14
click at [177, 97] on label "staging-webhook" at bounding box center [168, 98] width 49 height 14
click at [264, 212] on button "Export" at bounding box center [286, 211] width 94 height 16
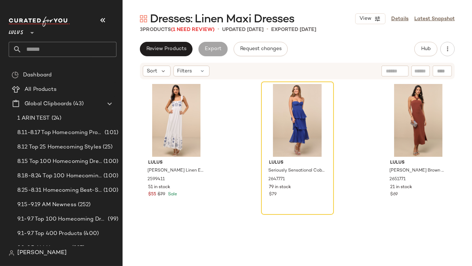
click at [102, 27] on button "button" at bounding box center [102, 20] width 17 height 17
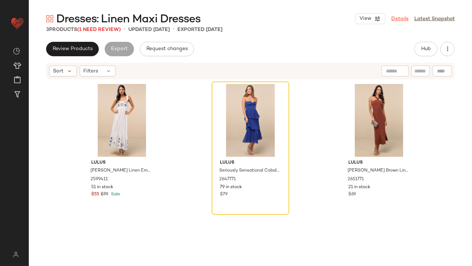
click at [401, 16] on link "Details" at bounding box center [399, 19] width 17 height 8
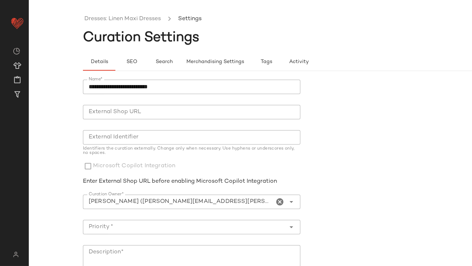
click at [279, 200] on icon "Clear Curation Owner*" at bounding box center [280, 202] width 9 height 9
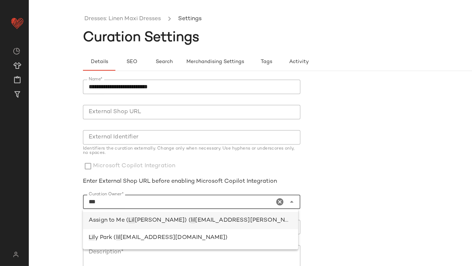
click at [242, 219] on span "lian.sisti@curatedforyou.io)" at bounding box center [273, 220] width 157 height 6
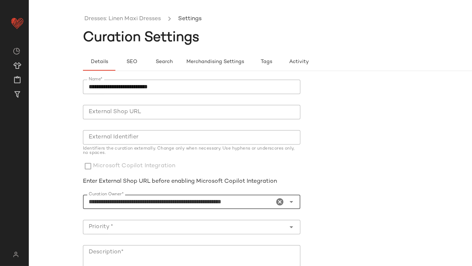
type input "**********"
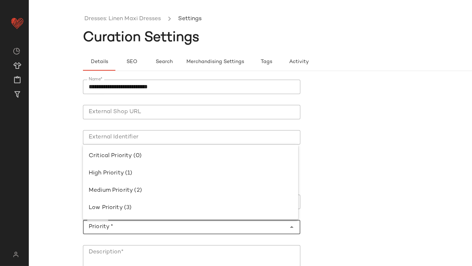
click at [230, 228] on input "Priority *" at bounding box center [184, 227] width 203 height 9
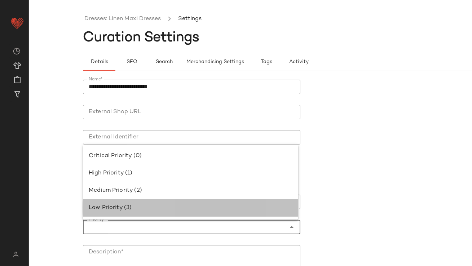
click at [211, 210] on div "Low Priority (3)" at bounding box center [191, 208] width 204 height 9
type input "**********"
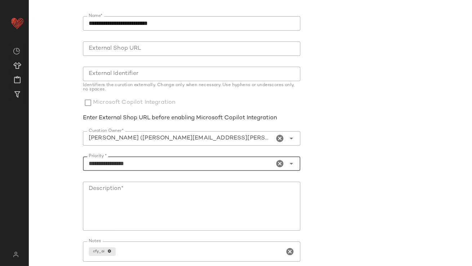
click at [211, 203] on textarea "Description*" at bounding box center [191, 206] width 217 height 49
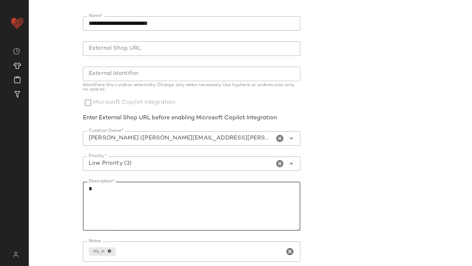
scroll to position [123, 0]
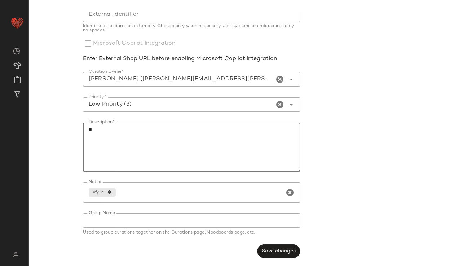
click at [285, 266] on div "**********" at bounding box center [304, 107] width 443 height 318
click at [284, 253] on span "Save changes" at bounding box center [278, 251] width 34 height 6
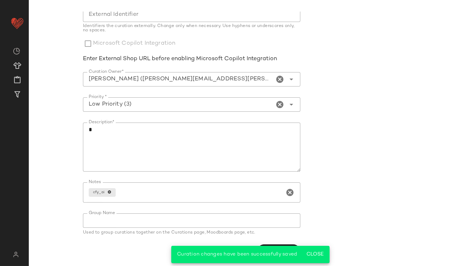
scroll to position [0, 0]
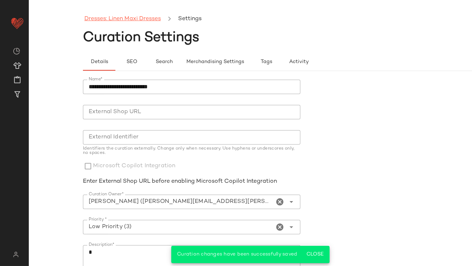
click at [122, 21] on link "Dresses: Linen Maxi Dresses" at bounding box center [122, 18] width 76 height 9
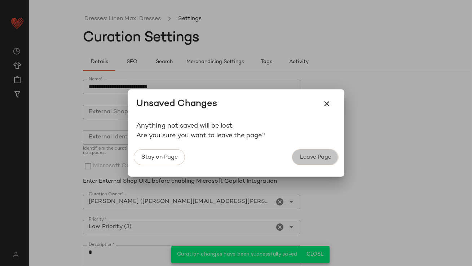
click at [300, 161] on button "Leave Page" at bounding box center [315, 157] width 46 height 16
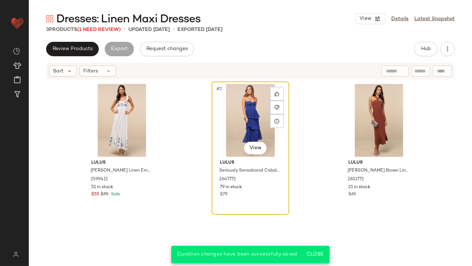
click at [222, 108] on div "#2 View" at bounding box center [250, 120] width 72 height 73
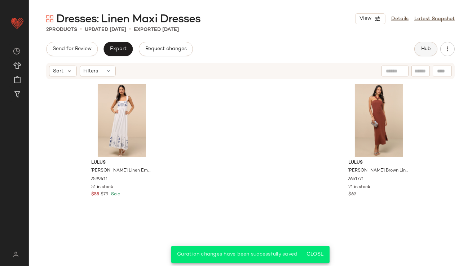
click at [429, 50] on span "Hub" at bounding box center [426, 49] width 10 height 6
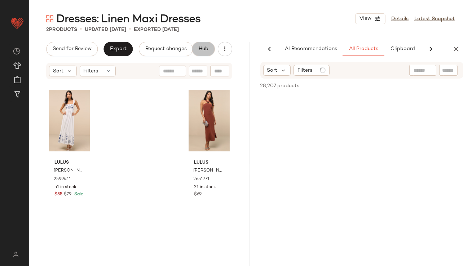
scroll to position [0, 40]
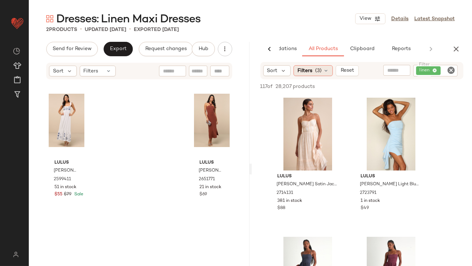
click at [318, 73] on span "(3)" at bounding box center [318, 71] width 6 height 8
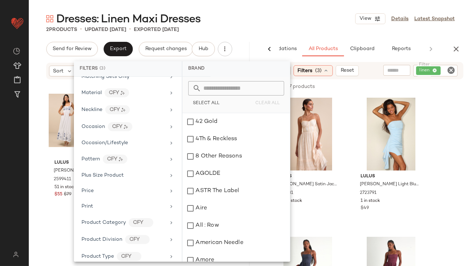
scroll to position [500, 0]
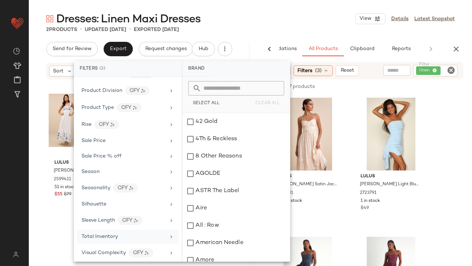
click at [98, 234] on span "Total Inventory" at bounding box center [100, 236] width 36 height 5
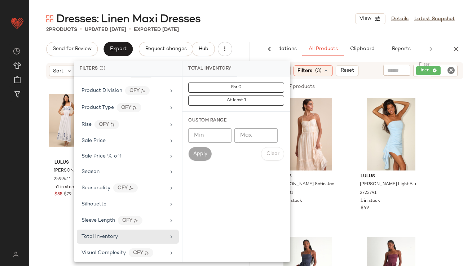
click at [242, 135] on input "Max" at bounding box center [255, 135] width 43 height 14
click at [203, 141] on input "Min" at bounding box center [209, 135] width 43 height 14
type input "**"
click at [194, 156] on span "Apply" at bounding box center [200, 154] width 14 height 6
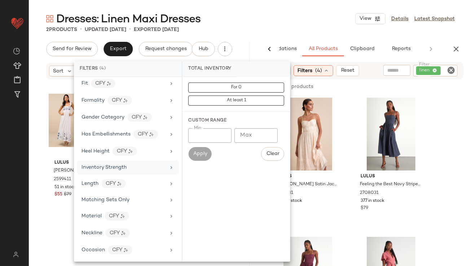
scroll to position [224, 0]
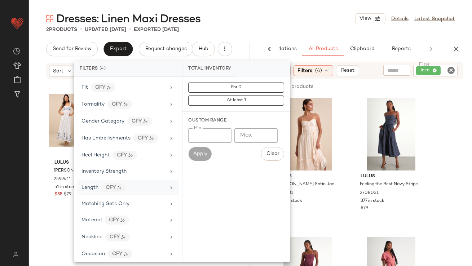
click at [90, 181] on div "Length CFY" at bounding box center [128, 188] width 102 height 16
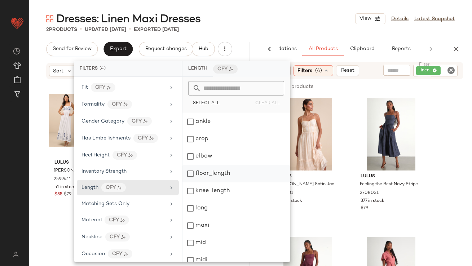
click at [220, 168] on div "floor_length" at bounding box center [235, 173] width 107 height 17
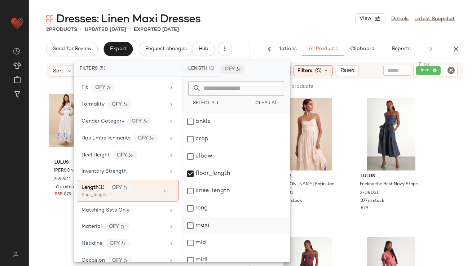
click at [202, 220] on div "maxi" at bounding box center [235, 225] width 107 height 17
click at [211, 201] on div "long" at bounding box center [235, 208] width 107 height 17
click at [312, 27] on div "2 Products • updated Sep 17th • Exported Aug 26th" at bounding box center [250, 29] width 443 height 7
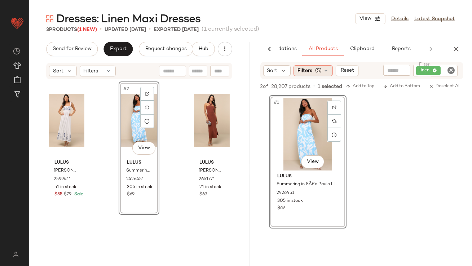
click at [312, 66] on div "Filters (5)" at bounding box center [313, 70] width 39 height 11
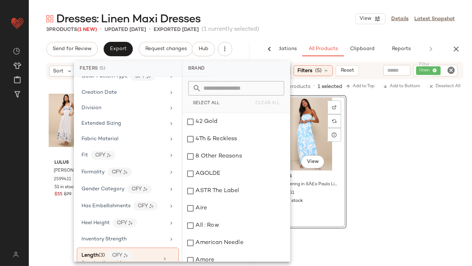
scroll to position [227, 0]
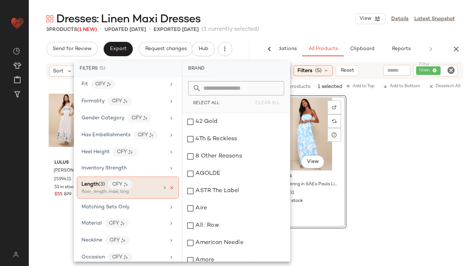
click at [171, 185] on icon at bounding box center [171, 187] width 5 height 5
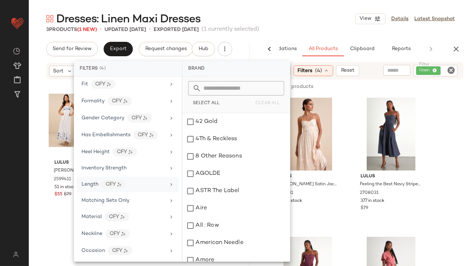
click at [353, 32] on div "3 Products (1 New) • updated Sep 17th • Exported Aug 26th (1 currently selected)" at bounding box center [250, 29] width 443 height 7
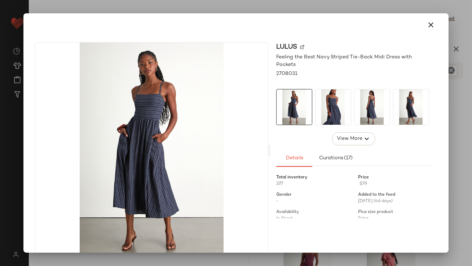
click at [362, 111] on img at bounding box center [372, 106] width 35 height 35
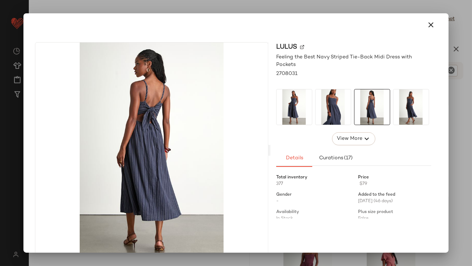
click at [427, 24] on icon "button" at bounding box center [431, 25] width 9 height 9
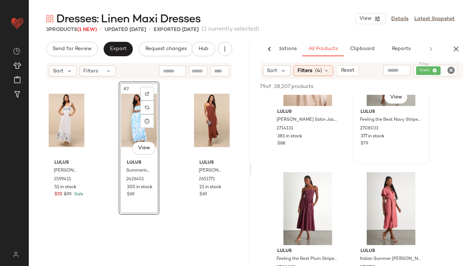
scroll to position [96, 0]
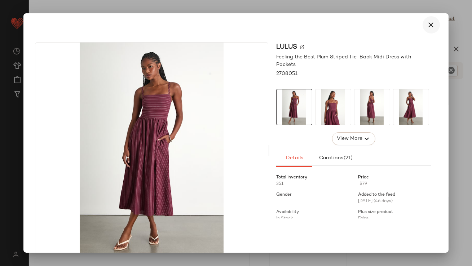
click at [427, 26] on icon "button" at bounding box center [431, 25] width 9 height 9
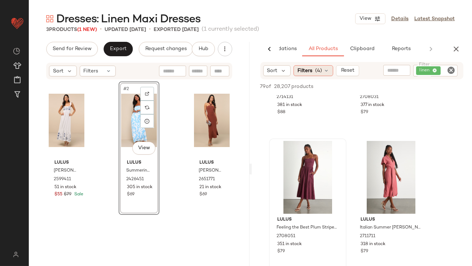
click at [322, 75] on div "Filters (4)" at bounding box center [314, 70] width 40 height 11
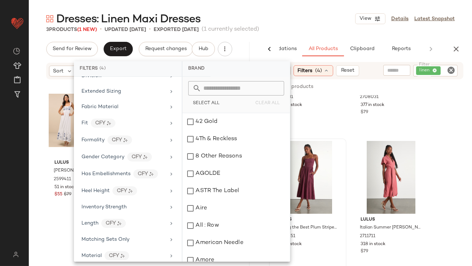
scroll to position [219, 0]
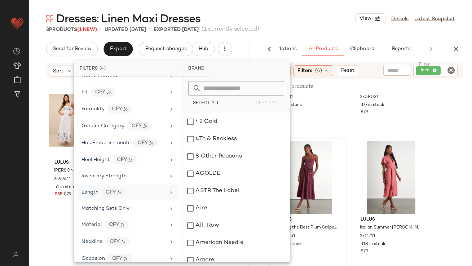
click at [92, 193] on span "Length" at bounding box center [90, 192] width 17 height 5
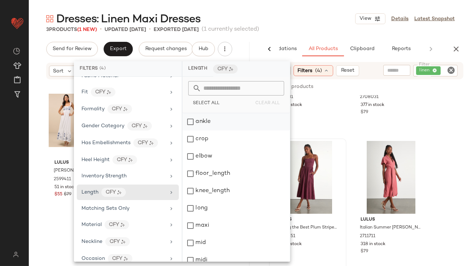
click at [193, 124] on div "ankle" at bounding box center [235, 121] width 107 height 17
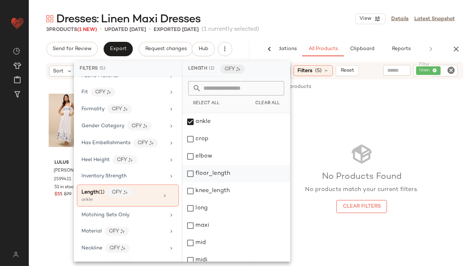
click at [189, 177] on div "floor_length" at bounding box center [235, 173] width 107 height 17
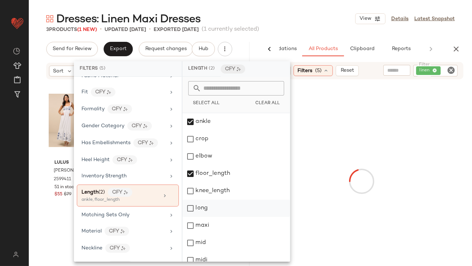
click at [191, 213] on div "long" at bounding box center [235, 208] width 107 height 17
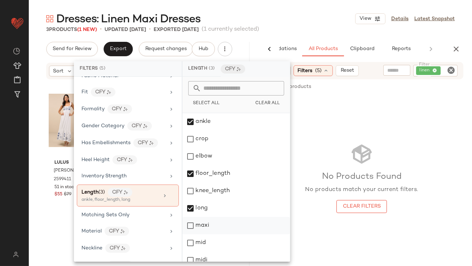
click at [192, 226] on div "maxi" at bounding box center [235, 225] width 107 height 17
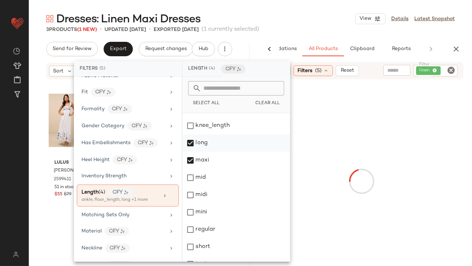
scroll to position [76, 0]
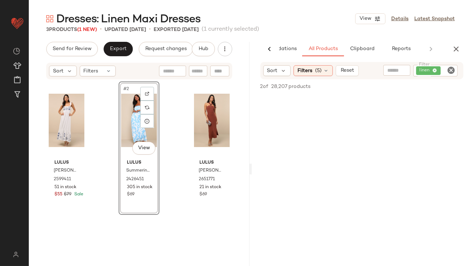
scroll to position [0, 0]
click at [323, 70] on icon at bounding box center [326, 71] width 6 height 6
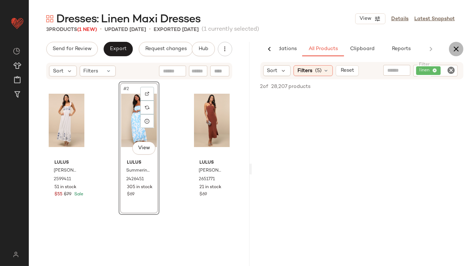
click at [459, 47] on icon "button" at bounding box center [456, 49] width 9 height 9
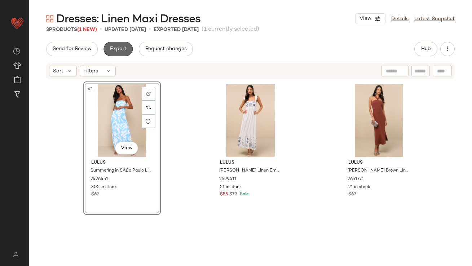
click at [118, 51] on span "Export" at bounding box center [118, 49] width 17 height 6
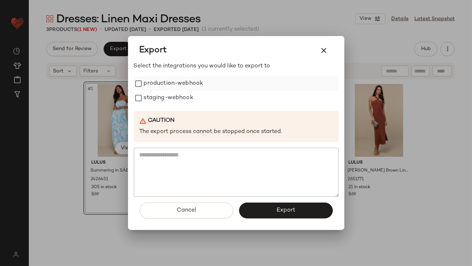
click at [144, 77] on label "production-webhook" at bounding box center [174, 83] width 60 height 14
click at [144, 97] on label "staging-webhook" at bounding box center [168, 98] width 49 height 14
click at [261, 211] on button "Export" at bounding box center [286, 211] width 94 height 16
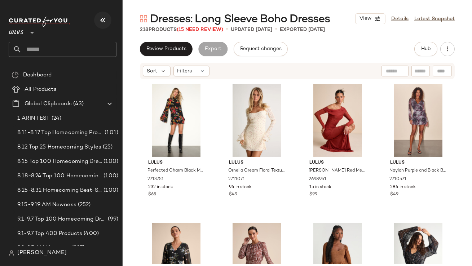
click at [96, 21] on button "button" at bounding box center [102, 20] width 17 height 17
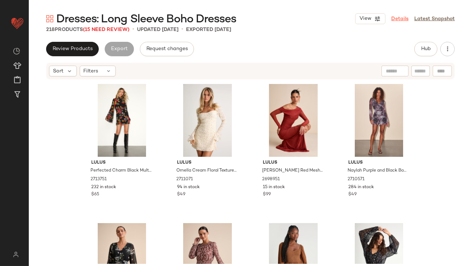
click at [399, 22] on link "Details" at bounding box center [399, 19] width 17 height 8
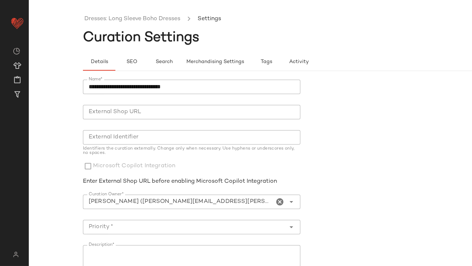
click at [281, 202] on icon "Clear Curation Owner*" at bounding box center [280, 202] width 9 height 9
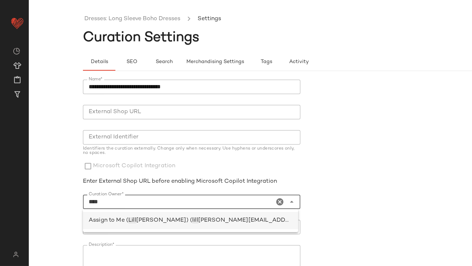
click at [238, 223] on div "Assign to Me ( [PERSON_NAME] [PERSON_NAME]) ( lill [EMAIL_ADDRESS][PERSON_NAME]…" at bounding box center [191, 220] width 204 height 9
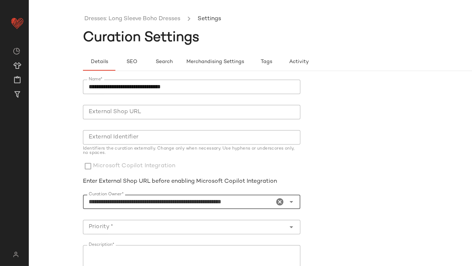
type input "**********"
click at [227, 225] on input "Priority *" at bounding box center [184, 227] width 203 height 9
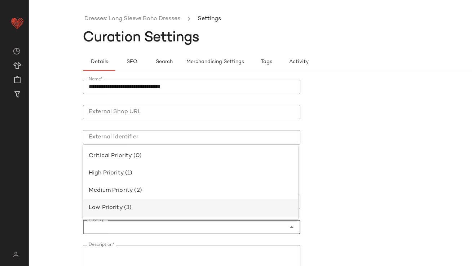
click at [211, 209] on div "Low Priority (3)" at bounding box center [191, 208] width 204 height 9
type input "**********"
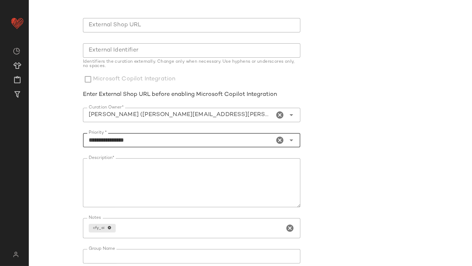
scroll to position [123, 0]
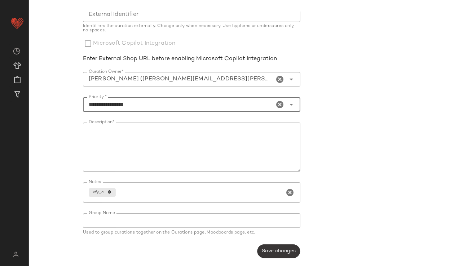
click at [259, 247] on button "Save changes" at bounding box center [278, 252] width 43 height 14
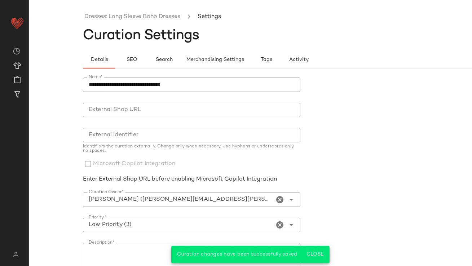
scroll to position [0, 0]
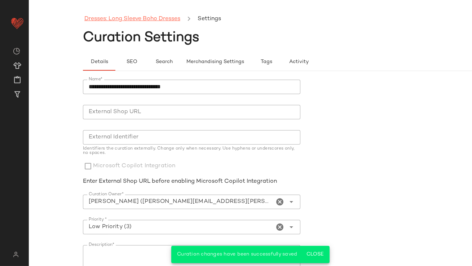
click at [134, 22] on link "Dresses: Long Sleeve Boho Dresses" at bounding box center [132, 18] width 96 height 9
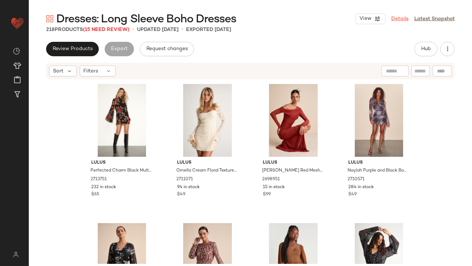
click at [404, 21] on link "Details" at bounding box center [399, 19] width 17 height 8
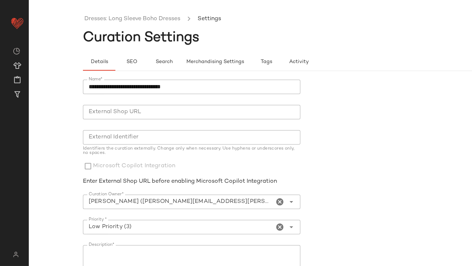
click at [124, 23] on ul "Dresses: Long Sleeve Boho Dresses Settings" at bounding box center [304, 19] width 443 height 17
click at [123, 21] on link "Dresses: Long Sleeve Boho Dresses" at bounding box center [132, 18] width 96 height 9
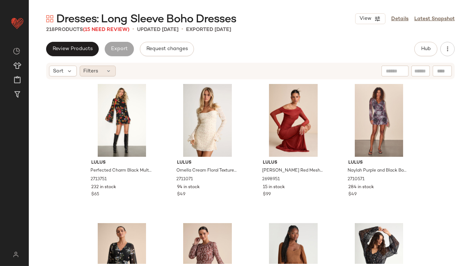
click at [112, 70] on div "Filters" at bounding box center [98, 71] width 36 height 11
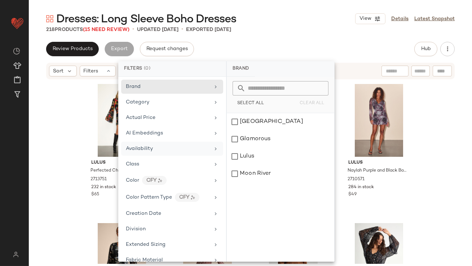
click at [135, 150] on span "Availability" at bounding box center [139, 148] width 27 height 5
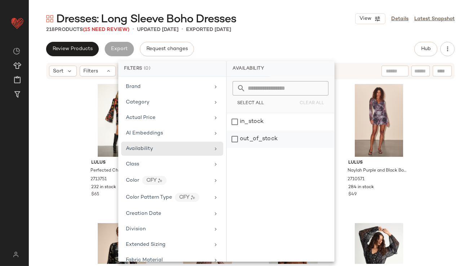
click at [246, 136] on div "out_of_stock" at bounding box center [280, 139] width 107 height 17
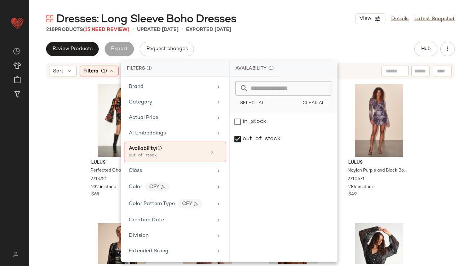
click at [270, 34] on div "Dresses: Long Sleeve Boho Dresses View Details Latest Snapshot 218 Products (15…" at bounding box center [250, 139] width 443 height 255
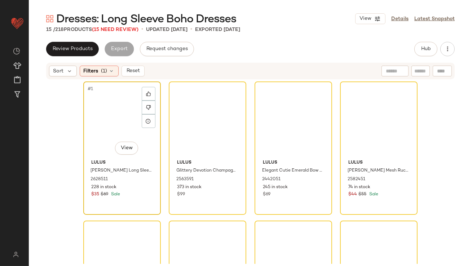
click at [114, 108] on div "#1 View" at bounding box center [122, 120] width 72 height 73
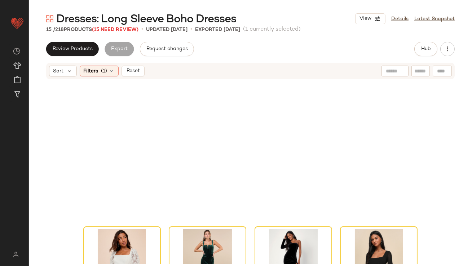
scroll to position [374, 0]
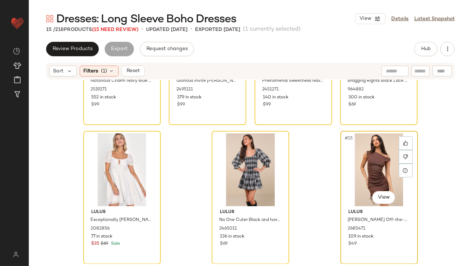
click at [351, 163] on div "#15 View" at bounding box center [379, 169] width 72 height 73
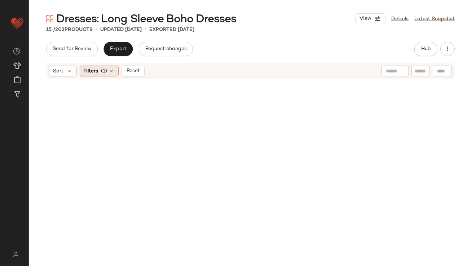
click at [110, 67] on div "Filters (1)" at bounding box center [99, 71] width 39 height 11
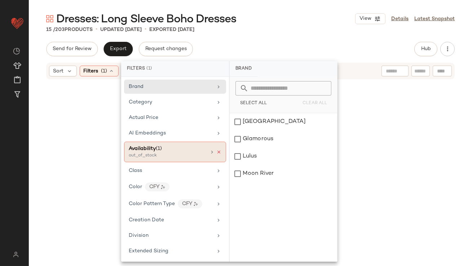
click at [216, 151] on icon at bounding box center [218, 152] width 5 height 5
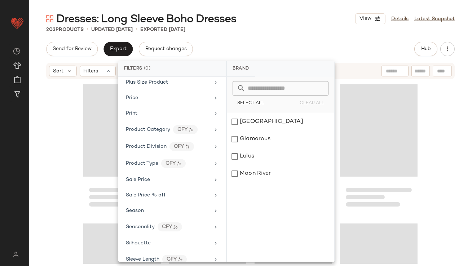
scroll to position [447, 0]
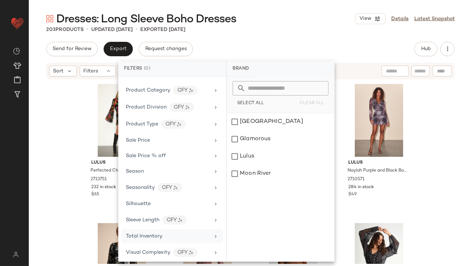
click at [156, 235] on span "Total Inventory" at bounding box center [144, 236] width 36 height 5
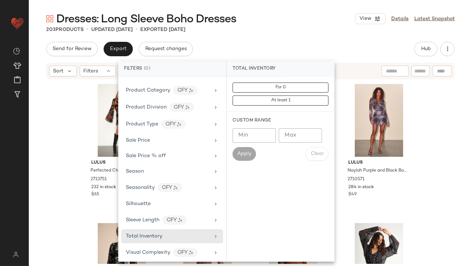
click at [303, 139] on input "Max" at bounding box center [300, 135] width 43 height 14
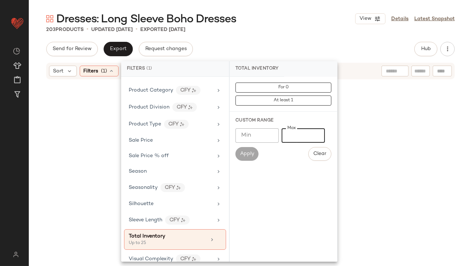
type input "**"
click at [313, 41] on div "Dresses: Long Sleeve Boho Dresses View Details Latest Snapshot 203 Products • u…" at bounding box center [250, 139] width 443 height 255
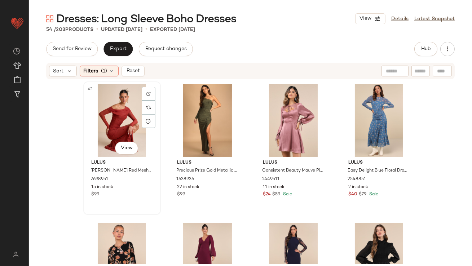
click at [125, 113] on div "#1 View" at bounding box center [122, 120] width 72 height 73
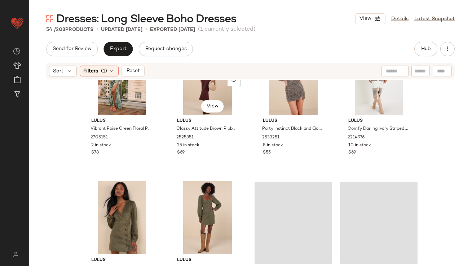
scroll to position [1751, 0]
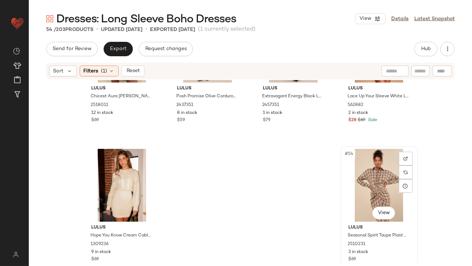
click at [360, 190] on div "#54 View" at bounding box center [379, 185] width 72 height 73
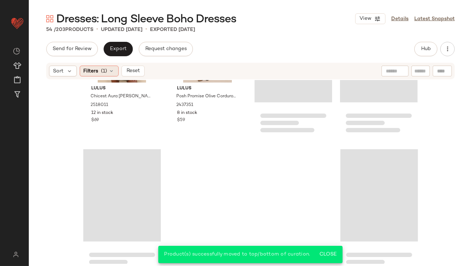
click at [113, 71] on icon at bounding box center [112, 71] width 6 height 6
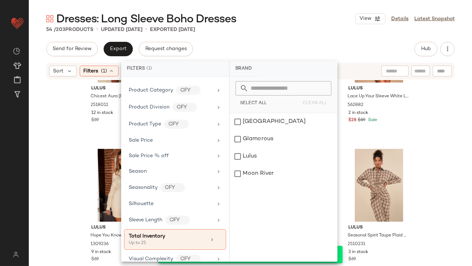
scroll to position [453, 0]
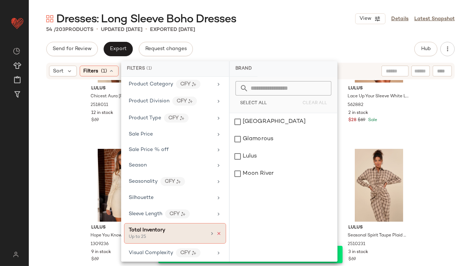
click at [217, 231] on icon at bounding box center [218, 233] width 5 height 5
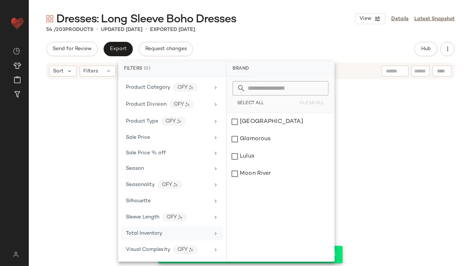
scroll to position [447, 0]
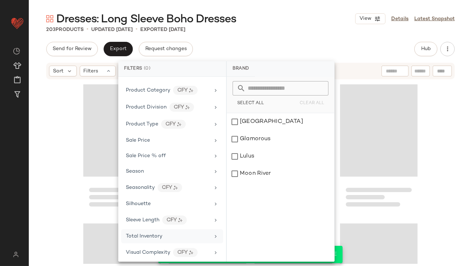
click at [317, 41] on div "Dresses: Long Sleeve Boho Dresses View Details Latest Snapshot 203 Products • u…" at bounding box center [250, 139] width 443 height 255
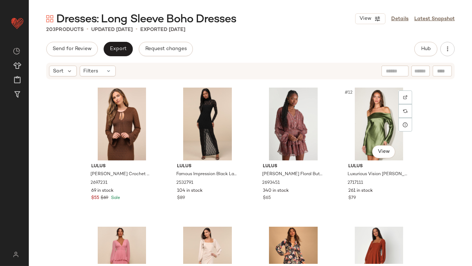
scroll to position [267, 0]
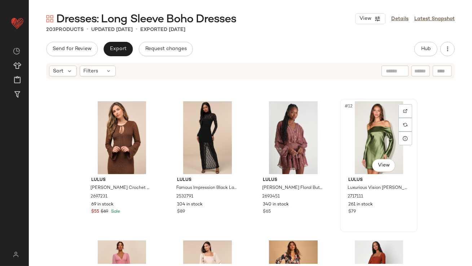
click at [360, 131] on div "#12 View" at bounding box center [379, 137] width 72 height 73
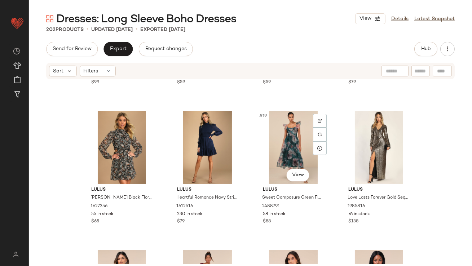
scroll to position [548, 0]
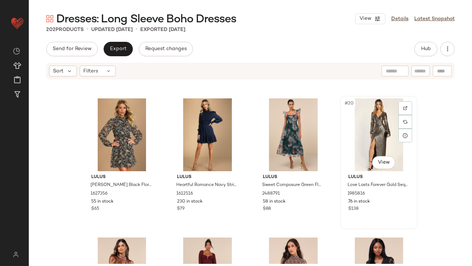
click at [367, 136] on div "#20 View" at bounding box center [379, 134] width 72 height 73
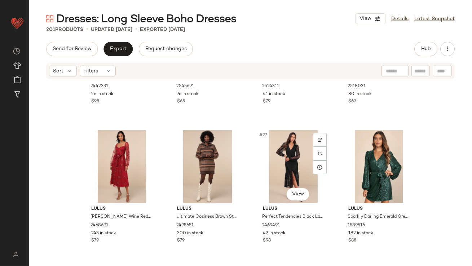
scroll to position [793, 0]
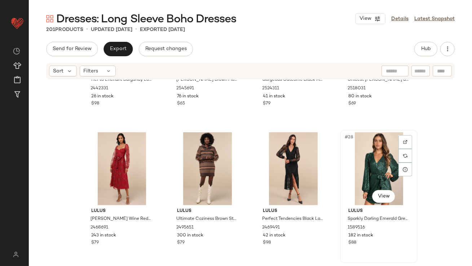
click at [352, 154] on div "#28 View" at bounding box center [379, 168] width 72 height 73
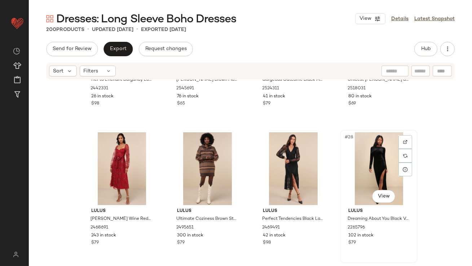
click at [369, 175] on div "#28 View" at bounding box center [379, 168] width 72 height 73
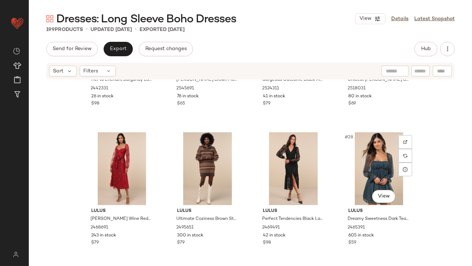
scroll to position [947, 0]
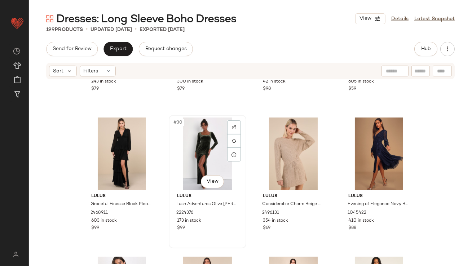
click at [201, 147] on div "#30 View" at bounding box center [207, 154] width 72 height 73
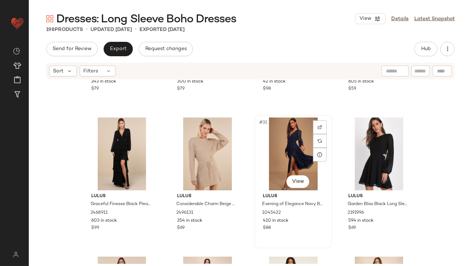
click at [279, 156] on div "#31 View" at bounding box center [293, 154] width 72 height 73
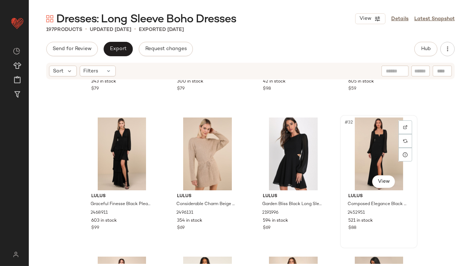
click at [393, 135] on div "#32 View" at bounding box center [379, 154] width 72 height 73
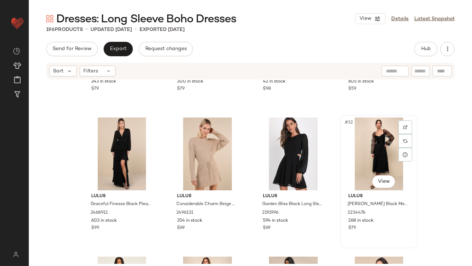
click at [364, 158] on div "#32 View" at bounding box center [379, 154] width 72 height 73
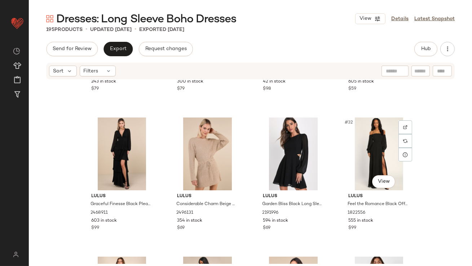
click at [364, 158] on div "#32 View" at bounding box center [379, 154] width 72 height 73
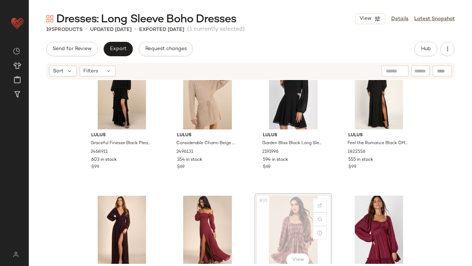
scroll to position [1008, 0]
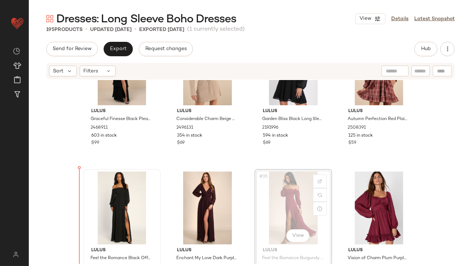
scroll to position [1036, 0]
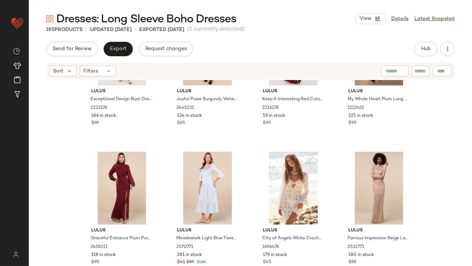
scroll to position [1281, 0]
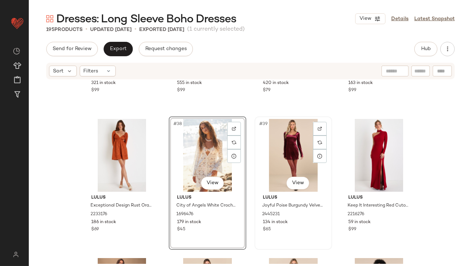
scroll to position [1262, 0]
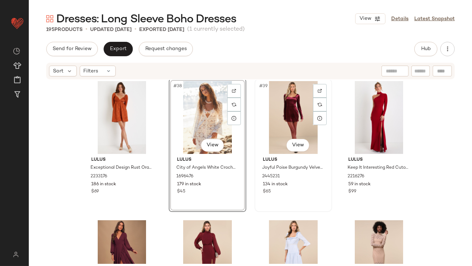
click at [271, 132] on div "#39 View" at bounding box center [293, 117] width 72 height 73
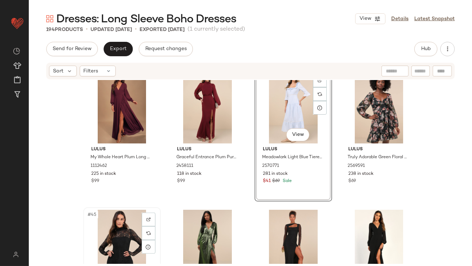
scroll to position [1421, 0]
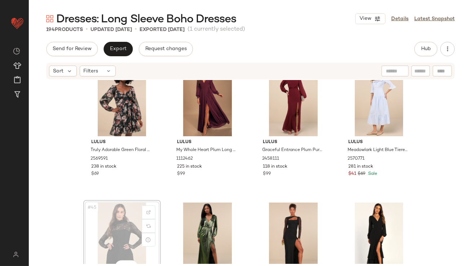
scroll to position [1419, 0]
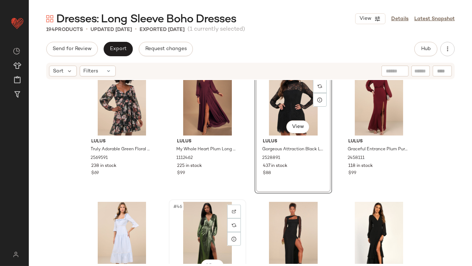
click at [210, 242] on div "#46 View" at bounding box center [207, 238] width 72 height 73
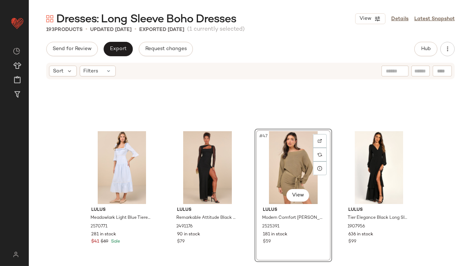
scroll to position [1570, 0]
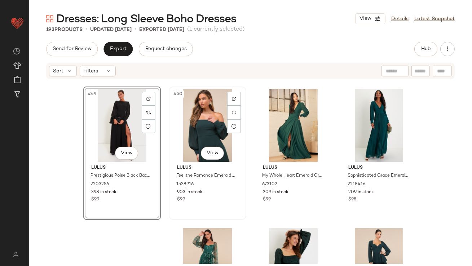
scroll to position [1707, 0]
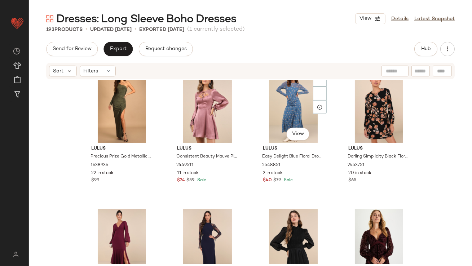
scroll to position [4722, 0]
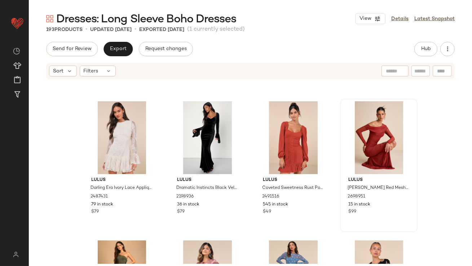
drag, startPoint x: 299, startPoint y: 266, endPoint x: 338, endPoint y: 183, distance: 91.8
click at [337, 185] on div "Sort Filters Lulus Autumnal Views Dark Blue Suede Button-Up Tie-Front Midi Dres…" at bounding box center [250, 179] width 443 height 234
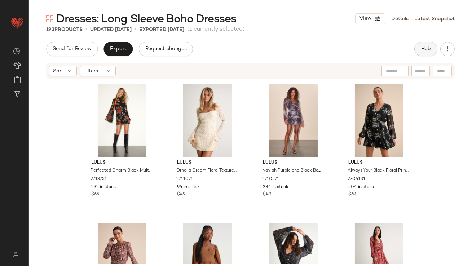
click at [419, 44] on button "Hub" at bounding box center [425, 49] width 23 height 14
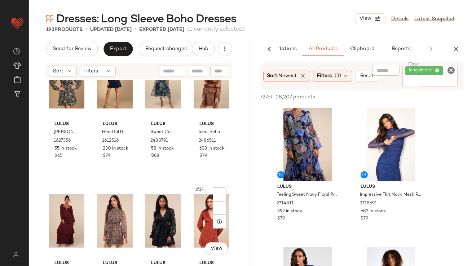
scroll to position [625, 0]
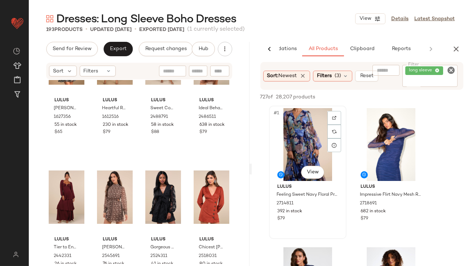
click at [283, 151] on div "#1 View" at bounding box center [308, 144] width 72 height 73
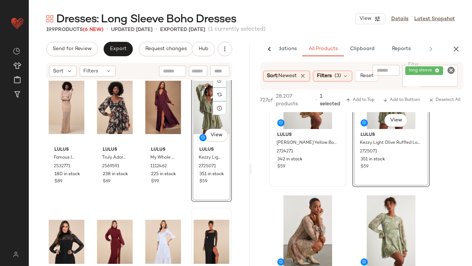
scroll to position [1630, 0]
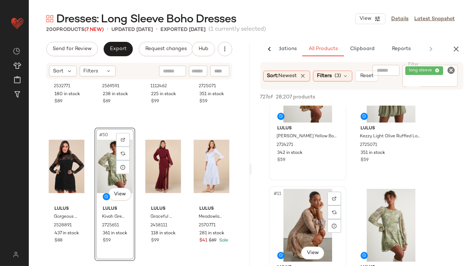
drag, startPoint x: 300, startPoint y: 227, endPoint x: 282, endPoint y: 226, distance: 17.7
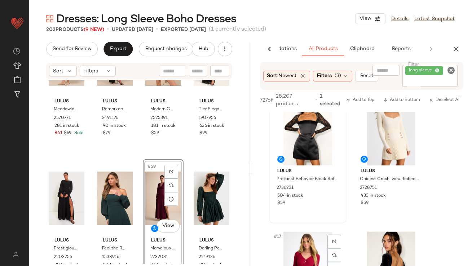
scroll to position [1040, 0]
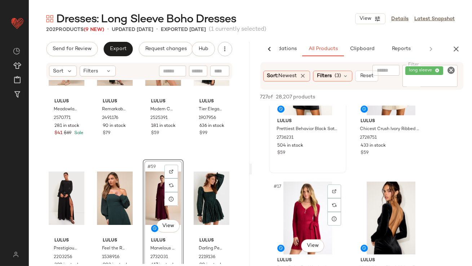
click at [308, 236] on div "#17 View" at bounding box center [308, 218] width 72 height 73
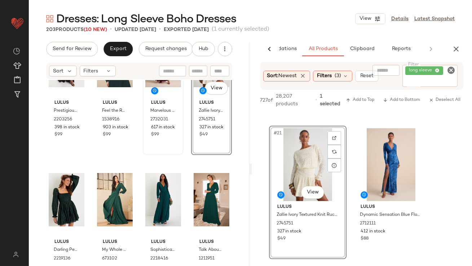
scroll to position [0, 0]
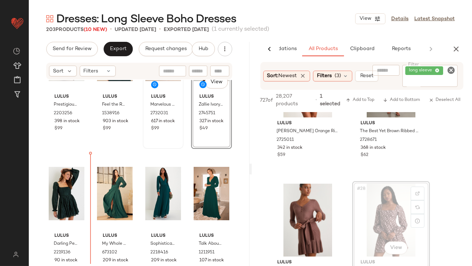
drag, startPoint x: 390, startPoint y: 209, endPoint x: 387, endPoint y: 210, distance: 3.6
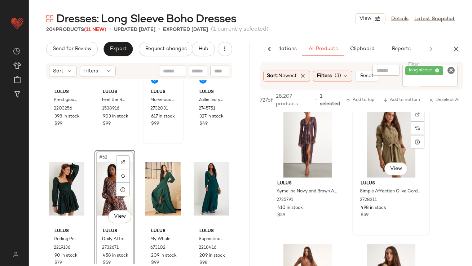
click at [388, 136] on div "#34 View" at bounding box center [391, 141] width 72 height 73
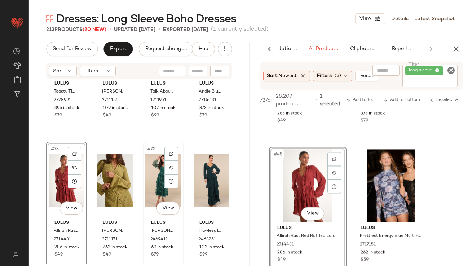
click at [149, 179] on div "#75 View" at bounding box center [163, 180] width 36 height 73
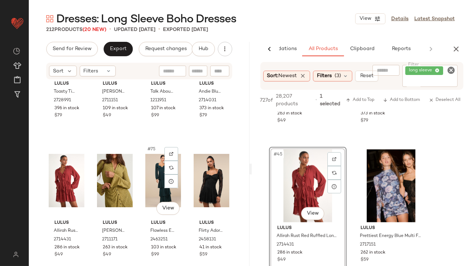
click at [149, 179] on div "#75 View" at bounding box center [163, 180] width 36 height 73
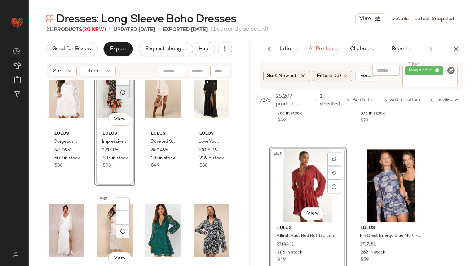
scroll to position [2685, 0]
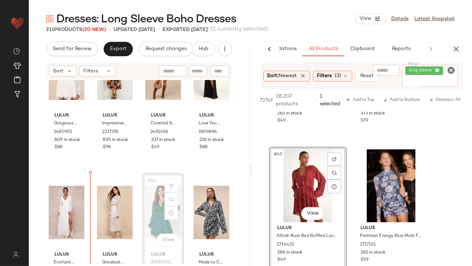
scroll to position [2710, 0]
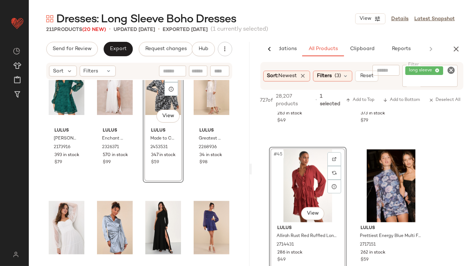
scroll to position [2833, 0]
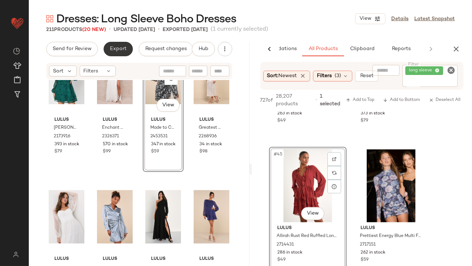
click at [113, 52] on span "Export" at bounding box center [118, 49] width 17 height 6
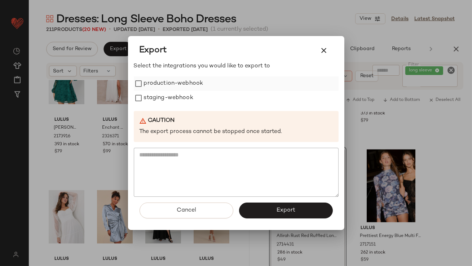
click at [185, 91] on label "production-webhook" at bounding box center [174, 83] width 60 height 14
drag, startPoint x: 185, startPoint y: 92, endPoint x: 184, endPoint y: 99, distance: 7.6
click at [185, 94] on label "staging-webhook" at bounding box center [168, 98] width 49 height 14
click at [261, 212] on button "Export" at bounding box center [286, 211] width 94 height 16
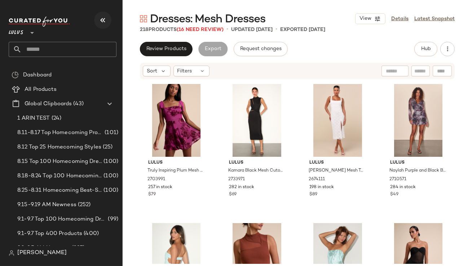
click at [98, 23] on button "button" at bounding box center [102, 20] width 17 height 17
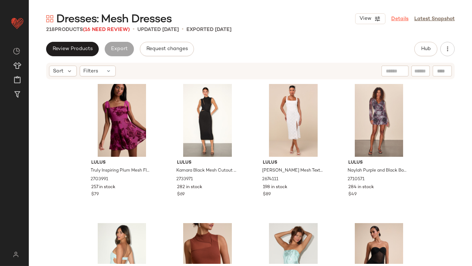
click at [398, 22] on link "Details" at bounding box center [399, 19] width 17 height 8
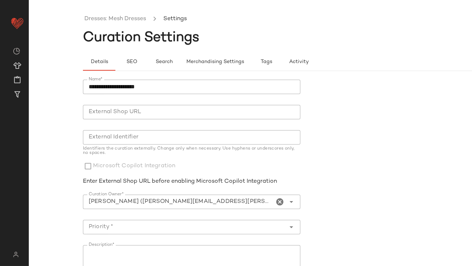
click at [278, 202] on icon "Clear Curation Owner*" at bounding box center [280, 202] width 9 height 9
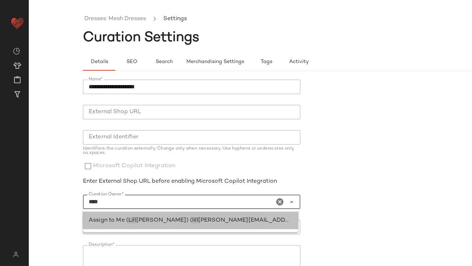
click at [229, 224] on div "Assign to Me ( [PERSON_NAME] [PERSON_NAME]) ( lill [EMAIL_ADDRESS][PERSON_NAME]…" at bounding box center [191, 220] width 204 height 9
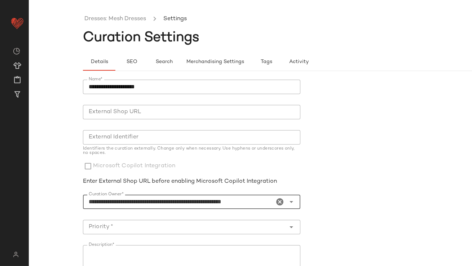
type input "**********"
click at [229, 224] on input "Priority *" at bounding box center [184, 227] width 203 height 9
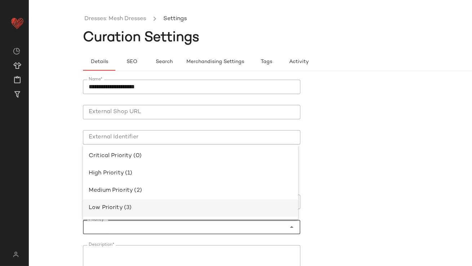
click at [209, 210] on div "Low Priority (3)" at bounding box center [191, 208] width 204 height 9
type input "**********"
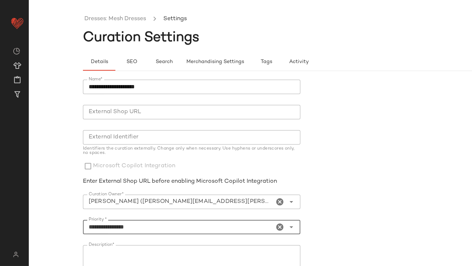
scroll to position [123, 0]
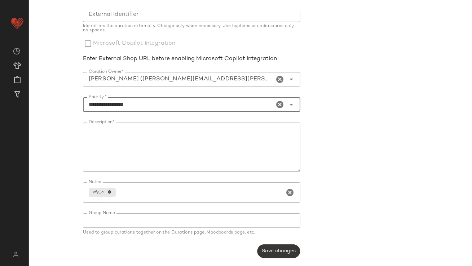
click at [286, 251] on span "Save changes" at bounding box center [278, 251] width 34 height 6
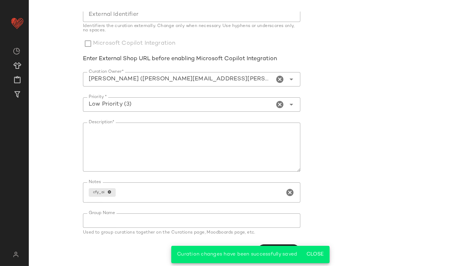
scroll to position [0, 0]
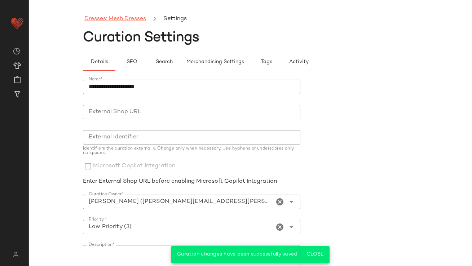
click at [140, 17] on link "Dresses: Mesh Dresses" at bounding box center [115, 18] width 62 height 9
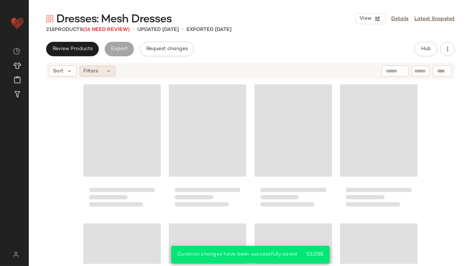
click at [108, 68] on icon at bounding box center [109, 71] width 6 height 6
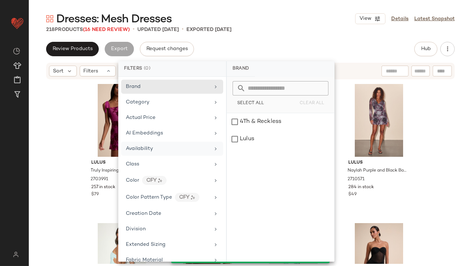
click at [141, 148] on span "Availability" at bounding box center [139, 148] width 27 height 5
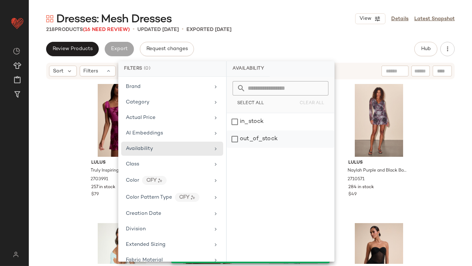
click at [262, 138] on div "out_of_stock" at bounding box center [280, 139] width 107 height 17
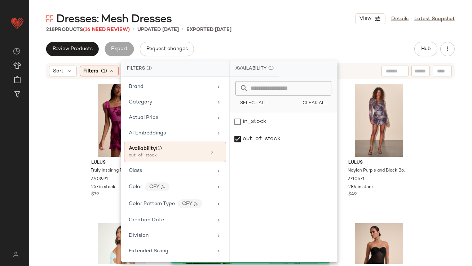
click at [266, 68] on div "Availability (1)" at bounding box center [255, 69] width 50 height 16
click at [272, 53] on div "Review Products Export Request changes Hub" at bounding box center [250, 49] width 409 height 14
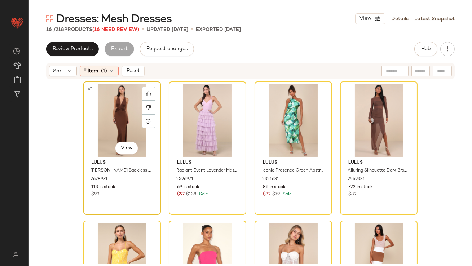
click at [102, 106] on div "#1 View" at bounding box center [122, 120] width 72 height 73
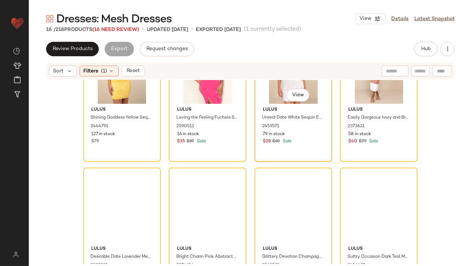
scroll to position [374, 0]
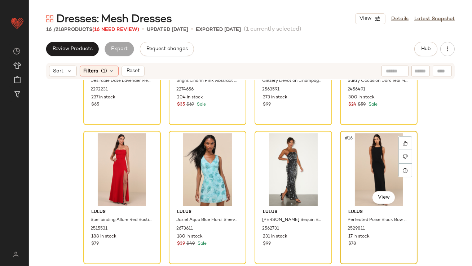
click at [374, 168] on div "#16 View" at bounding box center [379, 169] width 72 height 73
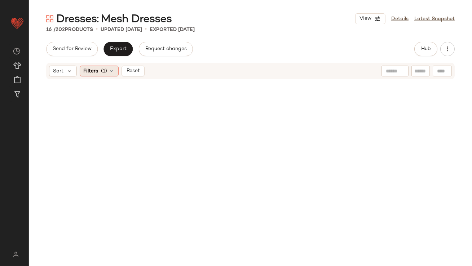
click at [108, 70] on div "Filters (1)" at bounding box center [99, 71] width 39 height 11
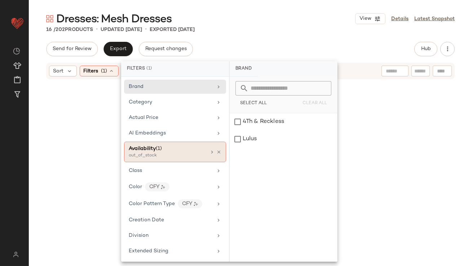
click at [217, 154] on div at bounding box center [215, 152] width 12 height 6
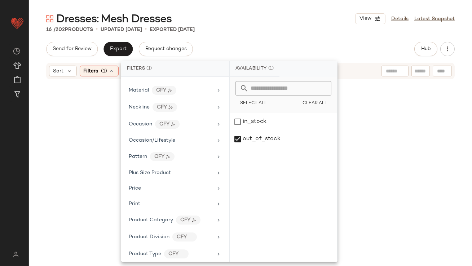
scroll to position [453, 0]
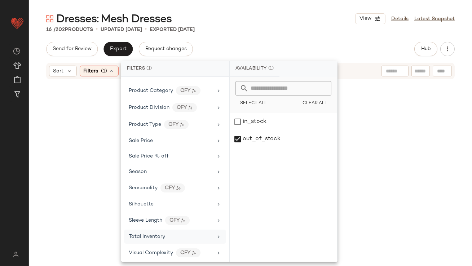
click at [137, 236] on span "Total Inventory" at bounding box center [147, 236] width 36 height 5
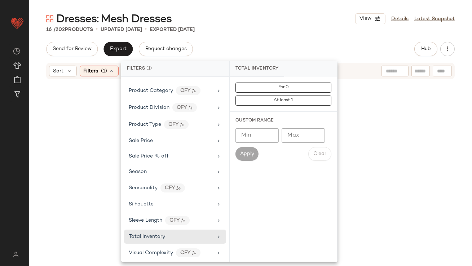
click at [295, 137] on input "Max" at bounding box center [303, 135] width 43 height 14
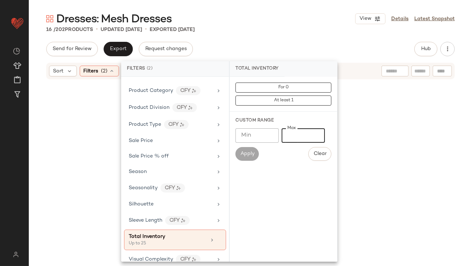
type input "**"
click at [277, 24] on div "Dresses: Mesh Dresses View Details Latest Snapshot" at bounding box center [250, 19] width 443 height 14
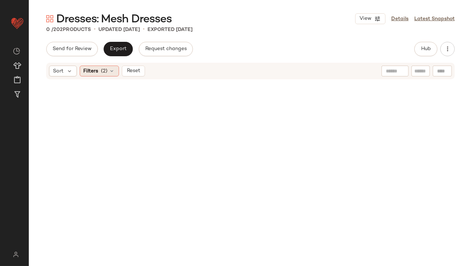
click at [114, 71] on div "Filters (2)" at bounding box center [99, 71] width 39 height 11
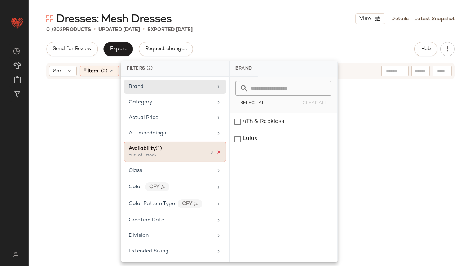
click at [218, 153] on icon at bounding box center [218, 152] width 5 height 5
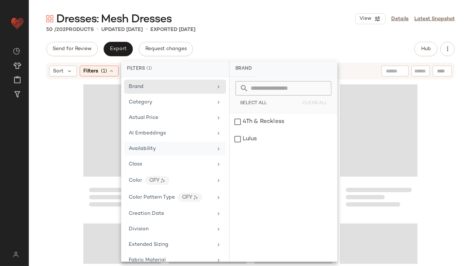
click at [285, 26] on div "50 / 202 Products • updated [DATE] • Exported [DATE]" at bounding box center [250, 29] width 443 height 7
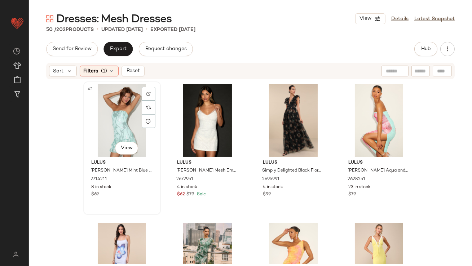
click at [112, 102] on div "#1 View" at bounding box center [122, 120] width 72 height 73
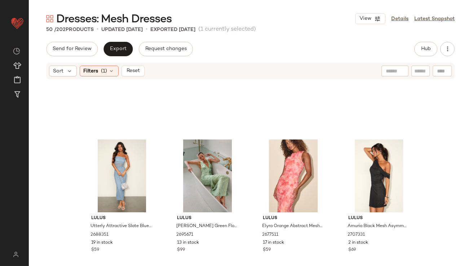
scroll to position [1627, 0]
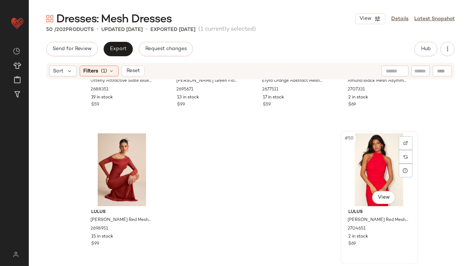
click at [352, 176] on div "#50 View" at bounding box center [379, 169] width 72 height 73
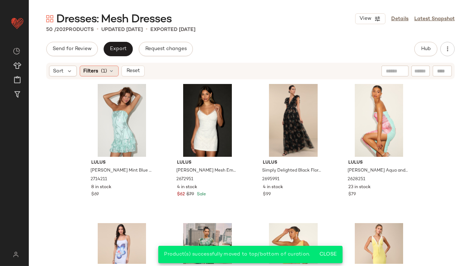
click at [113, 70] on icon at bounding box center [112, 71] width 6 height 6
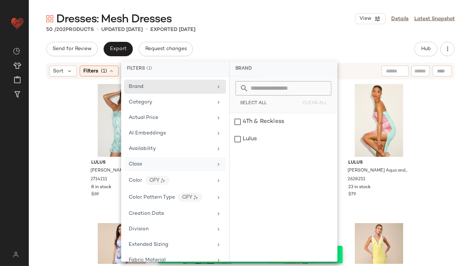
scroll to position [453, 0]
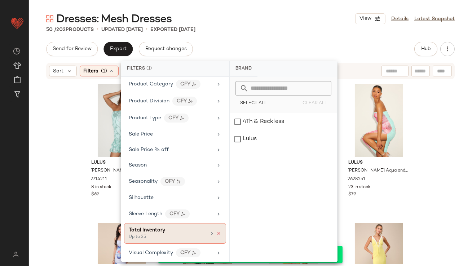
click at [216, 231] on icon at bounding box center [218, 233] width 5 height 5
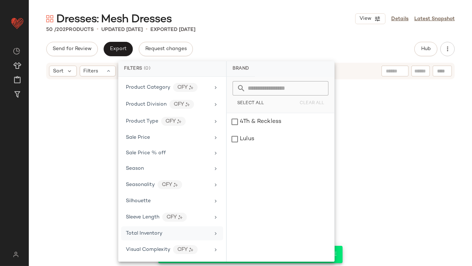
scroll to position [447, 0]
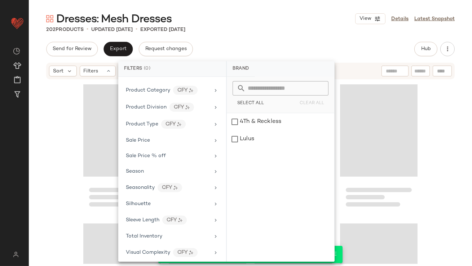
click at [279, 17] on div "Dresses: Mesh Dresses View Details Latest Snapshot" at bounding box center [250, 19] width 443 height 14
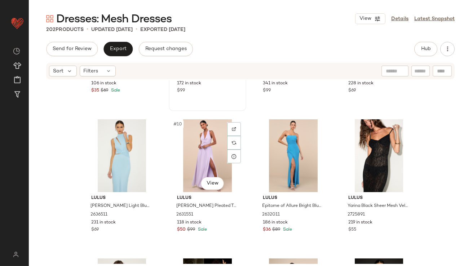
scroll to position [522, 0]
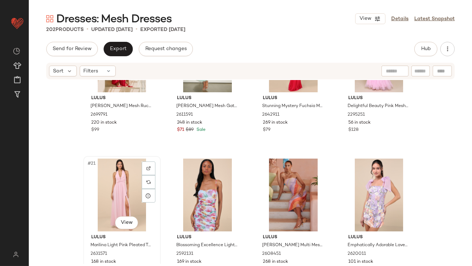
click at [118, 175] on div "#21 View" at bounding box center [122, 195] width 72 height 73
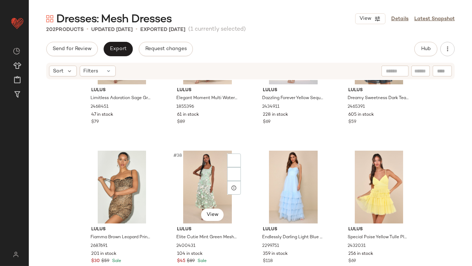
scroll to position [1127, 0]
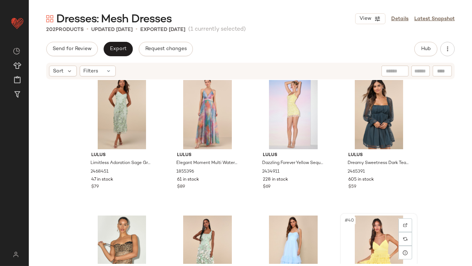
click at [359, 227] on div "#40 View" at bounding box center [379, 252] width 72 height 73
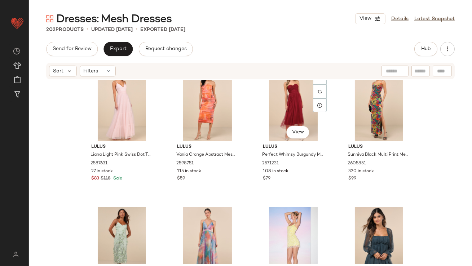
scroll to position [466, 0]
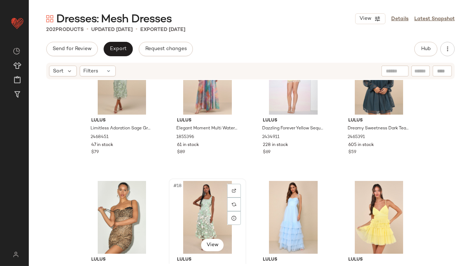
click at [197, 203] on div "#18 View" at bounding box center [207, 217] width 72 height 73
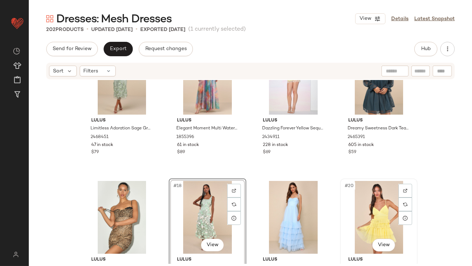
click at [365, 201] on div "#20 View" at bounding box center [379, 217] width 72 height 73
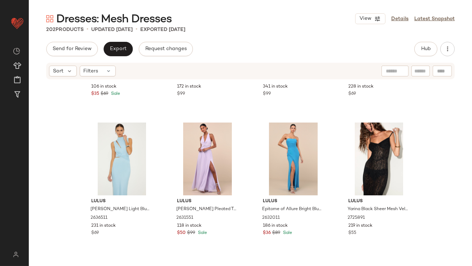
scroll to position [1007, 0]
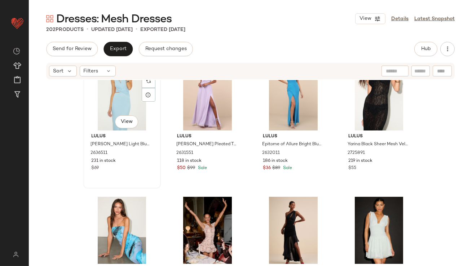
click at [120, 100] on div "#29 View" at bounding box center [122, 94] width 72 height 73
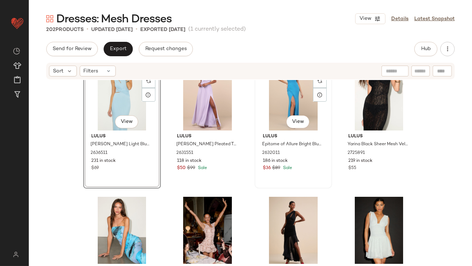
click at [270, 94] on div "#31 View" at bounding box center [293, 94] width 72 height 73
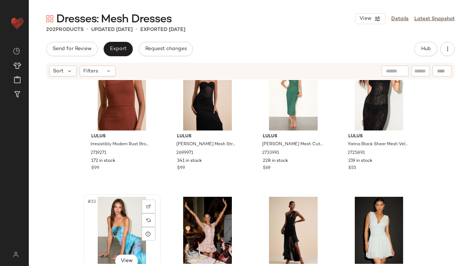
click at [110, 210] on div "#33 View" at bounding box center [122, 233] width 72 height 73
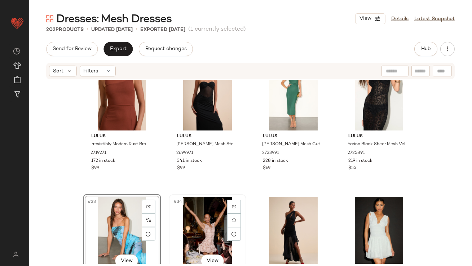
click at [213, 210] on div "#34 View" at bounding box center [207, 233] width 72 height 73
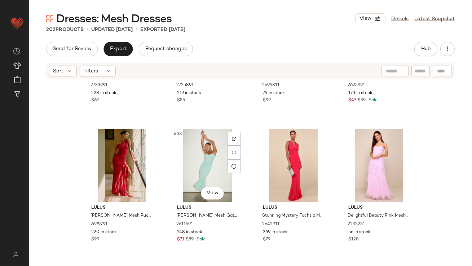
scroll to position [1214, 0]
click at [203, 181] on div "#38 View" at bounding box center [207, 165] width 72 height 73
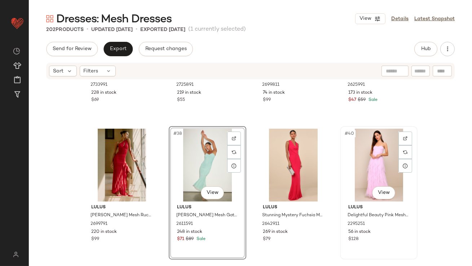
click at [379, 159] on div "#40 View" at bounding box center [379, 165] width 72 height 73
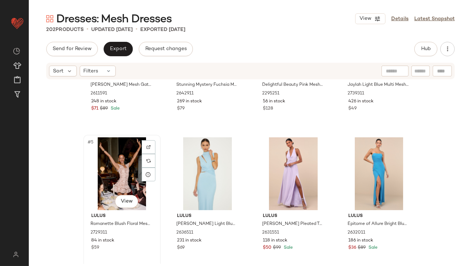
scroll to position [96, 0]
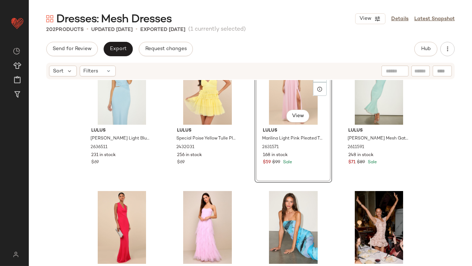
scroll to position [49, 0]
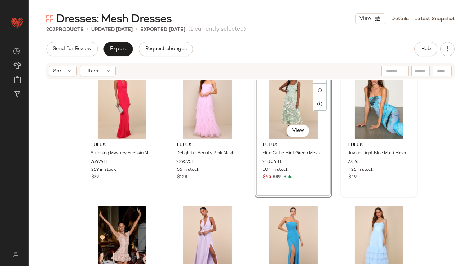
scroll to position [155, 0]
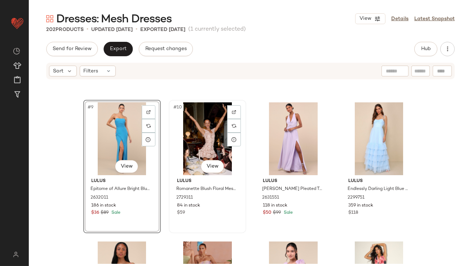
scroll to position [289, 0]
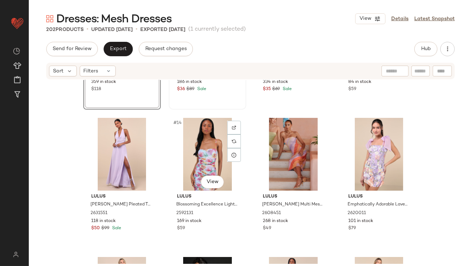
scroll to position [408, 0]
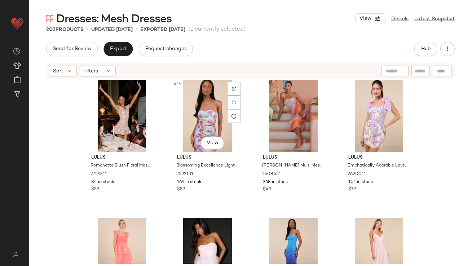
scroll to position [528, 0]
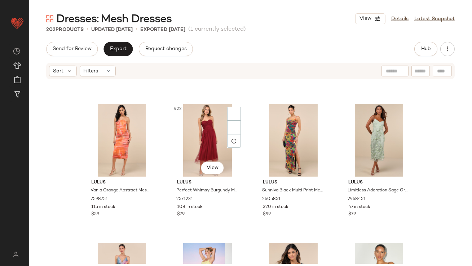
scroll to position [727, 0]
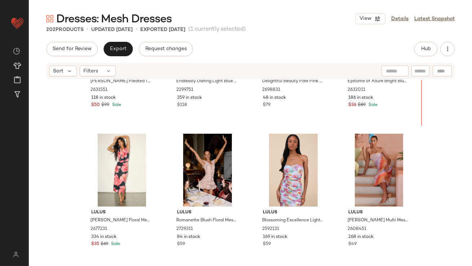
scroll to position [345, 0]
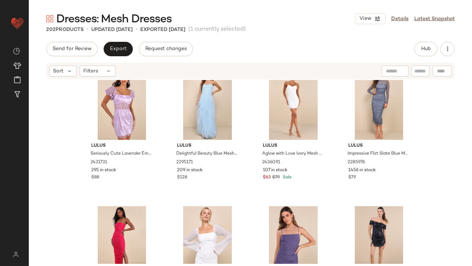
scroll to position [2389, 0]
drag, startPoint x: 291, startPoint y: 208, endPoint x: 343, endPoint y: 134, distance: 90.9
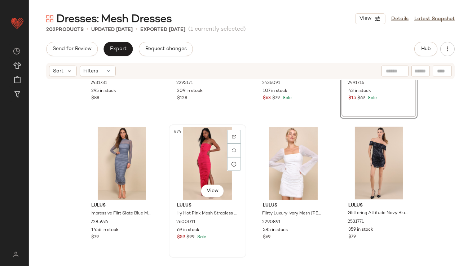
scroll to position [2497, 0]
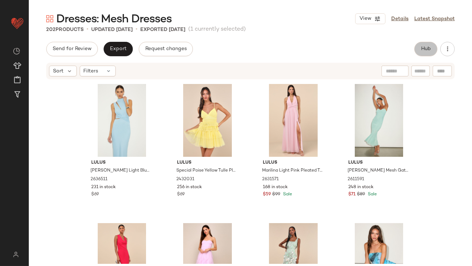
click at [430, 53] on button "Hub" at bounding box center [425, 49] width 23 height 14
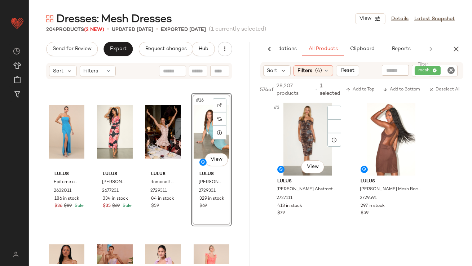
scroll to position [158, 0]
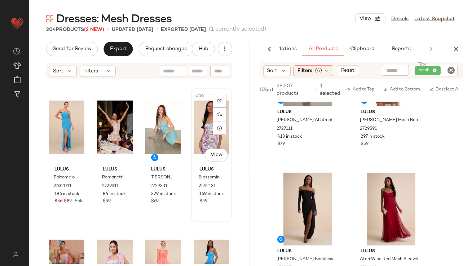
scroll to position [448, 0]
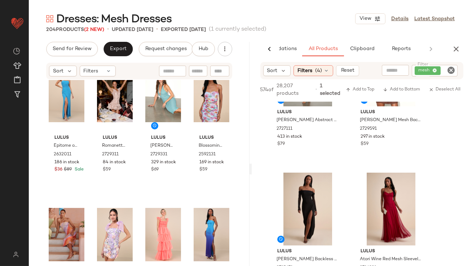
click at [466, 48] on div "AI Recommendations All Products Clipboard Reports" at bounding box center [362, 49] width 221 height 14
click at [461, 48] on button "button" at bounding box center [456, 49] width 14 height 14
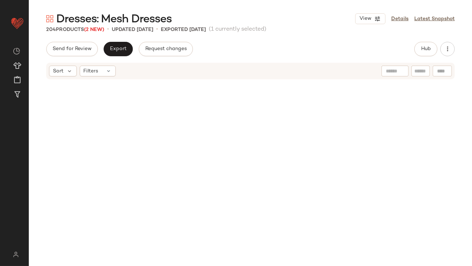
scroll to position [0, 0]
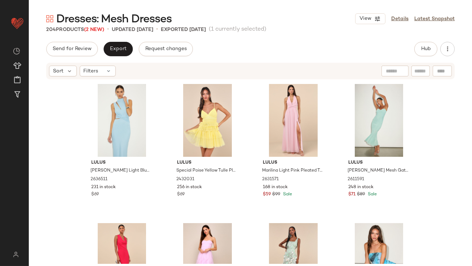
click at [124, 58] on div "Send for Review Export Request changes Hub Sort Filters Lulus [PERSON_NAME] Lig…" at bounding box center [250, 169] width 443 height 255
click at [123, 55] on button "Export" at bounding box center [118, 49] width 29 height 14
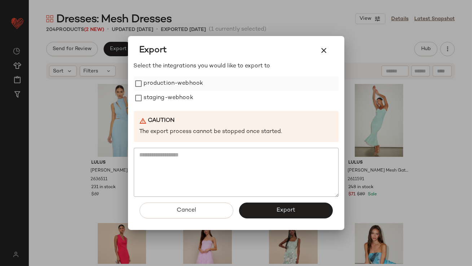
click at [167, 89] on label "production-webhook" at bounding box center [174, 83] width 60 height 14
click at [167, 99] on label "staging-webhook" at bounding box center [168, 98] width 49 height 14
click at [283, 211] on span "Export" at bounding box center [285, 210] width 19 height 7
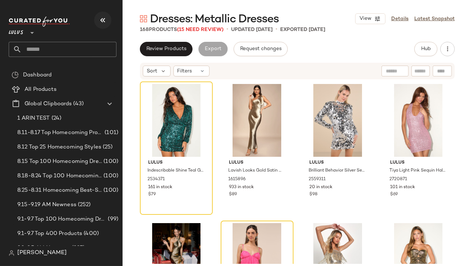
click at [105, 17] on icon "button" at bounding box center [102, 20] width 9 height 9
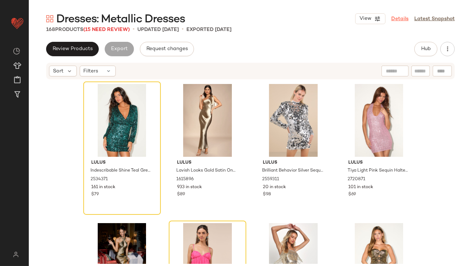
click at [398, 15] on link "Details" at bounding box center [399, 19] width 17 height 8
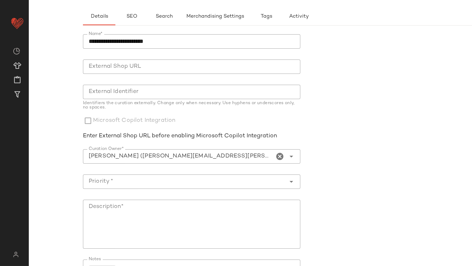
scroll to position [65, 0]
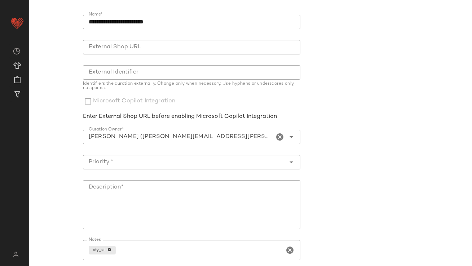
click at [279, 136] on icon "Clear Curation Owner*" at bounding box center [280, 137] width 9 height 9
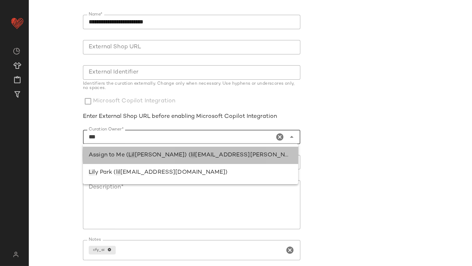
click at [249, 151] on div "Assign to Me ( Lil lian Sisti) ( lil lian.sisti@curatedforyou.io)" at bounding box center [191, 155] width 204 height 9
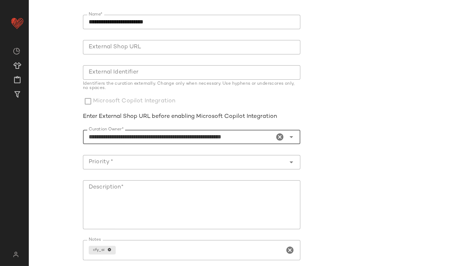
type input "**********"
click at [243, 154] on div "**********" at bounding box center [191, 154] width 217 height 279
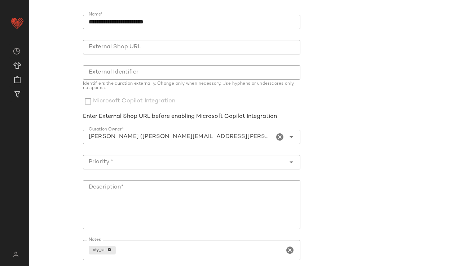
click at [239, 158] on input "Priority *" at bounding box center [184, 162] width 203 height 9
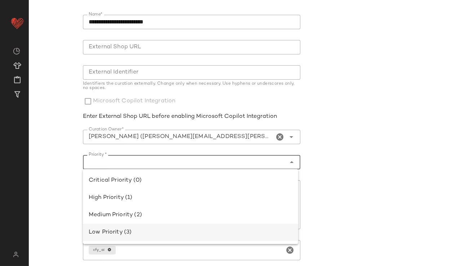
click at [193, 230] on div "Low Priority (3)" at bounding box center [191, 232] width 204 height 9
type input "**********"
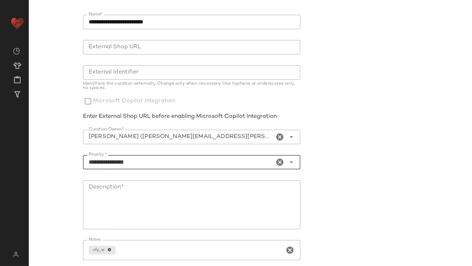
click at [199, 224] on textarea "Description*" at bounding box center [191, 204] width 217 height 49
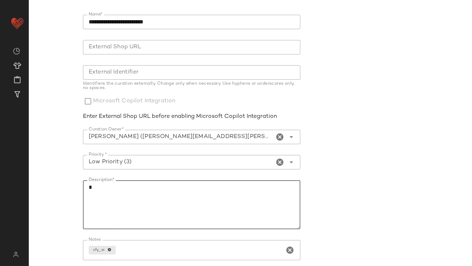
scroll to position [123, 0]
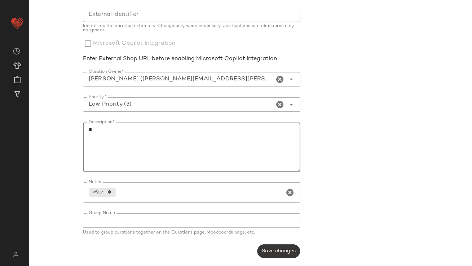
click at [269, 248] on span "Save changes" at bounding box center [278, 251] width 34 height 6
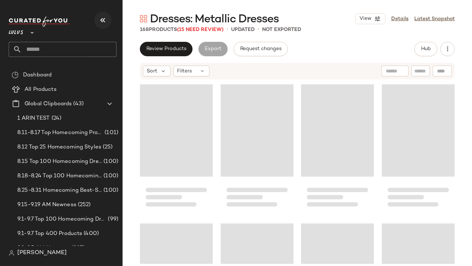
click at [101, 22] on icon "button" at bounding box center [102, 20] width 9 height 9
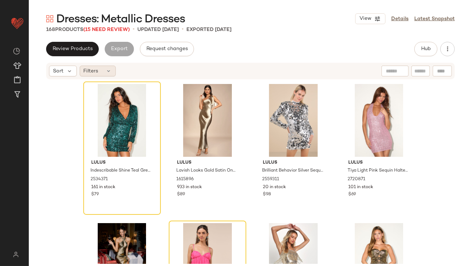
click at [95, 67] on span "Filters" at bounding box center [91, 71] width 15 height 8
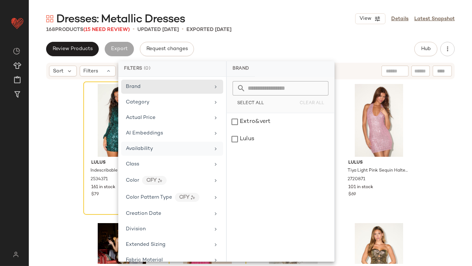
click at [151, 150] on span "Availability" at bounding box center [139, 148] width 27 height 5
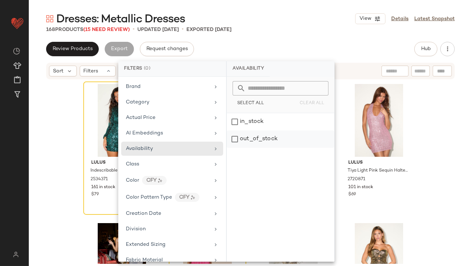
click at [245, 134] on div "out_of_stock" at bounding box center [280, 139] width 107 height 17
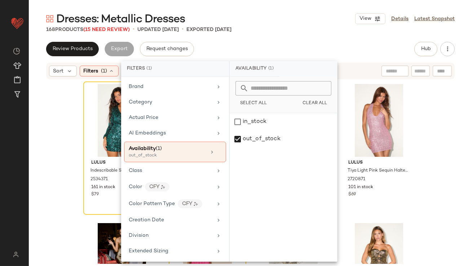
click at [304, 15] on div "Dresses: Metallic Dresses View Details Latest Snapshot" at bounding box center [250, 19] width 443 height 14
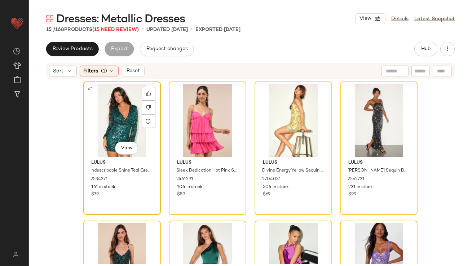
click at [112, 108] on div "#1 View" at bounding box center [122, 120] width 72 height 73
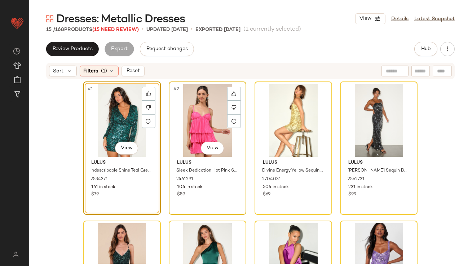
scroll to position [374, 0]
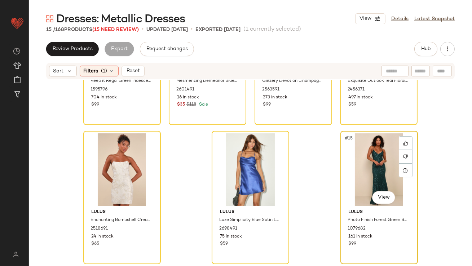
click at [380, 176] on div "#15 View" at bounding box center [379, 169] width 72 height 73
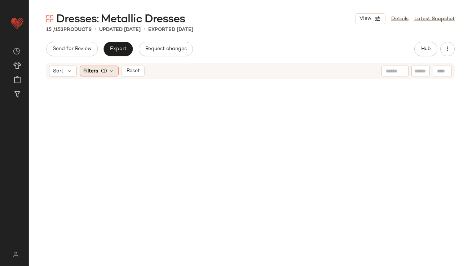
click at [108, 70] on div "Filters (1)" at bounding box center [99, 71] width 39 height 11
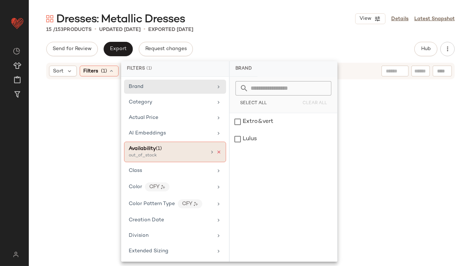
click at [216, 152] on icon at bounding box center [218, 152] width 5 height 5
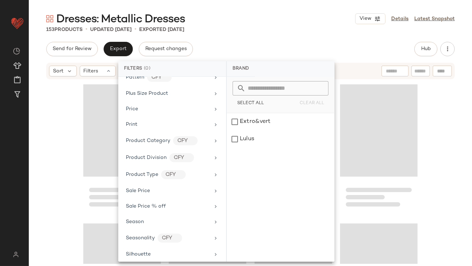
scroll to position [447, 0]
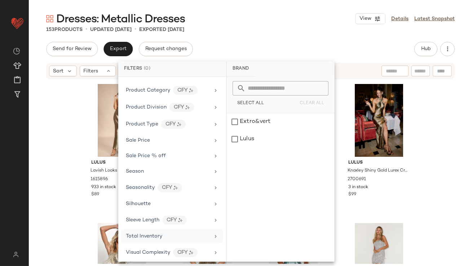
click at [133, 234] on span "Total Inventory" at bounding box center [144, 236] width 36 height 5
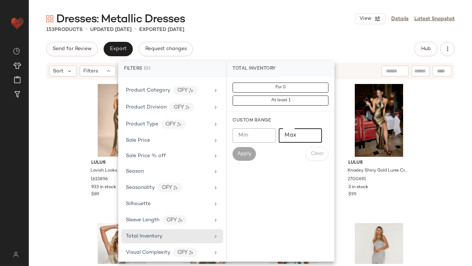
click at [310, 133] on input "Max" at bounding box center [300, 135] width 43 height 14
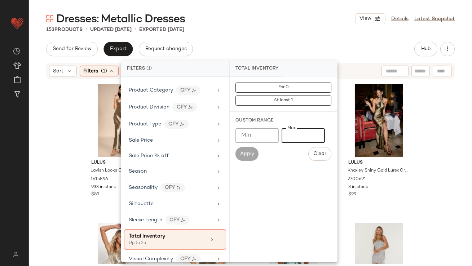
type input "**"
click at [286, 35] on div "Dresses: Metallic Dresses View Details Latest Snapshot 153 Products • updated S…" at bounding box center [250, 139] width 443 height 255
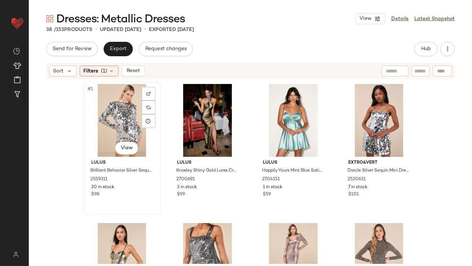
click at [115, 105] on div "#1 View" at bounding box center [122, 120] width 72 height 73
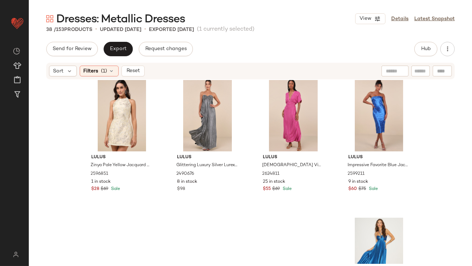
scroll to position [1209, 0]
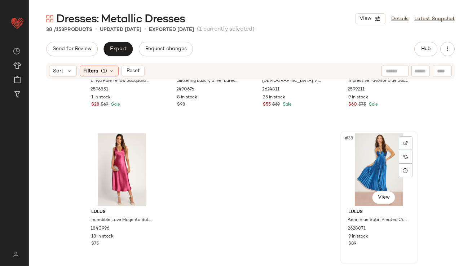
click at [370, 160] on div "#38 View" at bounding box center [379, 169] width 72 height 73
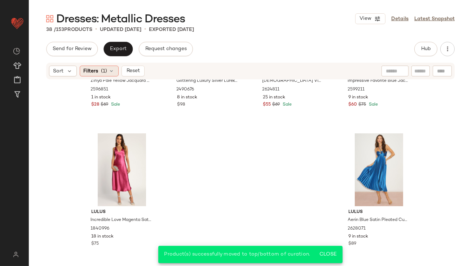
click at [112, 70] on icon at bounding box center [112, 71] width 6 height 6
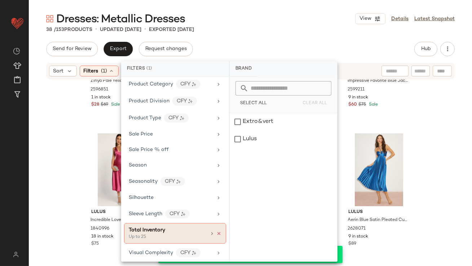
click at [216, 231] on icon at bounding box center [218, 233] width 5 height 5
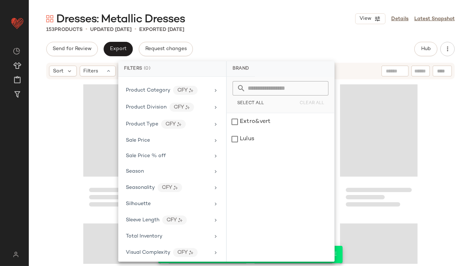
click at [303, 21] on div "Dresses: Metallic Dresses View Details Latest Snapshot" at bounding box center [250, 19] width 443 height 14
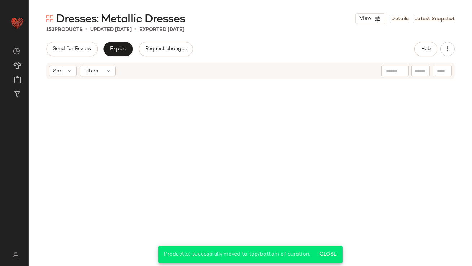
scroll to position [0, 0]
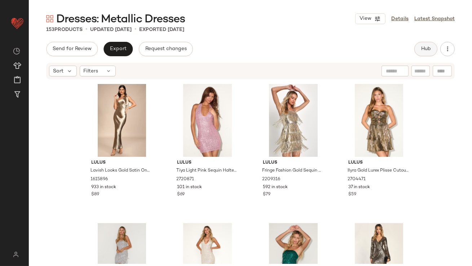
click at [424, 49] on span "Hub" at bounding box center [426, 49] width 10 height 6
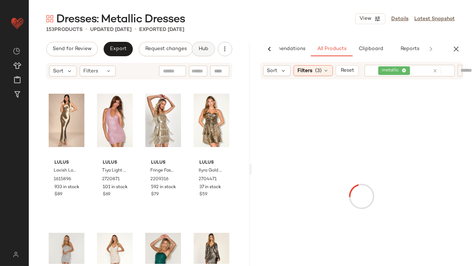
scroll to position [0, 40]
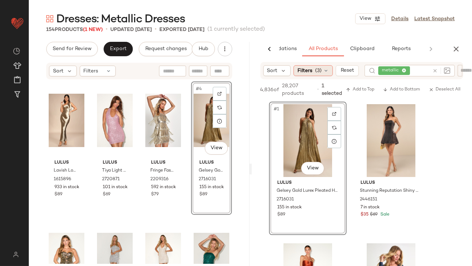
click at [320, 75] on div "Filters (3)" at bounding box center [313, 70] width 39 height 11
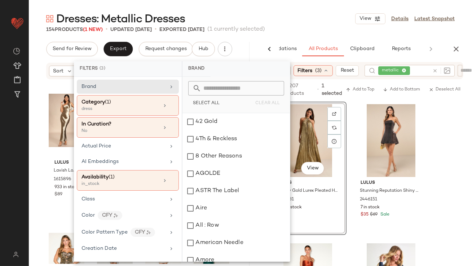
scroll to position [500, 0]
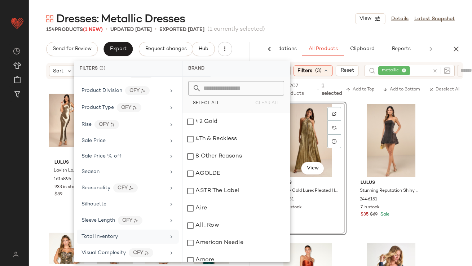
click at [116, 235] on span "Total Inventory" at bounding box center [100, 236] width 36 height 5
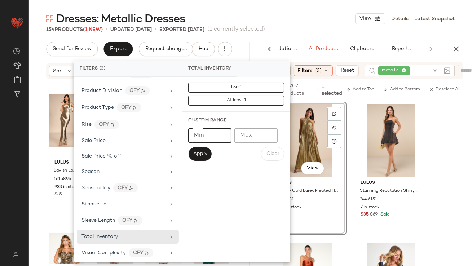
click at [222, 136] on input "**" at bounding box center [209, 135] width 43 height 14
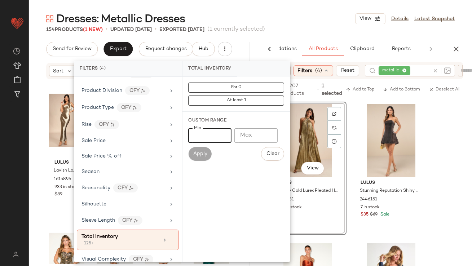
type input "**"
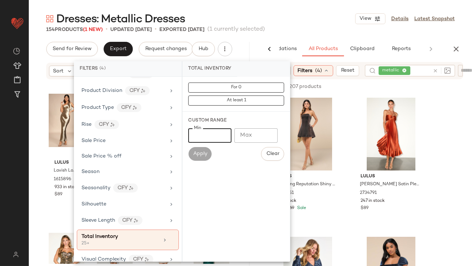
type input "**"
click at [295, 19] on div "Dresses: Metallic Dresses View Details Latest Snapshot" at bounding box center [250, 19] width 443 height 14
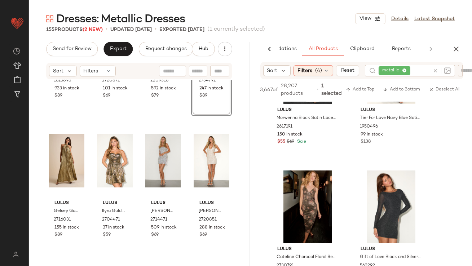
scroll to position [708, 0]
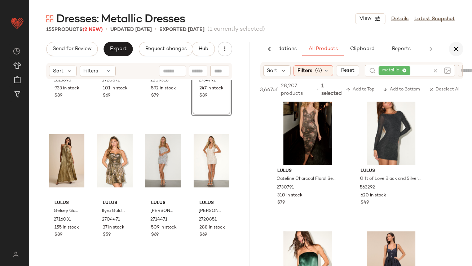
click at [456, 52] on icon "button" at bounding box center [456, 49] width 9 height 9
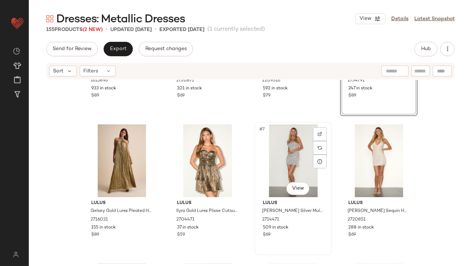
scroll to position [0, 0]
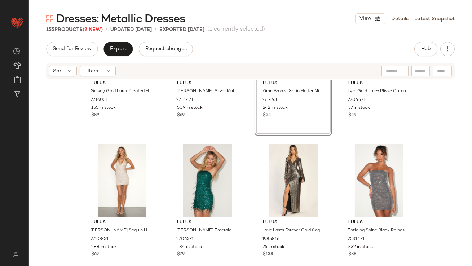
scroll to position [318, 0]
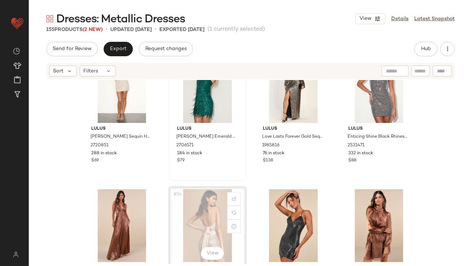
scroll to position [317, 0]
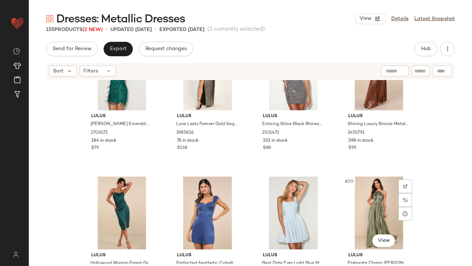
scroll to position [451, 0]
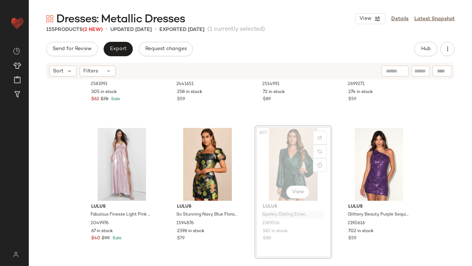
scroll to position [796, 0]
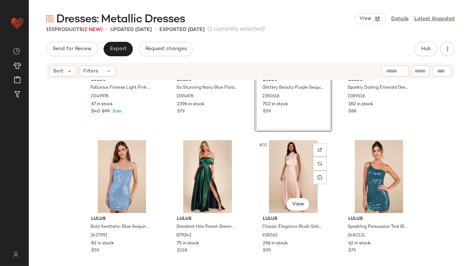
scroll to position [858, 0]
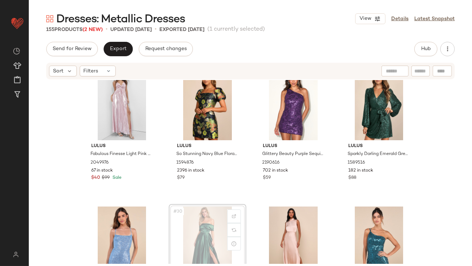
scroll to position [863, 0]
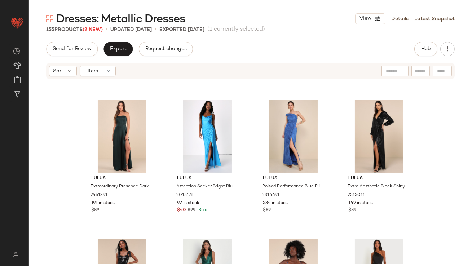
scroll to position [2034, 0]
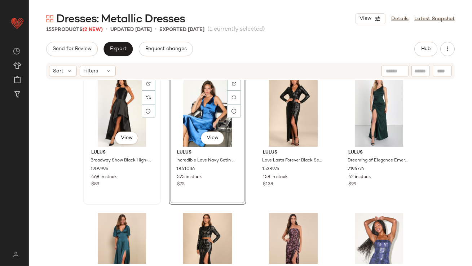
scroll to position [2427, 0]
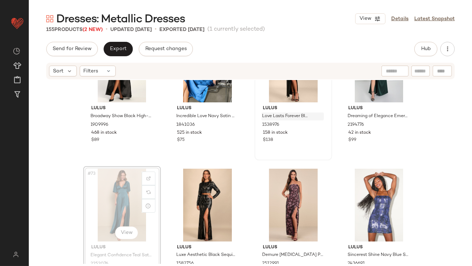
scroll to position [2424, 0]
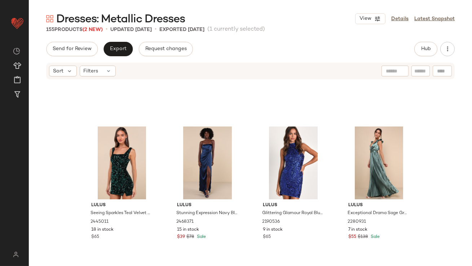
scroll to position [4417, 0]
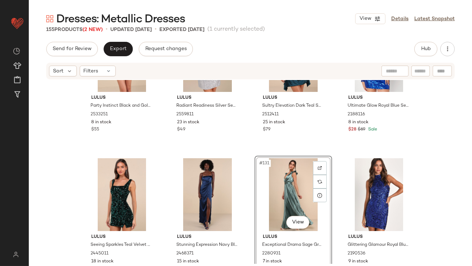
scroll to position [4495, 0]
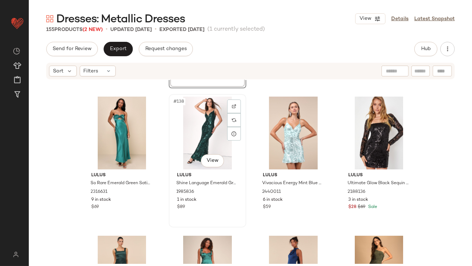
scroll to position [4781, 0]
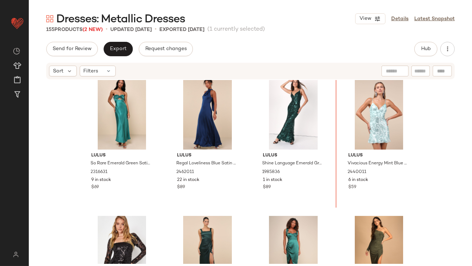
drag, startPoint x: 199, startPoint y: 210, endPoint x: 335, endPoint y: 141, distance: 152.1
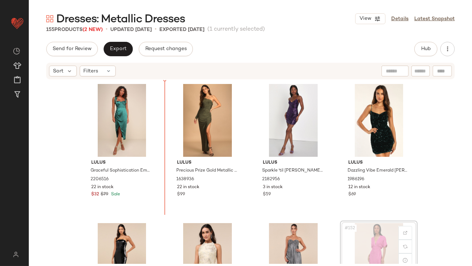
drag, startPoint x: 366, startPoint y: 235, endPoint x: 356, endPoint y: 235, distance: 10.8
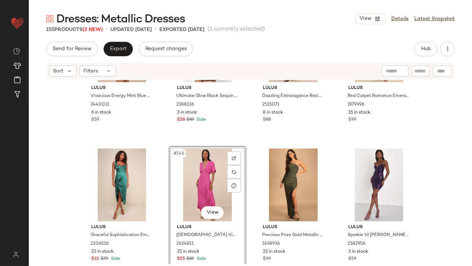
scroll to position [4952, 0]
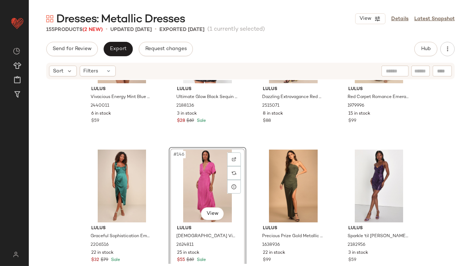
click at [188, 179] on div "#146 View" at bounding box center [207, 186] width 72 height 73
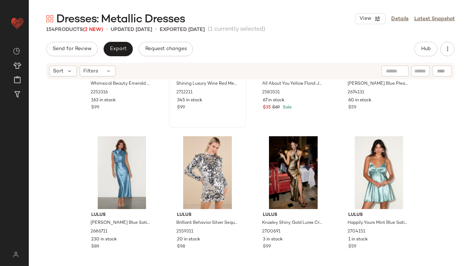
scroll to position [3733, 0]
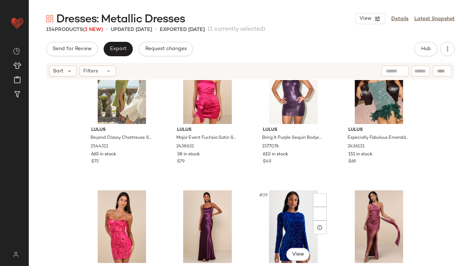
scroll to position [1309, 0]
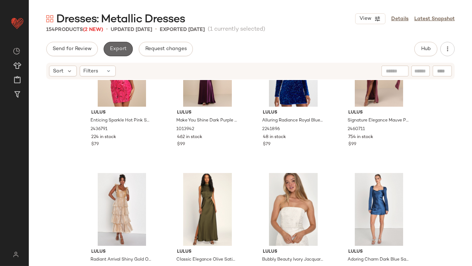
click at [124, 49] on span "Export" at bounding box center [118, 49] width 17 height 6
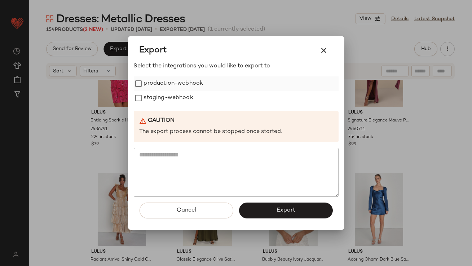
click at [162, 88] on label "production-webhook" at bounding box center [174, 83] width 60 height 14
click at [162, 91] on label "staging-webhook" at bounding box center [168, 98] width 49 height 14
click at [260, 208] on button "Export" at bounding box center [286, 211] width 94 height 16
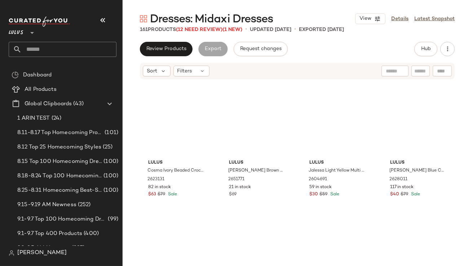
click at [107, 22] on icon "button" at bounding box center [102, 20] width 9 height 9
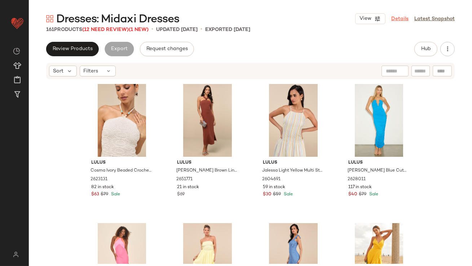
click at [397, 18] on link "Details" at bounding box center [399, 19] width 17 height 8
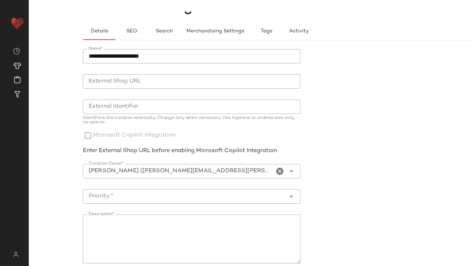
scroll to position [48, 0]
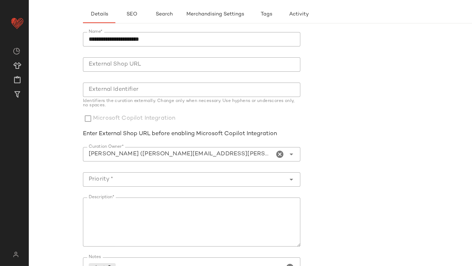
click at [279, 154] on icon "Clear Curation Owner*" at bounding box center [280, 154] width 9 height 9
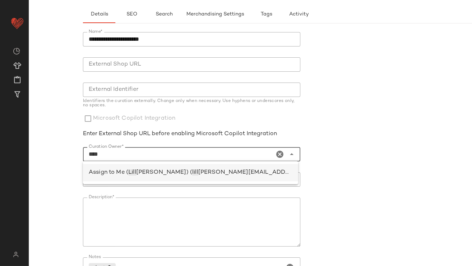
click at [251, 173] on div "Assign to Me ( [PERSON_NAME] [PERSON_NAME]) ( lill [EMAIL_ADDRESS][PERSON_NAME]…" at bounding box center [191, 172] width 204 height 9
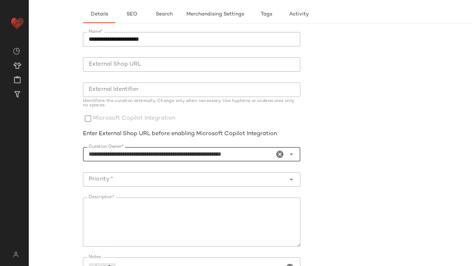
type input "**********"
click at [241, 178] on input "Priority *" at bounding box center [184, 179] width 203 height 9
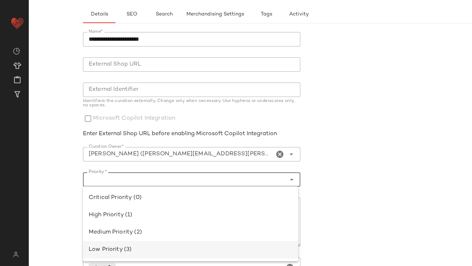
click at [175, 246] on div "Low Priority (3)" at bounding box center [191, 250] width 204 height 9
type input "**********"
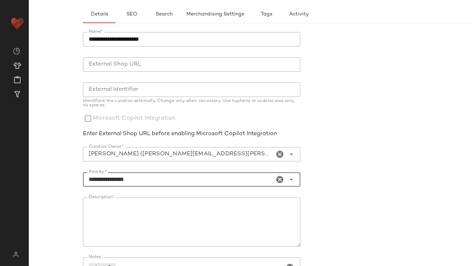
click at [220, 226] on textarea "Description*" at bounding box center [191, 222] width 217 height 49
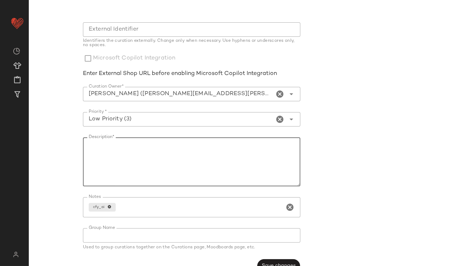
scroll to position [123, 0]
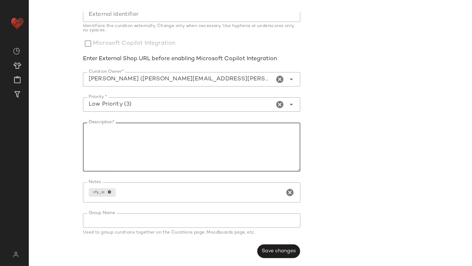
click at [284, 261] on div "**********" at bounding box center [194, 108] width 222 height 310
click at [283, 248] on span "Save changes" at bounding box center [278, 251] width 34 height 6
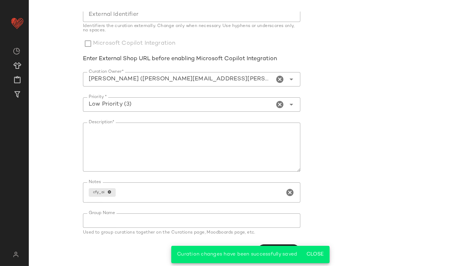
scroll to position [0, 0]
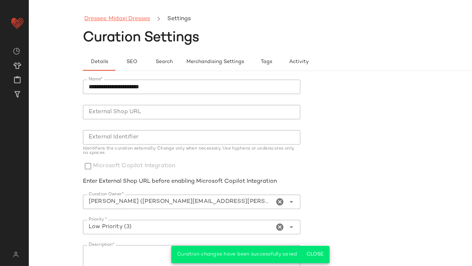
click at [141, 19] on link "Dresses: Midaxi Dresses" at bounding box center [117, 18] width 66 height 9
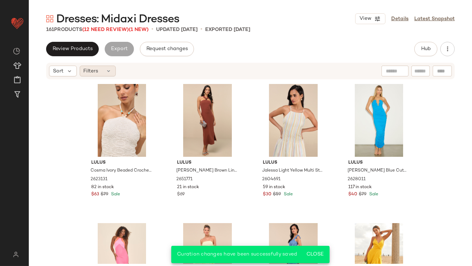
click at [98, 76] on div "Filters" at bounding box center [98, 71] width 36 height 11
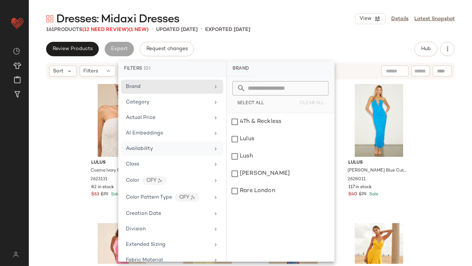
click at [138, 147] on span "Availability" at bounding box center [139, 148] width 27 height 5
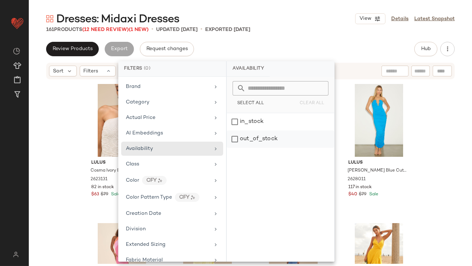
click at [259, 139] on div "out_of_stock" at bounding box center [280, 139] width 107 height 17
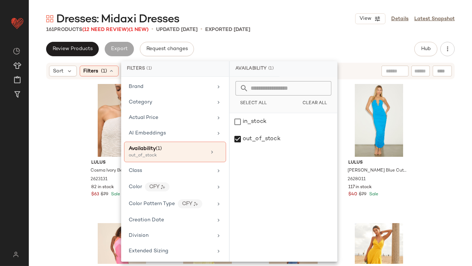
click at [268, 44] on div "Review Products Export Request changes Hub" at bounding box center [250, 49] width 409 height 14
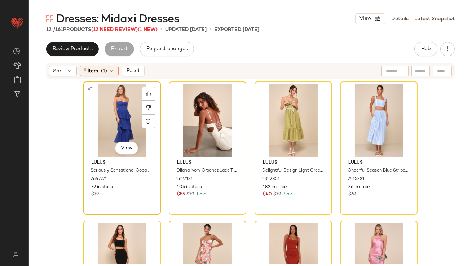
click at [92, 113] on div "#1 View" at bounding box center [122, 120] width 72 height 73
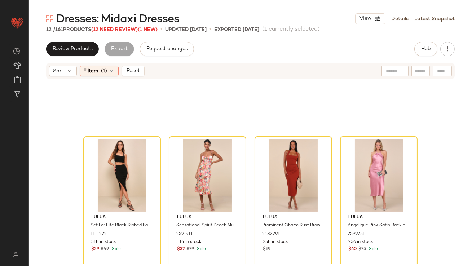
scroll to position [235, 0]
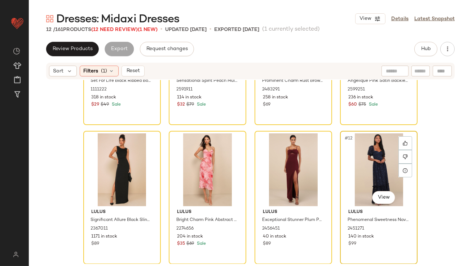
click at [354, 170] on div "#12 View" at bounding box center [379, 169] width 72 height 73
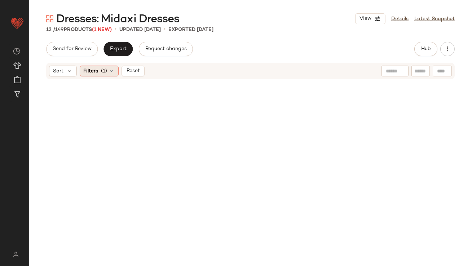
click at [110, 72] on icon at bounding box center [112, 71] width 6 height 6
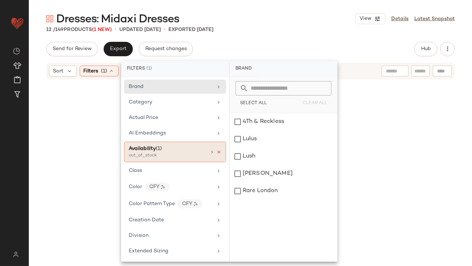
click at [217, 150] on icon at bounding box center [218, 152] width 5 height 5
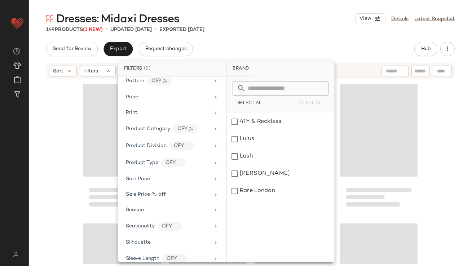
scroll to position [431, 0]
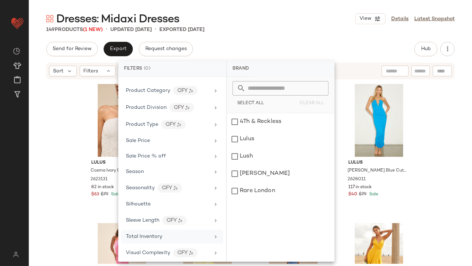
click at [155, 230] on div "Total Inventory" at bounding box center [172, 237] width 102 height 14
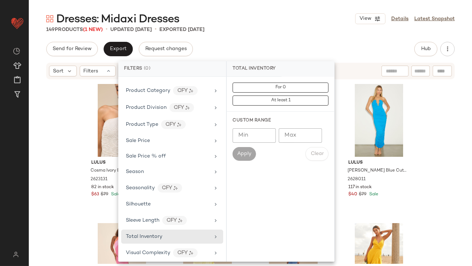
click at [295, 142] on input "Max" at bounding box center [300, 135] width 43 height 14
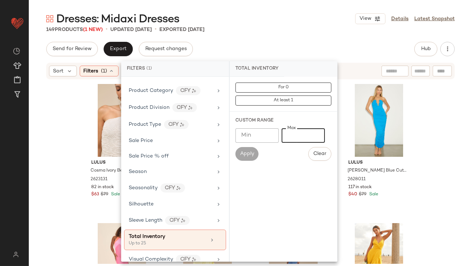
type input "**"
click at [303, 46] on div "Send for Review Export Request changes Hub" at bounding box center [250, 49] width 409 height 14
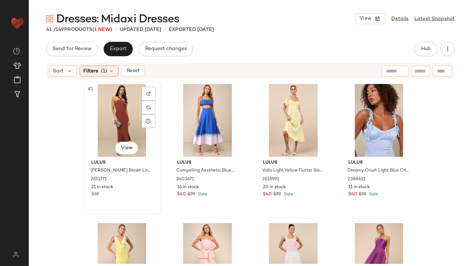
click at [121, 105] on div "#1 View" at bounding box center [122, 120] width 72 height 73
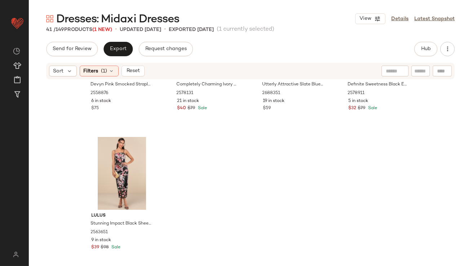
scroll to position [1348, 0]
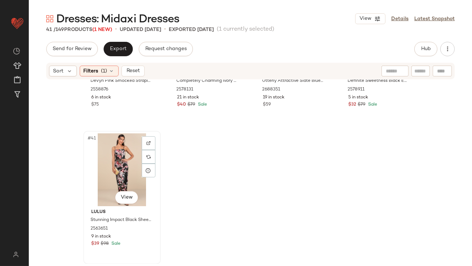
click at [110, 163] on div "#41 View" at bounding box center [122, 169] width 72 height 73
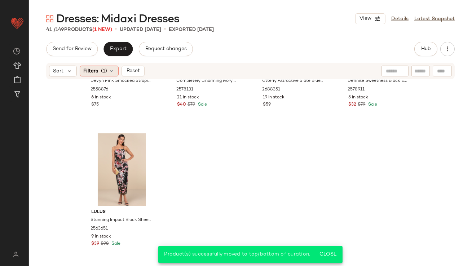
click at [107, 70] on span "(1)" at bounding box center [104, 71] width 6 height 8
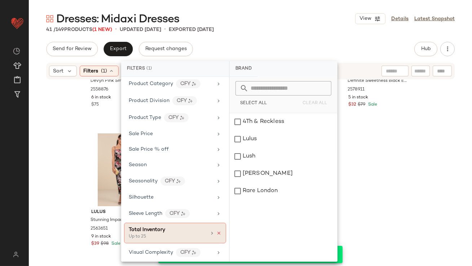
click at [216, 231] on icon at bounding box center [218, 233] width 5 height 5
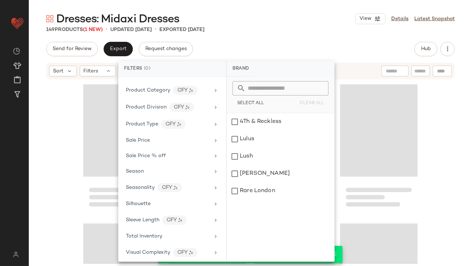
click at [287, 32] on div "149 Products (1 New) • updated [DATE] • Exported [DATE]" at bounding box center [250, 29] width 443 height 7
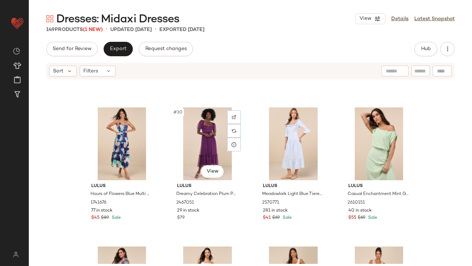
scroll to position [956, 0]
click at [425, 46] on span "Hub" at bounding box center [426, 49] width 10 height 6
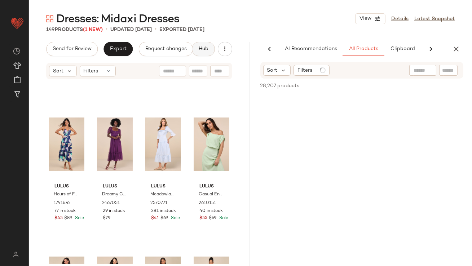
scroll to position [0, 40]
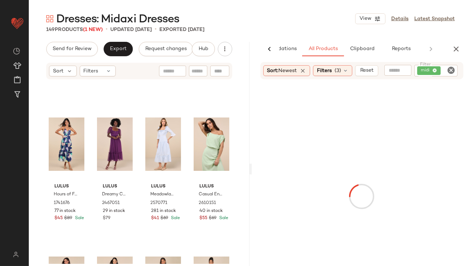
click at [401, 23] on div "View Details Latest Snapshot" at bounding box center [405, 18] width 100 height 11
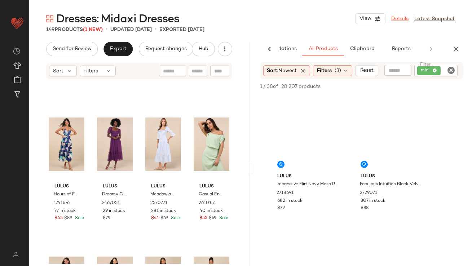
click at [401, 22] on link "Details" at bounding box center [399, 19] width 17 height 8
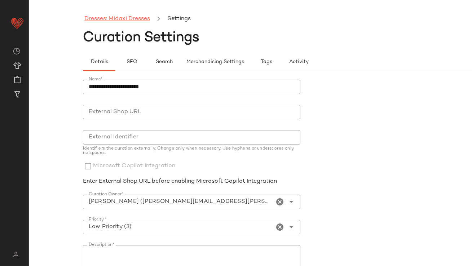
click at [137, 22] on link "Dresses: Midaxi Dresses" at bounding box center [117, 18] width 66 height 9
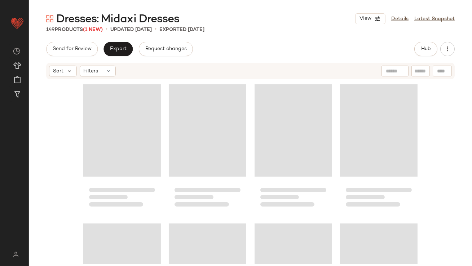
scroll to position [5107, 0]
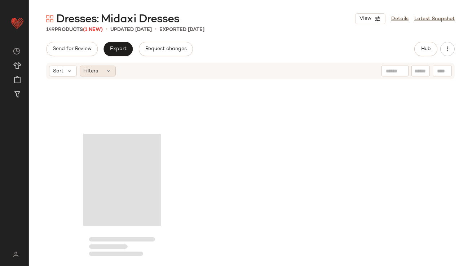
click at [101, 71] on div "Filters" at bounding box center [98, 71] width 36 height 11
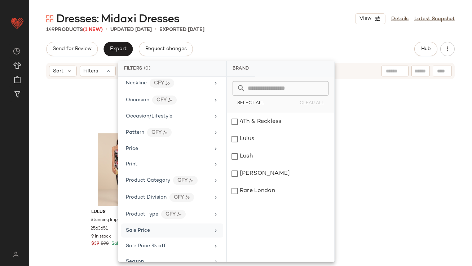
scroll to position [431, 0]
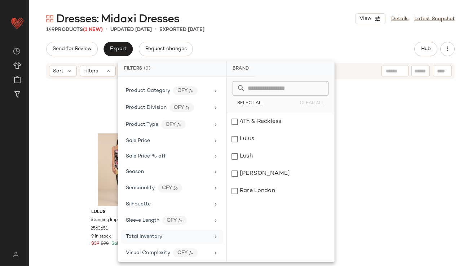
click at [144, 236] on span "Total Inventory" at bounding box center [144, 236] width 36 height 5
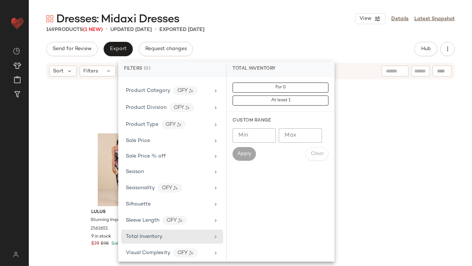
click at [301, 142] on input "Max" at bounding box center [300, 135] width 43 height 14
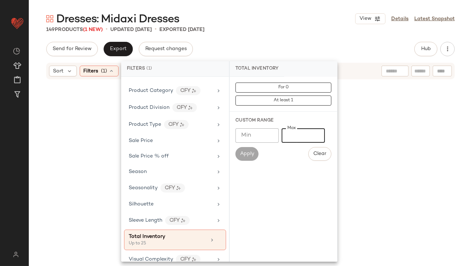
type input "**"
click at [299, 45] on div "Send for Review Export Request changes Hub" at bounding box center [250, 49] width 409 height 14
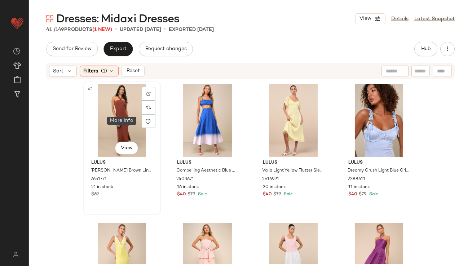
click at [133, 120] on div "#1 View" at bounding box center [122, 120] width 72 height 73
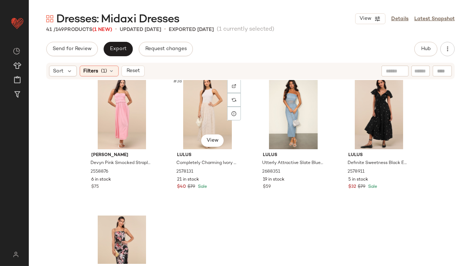
scroll to position [1348, 0]
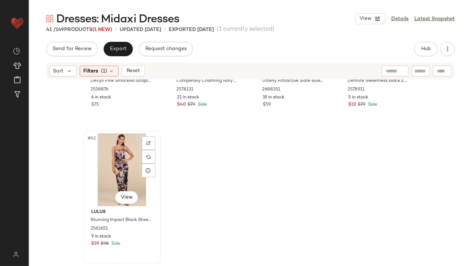
click at [114, 158] on div "#41 View" at bounding box center [122, 169] width 72 height 73
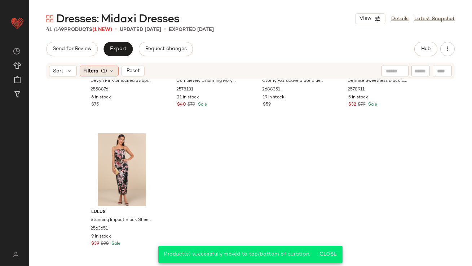
click at [115, 69] on div "Filters (1)" at bounding box center [99, 71] width 39 height 11
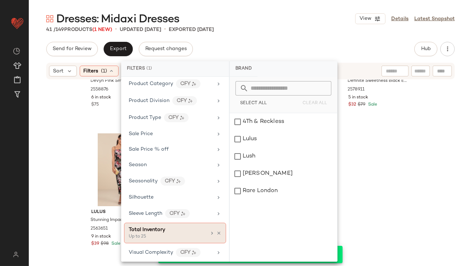
click at [216, 231] on icon at bounding box center [218, 233] width 5 height 5
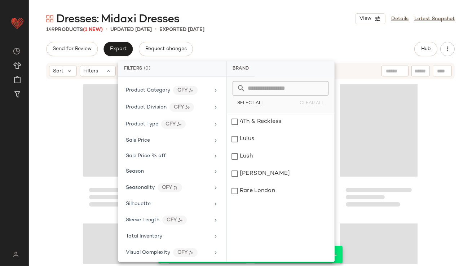
click at [277, 85] on input "text" at bounding box center [285, 88] width 79 height 14
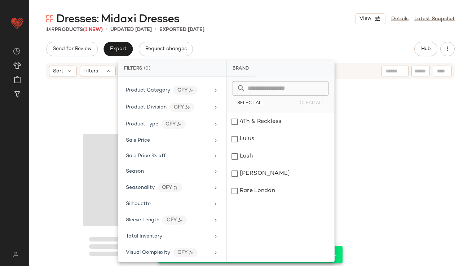
click at [282, 47] on div "Send for Review Export Request changes Hub" at bounding box center [250, 49] width 409 height 14
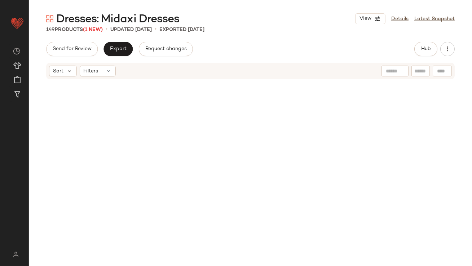
scroll to position [0, 0]
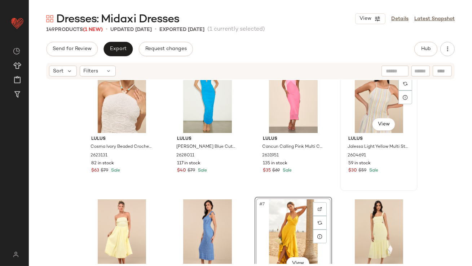
scroll to position [23, 0]
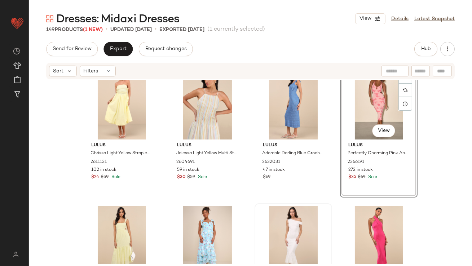
scroll to position [188, 0]
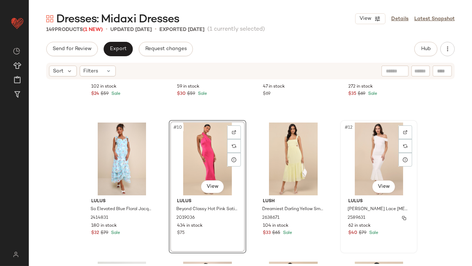
scroll to position [336, 0]
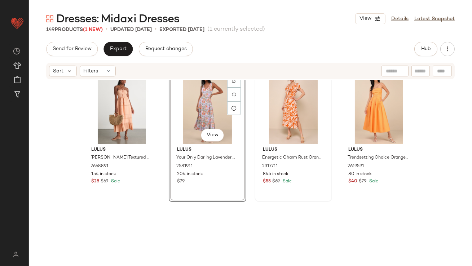
scroll to position [449, 0]
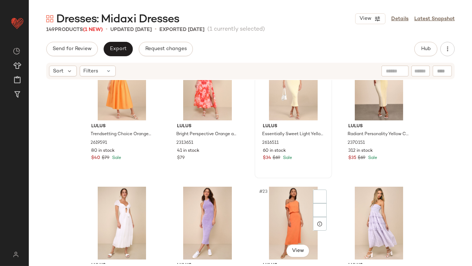
scroll to position [618, 0]
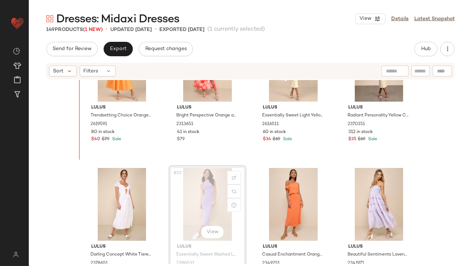
drag, startPoint x: 197, startPoint y: 204, endPoint x: 192, endPoint y: 201, distance: 6.3
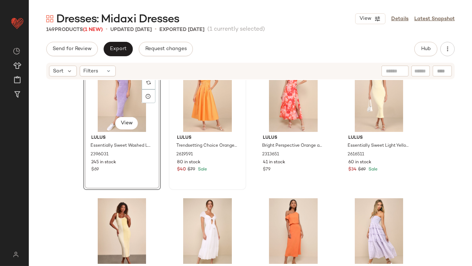
scroll to position [579, 0]
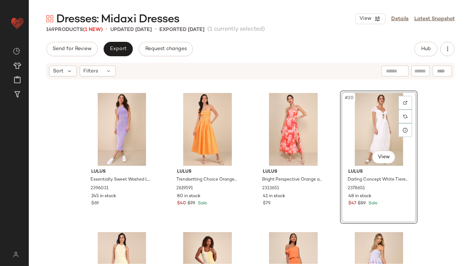
scroll to position [622, 0]
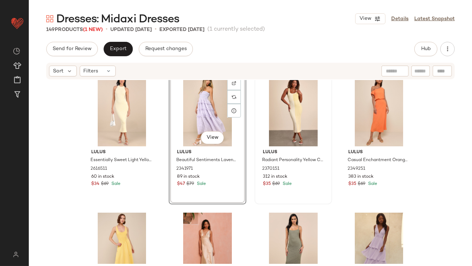
scroll to position [740, 0]
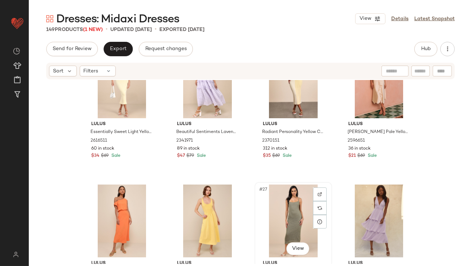
click at [295, 204] on div "#27 View" at bounding box center [293, 221] width 72 height 73
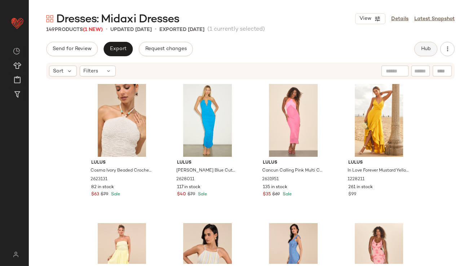
click at [416, 50] on button "Hub" at bounding box center [425, 49] width 23 height 14
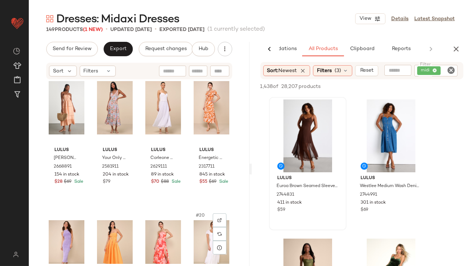
scroll to position [391, 0]
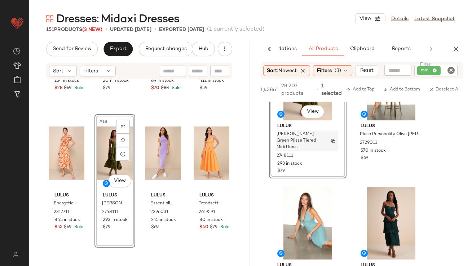
scroll to position [526, 0]
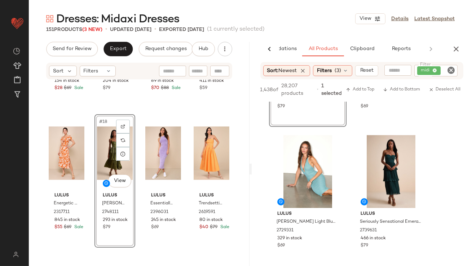
click at [114, 167] on div "#18 View" at bounding box center [115, 153] width 36 height 73
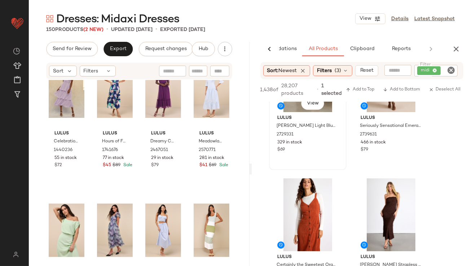
scroll to position [655, 0]
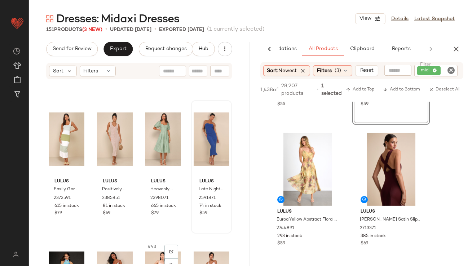
scroll to position [1233, 0]
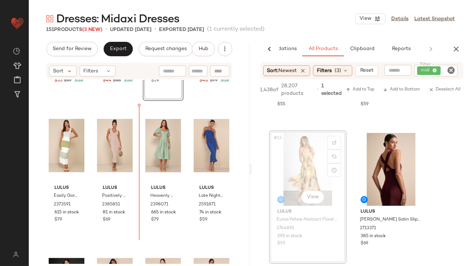
drag, startPoint x: 289, startPoint y: 184, endPoint x: 284, endPoint y: 184, distance: 4.7
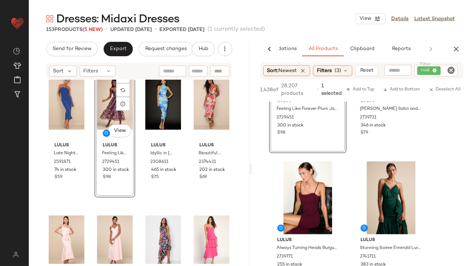
scroll to position [1445, 0]
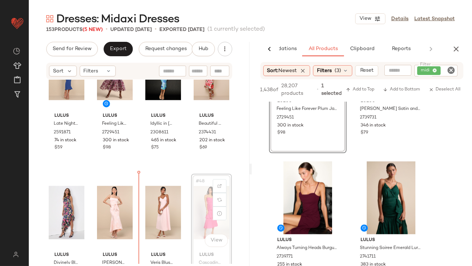
drag, startPoint x: 205, startPoint y: 206, endPoint x: 201, endPoint y: 206, distance: 4.0
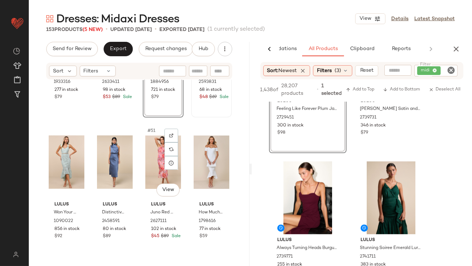
scroll to position [1658, 0]
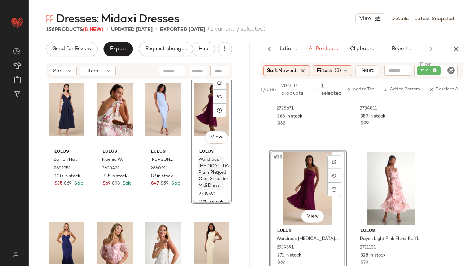
scroll to position [2835, 0]
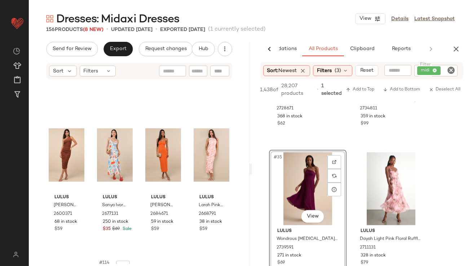
scroll to position [3853, 0]
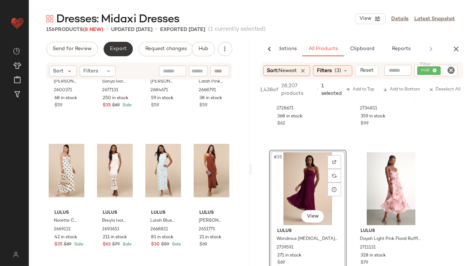
click at [115, 53] on button "Export" at bounding box center [118, 49] width 29 height 14
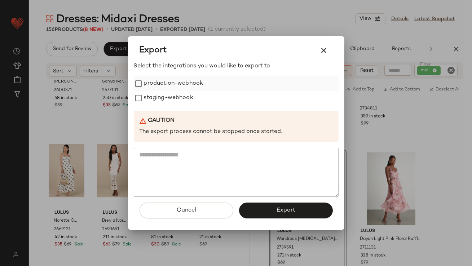
click at [177, 81] on label "production-webhook" at bounding box center [174, 83] width 60 height 14
click at [176, 91] on label "staging-webhook" at bounding box center [168, 98] width 49 height 14
click at [275, 201] on div "Cancel Export" at bounding box center [236, 213] width 205 height 33
click at [270, 206] on button "Export" at bounding box center [286, 211] width 94 height 16
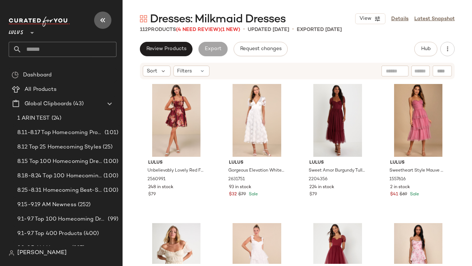
click at [103, 12] on button "button" at bounding box center [102, 20] width 17 height 17
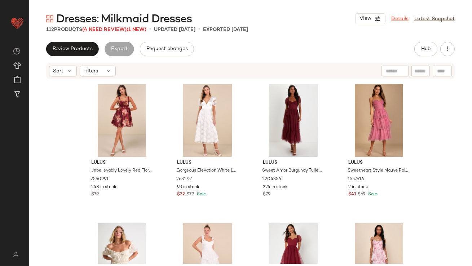
click at [401, 21] on link "Details" at bounding box center [399, 19] width 17 height 8
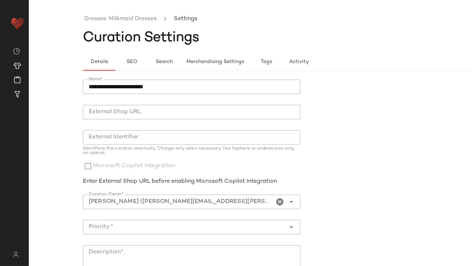
click at [278, 201] on icon "Clear Curation Owner*" at bounding box center [280, 202] width 9 height 9
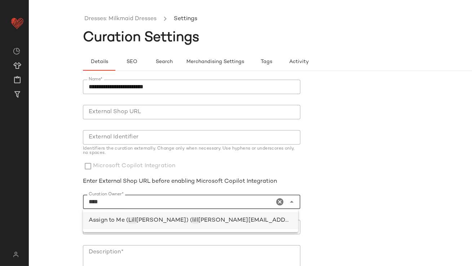
click at [251, 225] on div "Assign to Me ( [PERSON_NAME] [PERSON_NAME]) ( lill [EMAIL_ADDRESS][PERSON_NAME]…" at bounding box center [190, 220] width 215 height 17
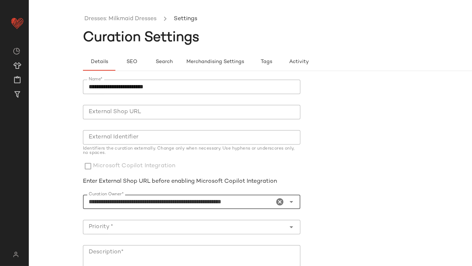
type input "**********"
click at [234, 227] on input "Priority *" at bounding box center [184, 227] width 203 height 9
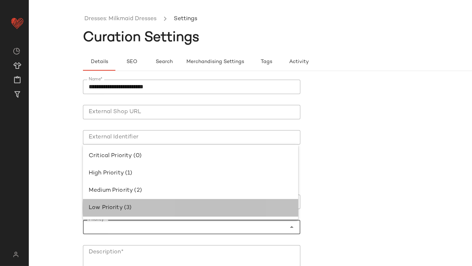
click at [217, 211] on div "Low Priority (3)" at bounding box center [191, 208] width 204 height 9
type input "**********"
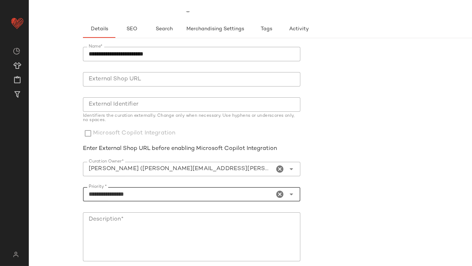
scroll to position [90, 0]
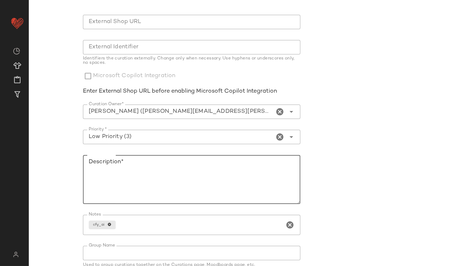
click at [199, 174] on textarea "Description*" at bounding box center [191, 179] width 217 height 49
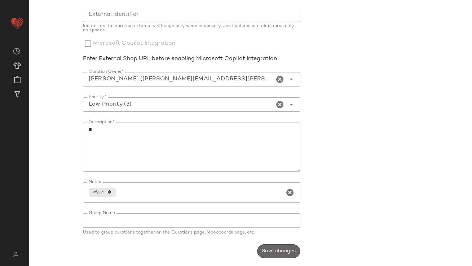
click at [269, 251] on span "Save changes" at bounding box center [278, 251] width 34 height 6
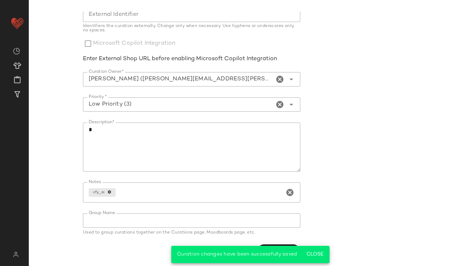
scroll to position [0, 0]
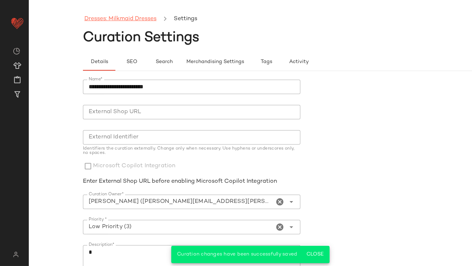
click at [130, 20] on link "Dresses: Milkmaid Dresses" at bounding box center [120, 18] width 72 height 9
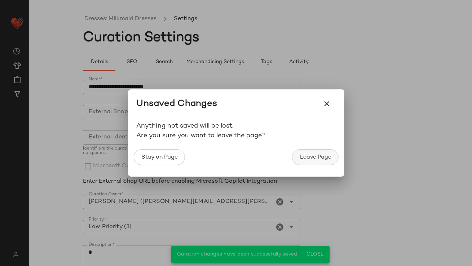
click at [310, 160] on span "Leave Page" at bounding box center [315, 157] width 32 height 7
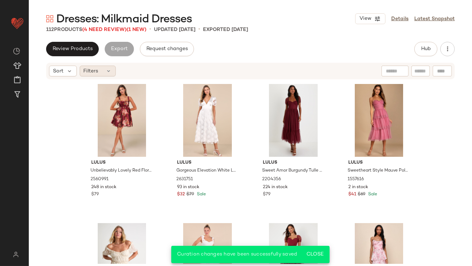
click at [91, 68] on span "Filters" at bounding box center [91, 71] width 15 height 8
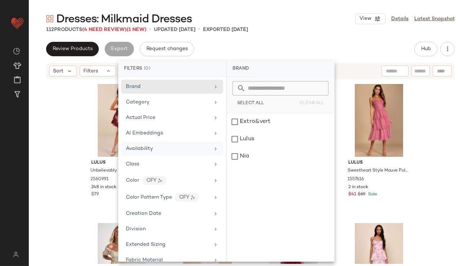
click at [163, 152] on div "Availability" at bounding box center [168, 149] width 84 height 8
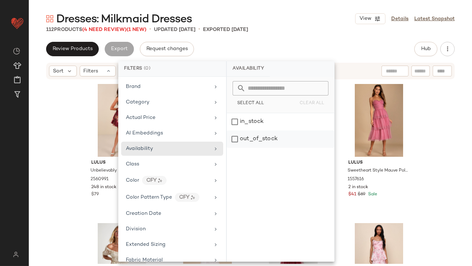
click at [292, 137] on div "out_of_stock" at bounding box center [280, 139] width 107 height 17
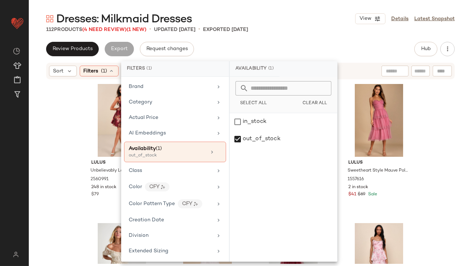
click at [305, 36] on div "Dresses: Milkmaid Dresses View Details Latest Snapshot 112 Products (4 Need Rev…" at bounding box center [250, 139] width 443 height 255
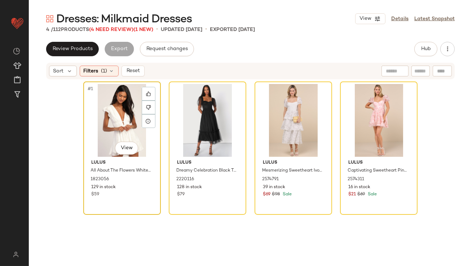
click at [123, 104] on div "#1 View" at bounding box center [122, 120] width 72 height 73
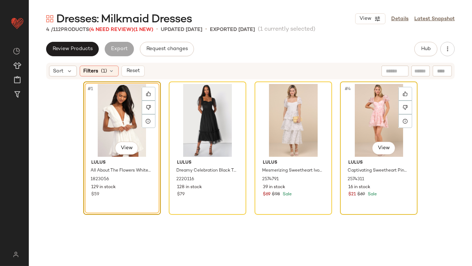
click at [379, 123] on div "#4 View" at bounding box center [379, 120] width 72 height 73
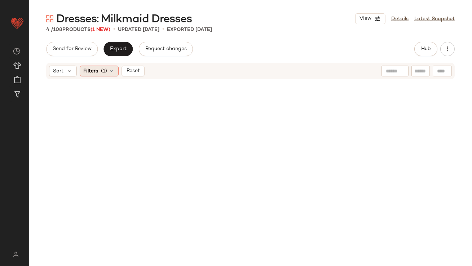
click at [89, 66] on div "Filters (1)" at bounding box center [99, 71] width 39 height 11
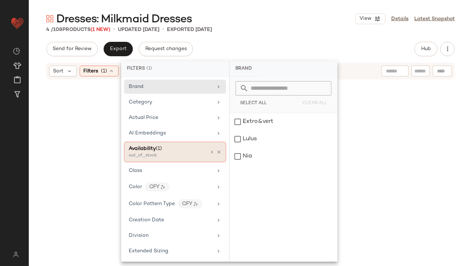
scroll to position [21, 0]
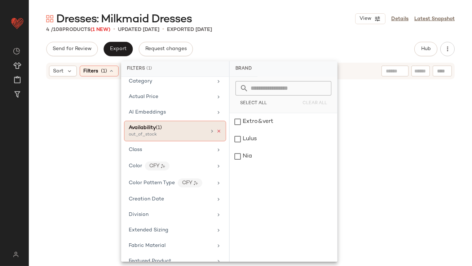
click at [216, 129] on icon at bounding box center [218, 131] width 5 height 5
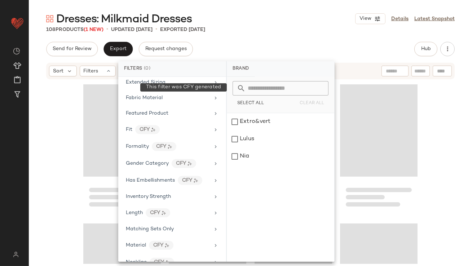
scroll to position [447, 0]
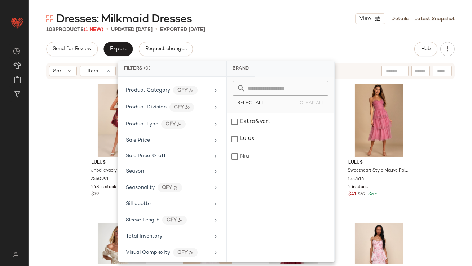
click at [160, 234] on span "Total Inventory" at bounding box center [144, 236] width 36 height 5
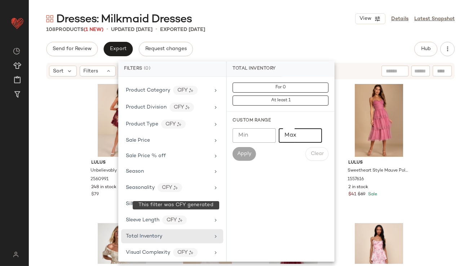
click at [300, 134] on input "Max" at bounding box center [300, 135] width 43 height 14
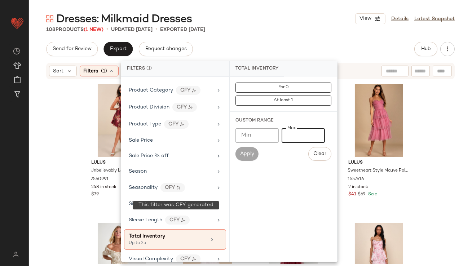
type input "**"
click at [299, 32] on div "108 Products (1 New) • updated Sep 17th • Exported Aug 26th" at bounding box center [250, 29] width 443 height 7
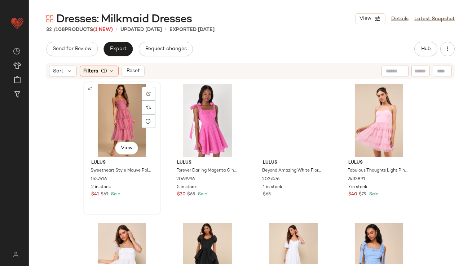
click at [107, 108] on div "#1 View" at bounding box center [122, 120] width 72 height 73
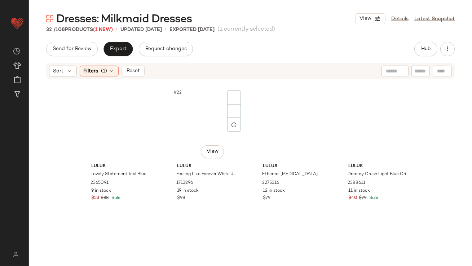
scroll to position [931, 0]
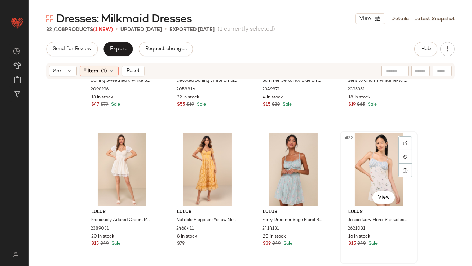
click at [371, 151] on div "#32 View" at bounding box center [379, 169] width 72 height 73
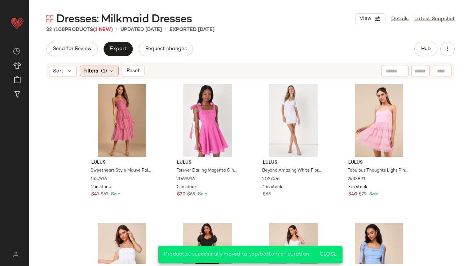
click at [113, 71] on icon at bounding box center [112, 71] width 6 height 6
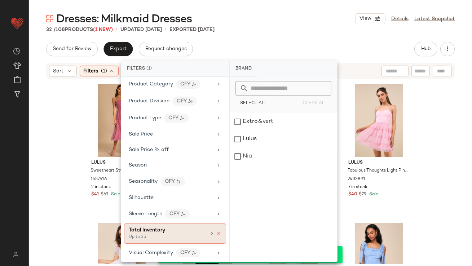
click at [216, 231] on icon at bounding box center [218, 233] width 5 height 5
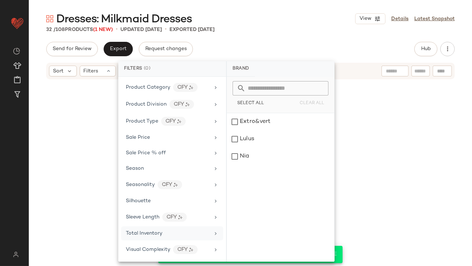
scroll to position [447, 0]
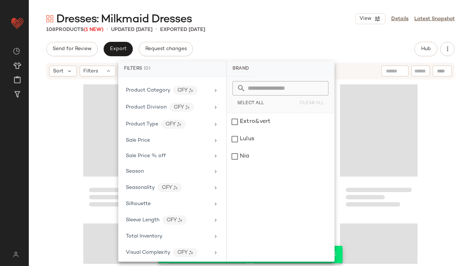
click at [307, 43] on div "Send for Review Export Request changes Hub" at bounding box center [250, 49] width 409 height 14
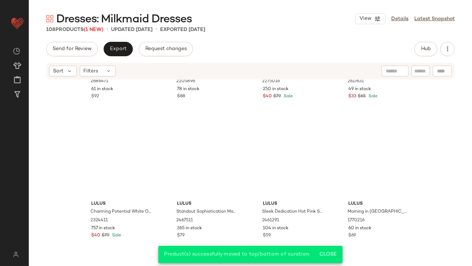
scroll to position [0, 0]
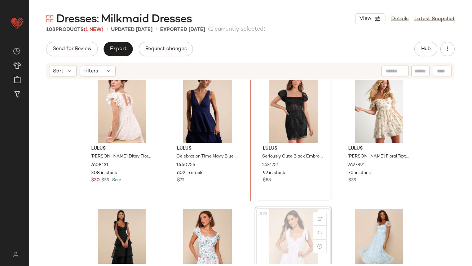
scroll to position [577, 0]
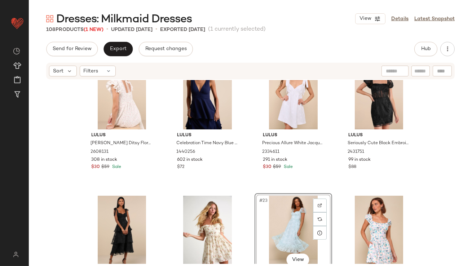
scroll to position [722, 0]
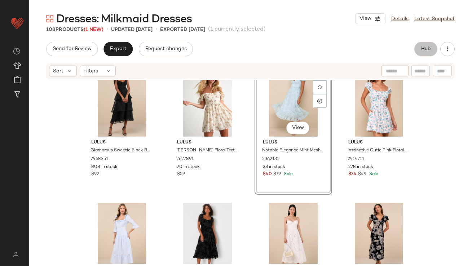
click at [415, 45] on button "Hub" at bounding box center [425, 49] width 23 height 14
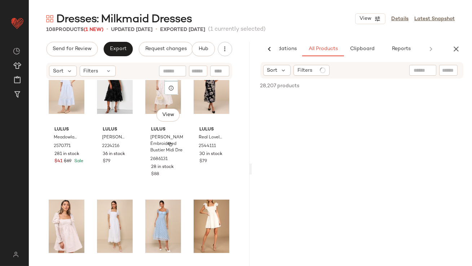
scroll to position [876, 0]
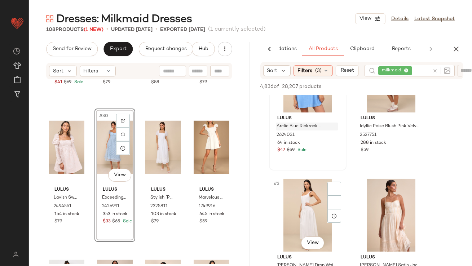
scroll to position [79, 0]
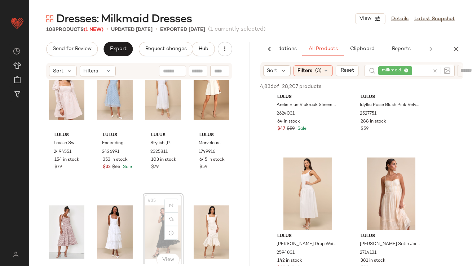
scroll to position [1008, 0]
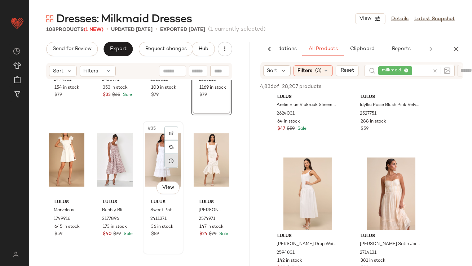
scroll to position [1122, 0]
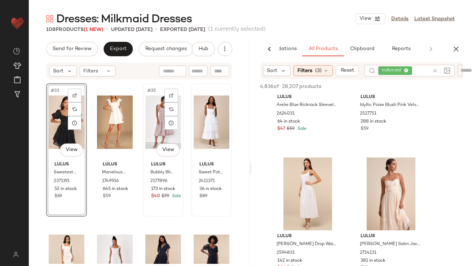
scroll to position [1161, 0]
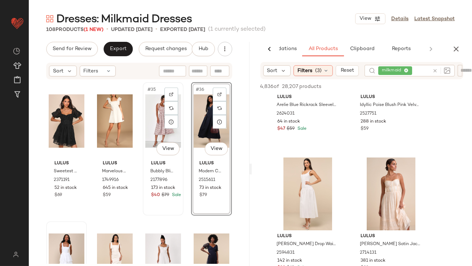
scroll to position [1138, 0]
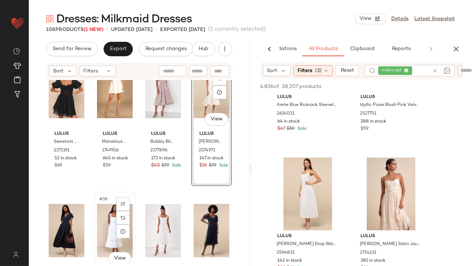
scroll to position [1161, 0]
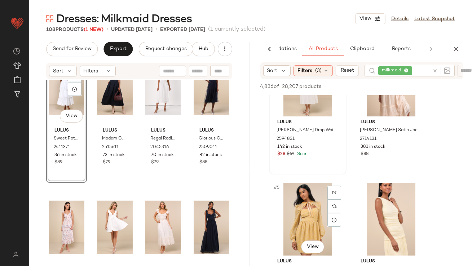
scroll to position [193, 0]
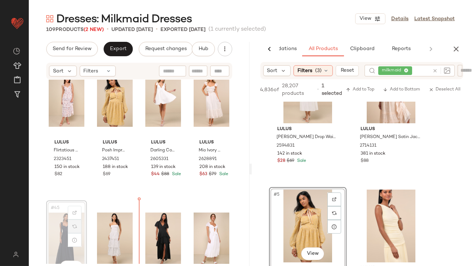
scroll to position [1419, 0]
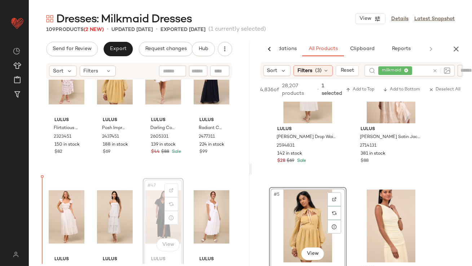
scroll to position [1447, 0]
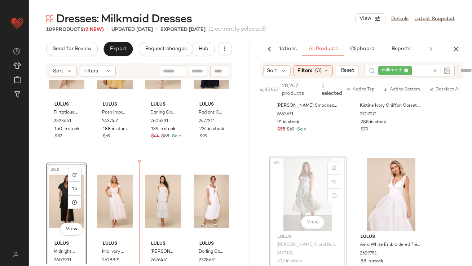
scroll to position [1466, 0]
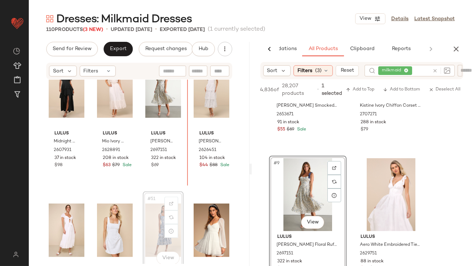
scroll to position [1567, 0]
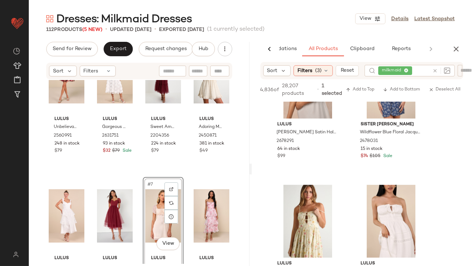
scroll to position [61, 0]
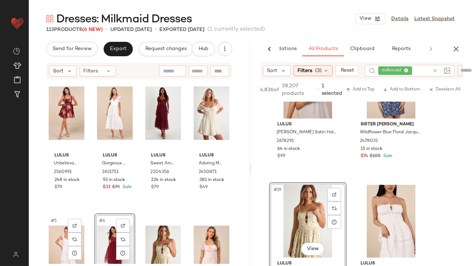
scroll to position [8, 0]
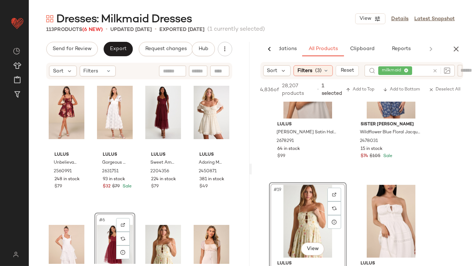
click at [104, 231] on div "#6 View" at bounding box center [115, 251] width 36 height 73
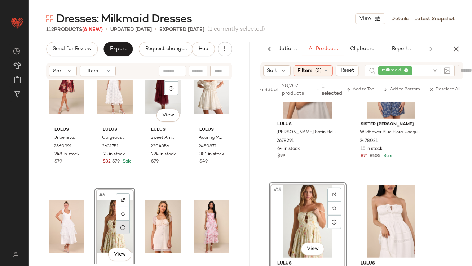
scroll to position [31, 0]
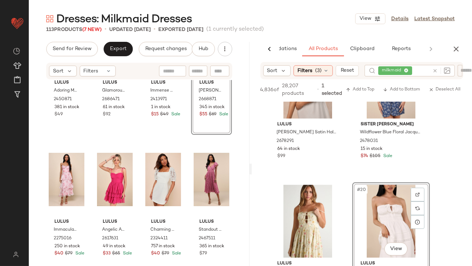
scroll to position [311, 0]
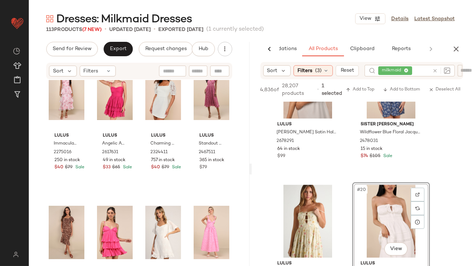
click at [453, 50] on icon "button" at bounding box center [456, 49] width 9 height 9
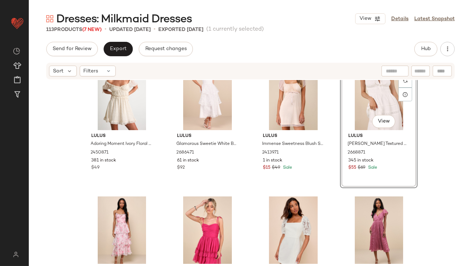
scroll to position [226, 0]
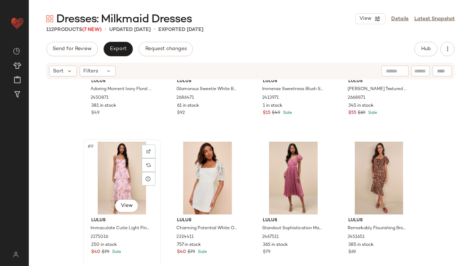
click at [112, 184] on div "#9 View" at bounding box center [122, 178] width 72 height 73
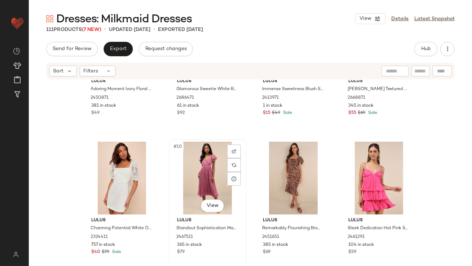
click at [197, 177] on div "#10 View" at bounding box center [207, 178] width 72 height 73
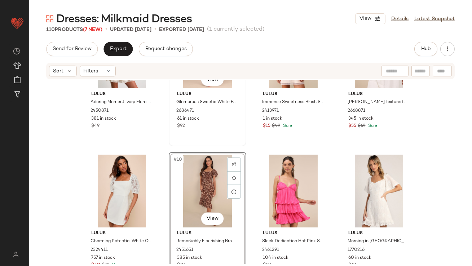
scroll to position [207, 0]
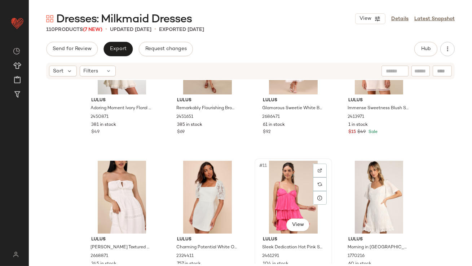
click at [275, 203] on div "#11 View" at bounding box center [293, 197] width 72 height 73
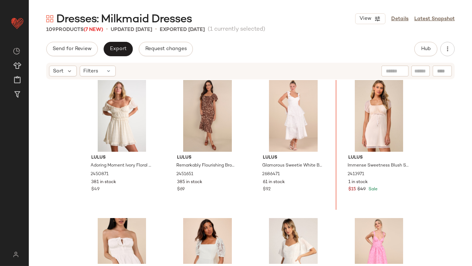
scroll to position [104, 0]
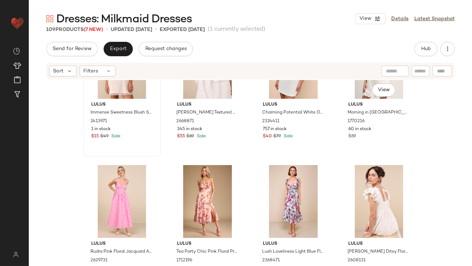
scroll to position [370, 0]
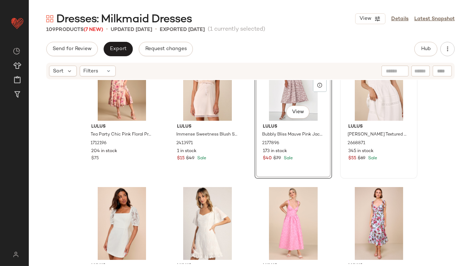
scroll to position [367, 0]
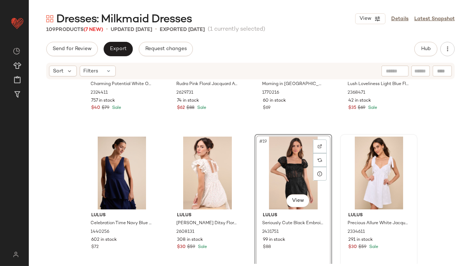
scroll to position [604, 0]
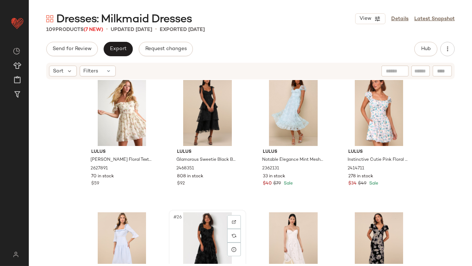
scroll to position [714, 0]
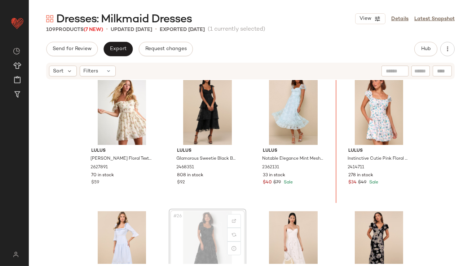
drag, startPoint x: 215, startPoint y: 235, endPoint x: 331, endPoint y: 160, distance: 138.4
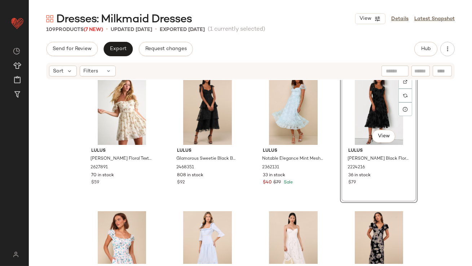
scroll to position [786, 0]
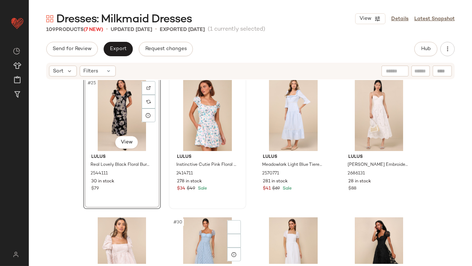
scroll to position [902, 0]
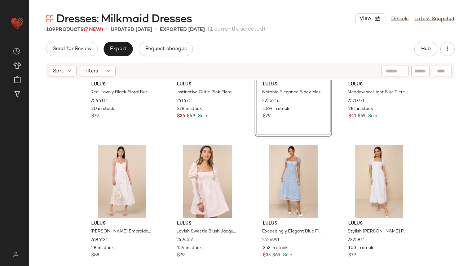
scroll to position [918, 0]
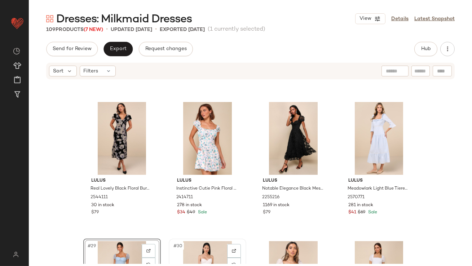
scroll to position [823, 0]
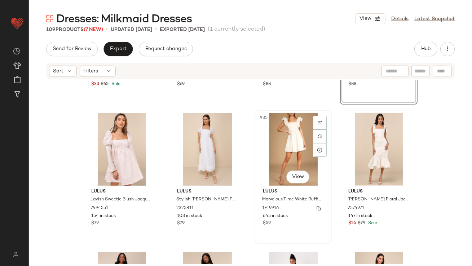
scroll to position [1159, 0]
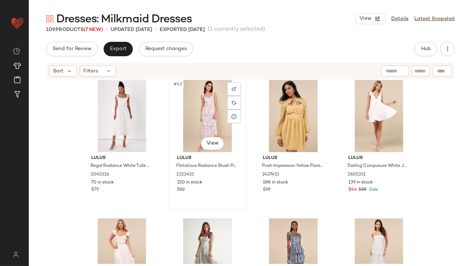
scroll to position [1408, 0]
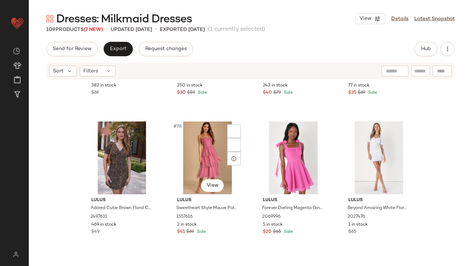
scroll to position [2681, 0]
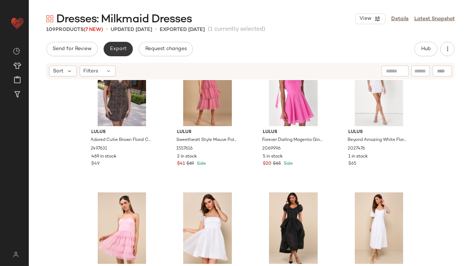
click at [117, 51] on span "Export" at bounding box center [118, 49] width 17 height 6
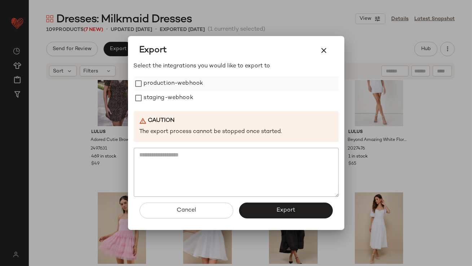
click at [146, 87] on label "production-webhook" at bounding box center [174, 83] width 60 height 14
click at [146, 101] on label "staging-webhook" at bounding box center [168, 98] width 49 height 14
click at [274, 209] on button "Export" at bounding box center [286, 211] width 94 height 16
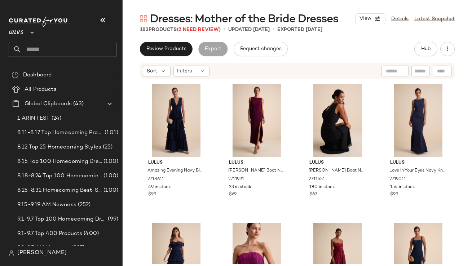
click at [102, 25] on button "button" at bounding box center [102, 20] width 17 height 17
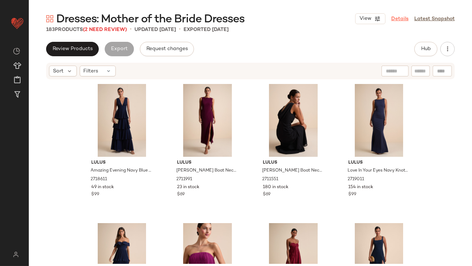
click at [405, 18] on link "Details" at bounding box center [399, 19] width 17 height 8
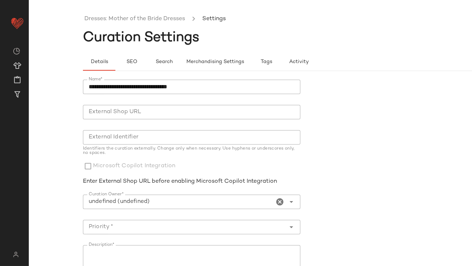
click at [277, 203] on icon "Clear Curation Owner*" at bounding box center [280, 202] width 9 height 9
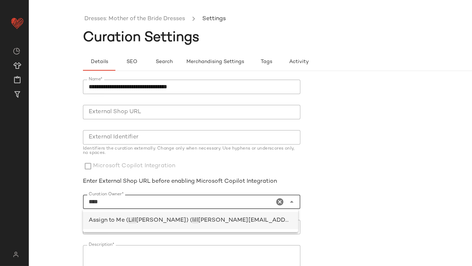
click at [239, 223] on span "[PERSON_NAME][EMAIL_ADDRESS][PERSON_NAME][DOMAIN_NAME])" at bounding box center [301, 220] width 207 height 6
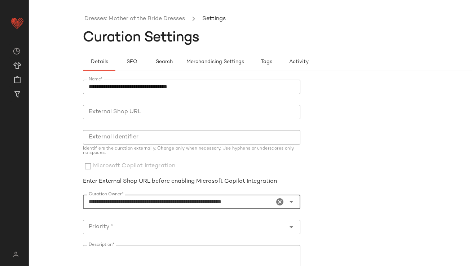
type input "**********"
click at [235, 224] on input "Priority *" at bounding box center [184, 227] width 203 height 9
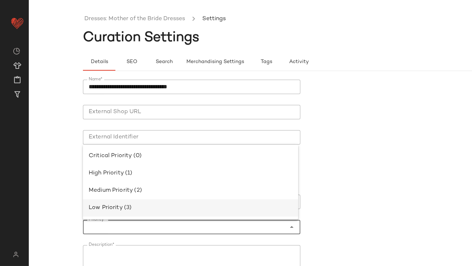
click at [209, 206] on div "Low Priority (3)" at bounding box center [191, 208] width 204 height 9
type input "**********"
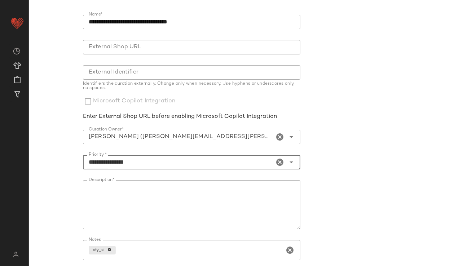
scroll to position [116, 0]
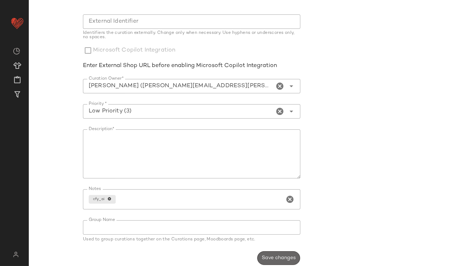
click at [271, 261] on button "Save changes" at bounding box center [278, 258] width 43 height 14
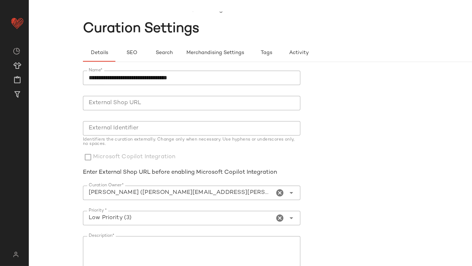
scroll to position [0, 0]
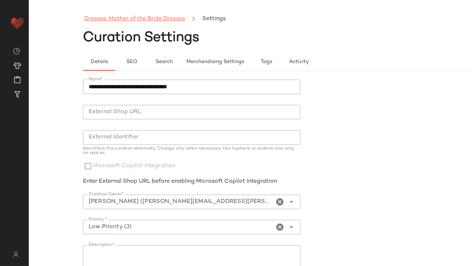
click at [132, 19] on link "Dresses: Mother of the Bride Dresses" at bounding box center [134, 18] width 101 height 9
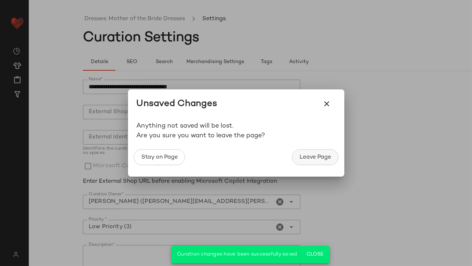
click at [314, 156] on span "Leave Page" at bounding box center [315, 157] width 32 height 7
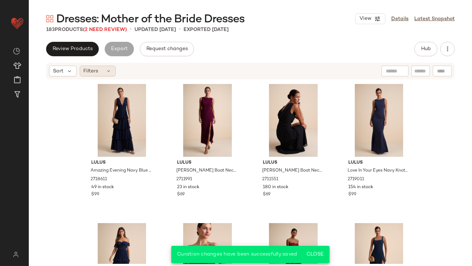
click at [106, 70] on icon at bounding box center [109, 71] width 6 height 6
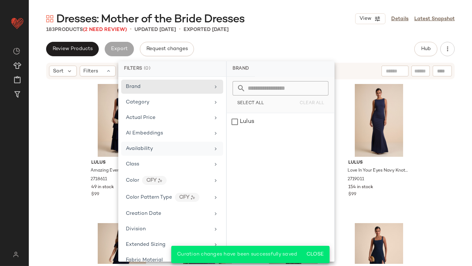
click at [172, 153] on div "Availability" at bounding box center [172, 149] width 102 height 14
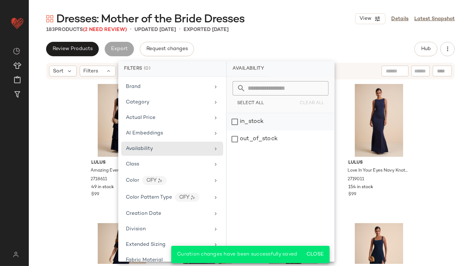
click at [251, 129] on div "in_stock" at bounding box center [280, 121] width 107 height 17
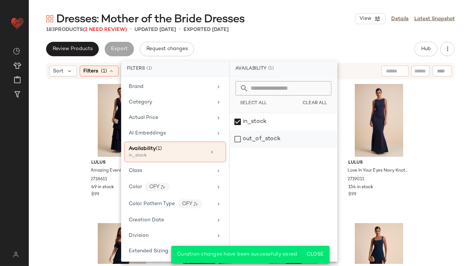
click at [250, 135] on div "out_of_stock" at bounding box center [283, 139] width 107 height 17
click at [250, 121] on div "in_stock" at bounding box center [283, 121] width 107 height 17
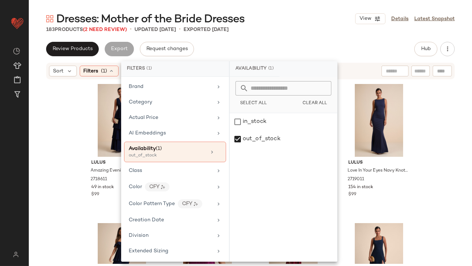
click at [276, 49] on div "Review Products Export Request changes Hub" at bounding box center [250, 49] width 409 height 14
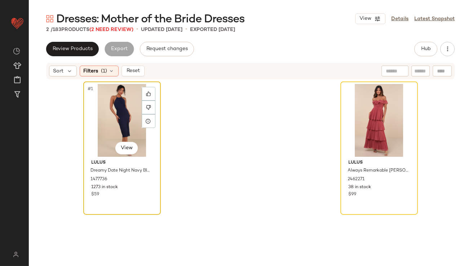
click at [108, 115] on div "#1 View" at bounding box center [122, 120] width 72 height 73
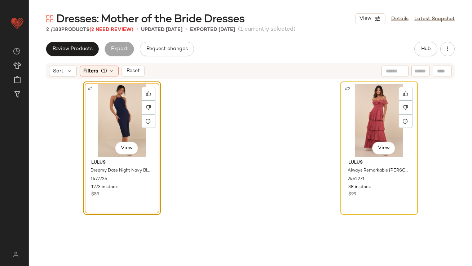
click at [378, 111] on div "#2 View" at bounding box center [379, 120] width 72 height 73
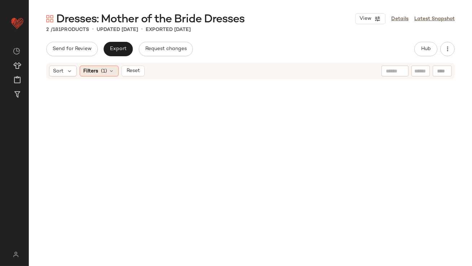
click at [110, 71] on icon at bounding box center [112, 71] width 6 height 6
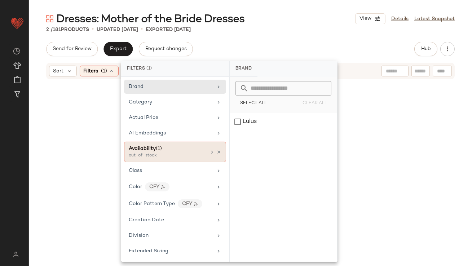
click at [217, 152] on icon at bounding box center [218, 152] width 5 height 5
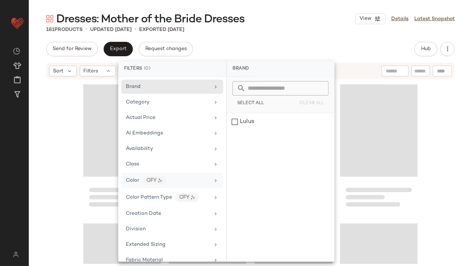
scroll to position [447, 0]
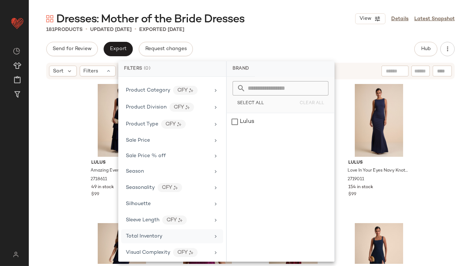
click at [150, 226] on div "Brand Category Actual Price AI Embeddings Availability Class Color CFY Color Pa…" at bounding box center [172, 169] width 108 height 185
click at [150, 234] on span "Total Inventory" at bounding box center [144, 236] width 36 height 5
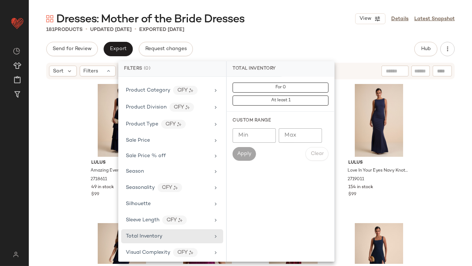
click at [291, 132] on input "Max" at bounding box center [300, 135] width 43 height 14
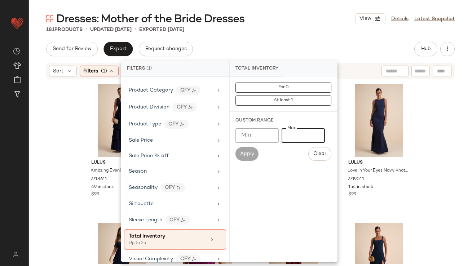
type input "**"
click at [298, 54] on div "Send for Review Export Request changes Hub" at bounding box center [250, 49] width 409 height 14
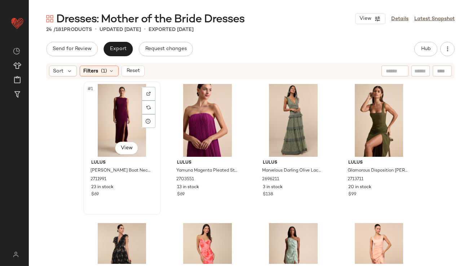
click at [112, 110] on div "#1 View" at bounding box center [122, 120] width 72 height 73
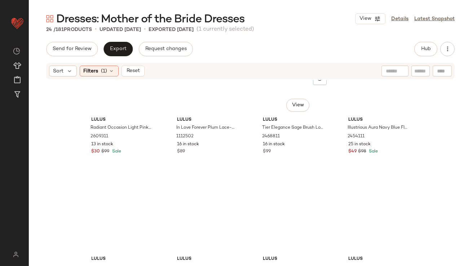
scroll to position [652, 0]
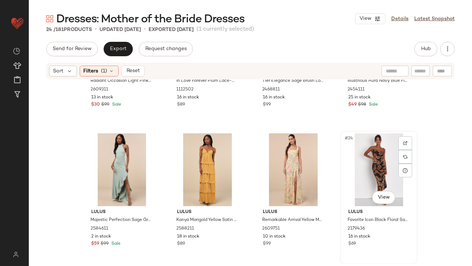
click at [361, 165] on div "#24 View" at bounding box center [379, 169] width 72 height 73
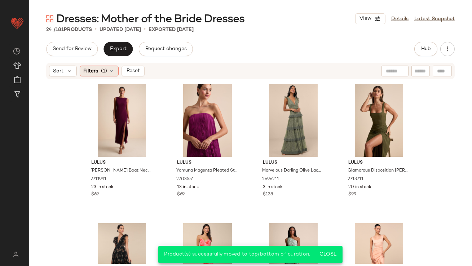
click at [113, 75] on div "Filters (1)" at bounding box center [99, 71] width 39 height 11
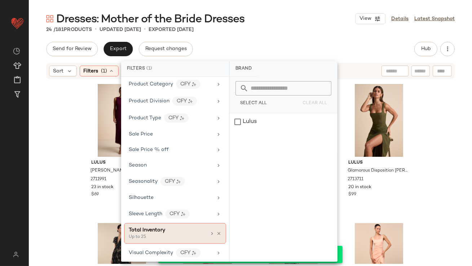
click at [216, 231] on icon at bounding box center [218, 233] width 5 height 5
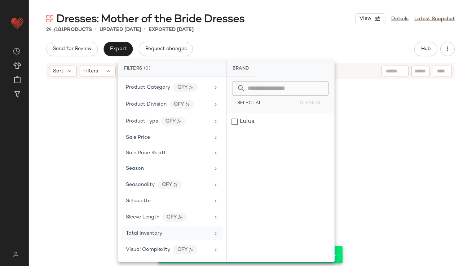
scroll to position [447, 0]
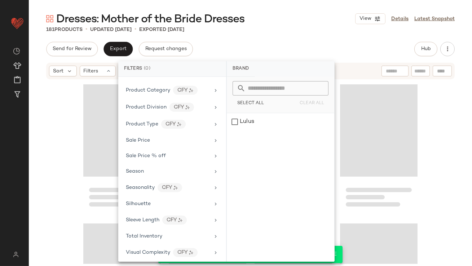
click at [350, 14] on div "Dresses: Mother of the Bride Dresses View Details Latest Snapshot" at bounding box center [250, 19] width 443 height 14
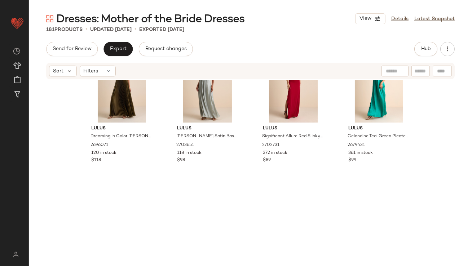
scroll to position [0, 0]
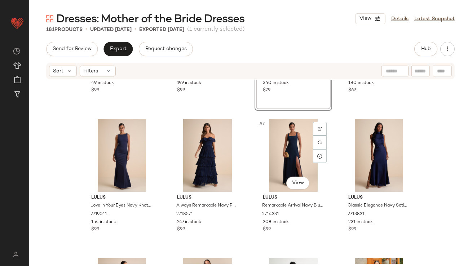
scroll to position [162, 0]
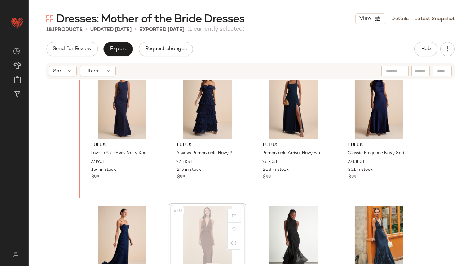
drag, startPoint x: 207, startPoint y: 216, endPoint x: 188, endPoint y: 199, distance: 25.3
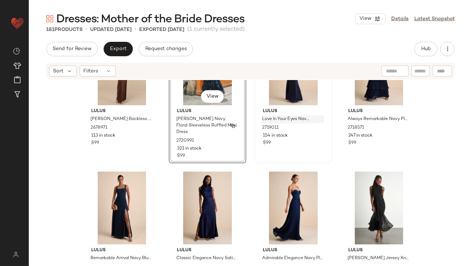
scroll to position [284, 0]
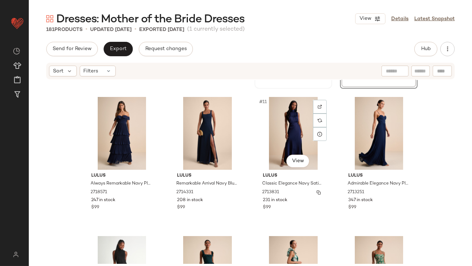
scroll to position [365, 0]
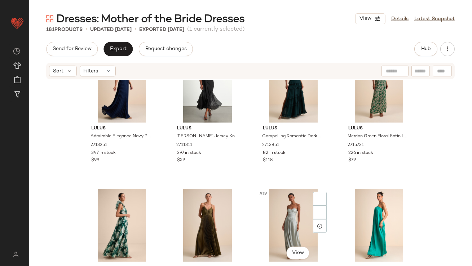
scroll to position [534, 0]
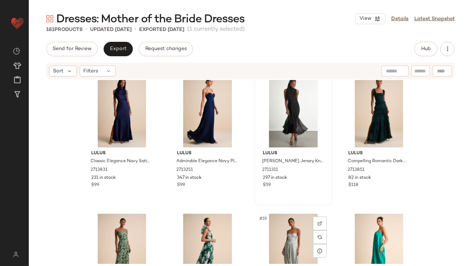
scroll to position [503, 0]
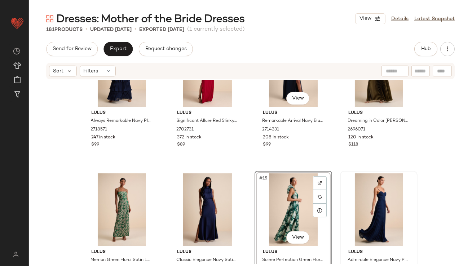
scroll to position [461, 0]
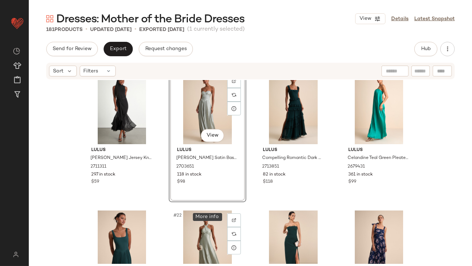
scroll to position [606, 0]
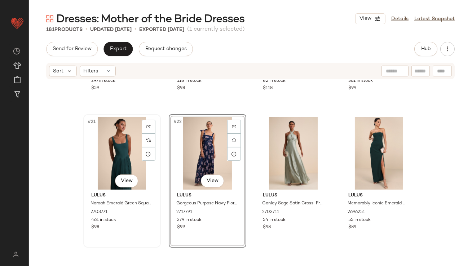
scroll to position [718, 0]
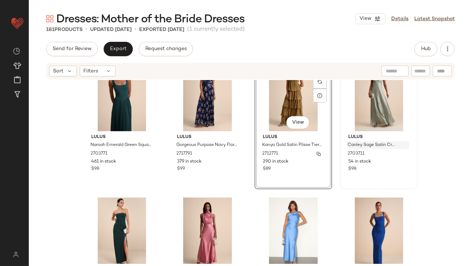
scroll to position [733, 0]
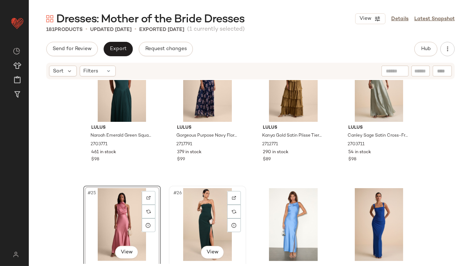
scroll to position [743, 0]
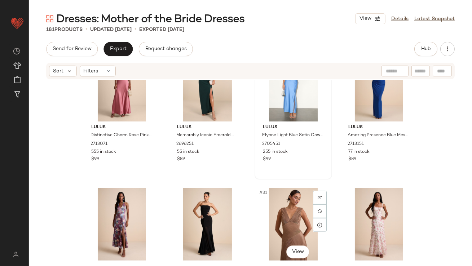
scroll to position [871, 0]
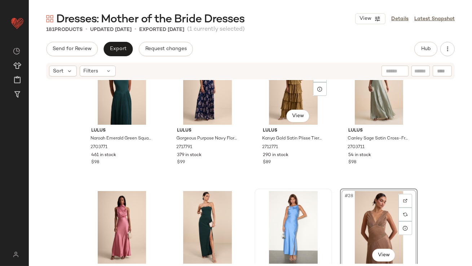
scroll to position [902, 0]
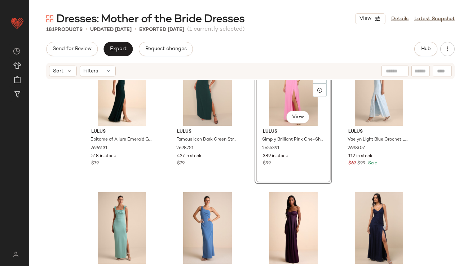
scroll to position [1176, 0]
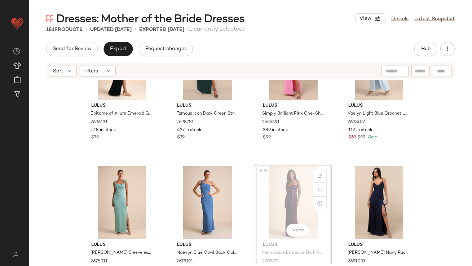
drag, startPoint x: 296, startPoint y: 206, endPoint x: 292, endPoint y: 206, distance: 4.0
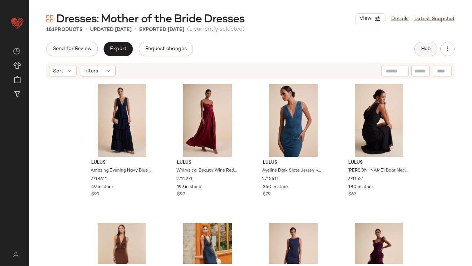
click at [423, 48] on span "Hub" at bounding box center [426, 49] width 10 height 6
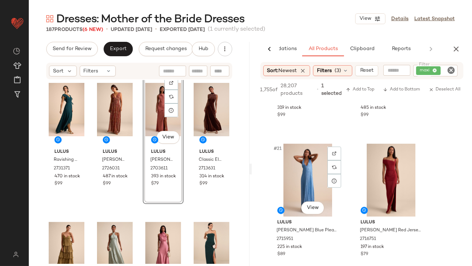
scroll to position [1352, 0]
drag, startPoint x: 459, startPoint y: 48, endPoint x: 58, endPoint y: 35, distance: 401.6
click at [53, 35] on div "Dresses: Mother of the Bride Dresses View Details Latest Snapshot 187 Products …" at bounding box center [250, 139] width 443 height 255
click at [114, 42] on button "Export" at bounding box center [118, 49] width 29 height 14
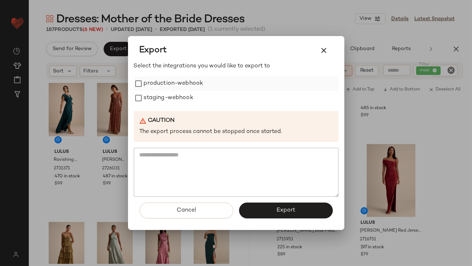
click at [166, 89] on label "production-webhook" at bounding box center [174, 83] width 60 height 14
click at [163, 97] on label "staging-webhook" at bounding box center [168, 98] width 49 height 14
click at [280, 210] on span "Export" at bounding box center [285, 210] width 19 height 7
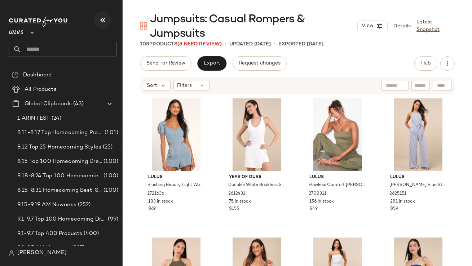
click at [99, 26] on button "button" at bounding box center [102, 20] width 17 height 17
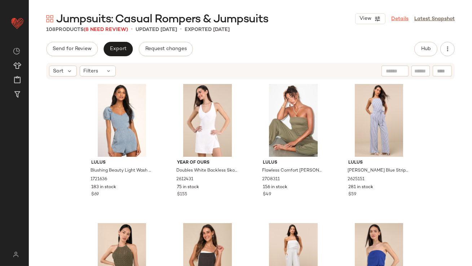
click at [397, 20] on link "Details" at bounding box center [399, 19] width 17 height 8
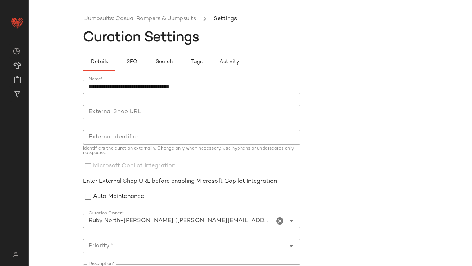
scroll to position [142, 0]
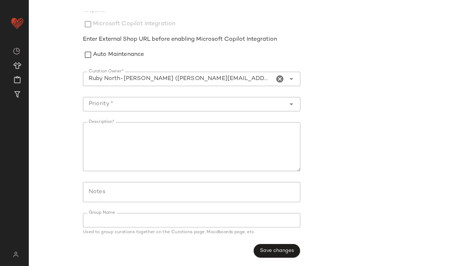
click at [278, 81] on icon "Clear Curation Owner*" at bounding box center [280, 79] width 9 height 9
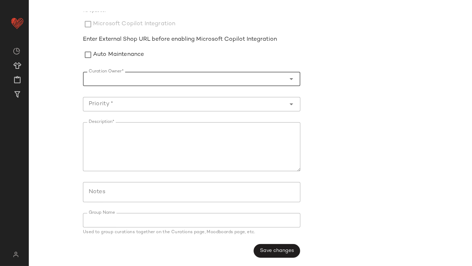
type input "*"
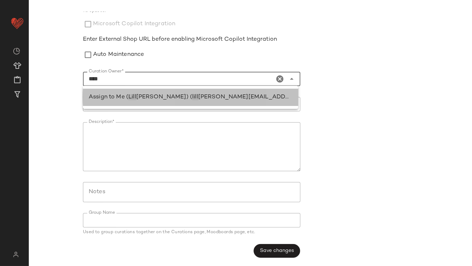
click at [263, 97] on div "Assign to Me ( [PERSON_NAME] [PERSON_NAME]) ( lill [EMAIL_ADDRESS][PERSON_NAME]…" at bounding box center [191, 97] width 204 height 9
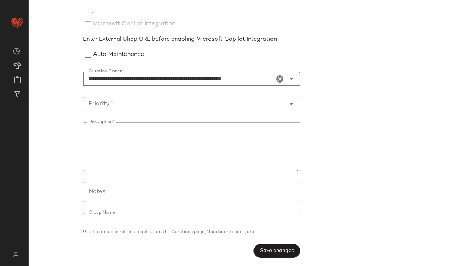
type input "**********"
click at [224, 109] on div at bounding box center [184, 104] width 203 height 14
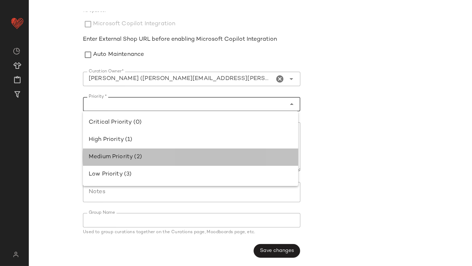
click at [175, 165] on div "Medium Priority (2)" at bounding box center [190, 157] width 215 height 17
type input "**********"
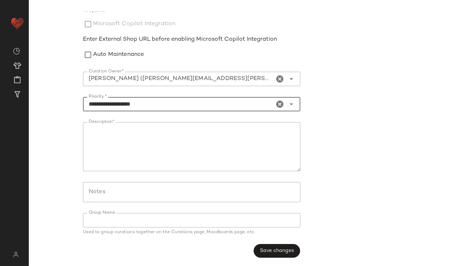
click at [278, 105] on icon "Clear Priority *" at bounding box center [280, 104] width 9 height 9
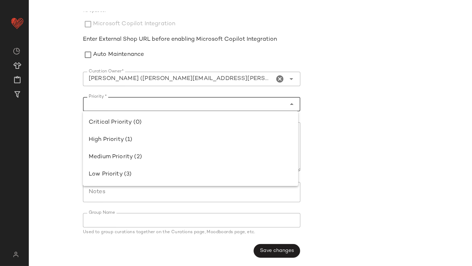
click at [266, 105] on input "Priority *" at bounding box center [183, 104] width 200 height 9
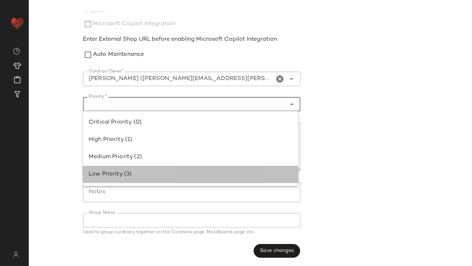
click at [202, 173] on div "Low Priority (3)" at bounding box center [191, 174] width 204 height 9
type input "**********"
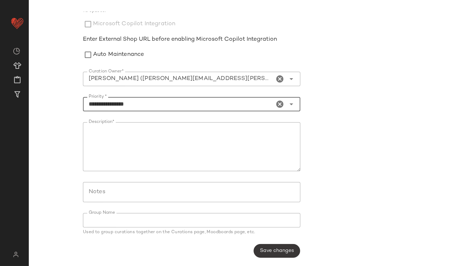
click at [285, 253] on span "Save changes" at bounding box center [277, 251] width 34 height 6
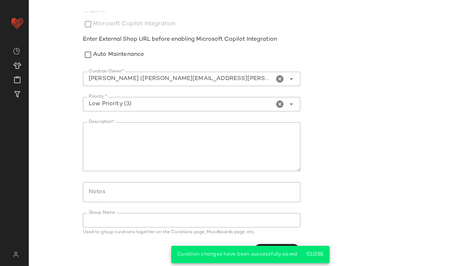
scroll to position [0, 0]
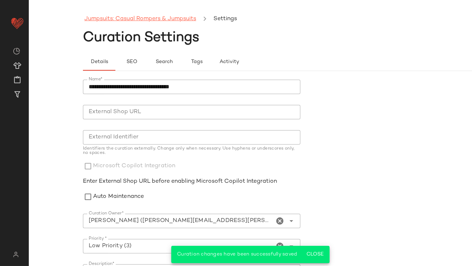
click at [163, 21] on link "Jumpsuits: Casual Rompers & Jumpsuits" at bounding box center [140, 18] width 112 height 9
